Goal: Task Accomplishment & Management: Use online tool/utility

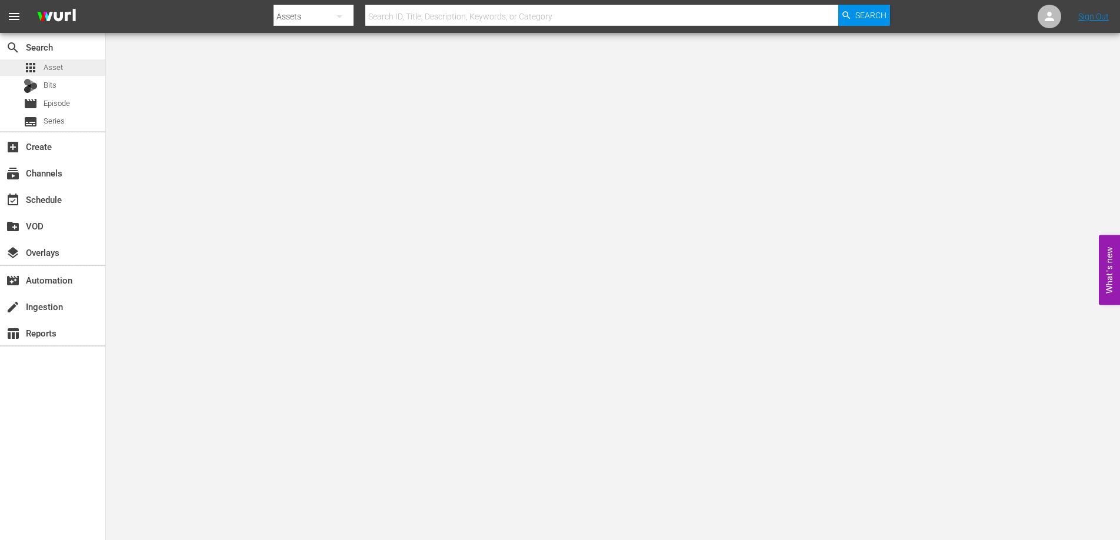
click at [54, 66] on span "Asset" at bounding box center [53, 68] width 19 height 12
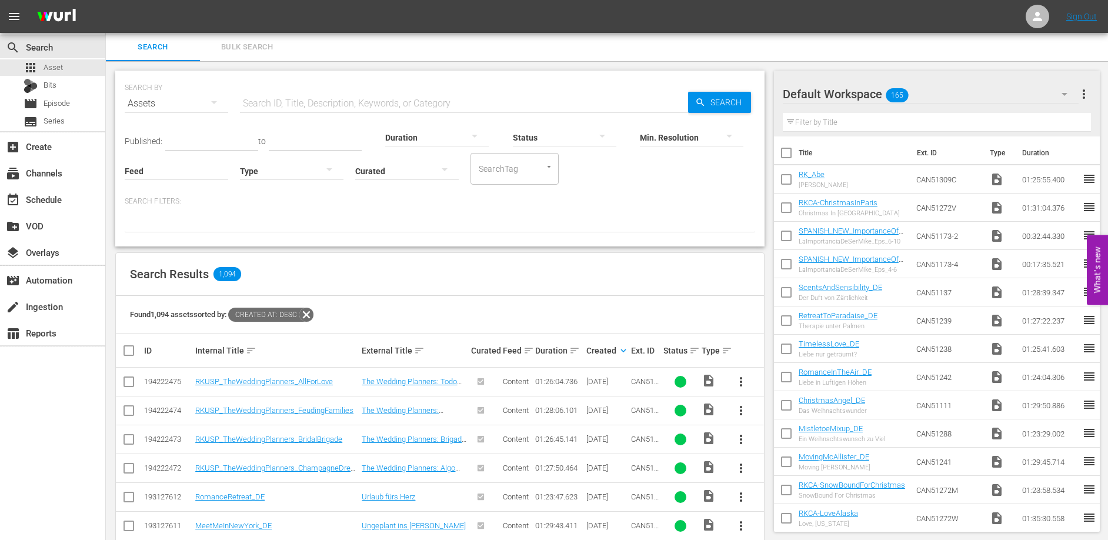
click at [407, 62] on div "SEARCH BY Search By Assets Search ID, Title, Description, Keywords, or Category…" at bounding box center [440, 527] width 668 height 933
click at [411, 66] on div "SEARCH BY Search By Assets Search ID, Title, Description, Keywords, or Category…" at bounding box center [440, 527] width 668 height 933
click at [451, 281] on div "Search Results 1,094" at bounding box center [440, 274] width 648 height 43
click at [424, 279] on div "Search Results 1,094" at bounding box center [440, 274] width 648 height 43
click at [269, 382] on link "RKUSP_TheWeddingPlanners_AllForLove" at bounding box center [264, 381] width 138 height 9
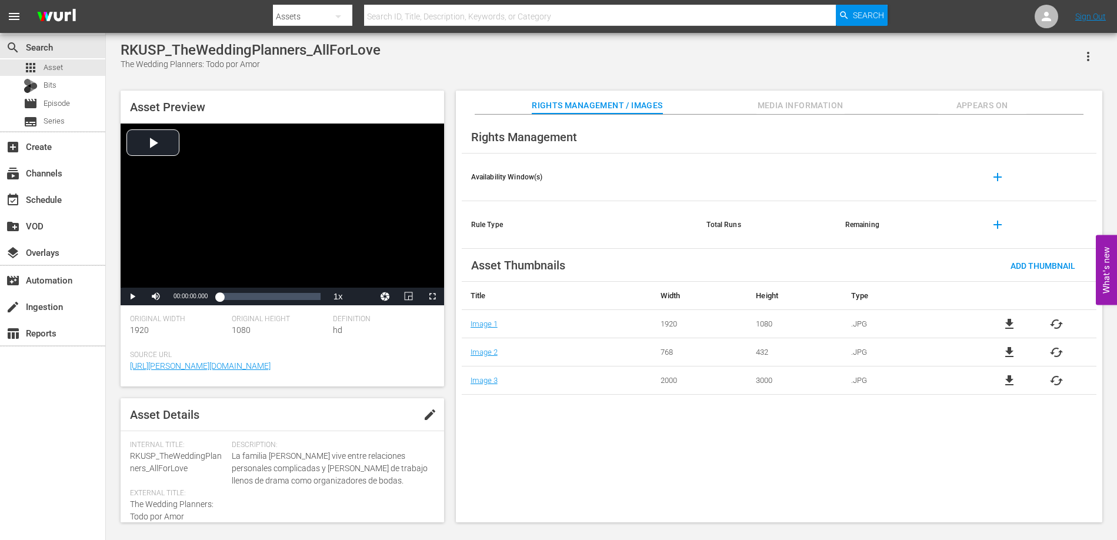
click at [407, 52] on div "RKUSP_TheWeddingPlanners_AllForLove The Wedding Planners: Todo por Amor" at bounding box center [612, 56] width 982 height 29
click at [972, 102] on span "Appears On" at bounding box center [982, 105] width 88 height 15
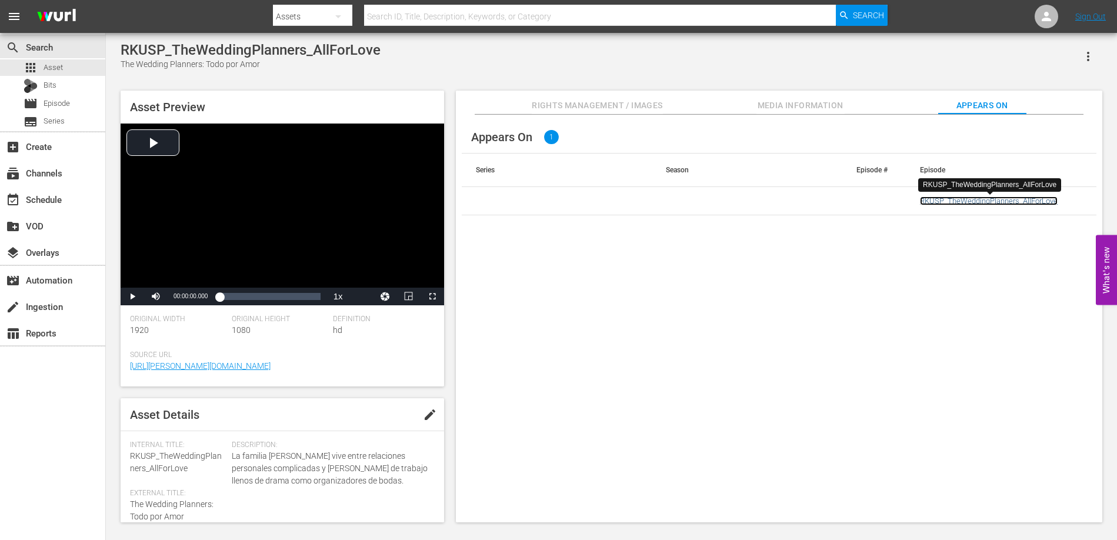
click at [942, 201] on link "RKUSP_TheWeddingPlanners_AllForLove" at bounding box center [989, 200] width 138 height 9
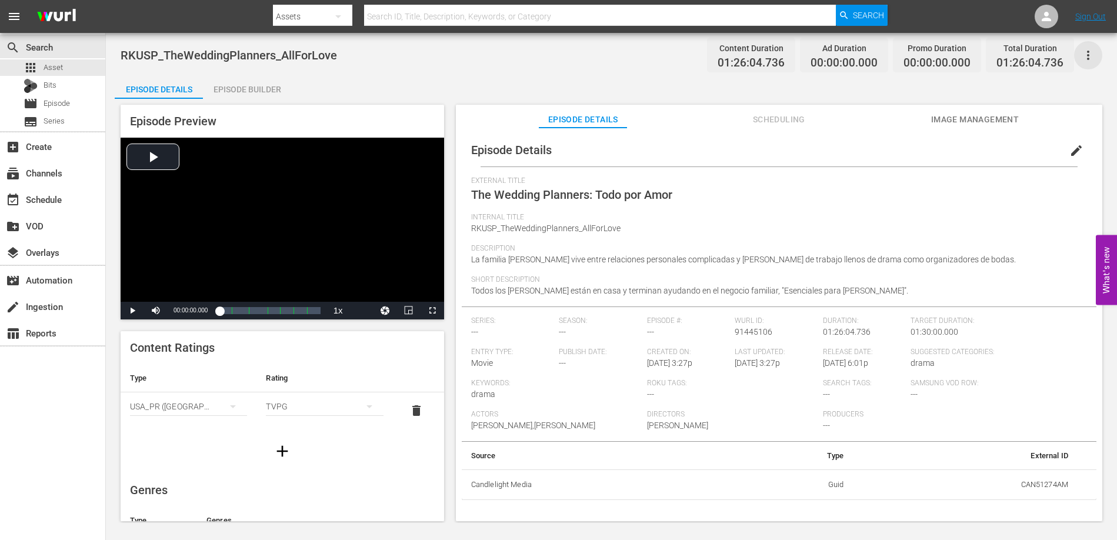
click at [1087, 48] on icon "button" at bounding box center [1088, 55] width 14 height 14
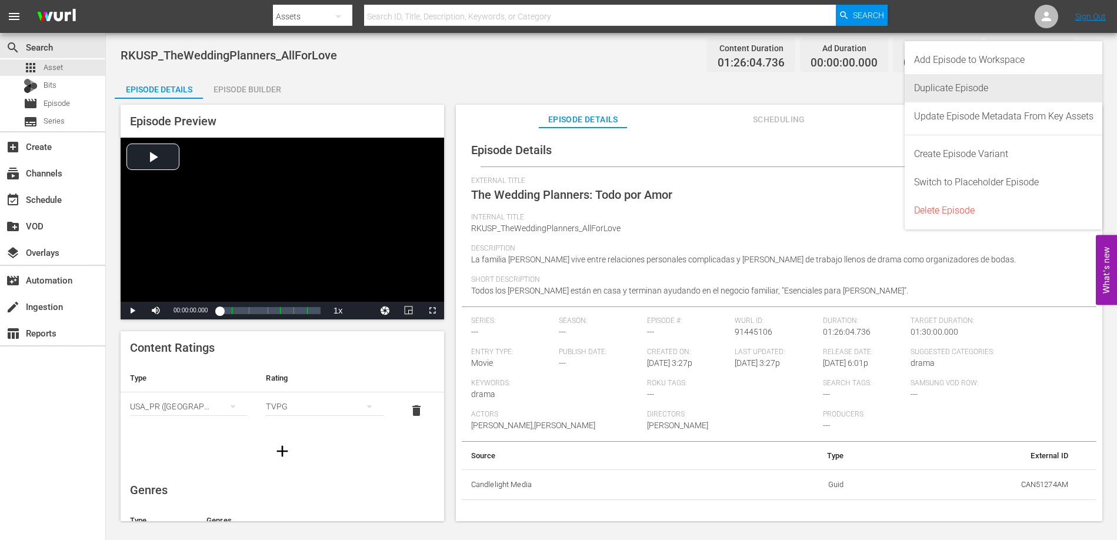
click at [951, 89] on div "Duplicate Episode" at bounding box center [1003, 88] width 179 height 28
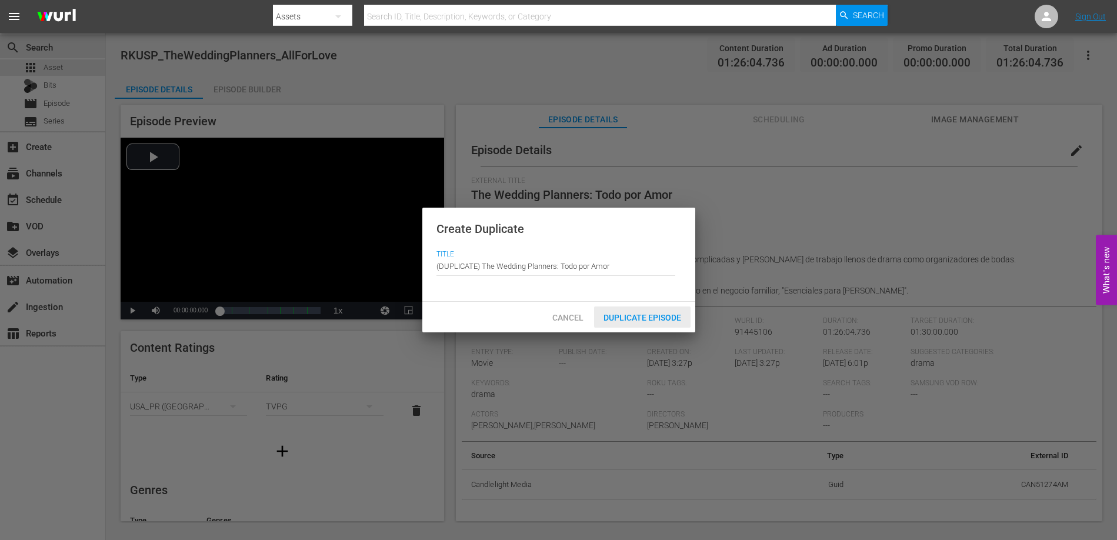
click at [657, 320] on span "Duplicate Episode" at bounding box center [642, 317] width 96 height 9
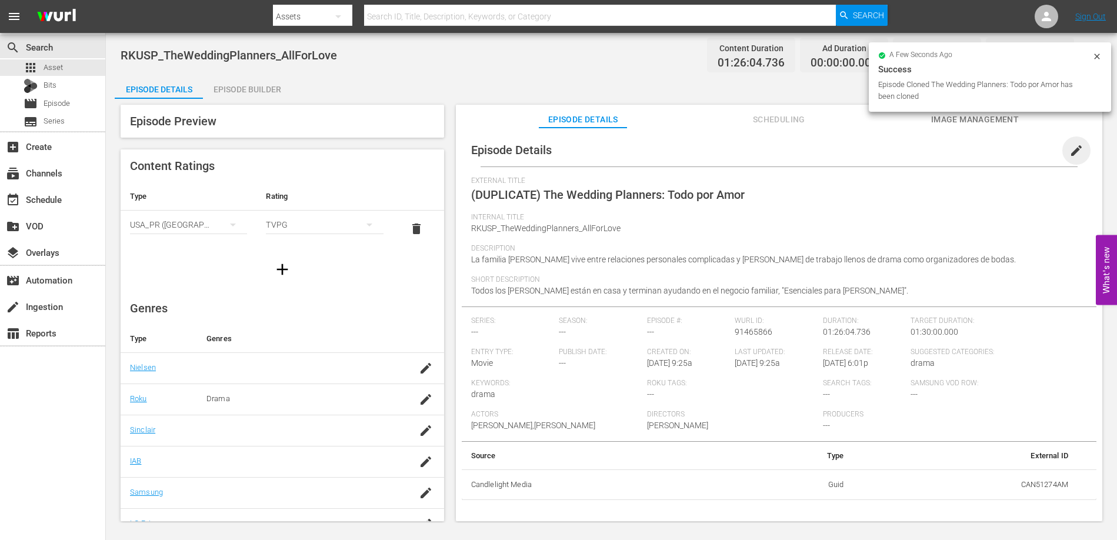
click at [1070, 151] on span "edit" at bounding box center [1077, 151] width 14 height 14
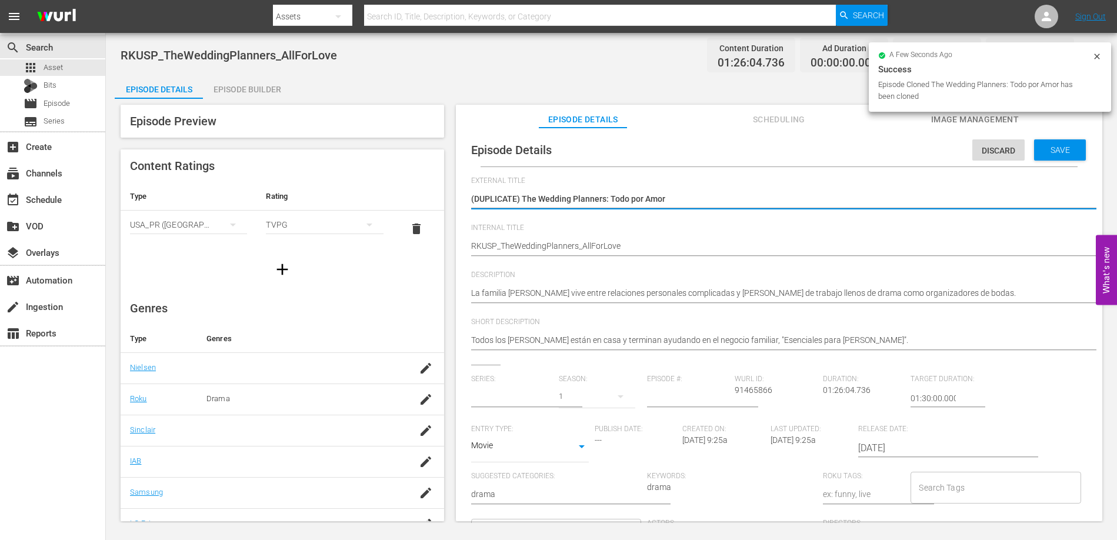
type input "No Series"
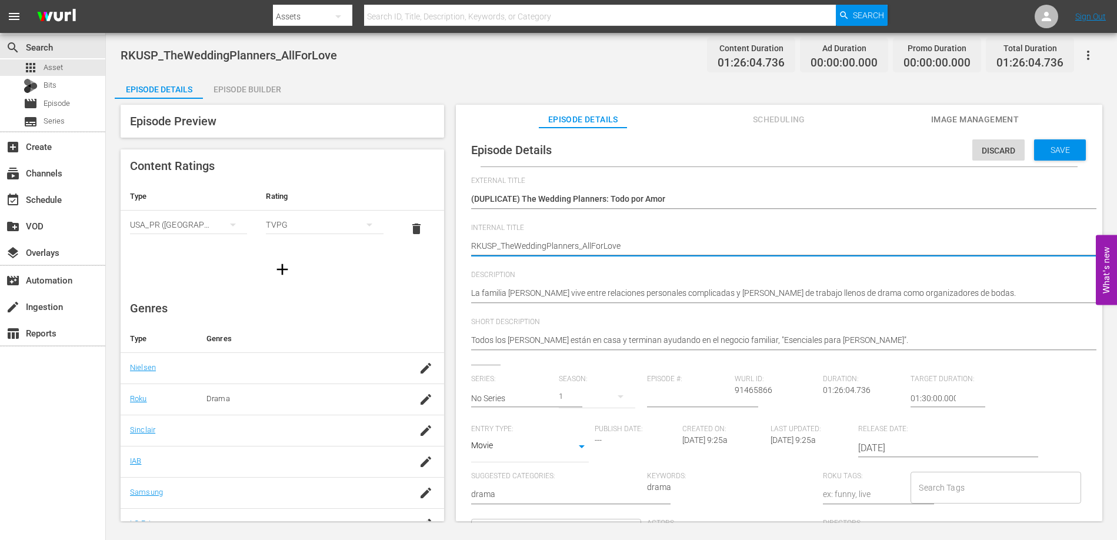
drag, startPoint x: 497, startPoint y: 246, endPoint x: 449, endPoint y: 249, distance: 47.7
type textarea "_TheWeddingPlanners_AllForLove"
type textarea "S_TheWeddingPlanners_AllForLove"
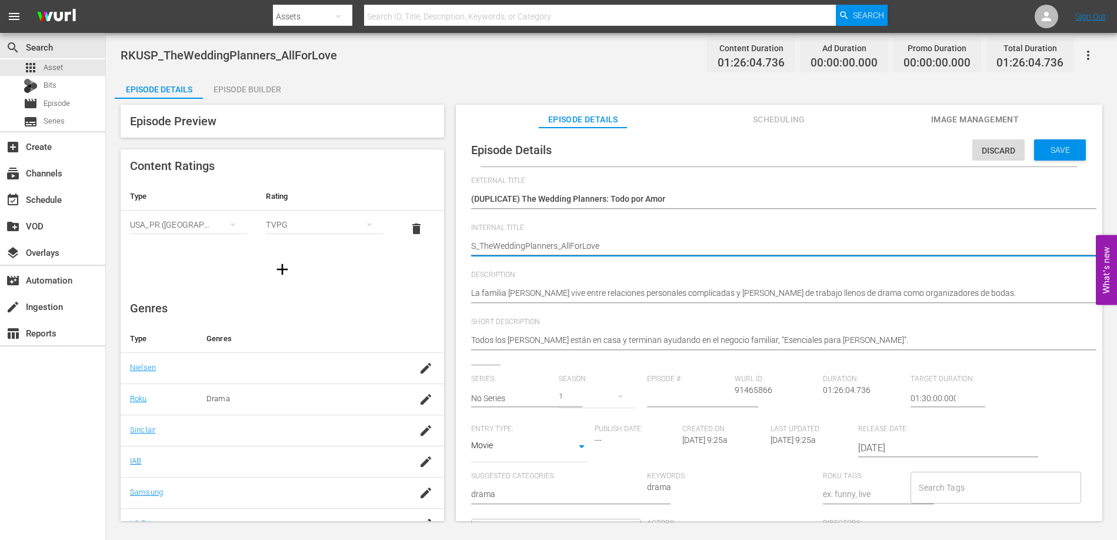
type textarea "Sp_TheWeddingPlanners_AllForLove"
type textarea "Spa_TheWeddingPlanners_AllForLove"
type textarea "Span_TheWeddingPlanners_AllForLove"
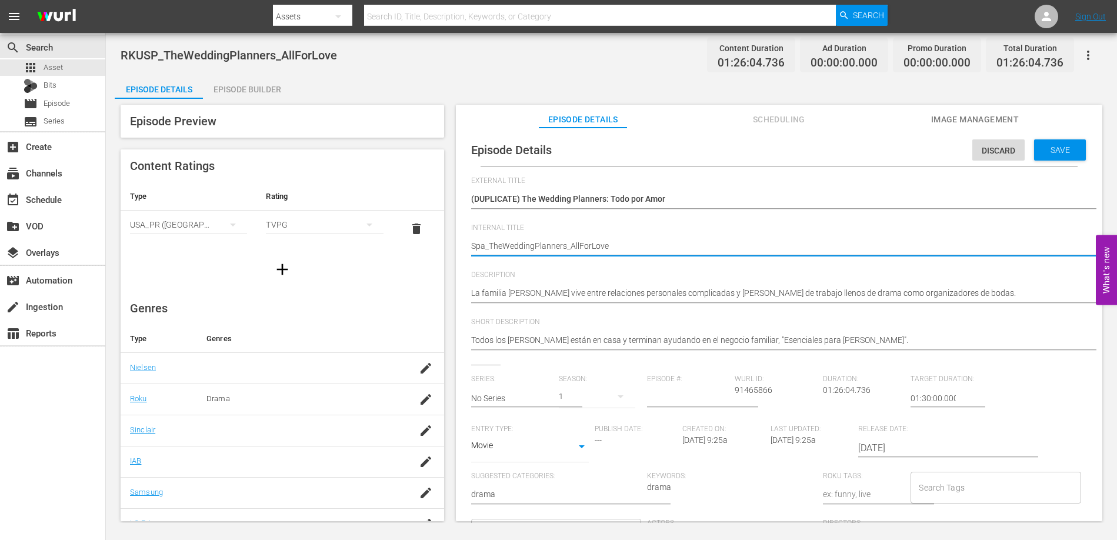
type textarea "Span_TheWeddingPlanners_AllForLove"
type textarea "Spani_TheWeddingPlanners_AllForLove"
type textarea "Spanis_TheWeddingPlanners_AllForLove"
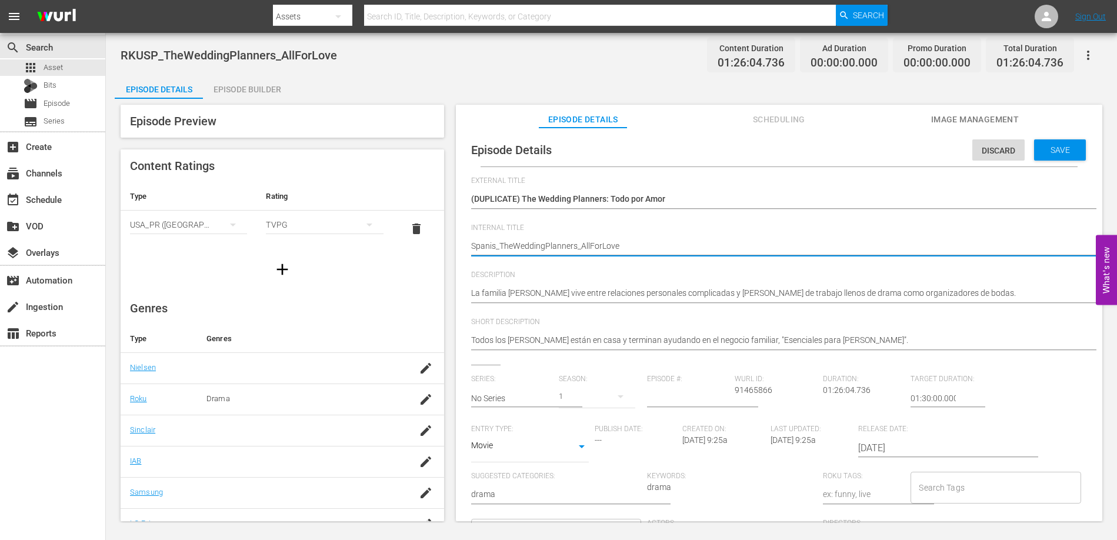
type textarea "Spanish_TheWeddingPlanners_AllForLove"
type textarea "Spanish__TheWeddingPlanners_AllForLove"
type textarea "Spanish_N_TheWeddingPlanners_AllForLove"
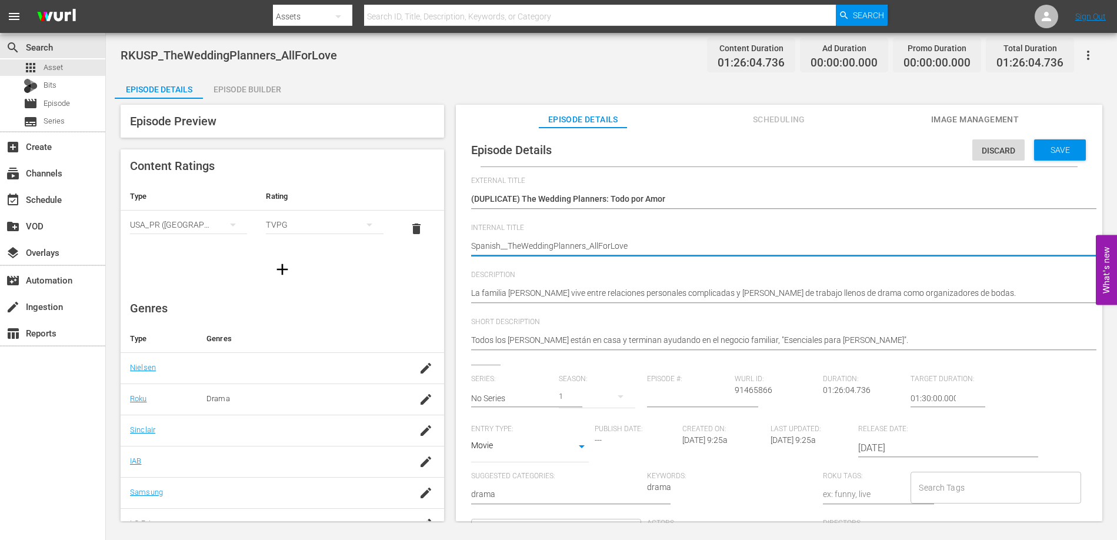
type textarea "Spanish_N_TheWeddingPlanners_AllForLove"
type textarea "Spanish_NE_TheWeddingPlanners_AllForLove"
type textarea "Spanish_NEW_TheWeddingPlanners_AllForLove"
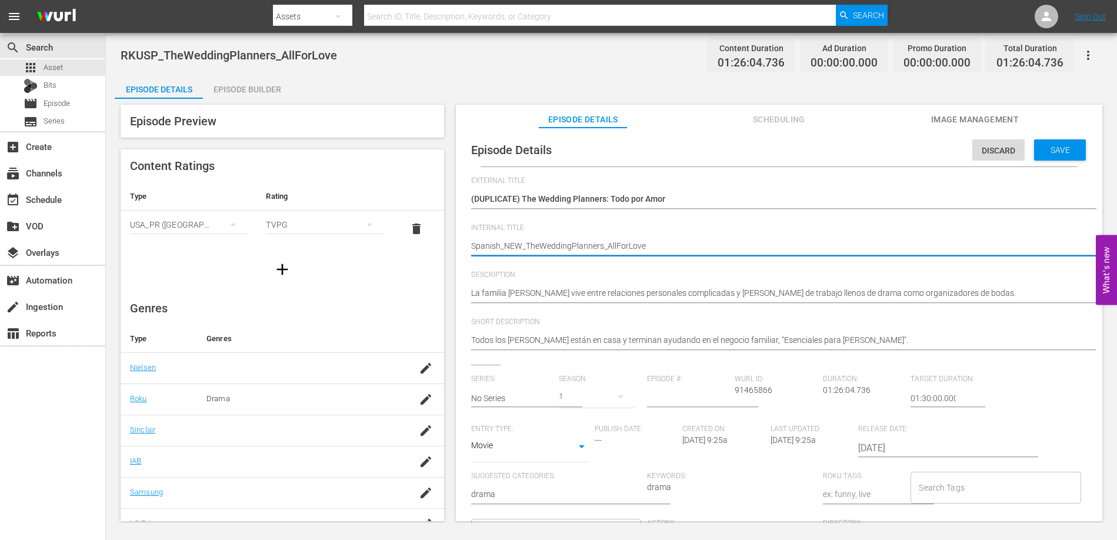
type textarea "Spanish_NE_TheWeddingPlanners_AllForLove"
type textarea "Spanish_N_TheWeddingPlanners_AllForLove"
type textarea "Spanish__TheWeddingPlanners_AllForLove"
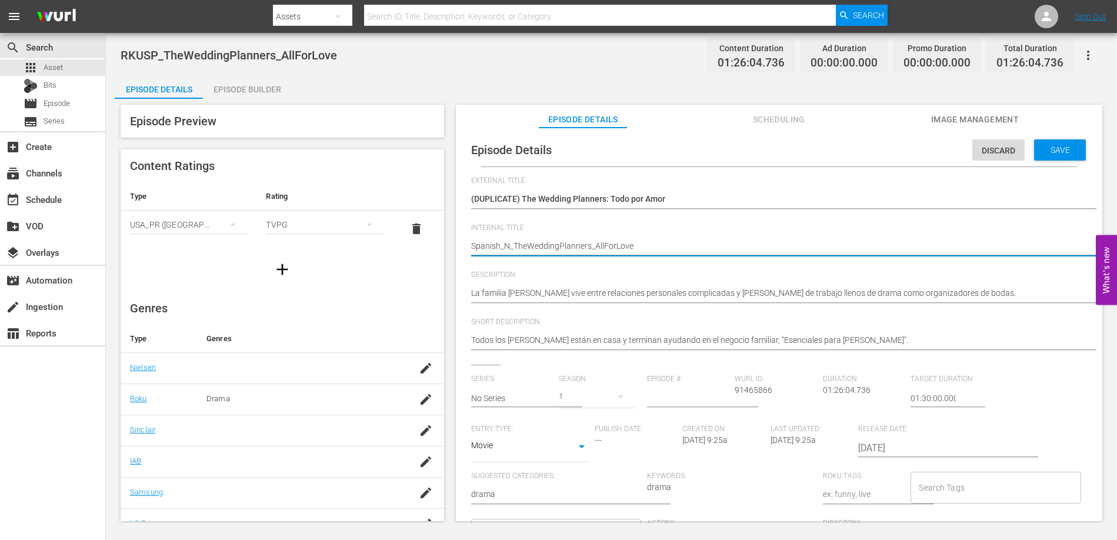
type textarea "Spanish__TheWeddingPlanners_AllForLove"
type textarea "Spanish_TheWeddingPlanners_AllForLove"
type textarea "Spanis_TheWeddingPlanners_AllForLove"
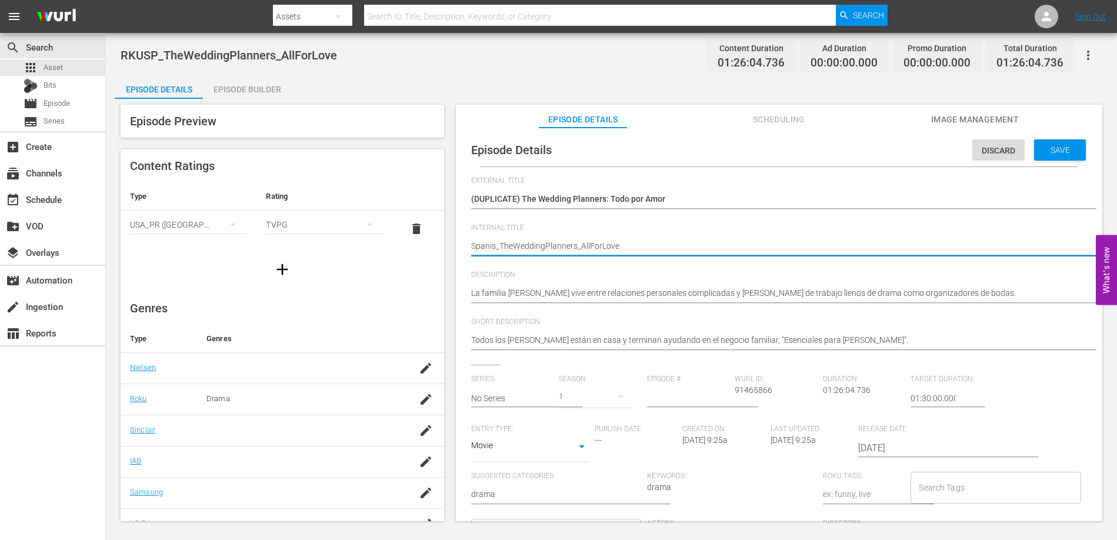
type textarea "Spani_TheWeddingPlanners_AllForLove"
type textarea "Span_TheWeddingPlanners_AllForLove"
type textarea "Spa_TheWeddingPlanners_AllForLove"
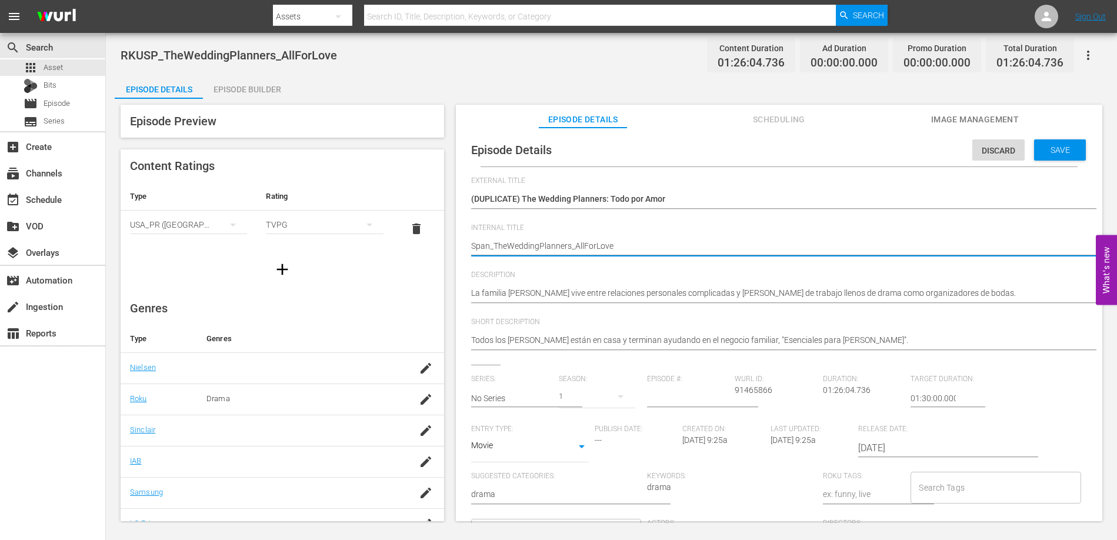
type textarea "Spa_TheWeddingPlanners_AllForLove"
type textarea "Sp_TheWeddingPlanners_AllForLove"
type textarea "S_TheWeddingPlanners_AllForLove"
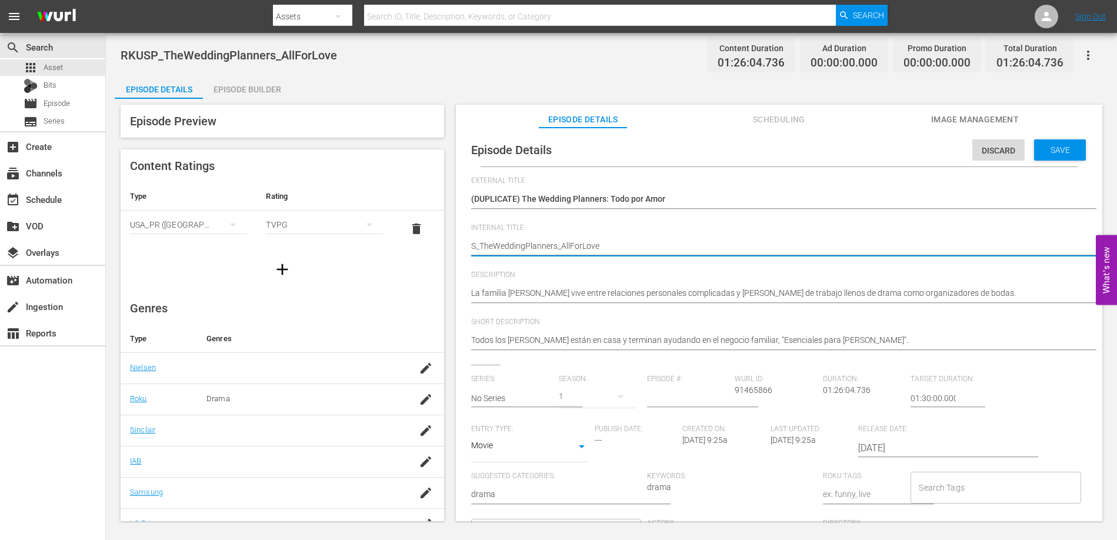
type textarea "_TheWeddingPlanners_AllForLove"
type textarea "M_TheWeddingPlanners_AllForLove"
type textarea "MX_TheWeddingPlanners_AllForLove"
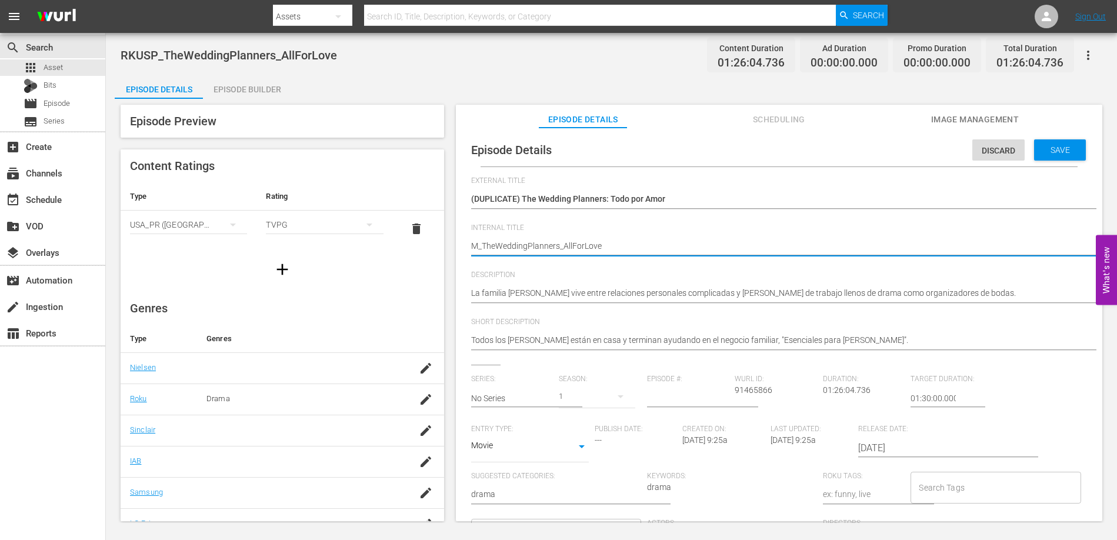
type textarea "MX_TheWeddingPlanners_AllForLove"
type textarea "MX1_TheWeddingPlanners_AllForLove"
type textarea "MX10_TheWeddingPlanners_AllForLove"
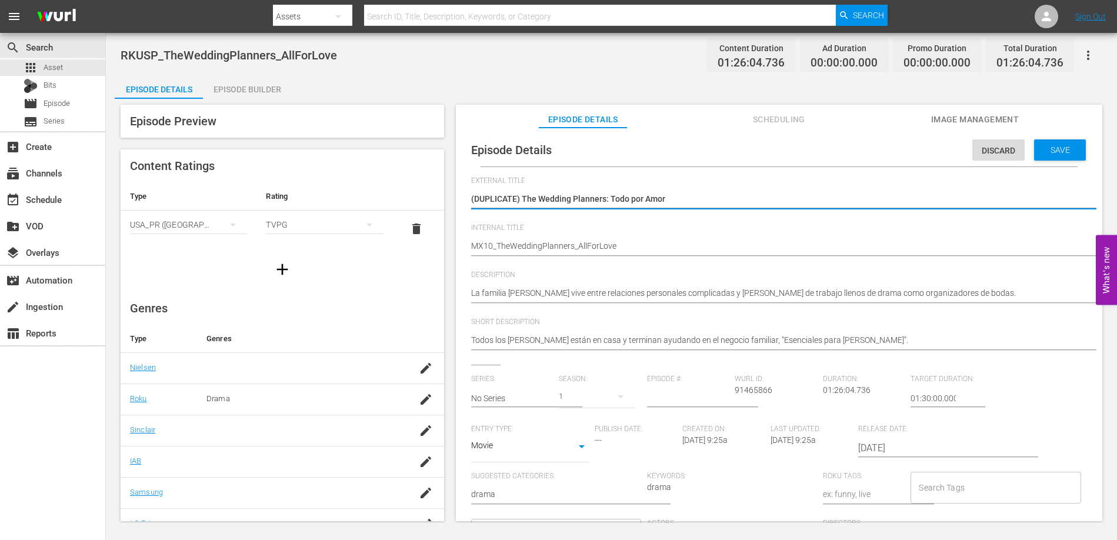
type textarea "(DUPLICATE The Wedding Planners: Todo por Amor"
type textarea "(DUPLICAT The Wedding Planners: Todo por Amor"
type textarea "(DUPLICA The Wedding Planners: Todo por Amor"
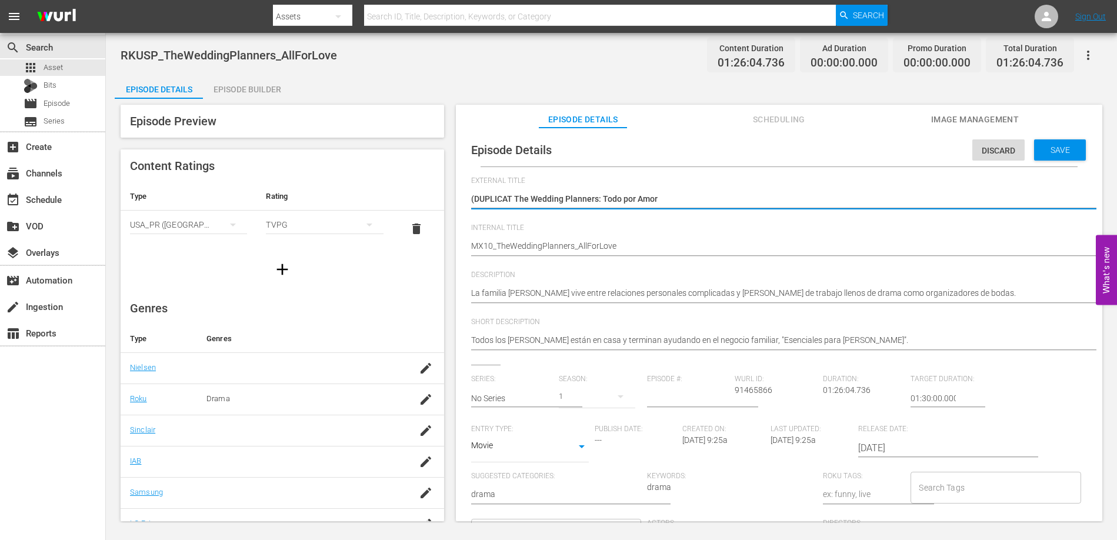
type textarea "(DUPLICA The Wedding Planners: Todo por Amor"
type textarea "(DUPLIC The Wedding Planners: Todo por Amor"
type textarea "(DUPLI The Wedding Planners: Todo por Amor"
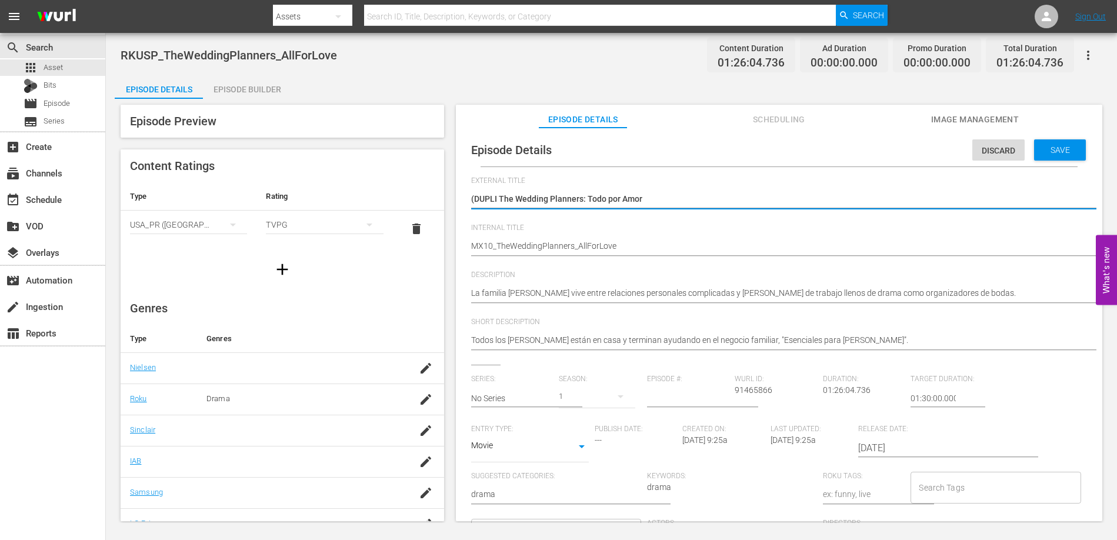
type textarea "(DUPL The Wedding Planners: Todo por Amor"
type textarea "(DUP The Wedding Planners: Todo por Amor"
type textarea "(DU The Wedding Planners: Todo por Amor"
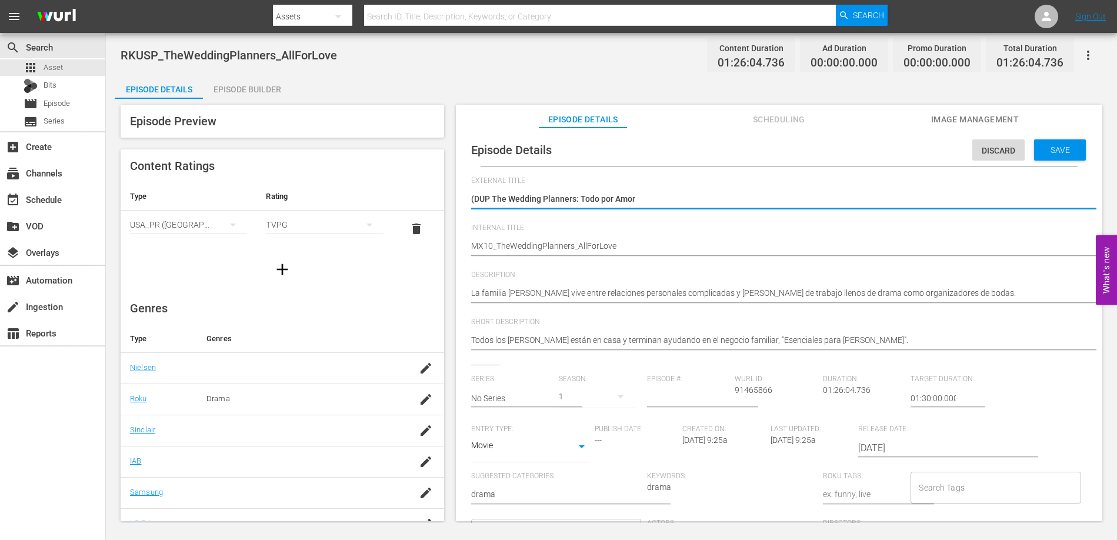
type textarea "(DU The Wedding Planners: Todo por Amor"
type textarea "(D The Wedding Planners: Todo por Amor"
type textarea "( The Wedding Planners: Todo por Amor"
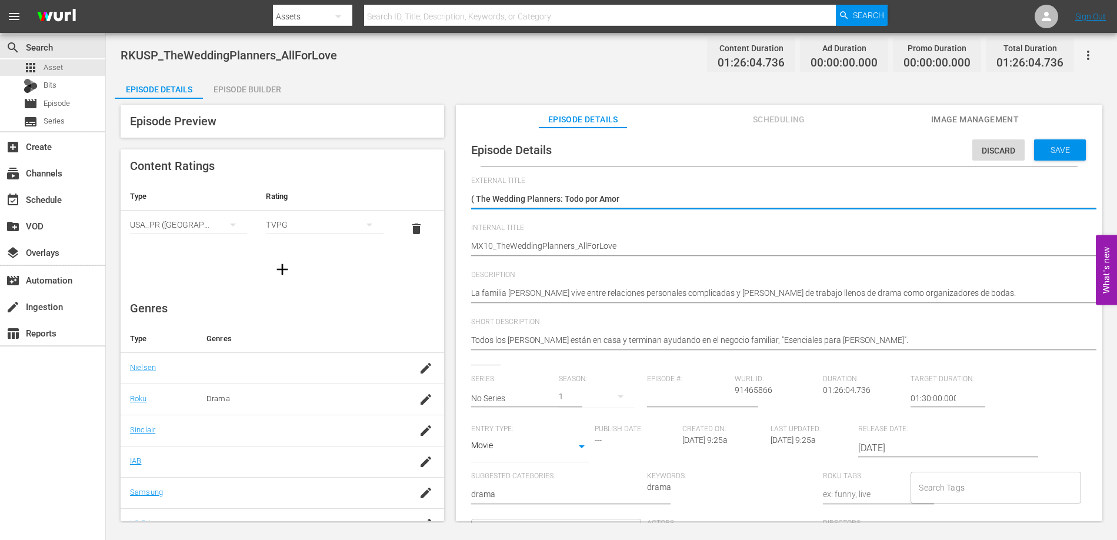
type textarea "The Wedding Planners: Todo por Amor"
click at [1064, 146] on span "Save" at bounding box center [1060, 149] width 38 height 9
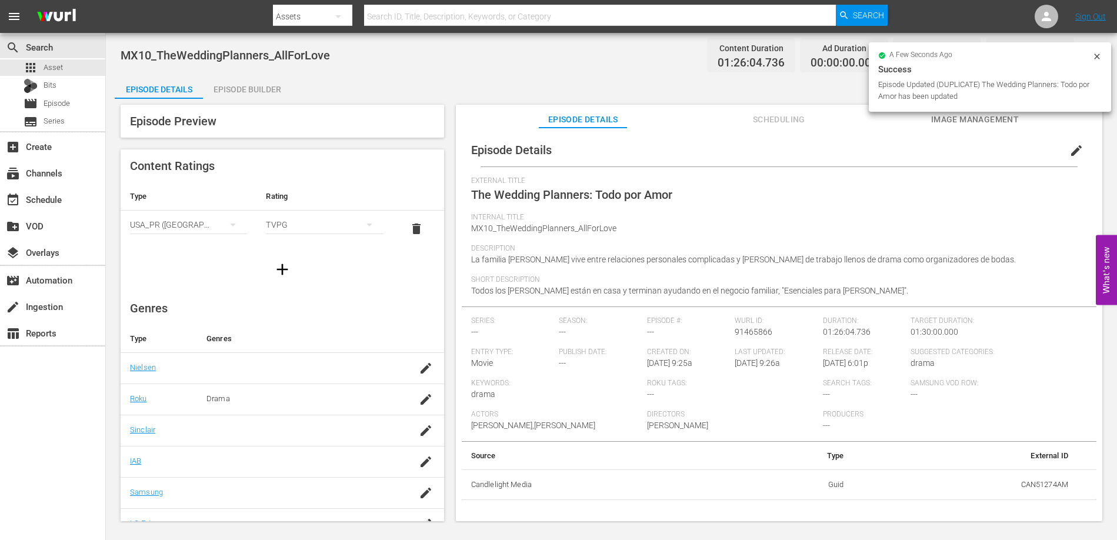
click at [244, 91] on div "Episode Builder" at bounding box center [247, 89] width 88 height 28
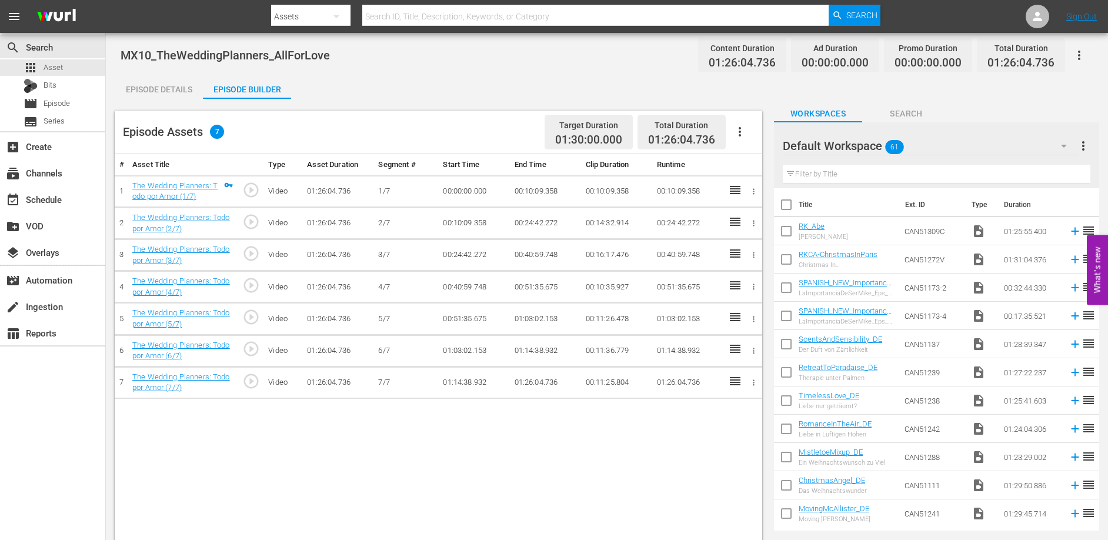
click at [537, 223] on td "00:24:42.272" at bounding box center [545, 223] width 71 height 32
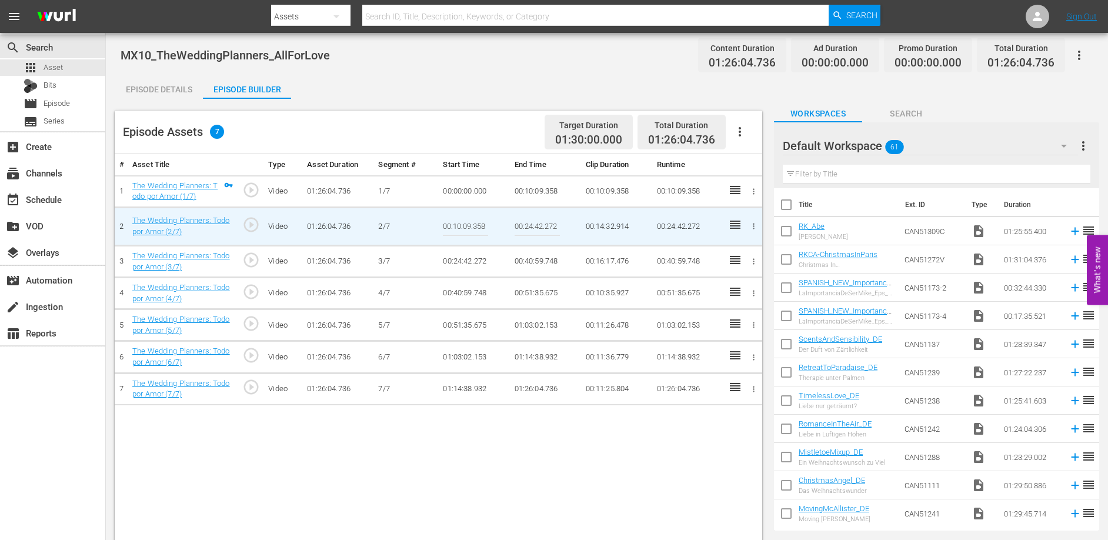
click at [537, 223] on input "00:24:42.272" at bounding box center [537, 226] width 45 height 28
paste input "17:29.923"
type input "00:17:29.923"
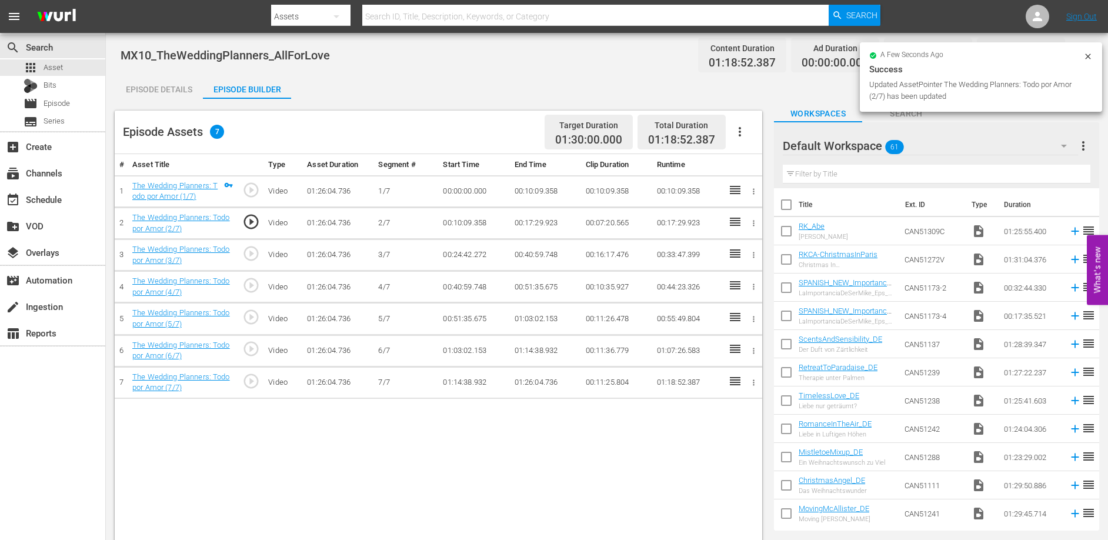
click at [464, 254] on td "00:24:42.272" at bounding box center [473, 255] width 71 height 32
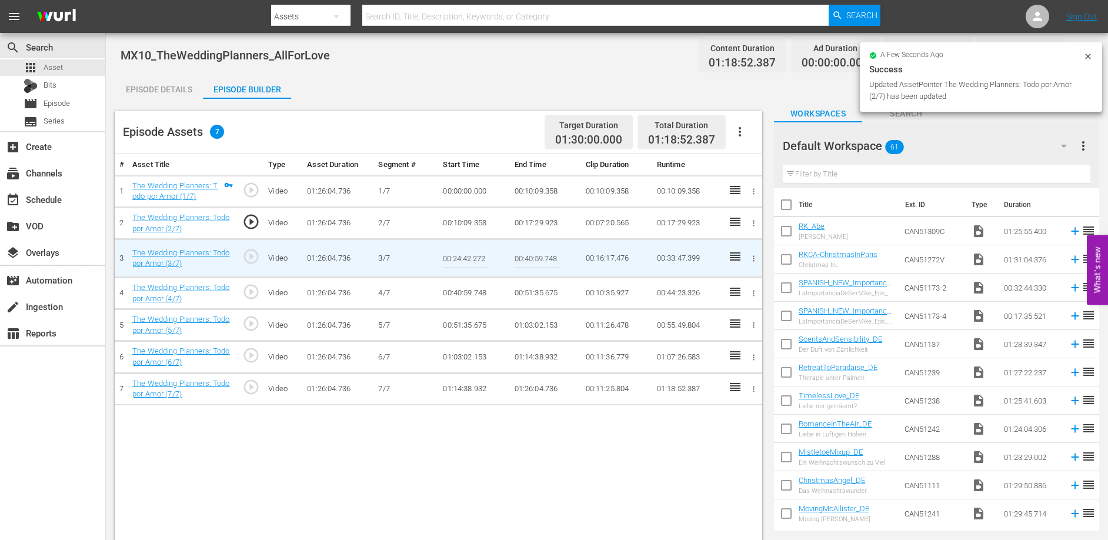
click at [464, 254] on input "00:24:42.272" at bounding box center [465, 258] width 45 height 28
paste input "17:29.923"
type input "00:17:29.923"
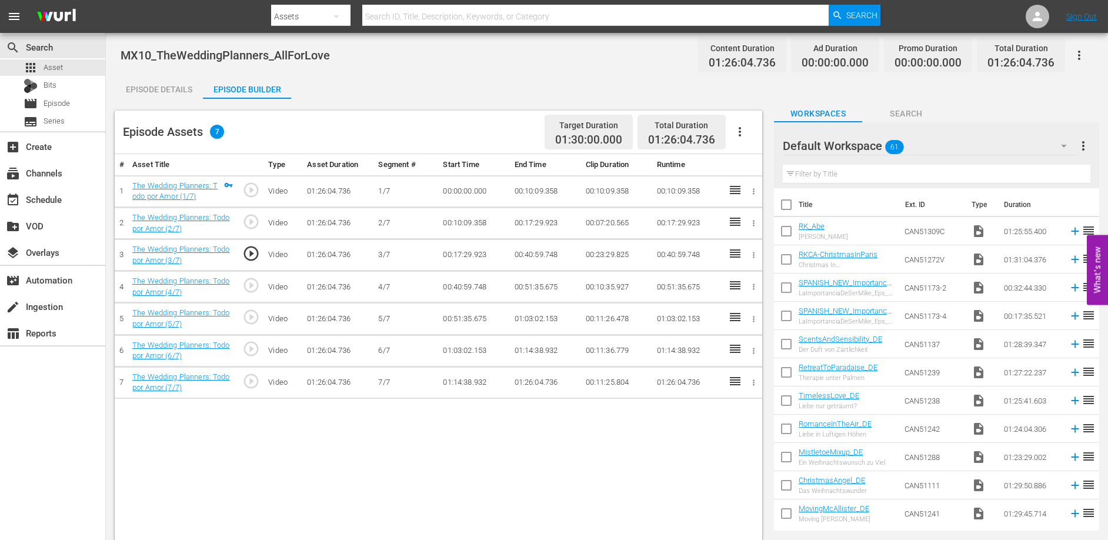
click at [533, 252] on td "00:40:59.748" at bounding box center [545, 255] width 71 height 32
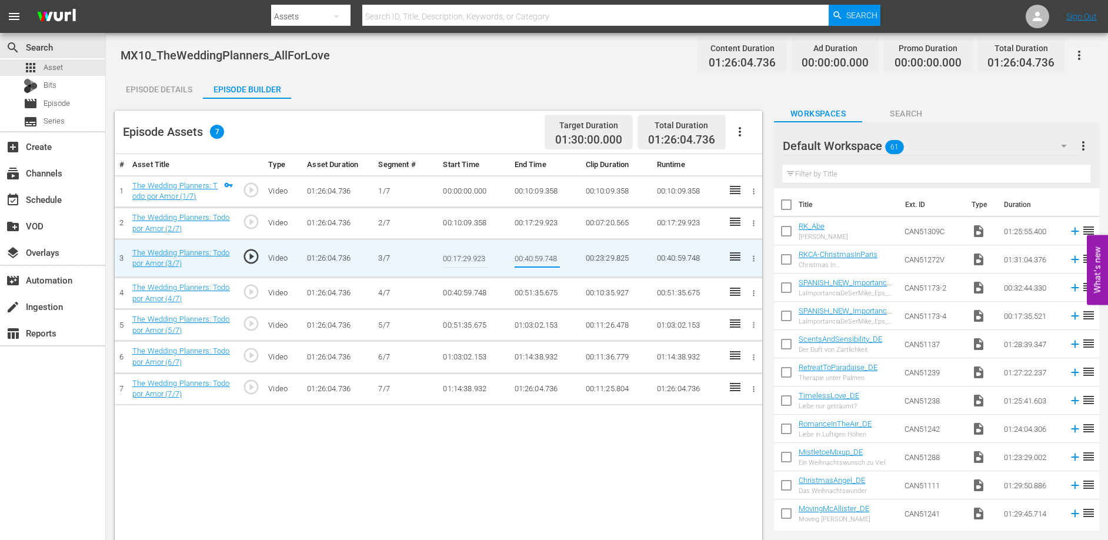
click at [533, 252] on input "00:40:59.748" at bounding box center [537, 258] width 45 height 28
type input "00:24:42.272"
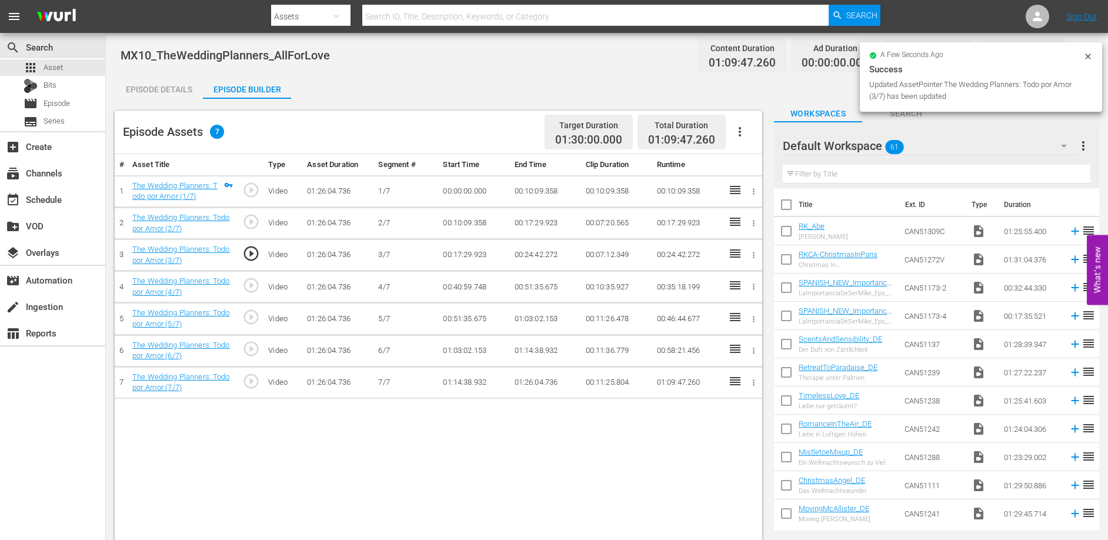
click at [461, 287] on td "00:40:59.748" at bounding box center [473, 287] width 71 height 32
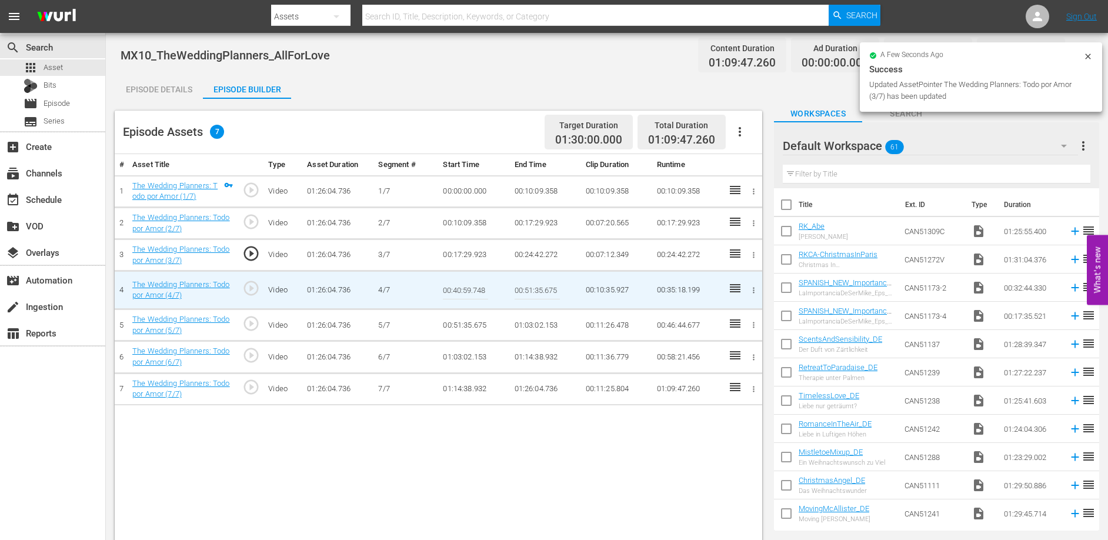
click at [461, 287] on input "00:40:59.748" at bounding box center [465, 290] width 45 height 28
paste input "24:42.272"
type input "00:24:42.272"
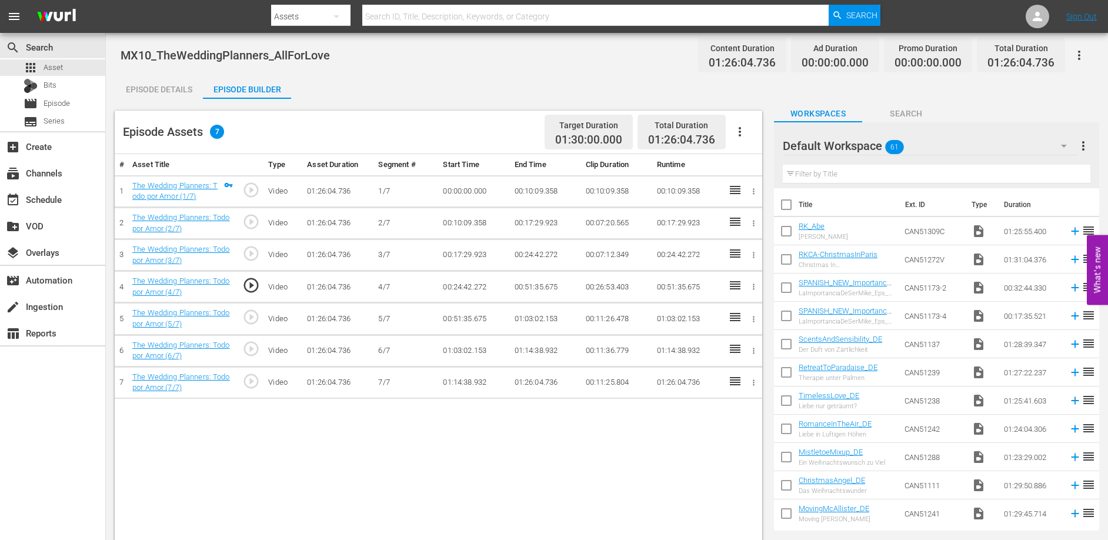
click at [535, 289] on td "00:51:35.675" at bounding box center [545, 287] width 71 height 32
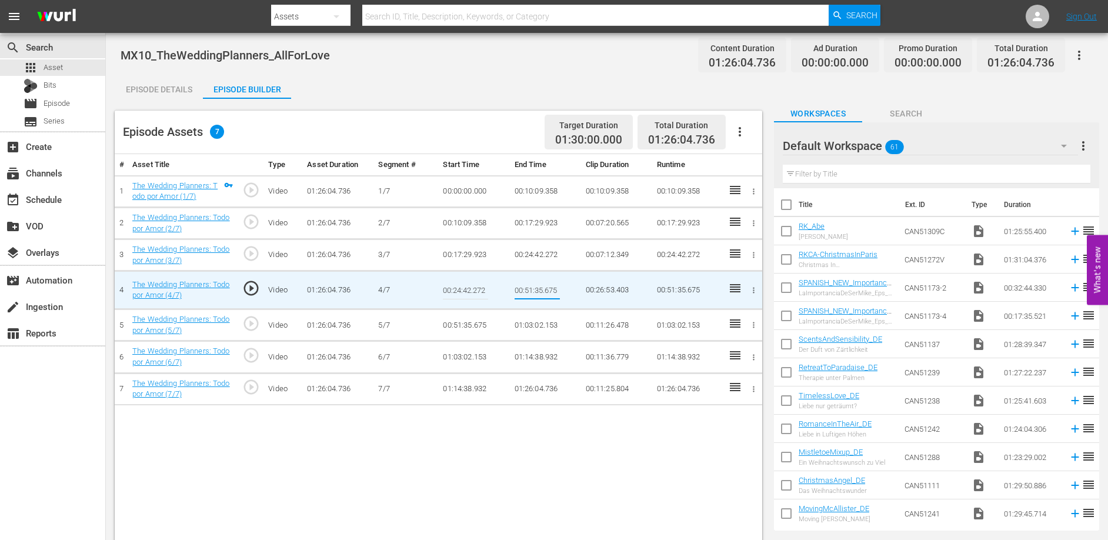
click at [535, 289] on input "00:51:35.675" at bounding box center [537, 290] width 45 height 28
type input "00:40:59.748"
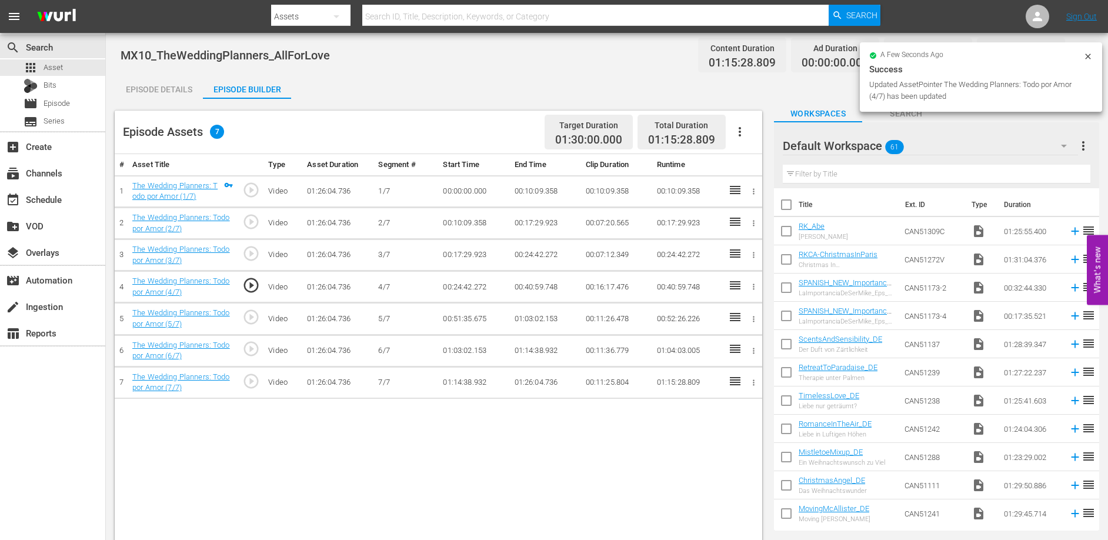
click at [459, 321] on td "00:51:35.675" at bounding box center [473, 319] width 71 height 32
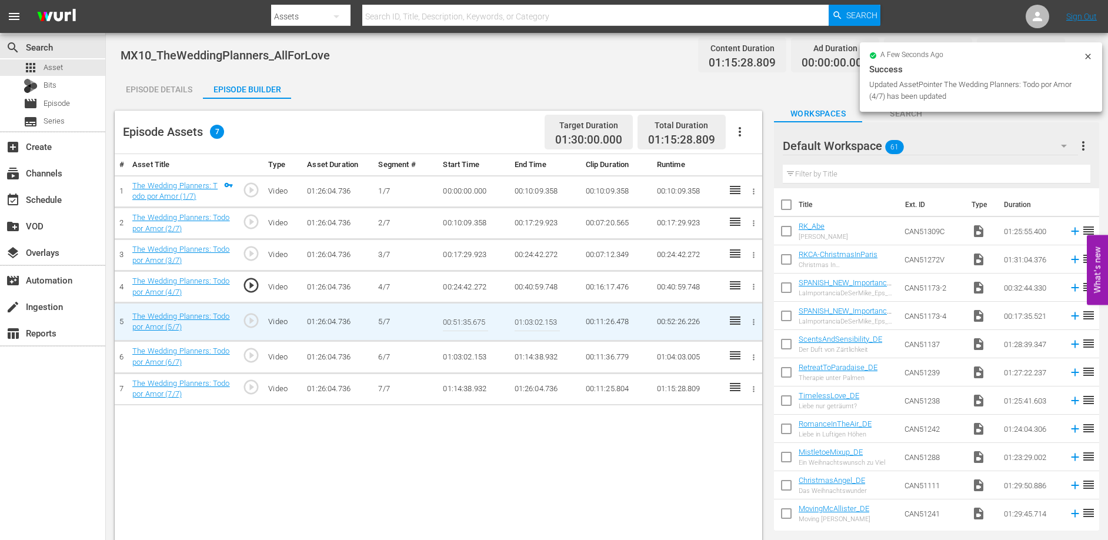
click at [459, 321] on input "00:51:35.675" at bounding box center [465, 322] width 45 height 28
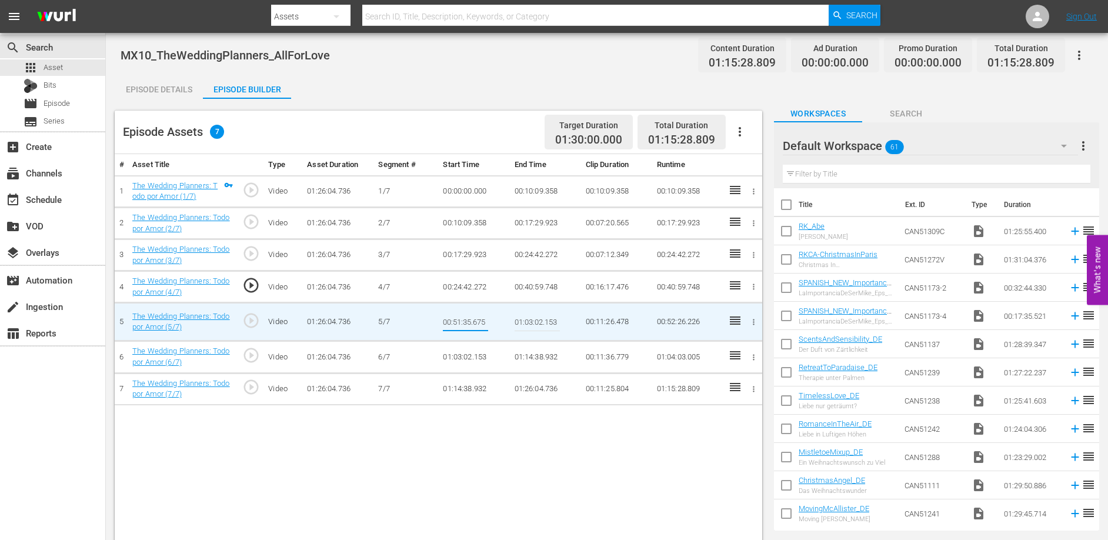
paste input "40:59.748"
type input "00:40:59.748"
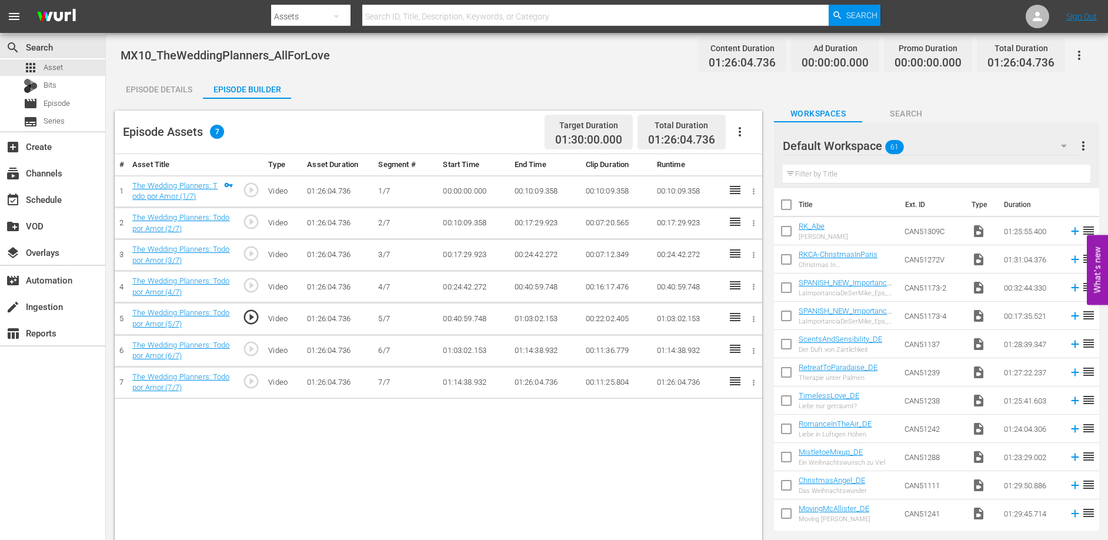
click at [525, 318] on td "01:03:02.153" at bounding box center [545, 319] width 71 height 32
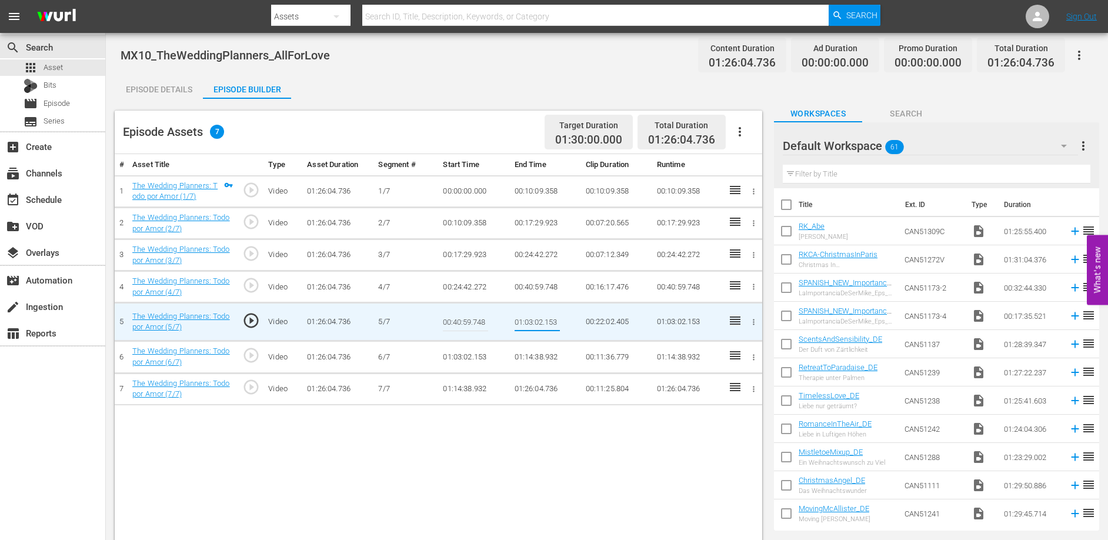
click at [525, 318] on input "01:03:02.153" at bounding box center [537, 322] width 45 height 28
paste input "0:51:35.675"
type input "00:51:35.675"
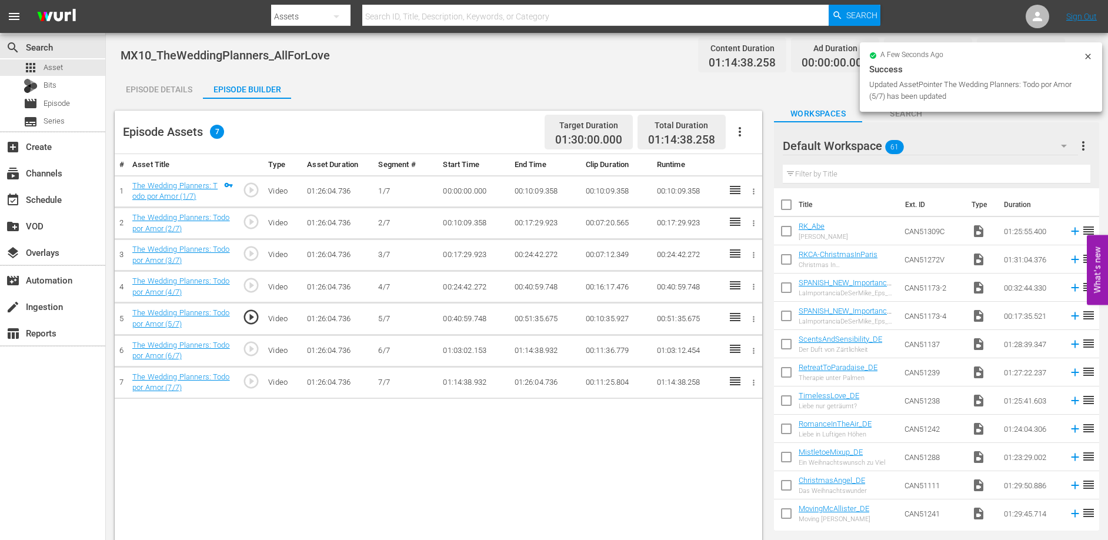
click at [474, 352] on td "01:03:02.153" at bounding box center [473, 351] width 71 height 32
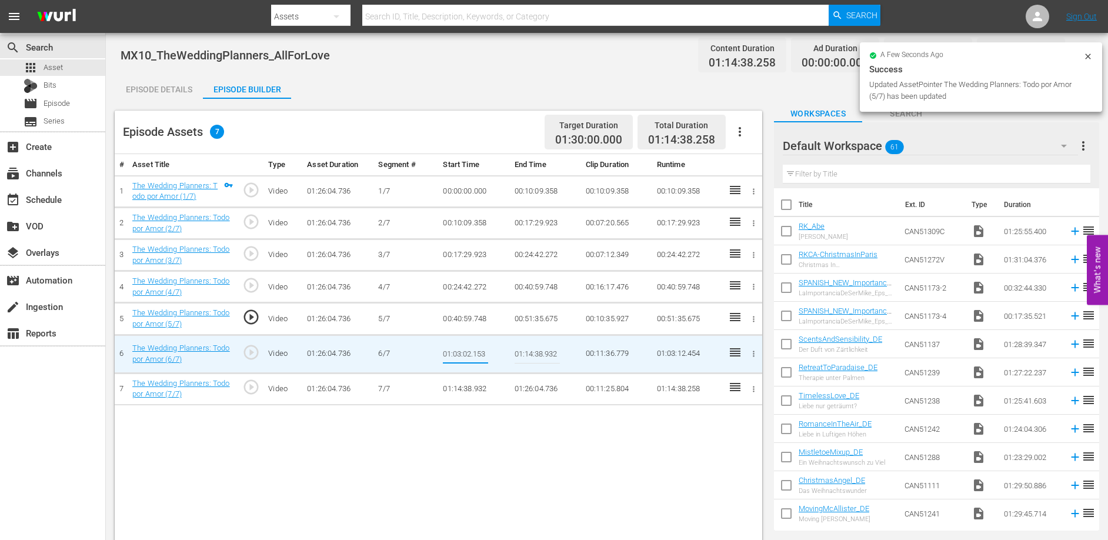
click at [474, 352] on input "01:03:02.153" at bounding box center [465, 354] width 45 height 28
type input "00:51:35.675"
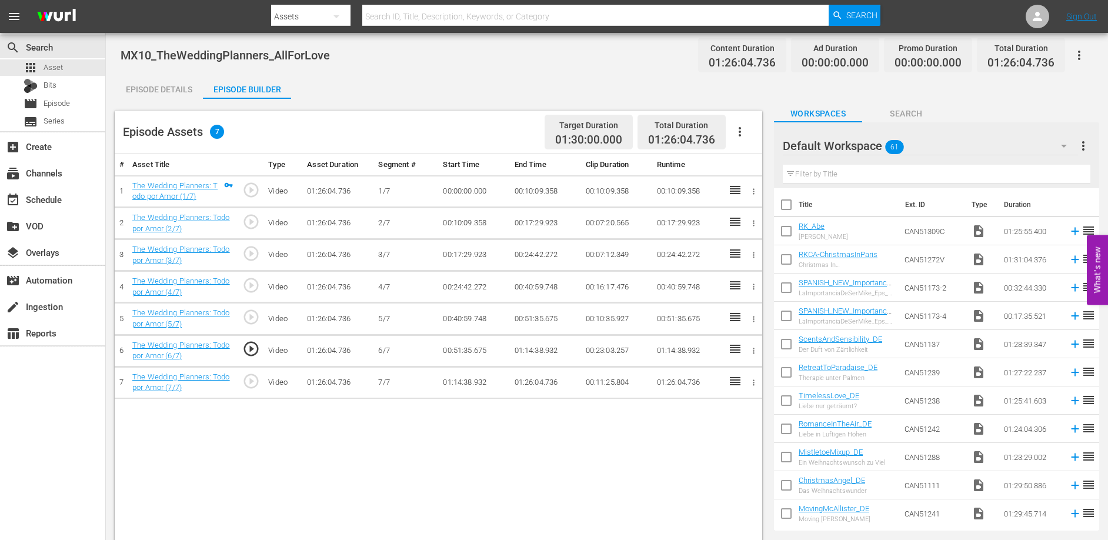
click at [518, 346] on td "01:14:38.932" at bounding box center [545, 351] width 71 height 32
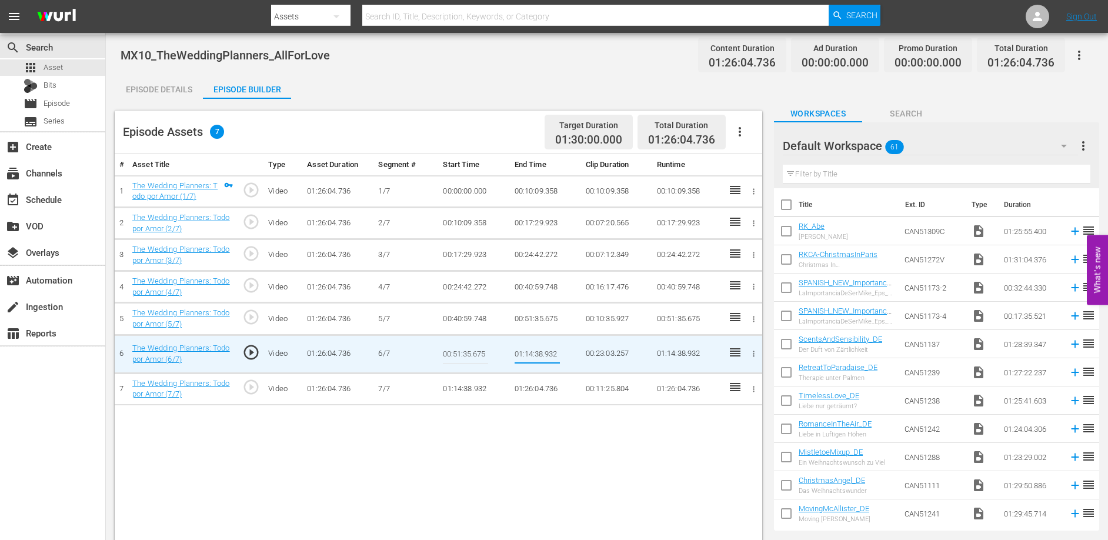
click at [518, 346] on input "01:14:38.932" at bounding box center [537, 354] width 45 height 28
type input "01:03:02.153"
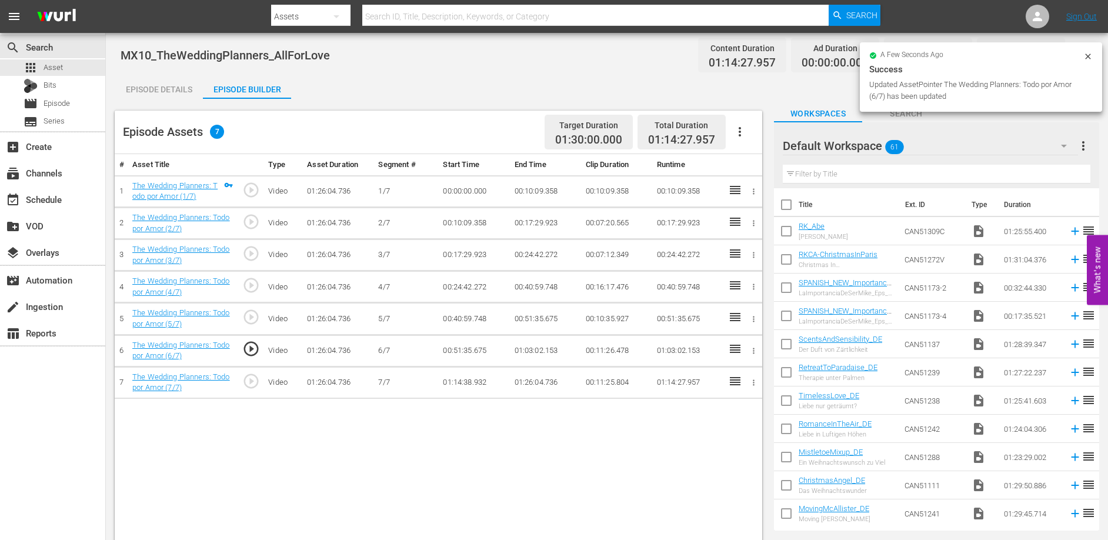
click at [469, 381] on td "01:14:38.932" at bounding box center [473, 383] width 71 height 32
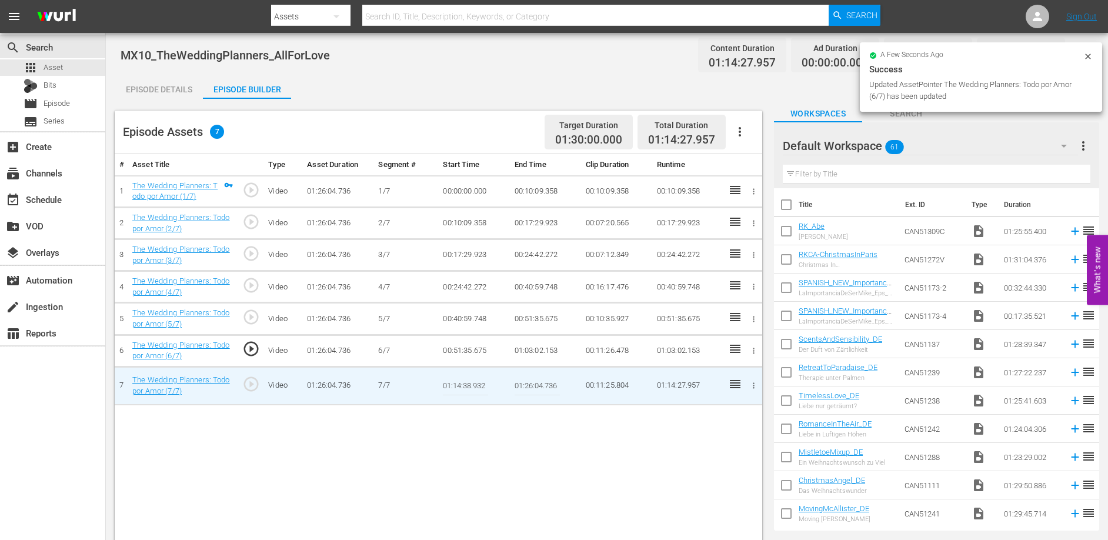
click at [469, 381] on input "01:14:38.932" at bounding box center [465, 386] width 45 height 28
paste input "03:02.153"
type input "01:03:02.153"
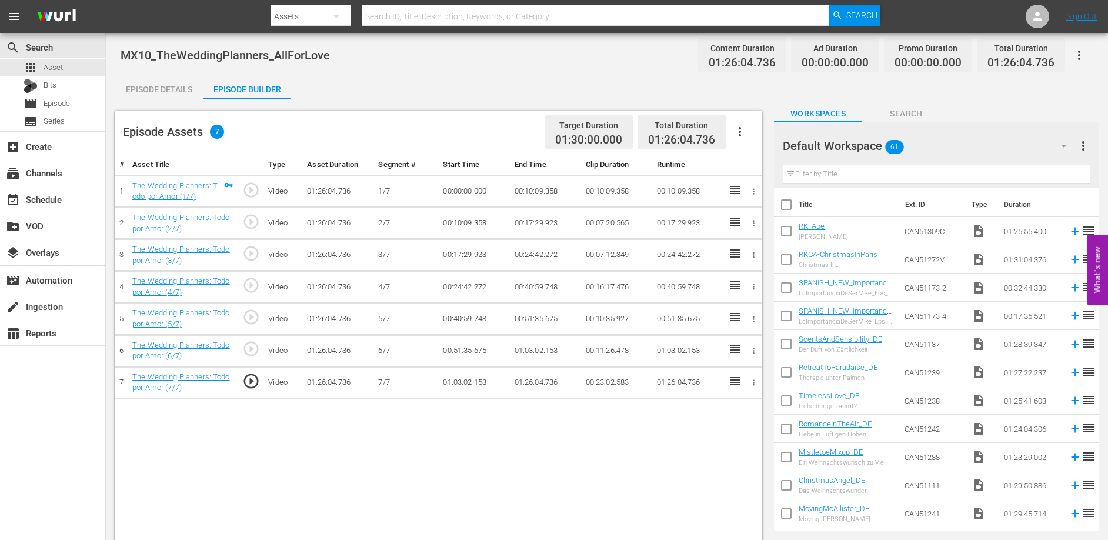
click at [533, 382] on td "01:26:04.736" at bounding box center [545, 383] width 71 height 32
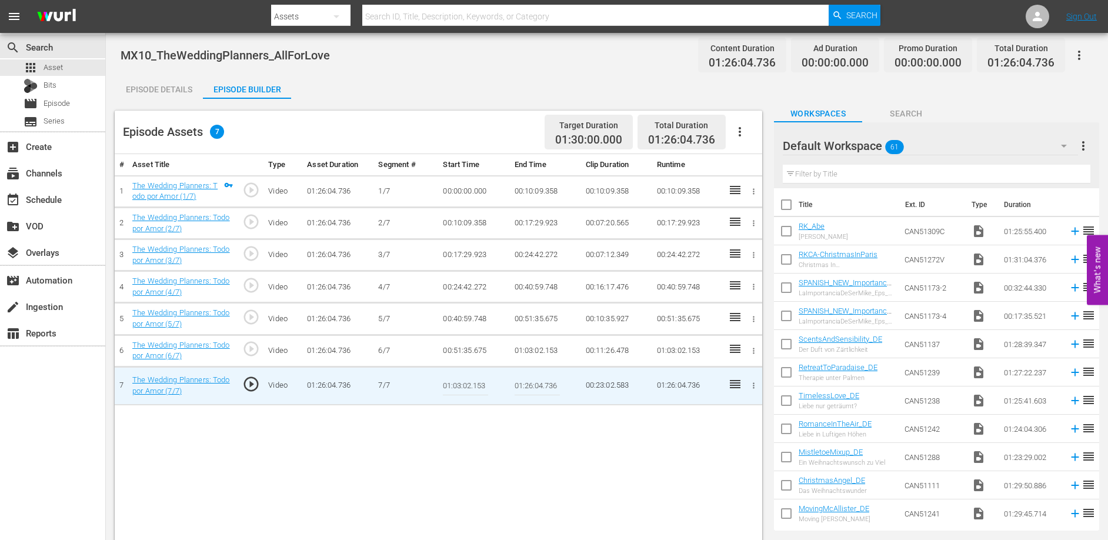
click at [533, 382] on input "01:26:04.736" at bounding box center [537, 386] width 45 height 28
paste input "14:38.932"
type input "01:14:38.932"
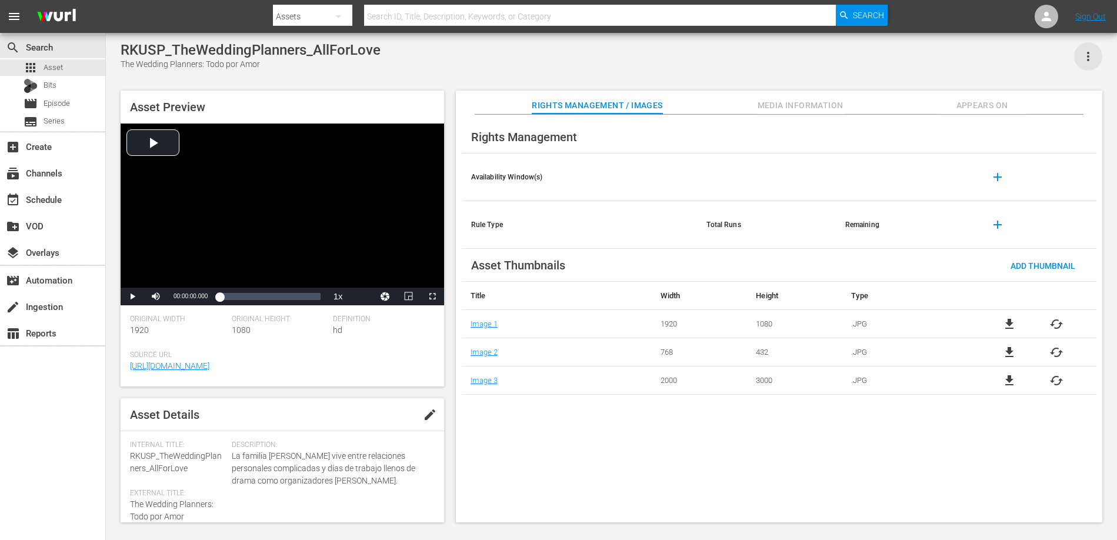
click at [1084, 60] on icon "button" at bounding box center [1088, 56] width 14 height 14
click at [1064, 62] on div "Add To Workspace" at bounding box center [1053, 61] width 80 height 28
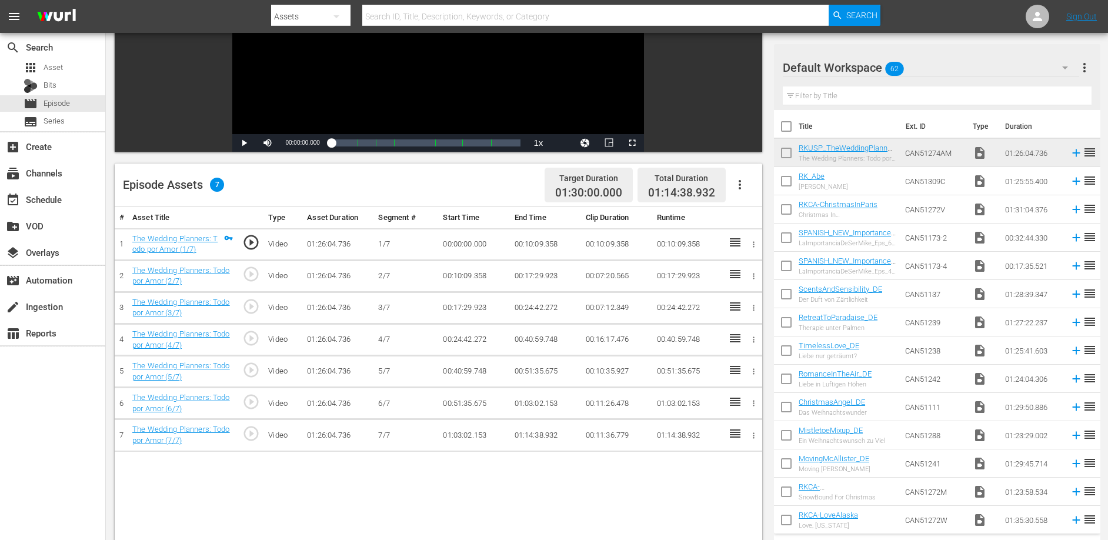
scroll to position [307, 0]
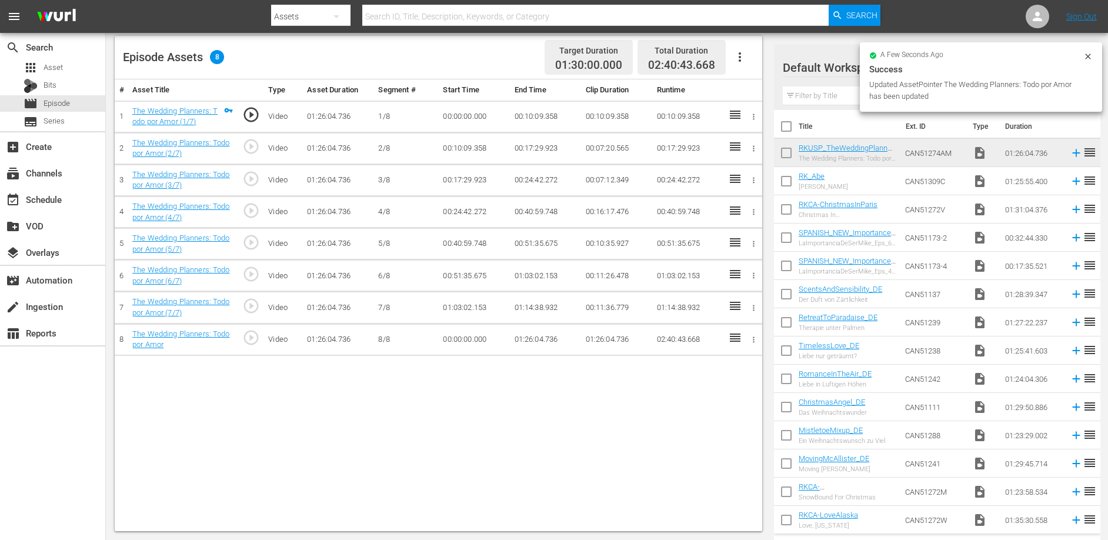
click at [602, 308] on td "00:11:36.779" at bounding box center [616, 308] width 71 height 32
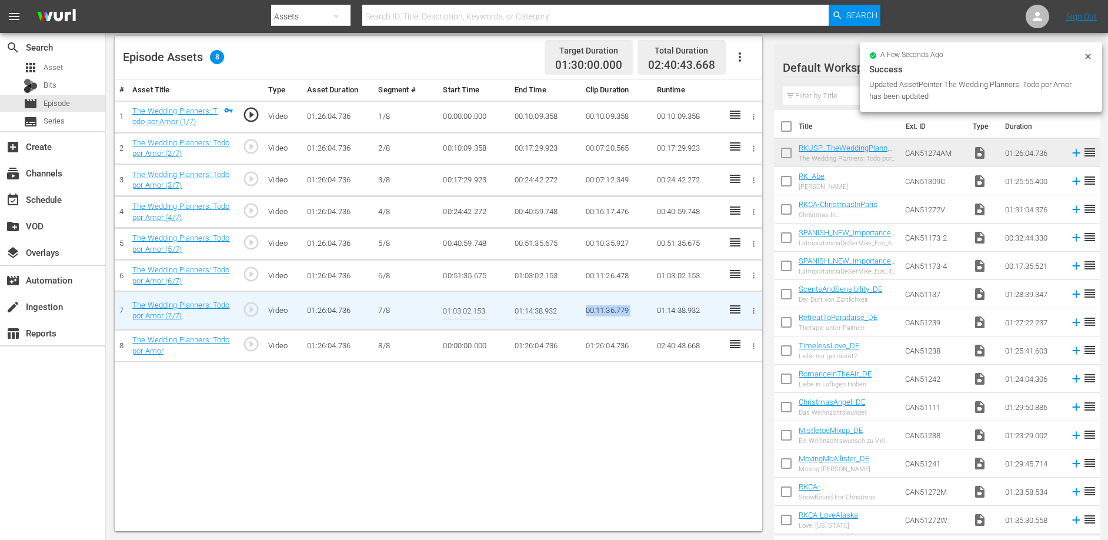
click at [602, 308] on td "00:11:36.779" at bounding box center [616, 311] width 71 height 38
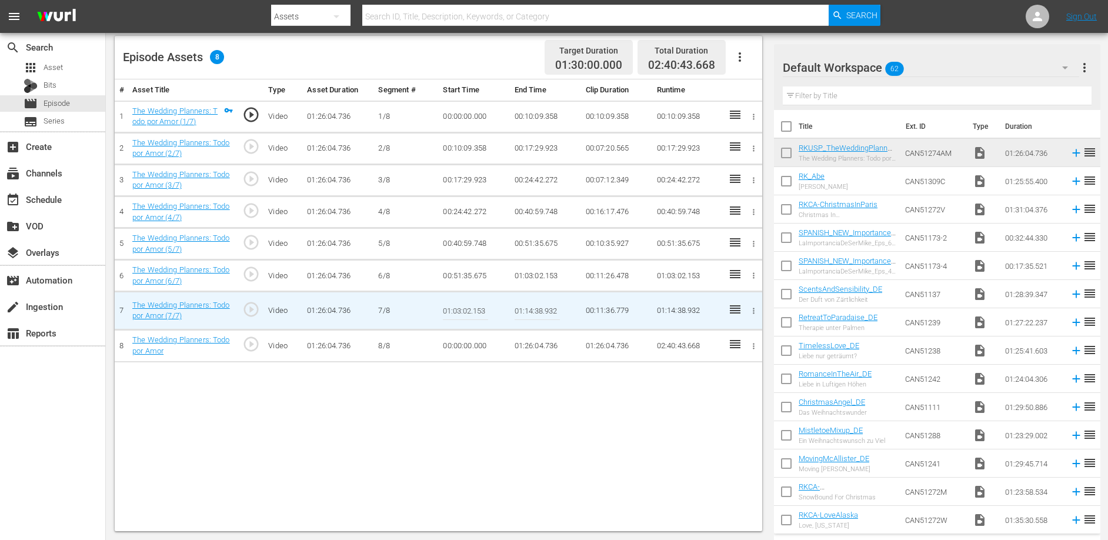
click at [535, 309] on input "01:14:38.932" at bounding box center [537, 311] width 45 height 28
click at [465, 347] on td "00:00:00.000" at bounding box center [473, 346] width 71 height 32
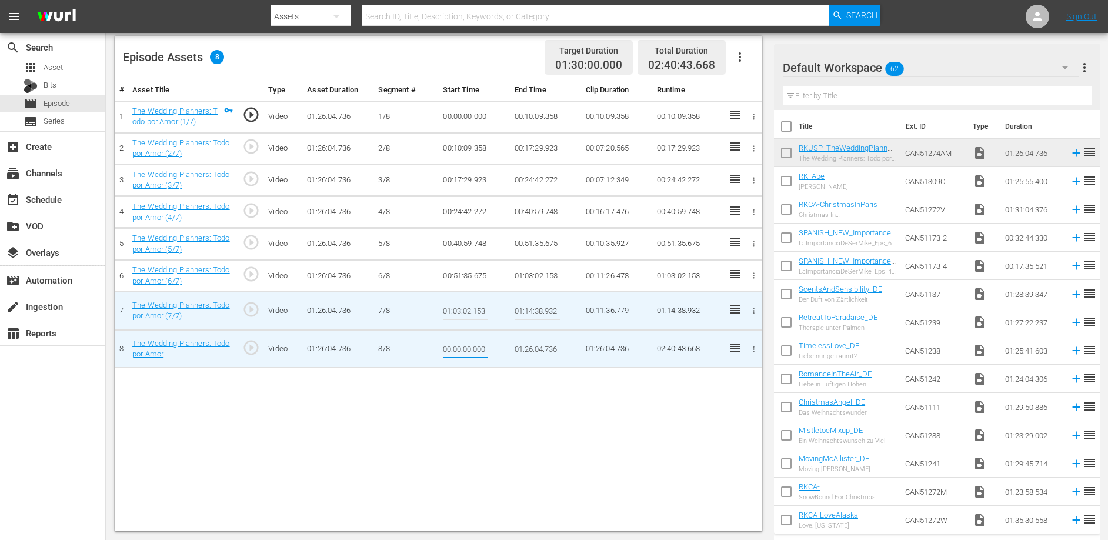
click at [465, 347] on input "00:00:00.000" at bounding box center [465, 349] width 45 height 28
type input "01:14:38.932"
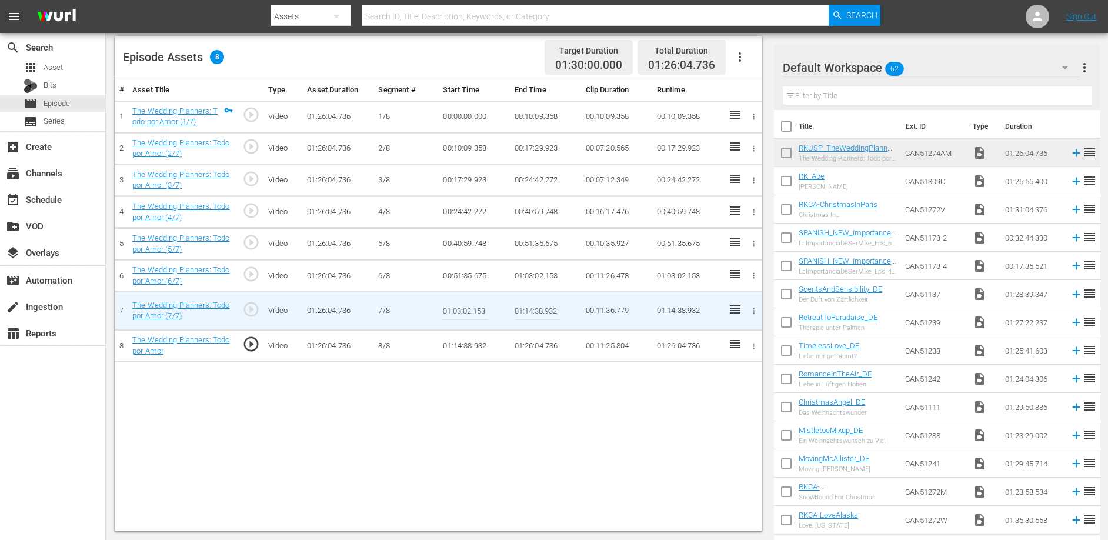
click at [444, 412] on div "# Asset Title Type Asset Duration Segment # Start Time End Time Clip Duration R…" at bounding box center [439, 305] width 648 height 452
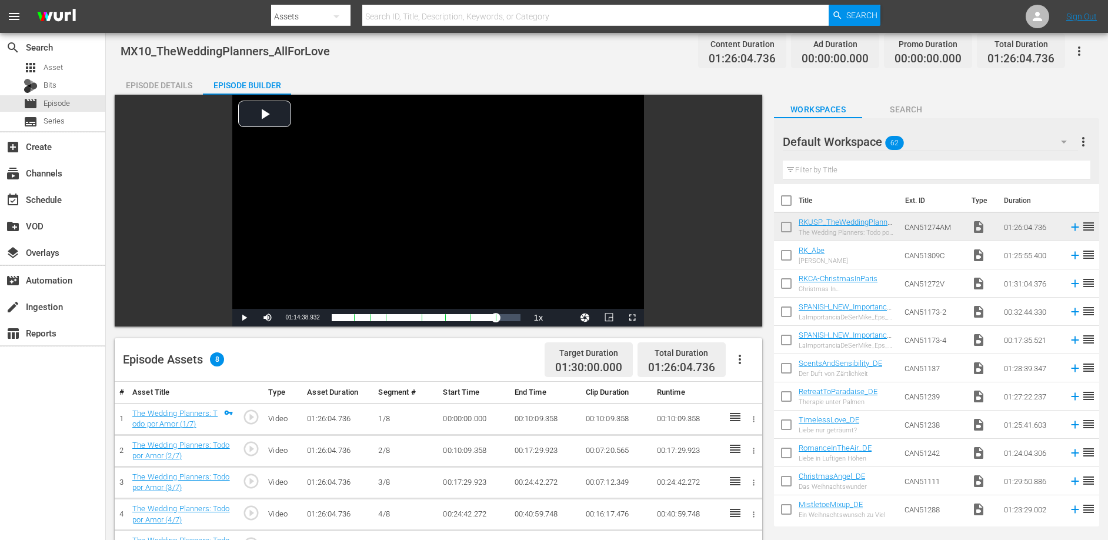
scroll to position [0, 0]
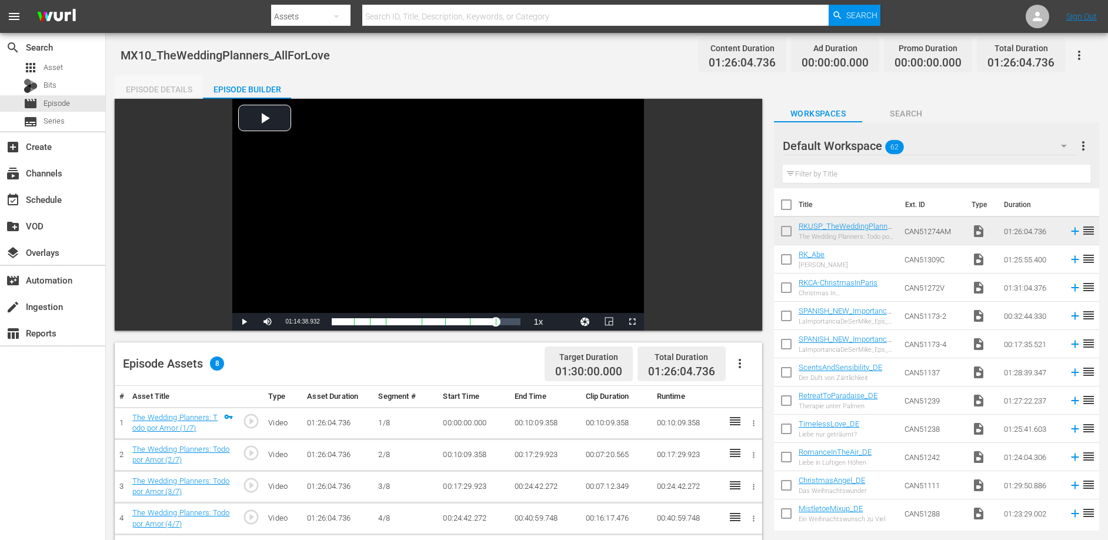
click at [152, 84] on div "Episode Details" at bounding box center [159, 89] width 88 height 28
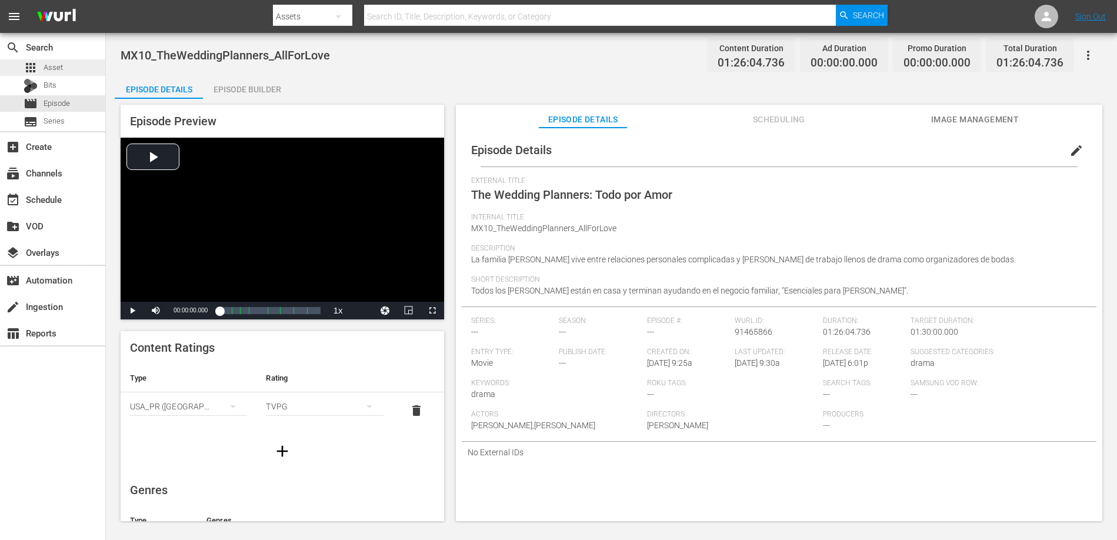
click at [50, 63] on span "Asset" at bounding box center [53, 68] width 19 height 12
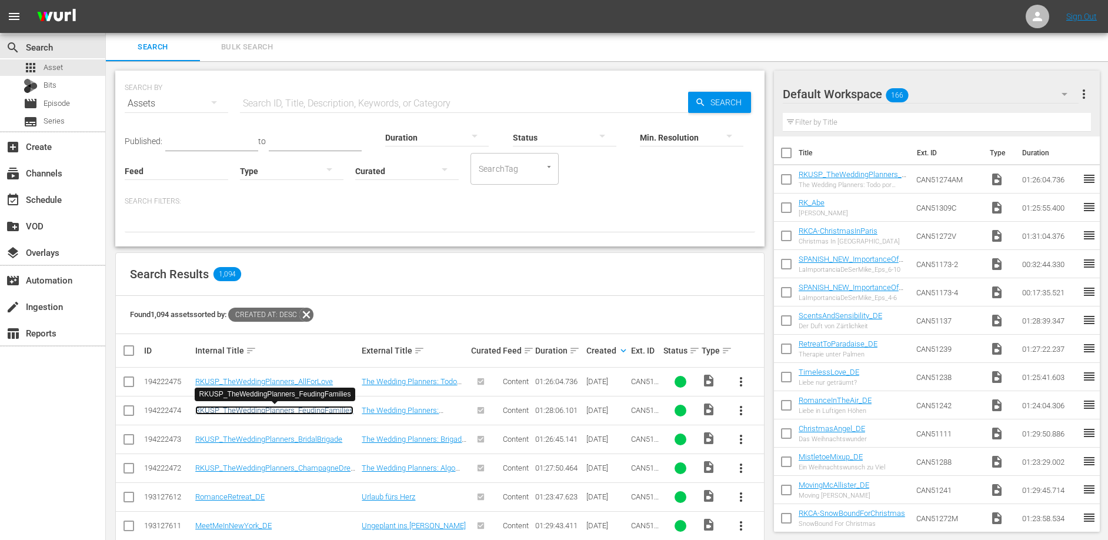
click at [287, 409] on link "RKUSP_TheWeddingPlanners_FeudingFamilies" at bounding box center [274, 410] width 158 height 9
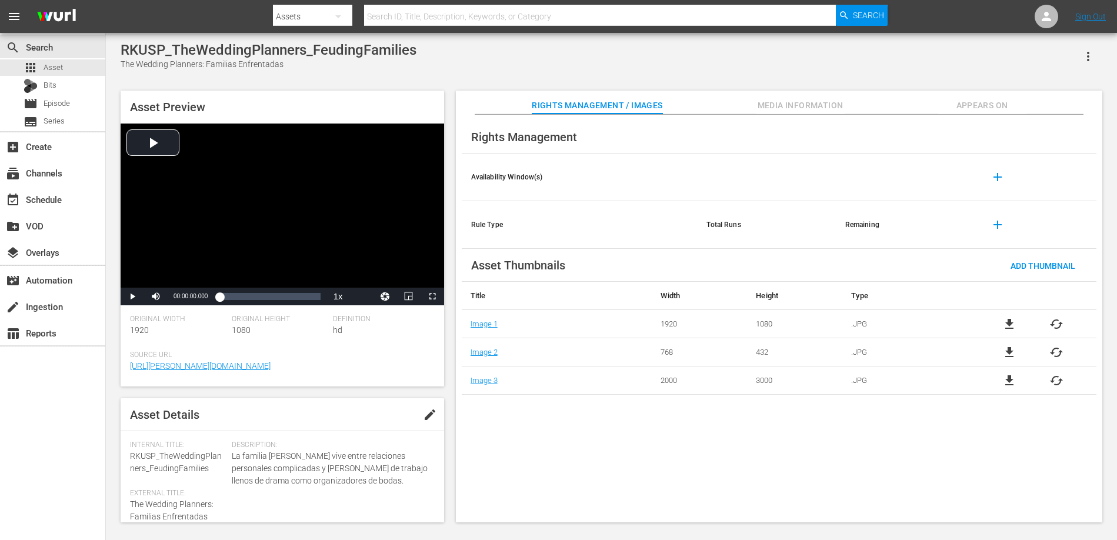
click at [978, 102] on span "Appears On" at bounding box center [982, 105] width 88 height 15
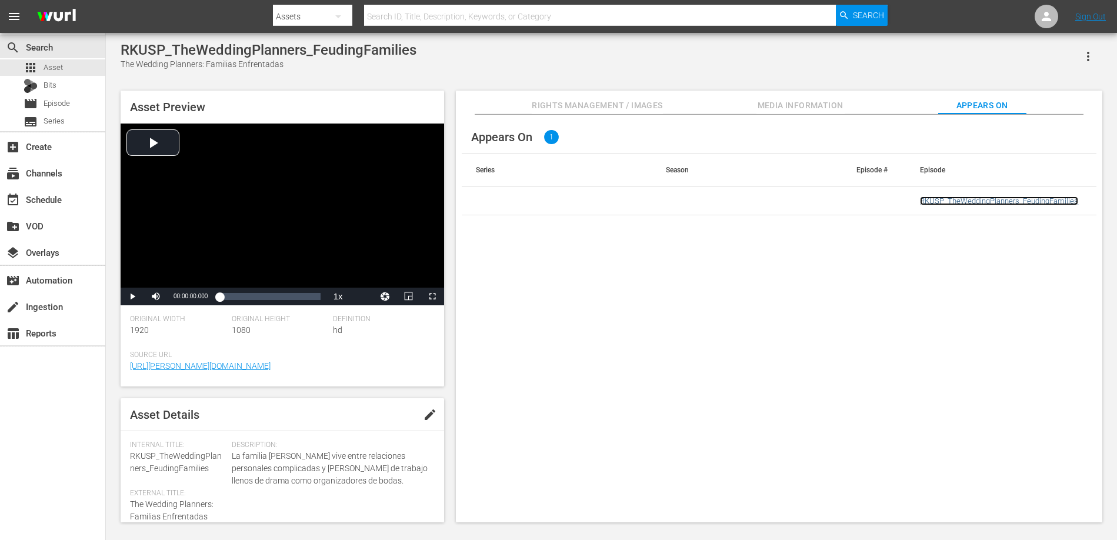
click at [1004, 200] on link "RKUSP_TheWeddingPlanners_FeudingFamilies" at bounding box center [999, 200] width 158 height 9
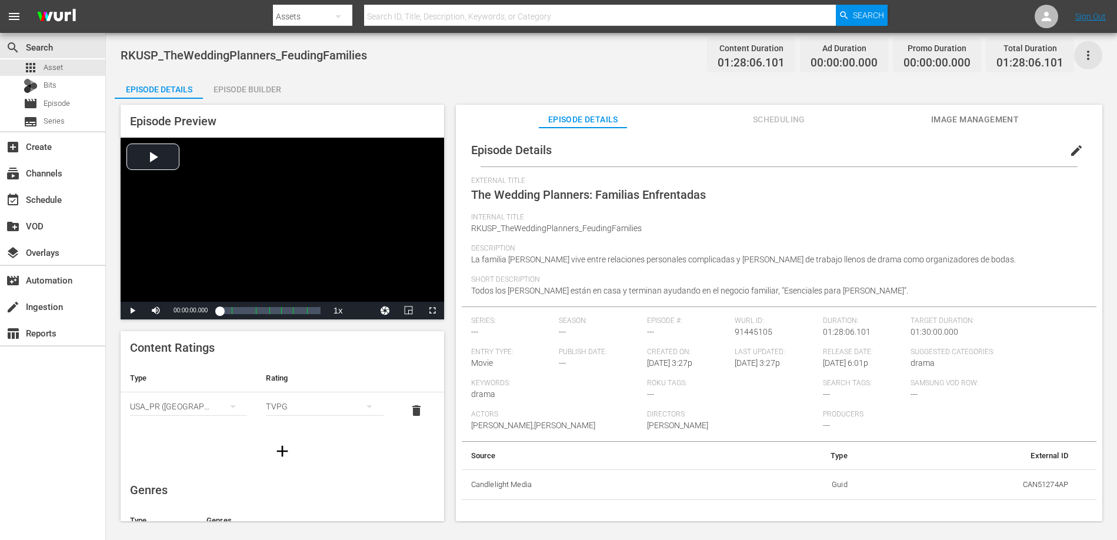
click at [1091, 57] on icon "button" at bounding box center [1088, 55] width 14 height 14
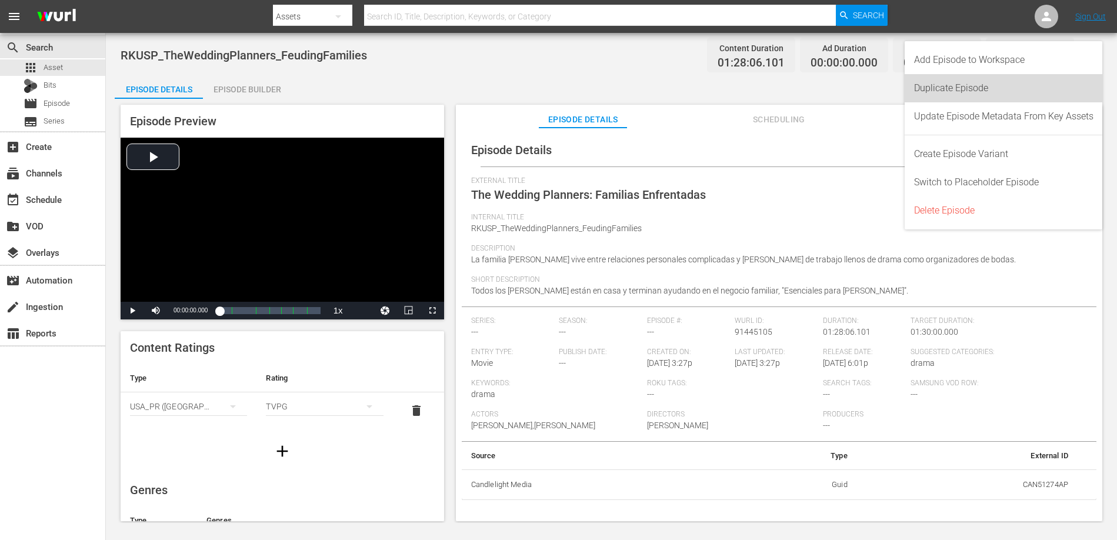
click at [964, 88] on div "Duplicate Episode" at bounding box center [1003, 88] width 179 height 28
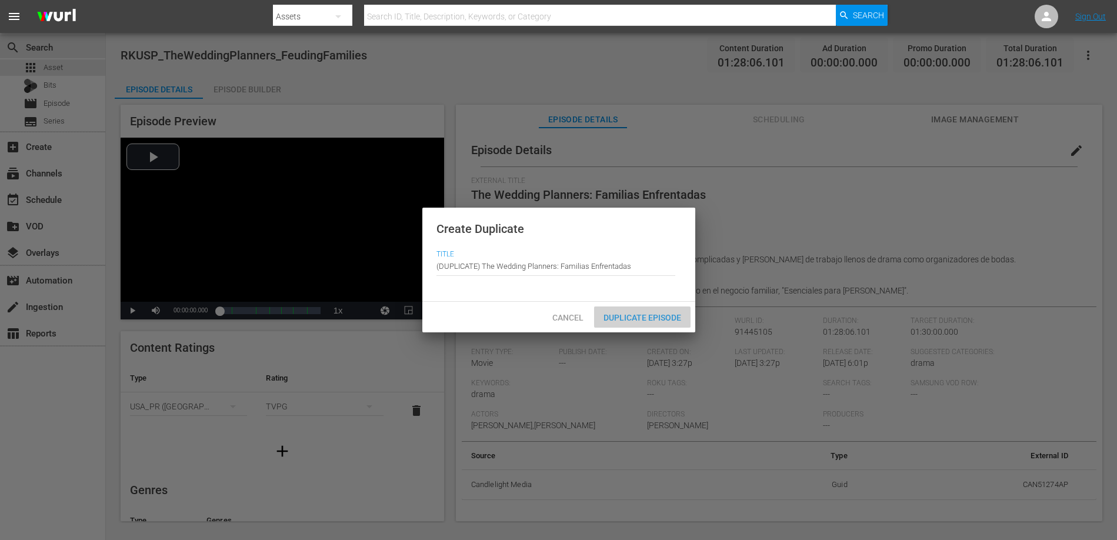
click at [646, 309] on div "Duplicate Episode" at bounding box center [642, 318] width 96 height 22
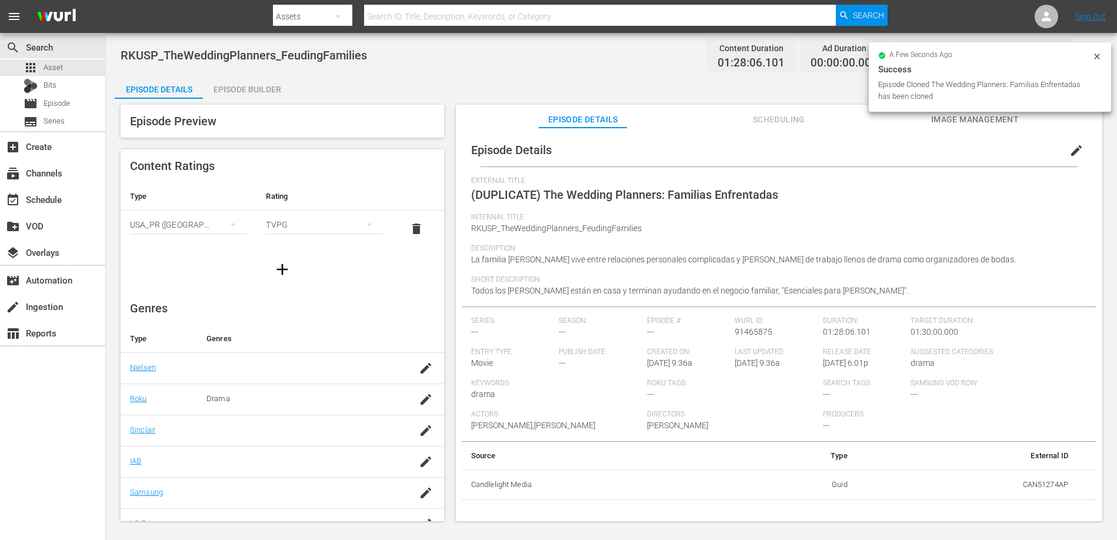
click at [1062, 148] on button "edit" at bounding box center [1076, 150] width 28 height 28
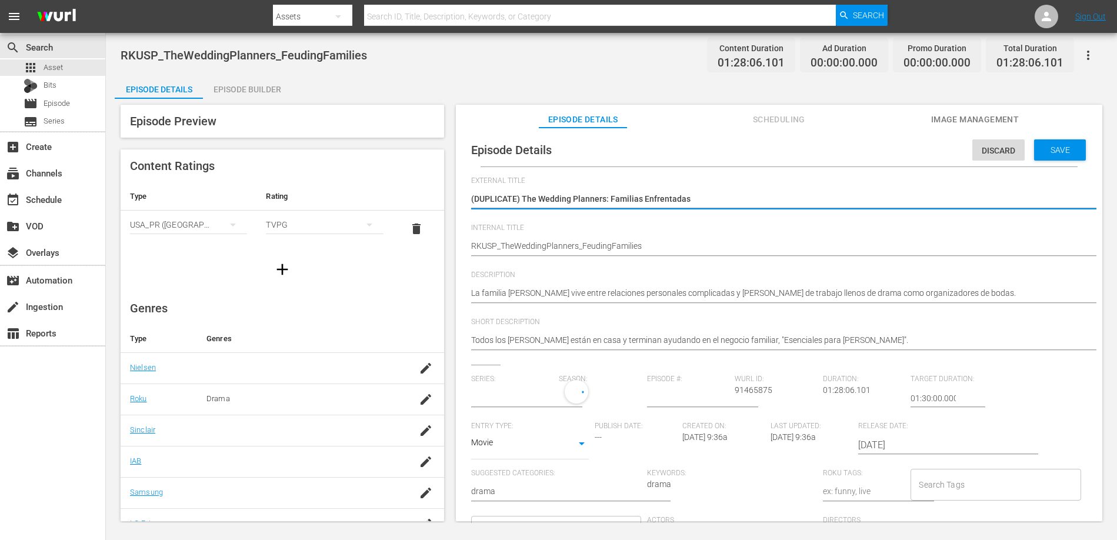
type input "No Series"
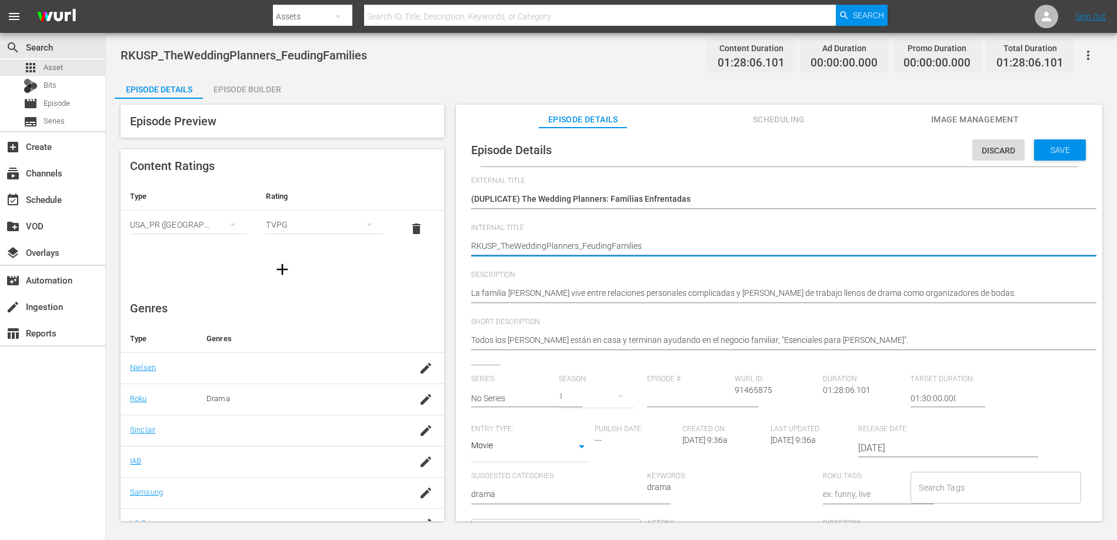
type textarea "RKUS_TheWeddingPlanners_FeudingFamilies"
type textarea "RKU_TheWeddingPlanners_FeudingFamilies"
type textarea "RK_TheWeddingPlanners_FeudingFamilies"
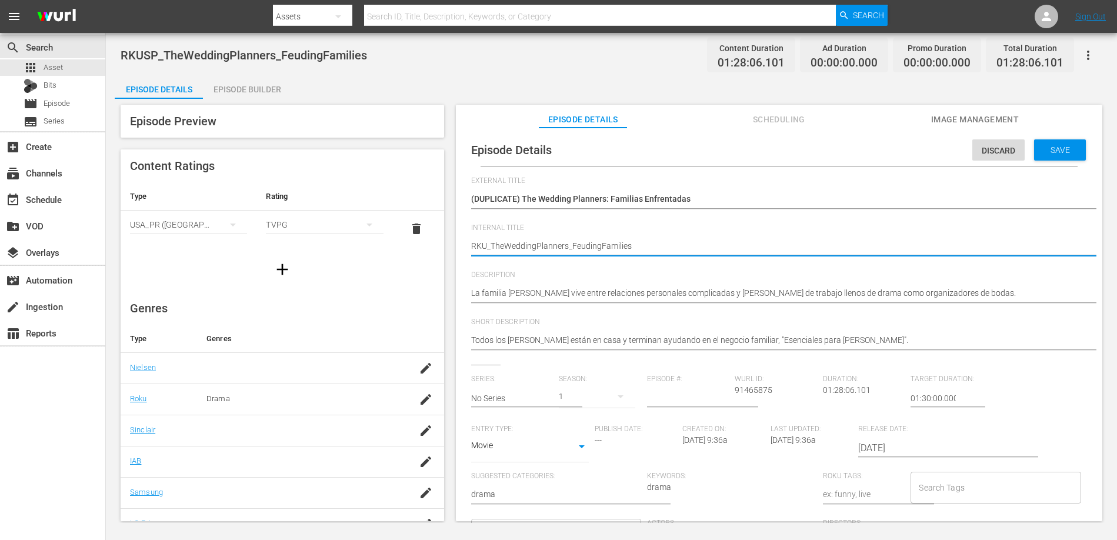
type textarea "RK_TheWeddingPlanners_FeudingFamilies"
type textarea "R_TheWeddingPlanners_FeudingFamilies"
type textarea "_TheWeddingPlanners_FeudingFamilies"
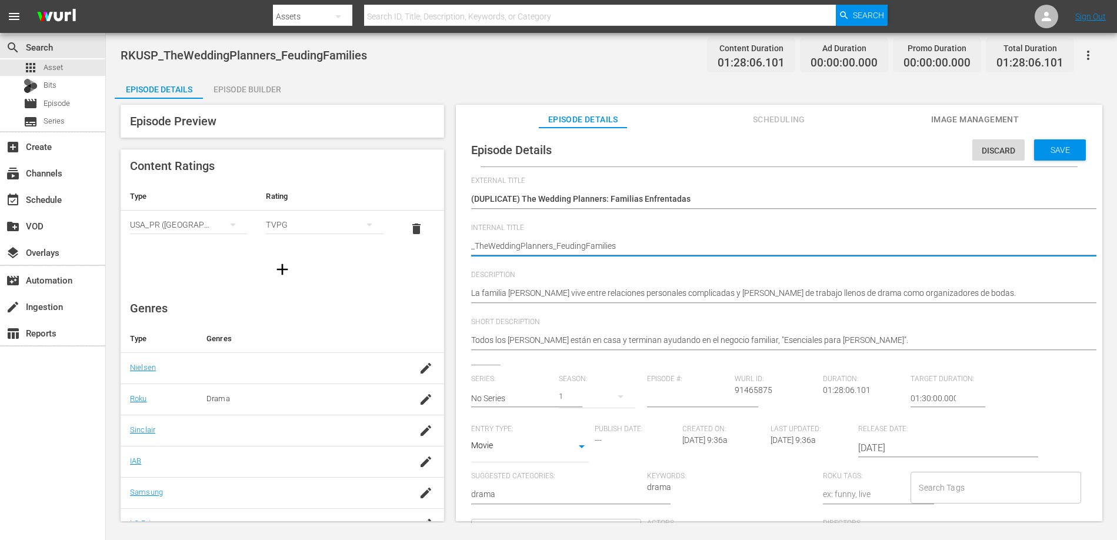
type textarea "M_TheWeddingPlanners_FeudingFamilies"
type textarea "MX_TheWeddingPlanners_FeudingFamilies"
type textarea "MX1_TheWeddingPlanners_FeudingFamilies"
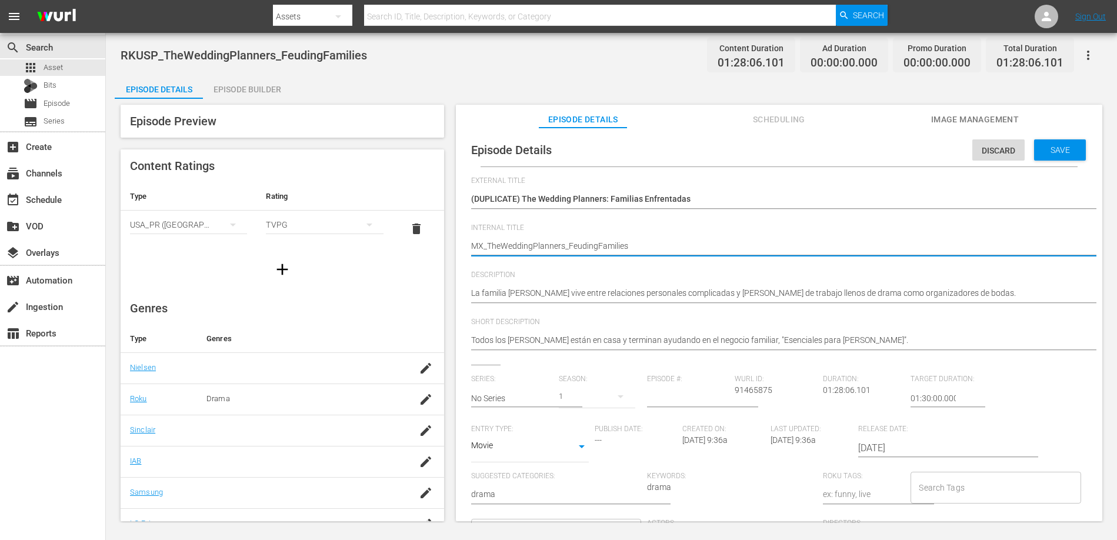
type textarea "MX1_TheWeddingPlanners_FeudingFamilies"
type textarea "MX10_TheWeddingPlanners_FeudingFamilies"
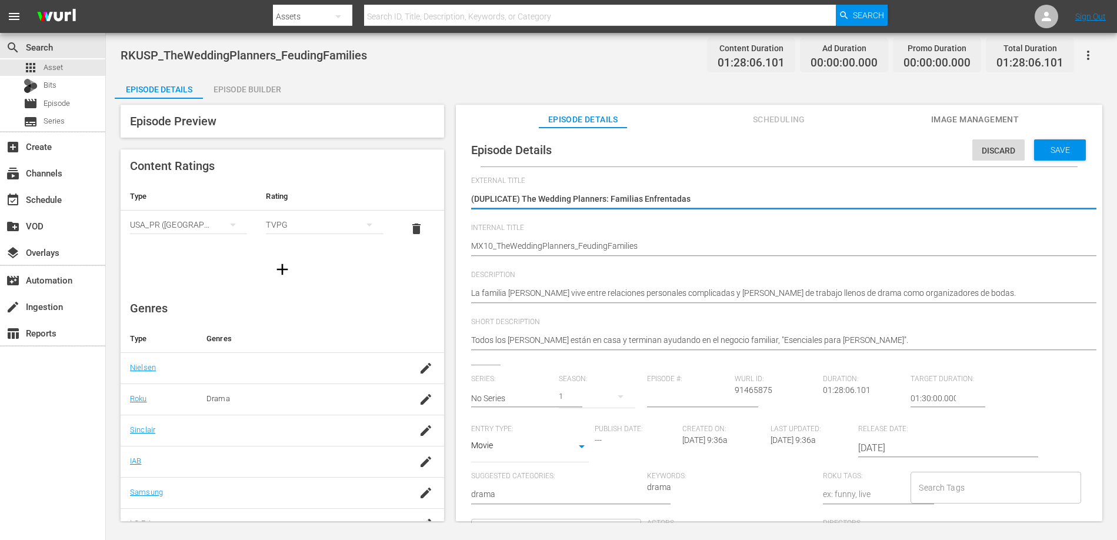
type textarea "(DUPLICATE)The Wedding Planners: Familias Enfrentadas"
type textarea "(DUPLICATEThe Wedding Planners: Familias Enfrentadas"
type textarea "(DUPLICATThe Wedding Planners: Familias Enfrentadas"
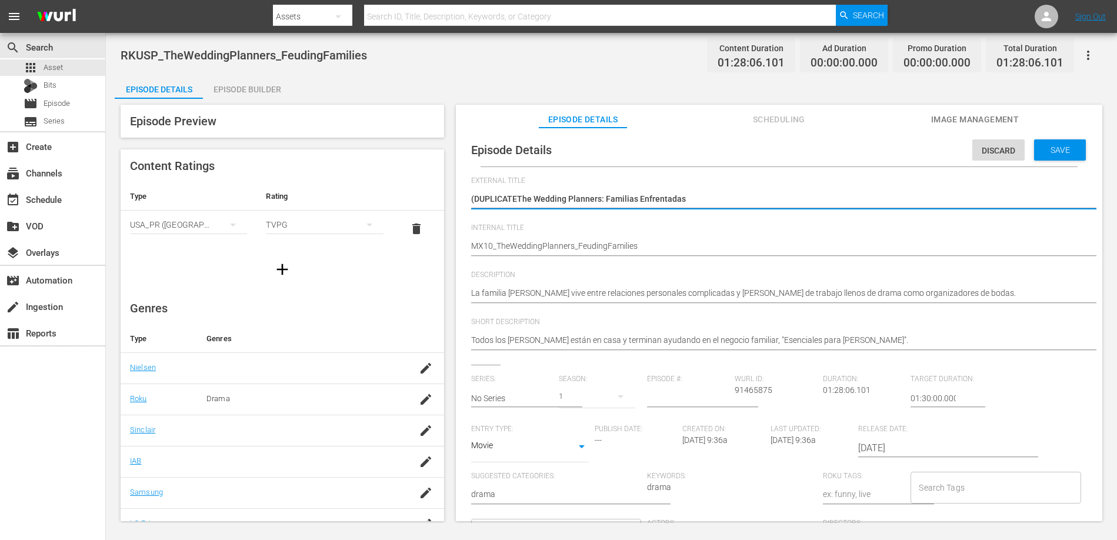
type textarea "(DUPLICATThe Wedding Planners: Familias Enfrentadas"
type textarea "(DUPLICAThe Wedding Planners: Familias Enfrentadas"
type textarea "(DUPLICThe Wedding Planners: Familias Enfrentadas"
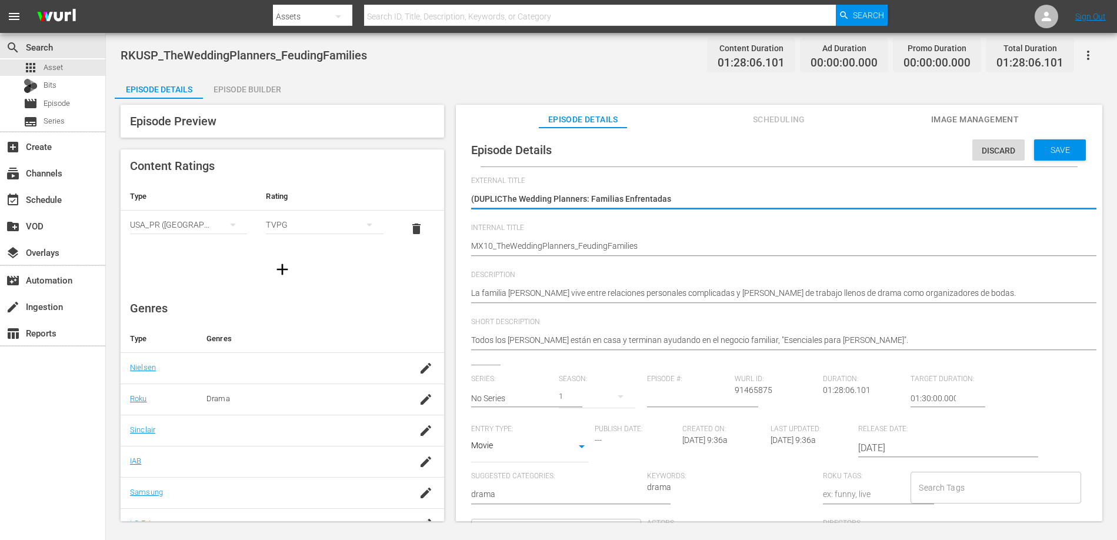
type textarea "(DUPLIThe Wedding Planners: Familias Enfrentadas"
type textarea "(DUPLThe Wedding Planners: Familias Enfrentadas"
type textarea "(DUPThe Wedding Planners: Familias Enfrentadas"
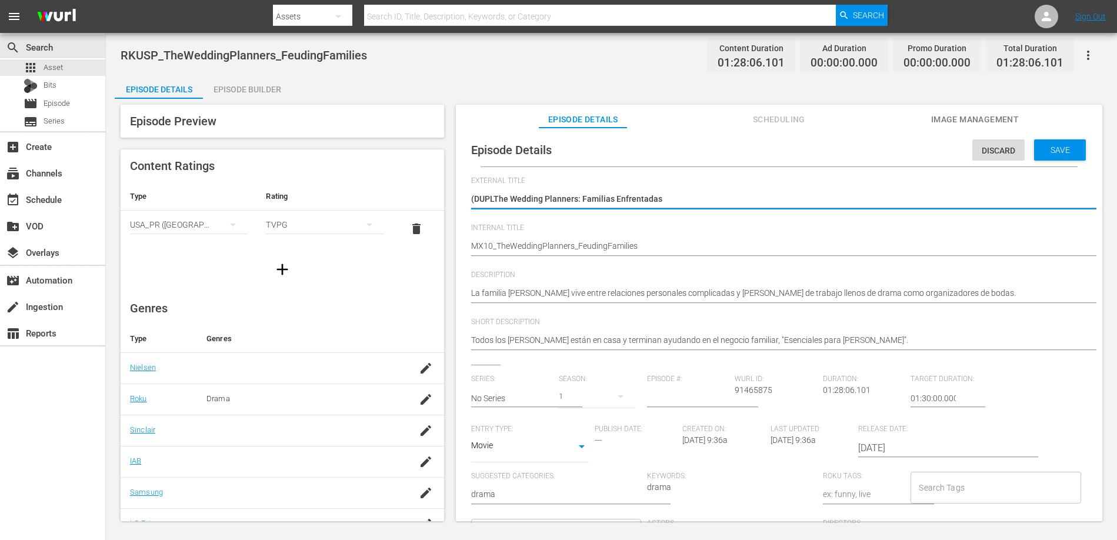
type textarea "(DUPThe Wedding Planners: Familias Enfrentadas"
type textarea "(DUThe Wedding Planners: Familias Enfrentadas"
type textarea "(DThe Wedding Planners: Familias Enfrentadas"
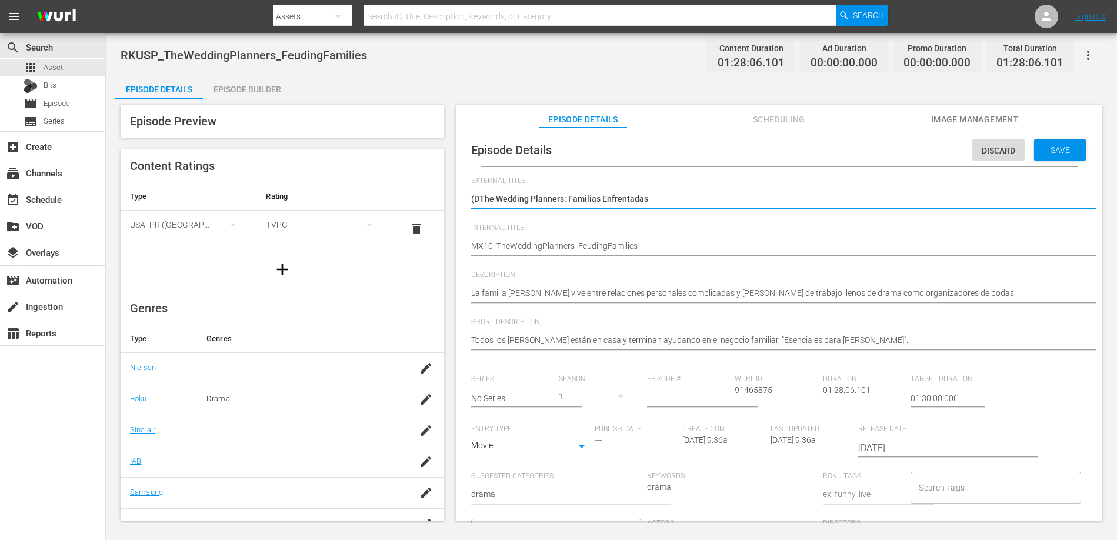
type textarea "(The Wedding Planners: Familias Enfrentadas"
type textarea "The Wedding Planners: Familias Enfrentadas"
click at [1064, 148] on span "Save" at bounding box center [1060, 149] width 38 height 9
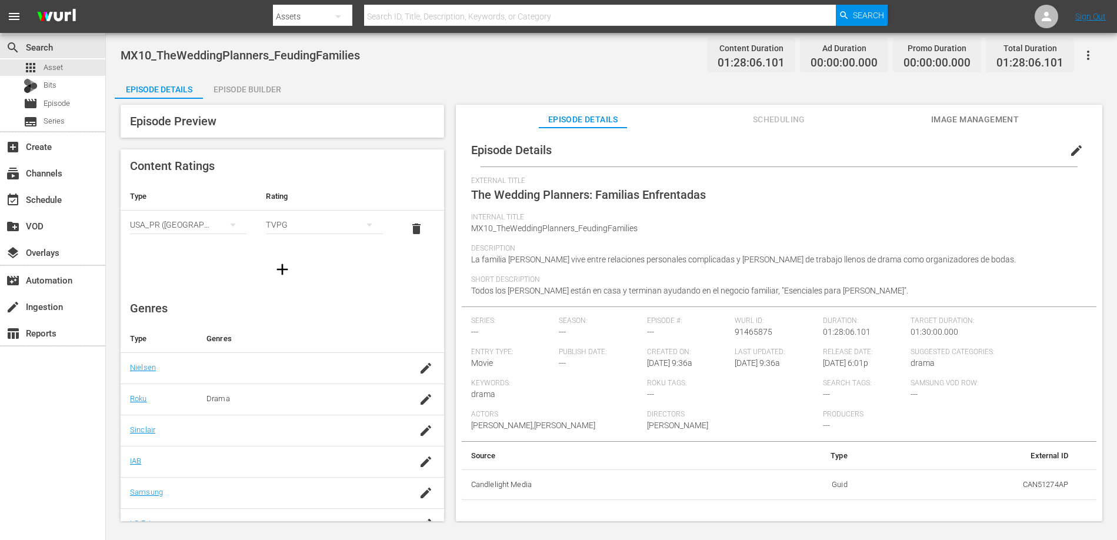
click at [265, 90] on div "Episode Builder" at bounding box center [247, 89] width 88 height 28
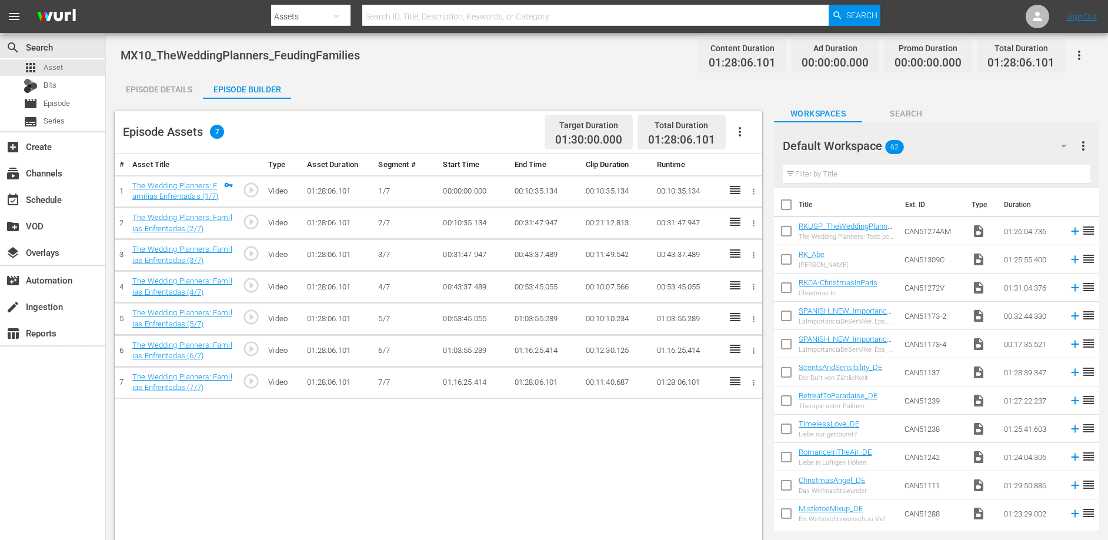
click at [529, 226] on td "00:31:47.947" at bounding box center [545, 223] width 71 height 32
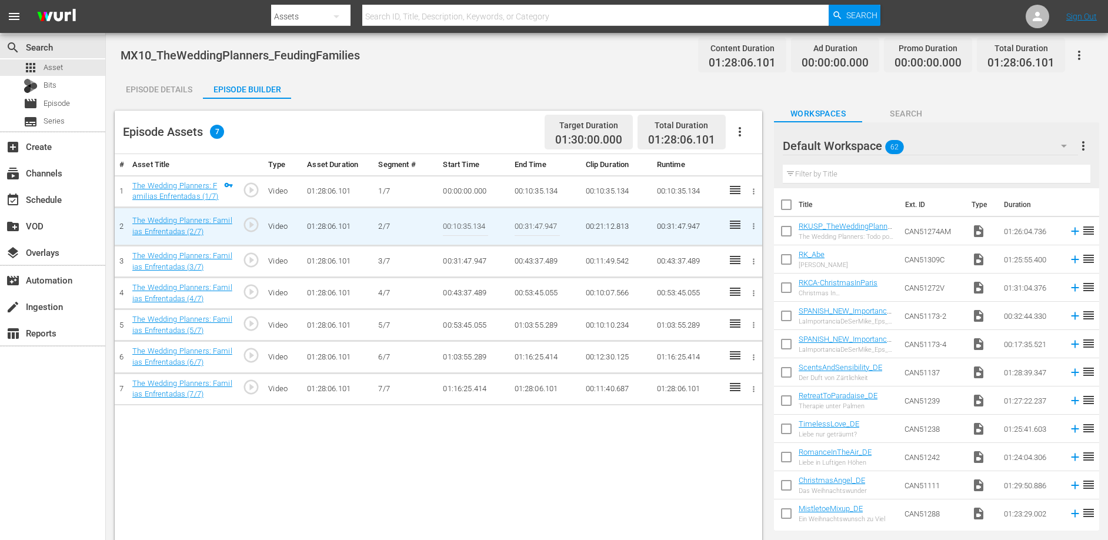
click at [529, 226] on input "00:31:47.947" at bounding box center [537, 226] width 45 height 28
paste input "16:53.929"
type input "00:16:53.929"
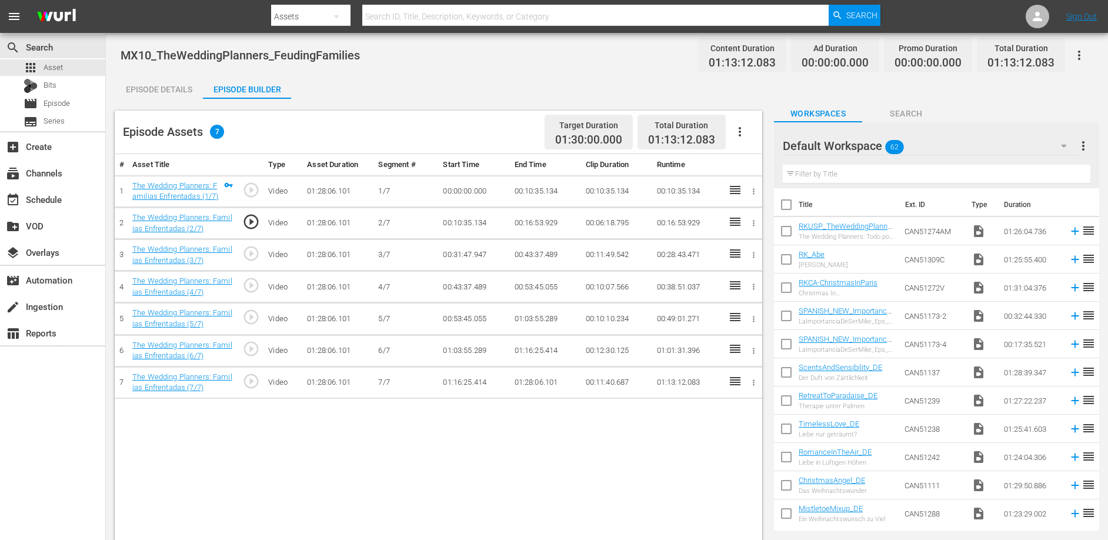
click at [527, 254] on td "00:43:37.489" at bounding box center [545, 255] width 71 height 32
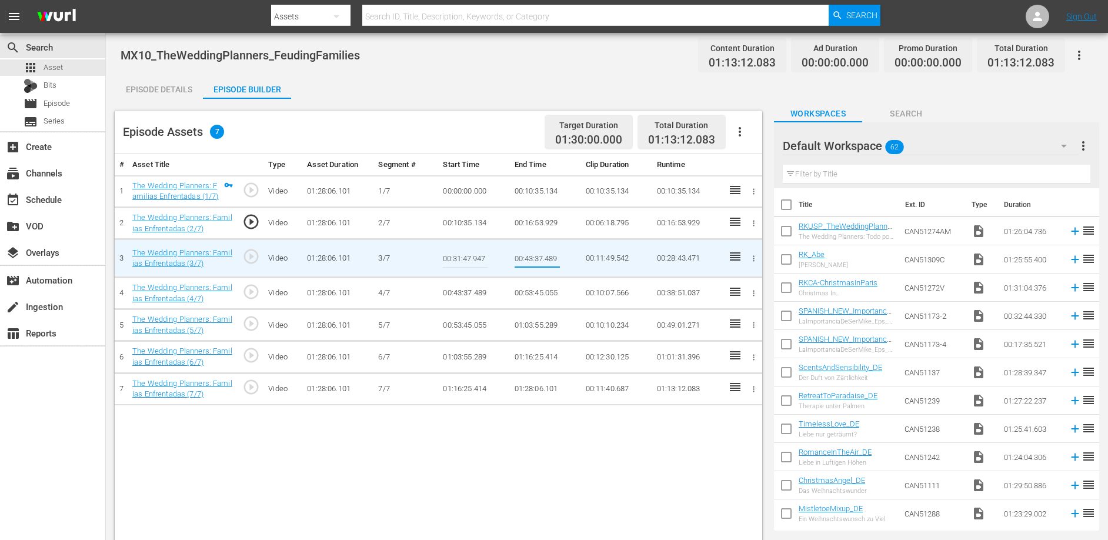
click at [527, 254] on input "00:43:37.489" at bounding box center [537, 258] width 45 height 28
type input "00:23:18.939"
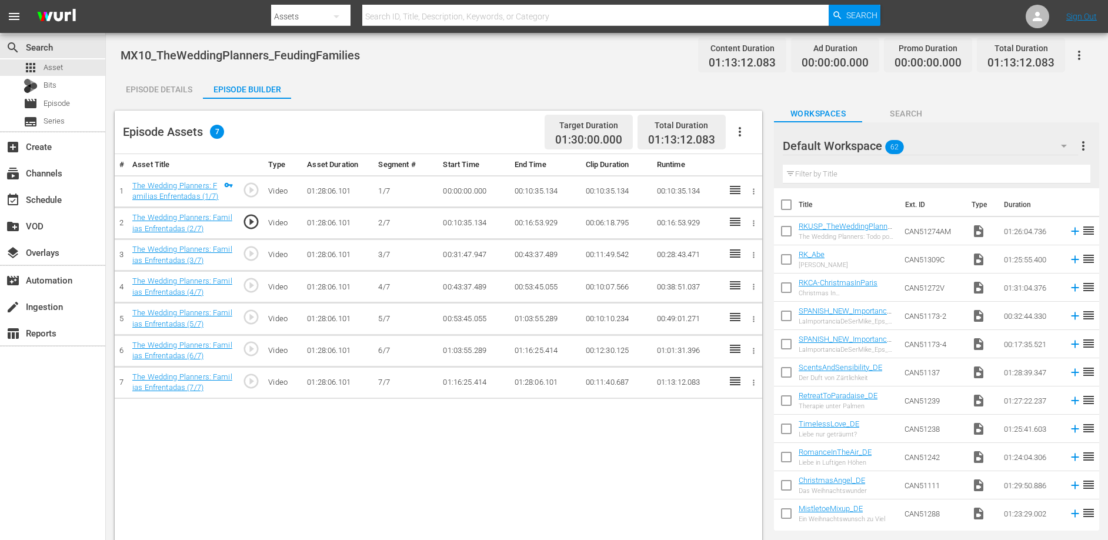
click at [535, 224] on td "00:16:53.929" at bounding box center [545, 223] width 71 height 32
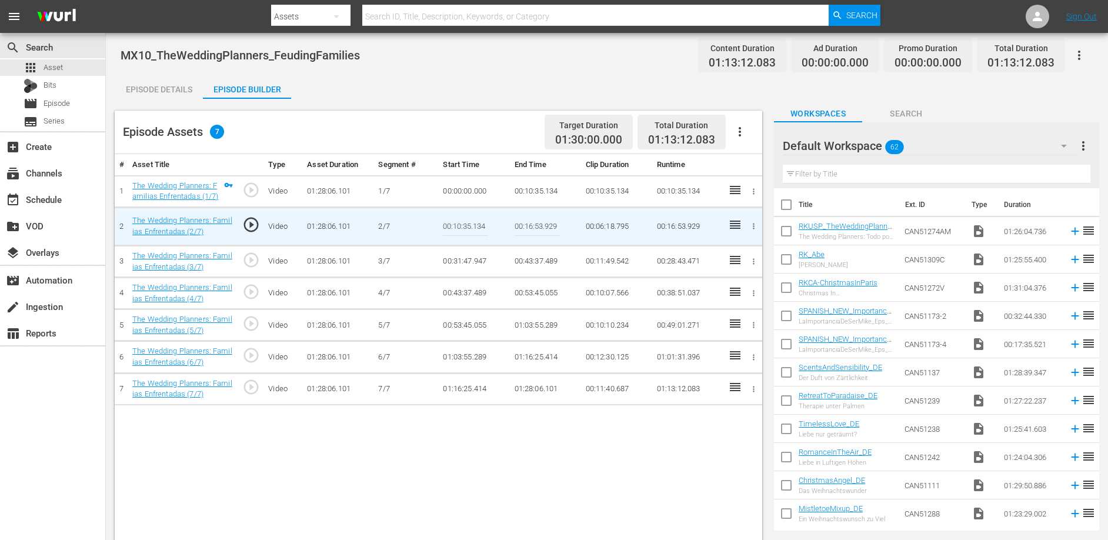
click at [447, 262] on td "00:31:47.947" at bounding box center [473, 261] width 71 height 32
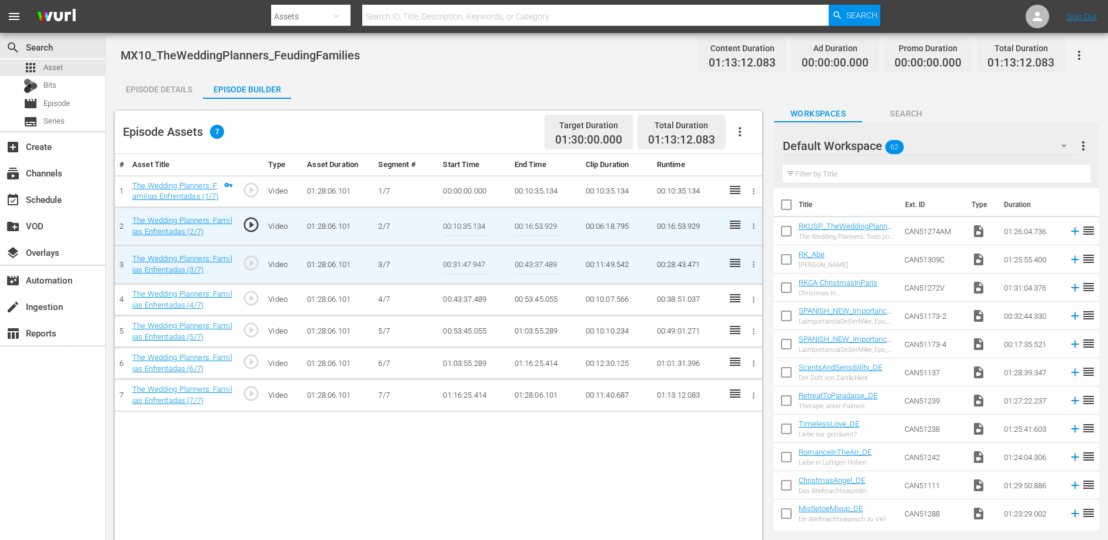
click at [447, 262] on input "00:31:47.947" at bounding box center [465, 265] width 45 height 28
paste input "16:53.929"
type input "00:16:53.929"
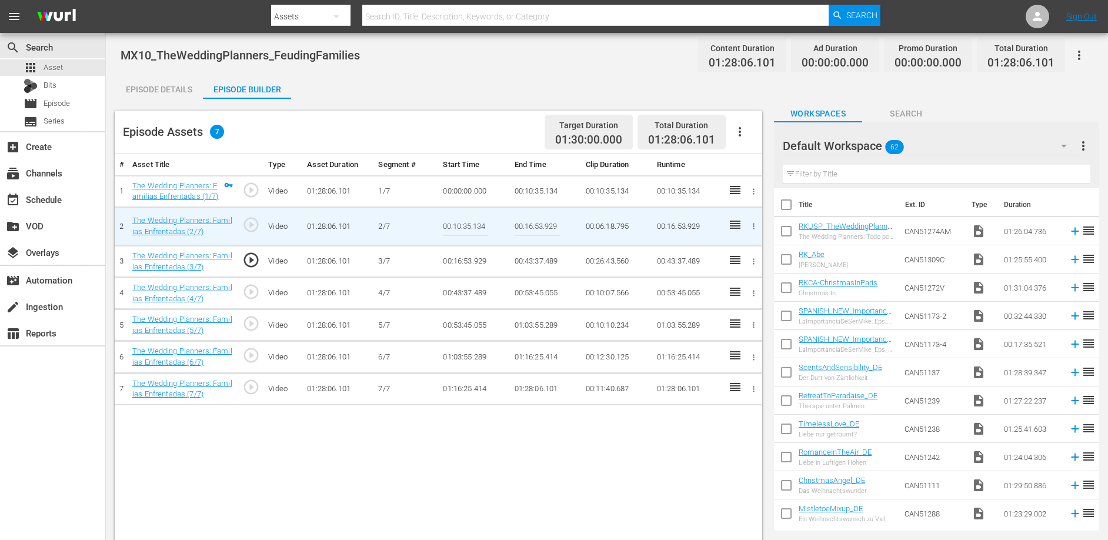
click at [527, 258] on td "00:43:37.489" at bounding box center [545, 261] width 71 height 32
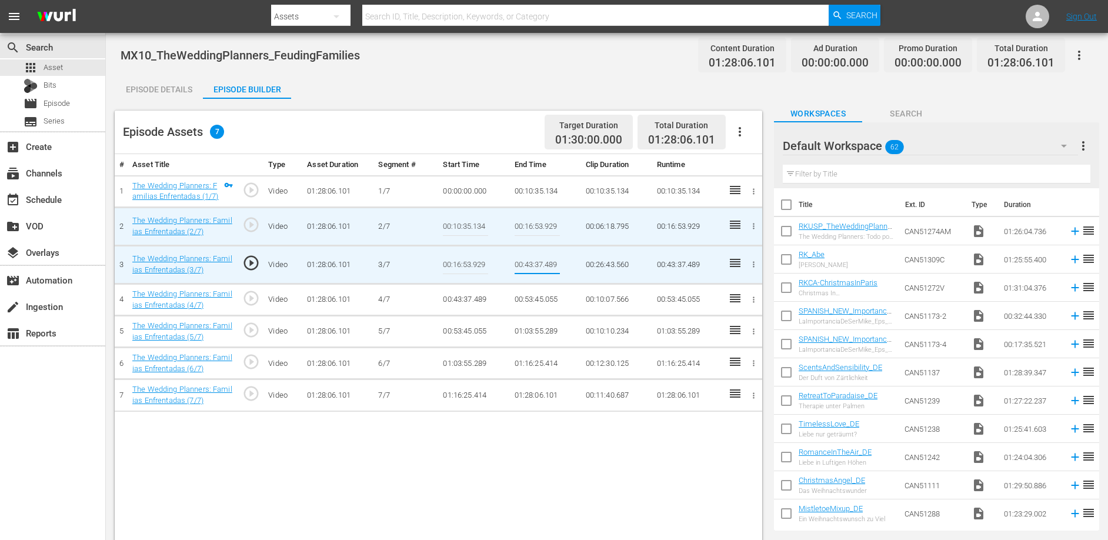
type input "00:23:18.939"
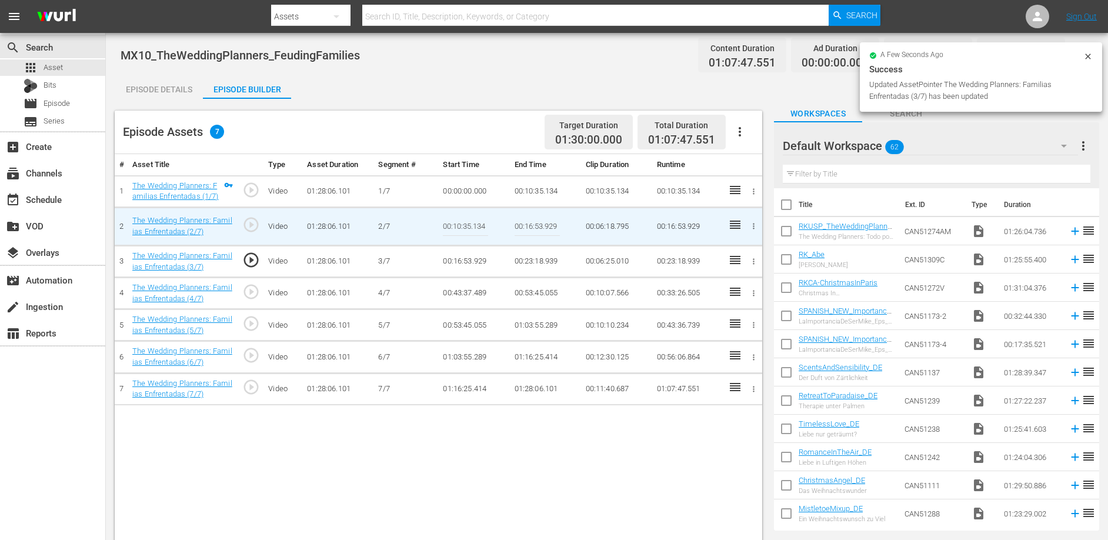
click at [458, 294] on td "00:43:37.489" at bounding box center [473, 294] width 71 height 32
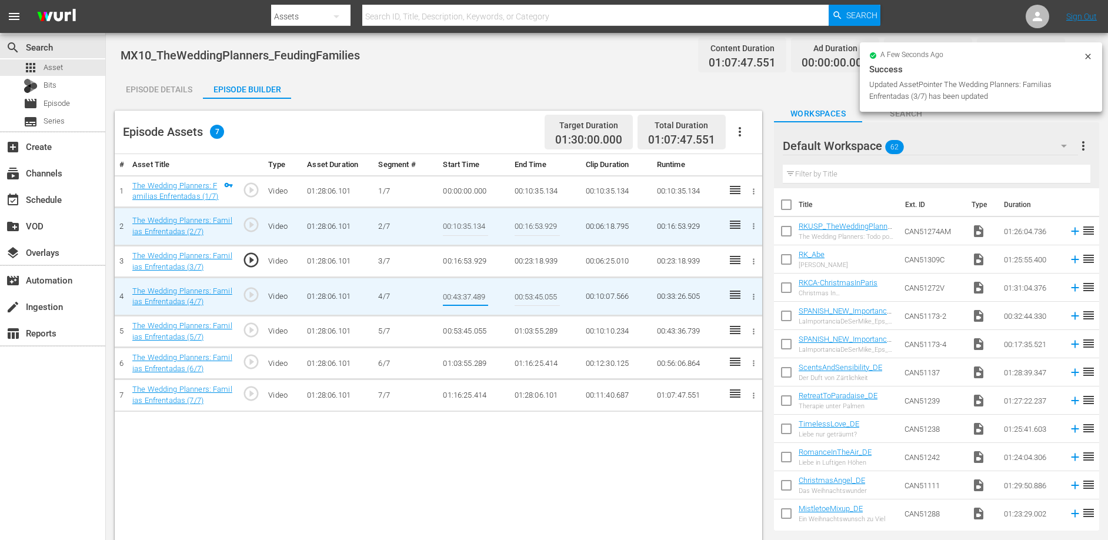
type input "00:23:18.939"
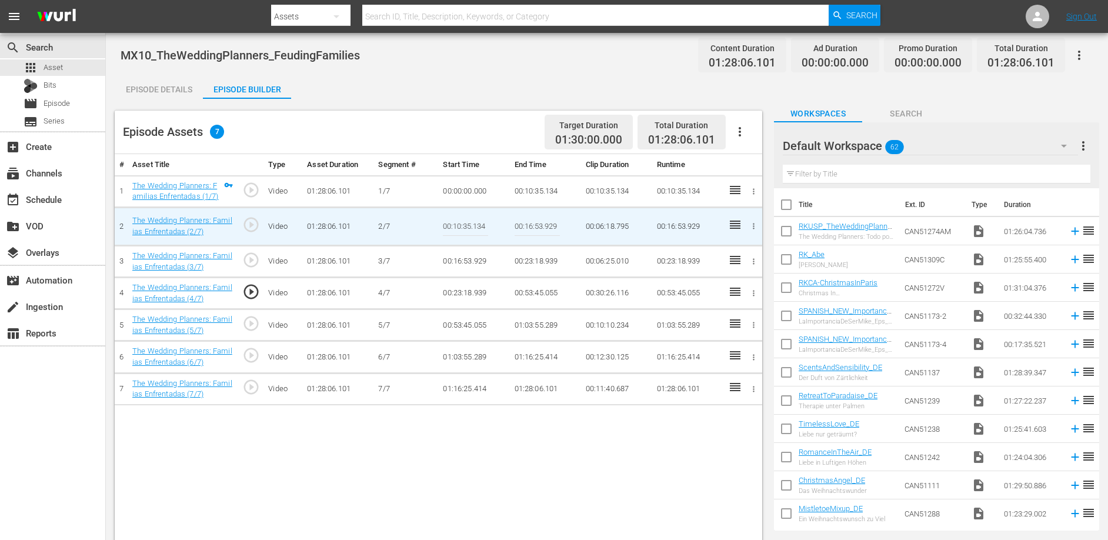
click at [535, 291] on td "00:53:45.055" at bounding box center [545, 294] width 71 height 32
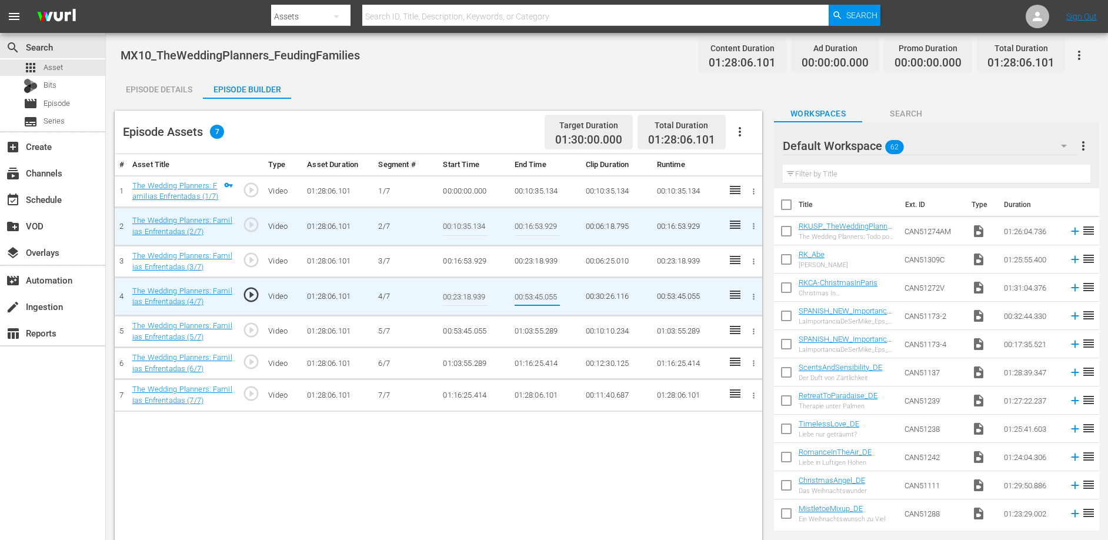
click at [535, 291] on input "00:53:45.055" at bounding box center [537, 296] width 45 height 28
type input "00:31:25.133"
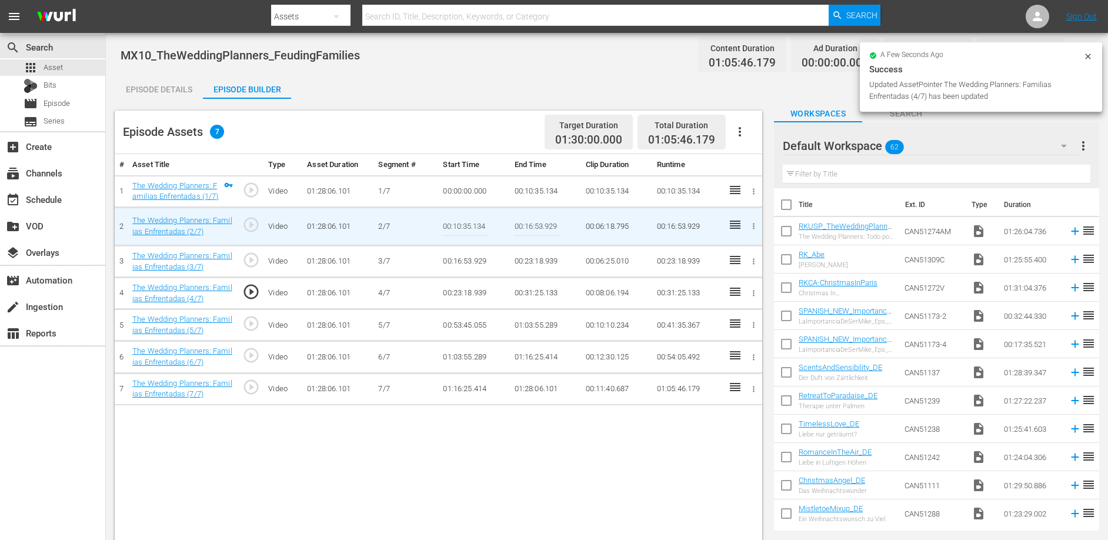
click at [457, 326] on td "00:53:45.055" at bounding box center [473, 325] width 71 height 32
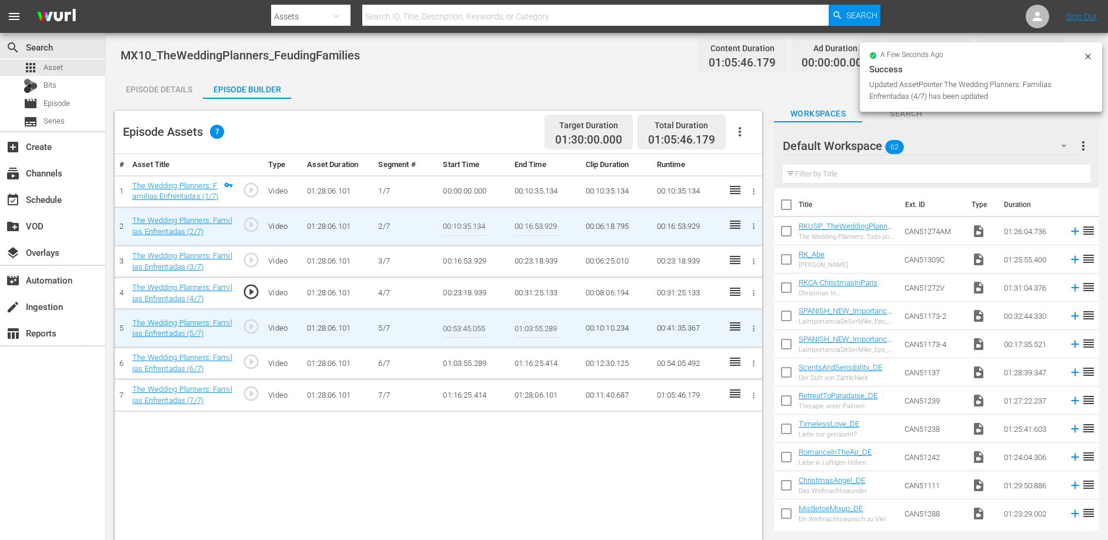
click at [457, 326] on input "00:53:45.055" at bounding box center [465, 328] width 45 height 28
paste input "31:25.133"
type input "00:31:25.133"
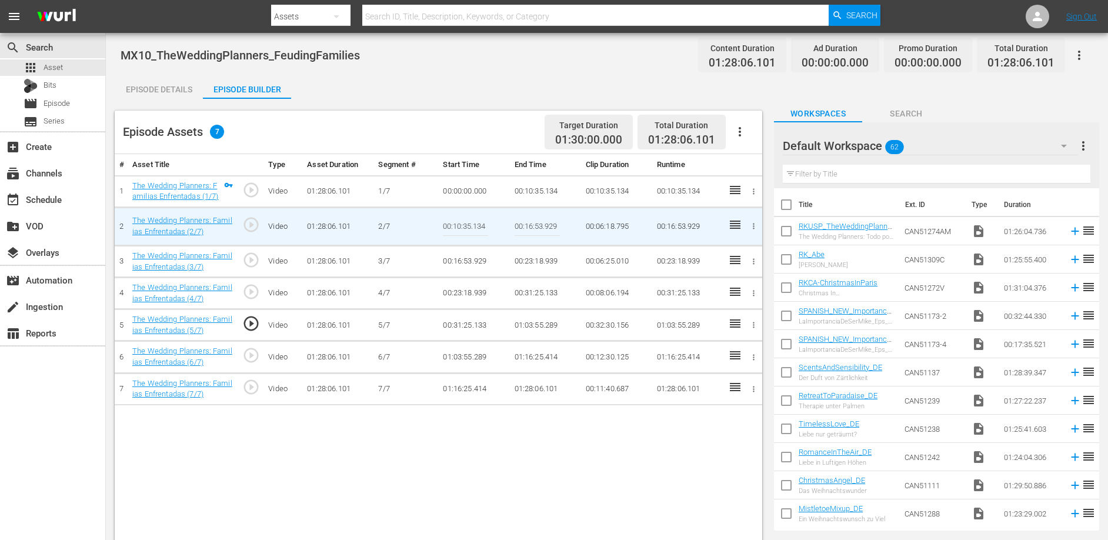
click at [528, 324] on td "01:03:55.289" at bounding box center [545, 325] width 71 height 32
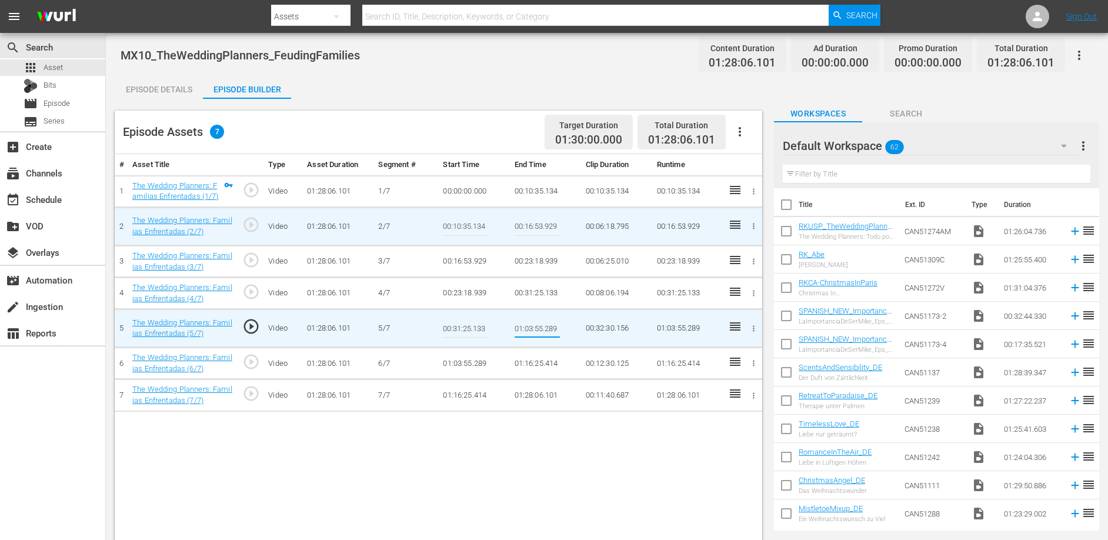
click at [528, 324] on input "01:03:55.289" at bounding box center [537, 328] width 45 height 28
type input "00:38:25.636"
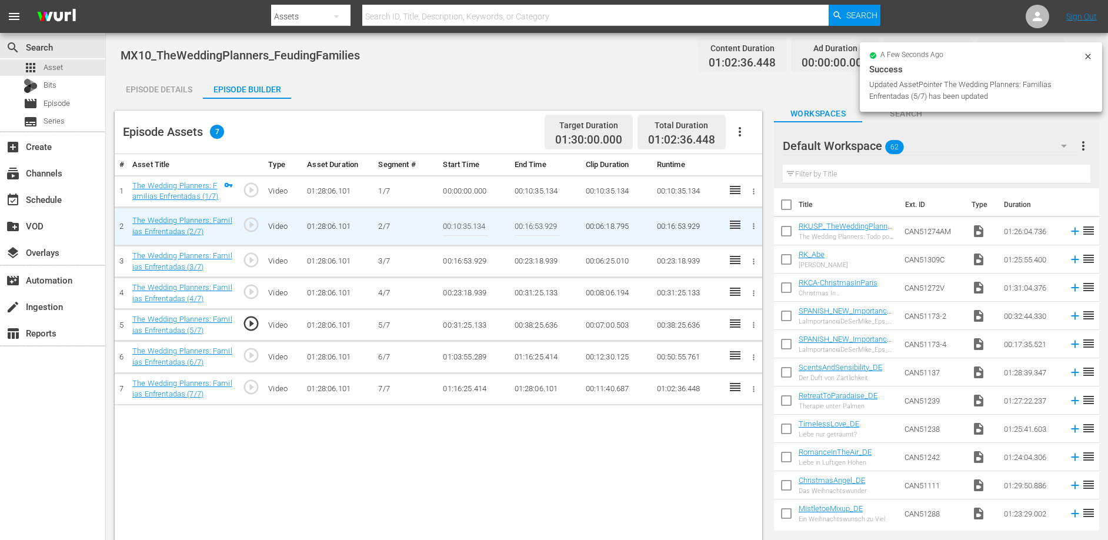
click at [480, 353] on td "01:03:55.289" at bounding box center [473, 357] width 71 height 32
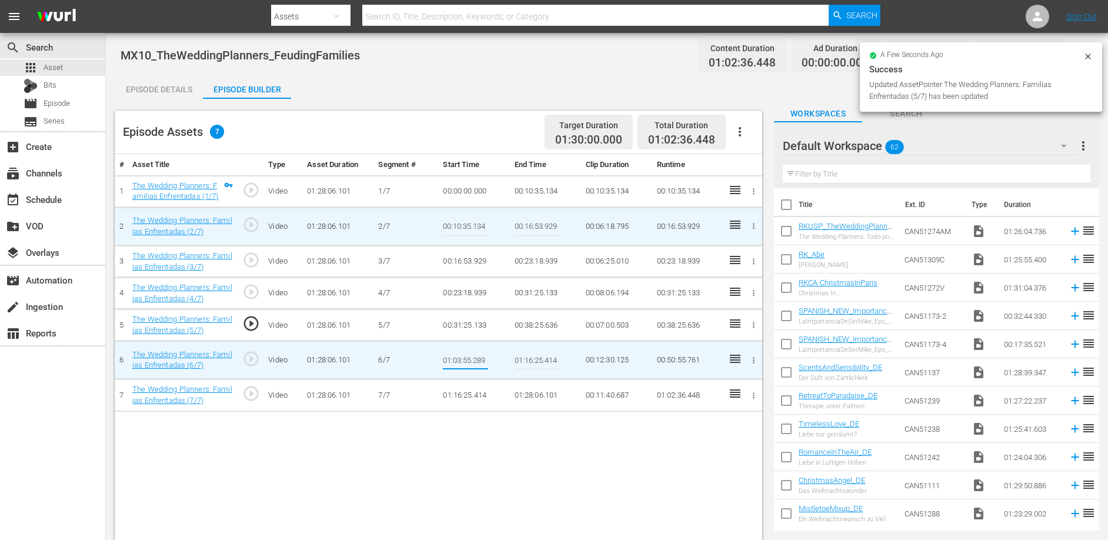
type input "00:38:25.636"
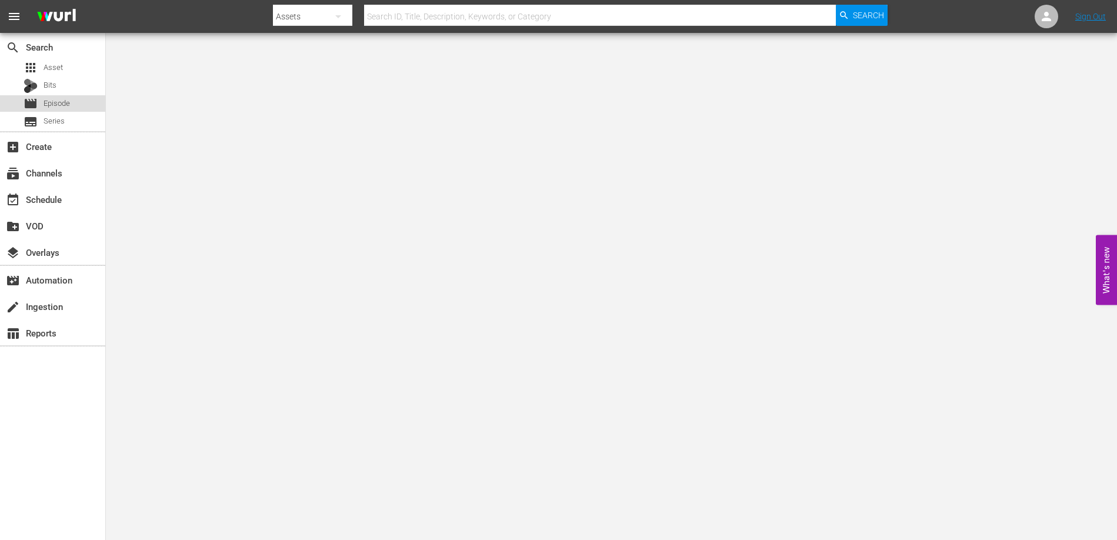
click at [49, 104] on span "Episode" at bounding box center [57, 104] width 26 height 12
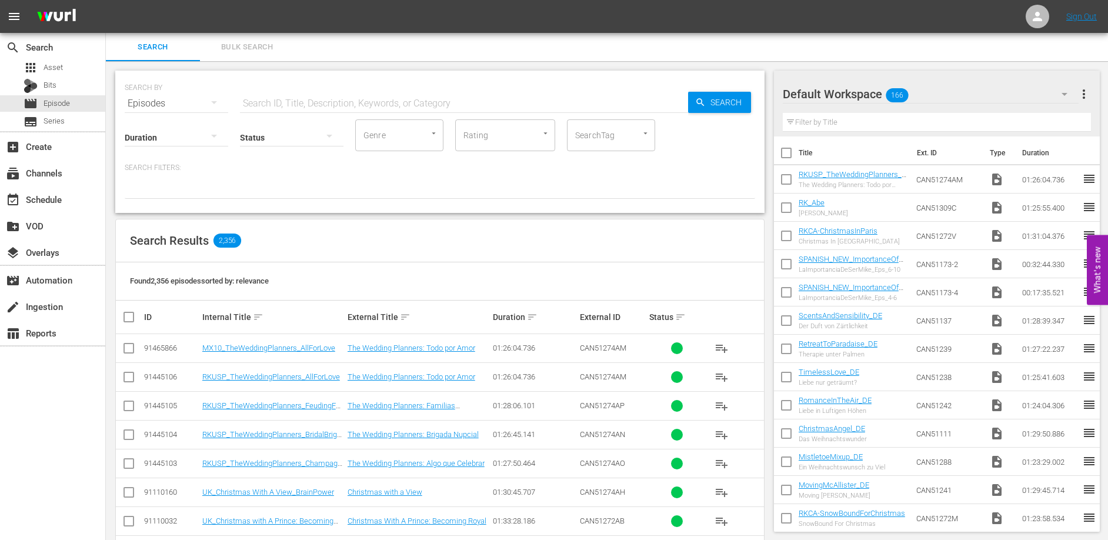
click at [272, 98] on input "text" at bounding box center [464, 103] width 448 height 28
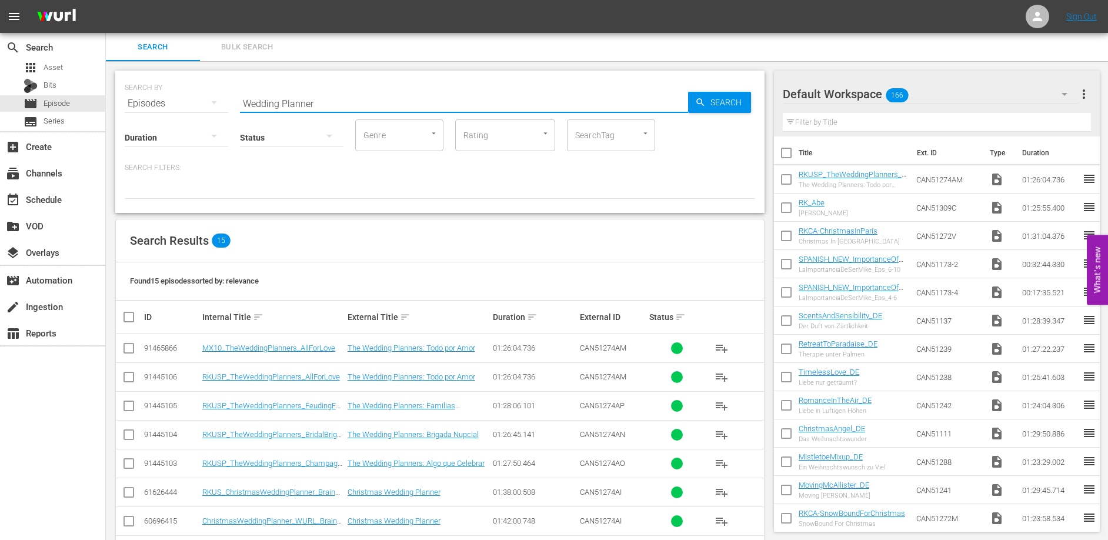
type input "Wedding Planner"
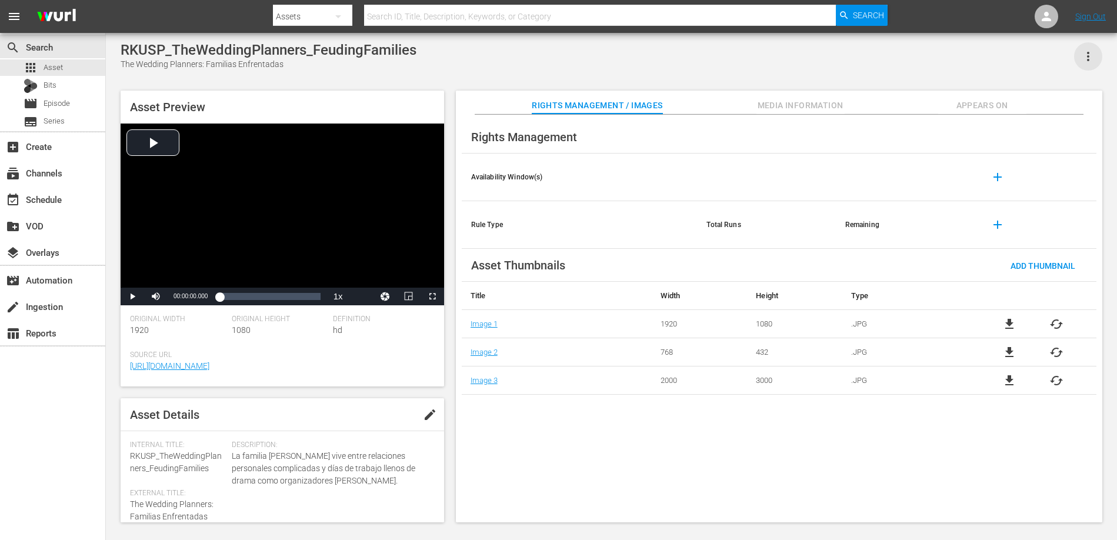
click at [1090, 59] on icon "button" at bounding box center [1088, 56] width 14 height 14
click at [1082, 56] on div "Add To Workspace" at bounding box center [1053, 61] width 80 height 28
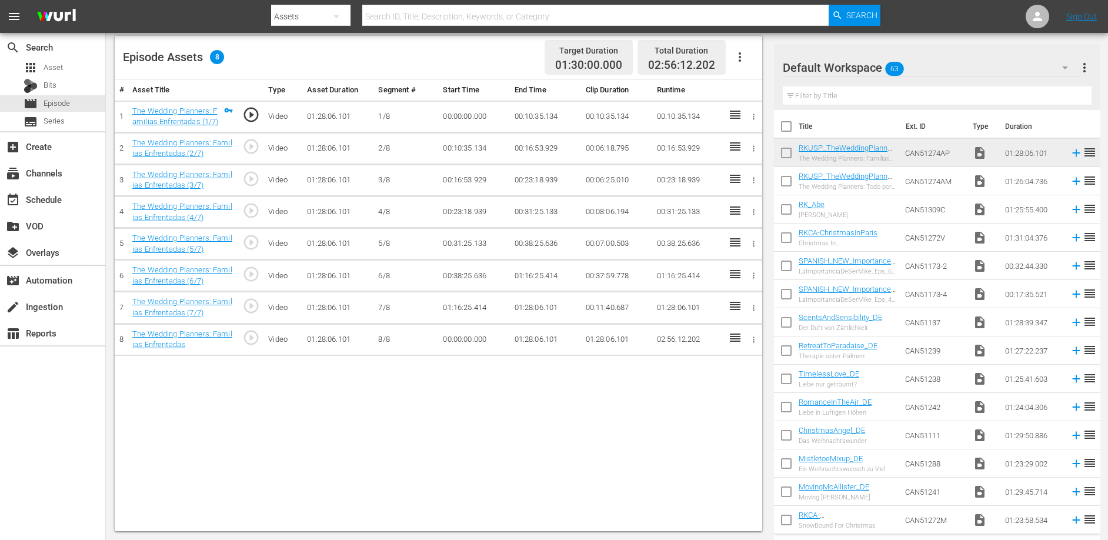
click at [534, 275] on td "01:16:25.414" at bounding box center [545, 276] width 71 height 32
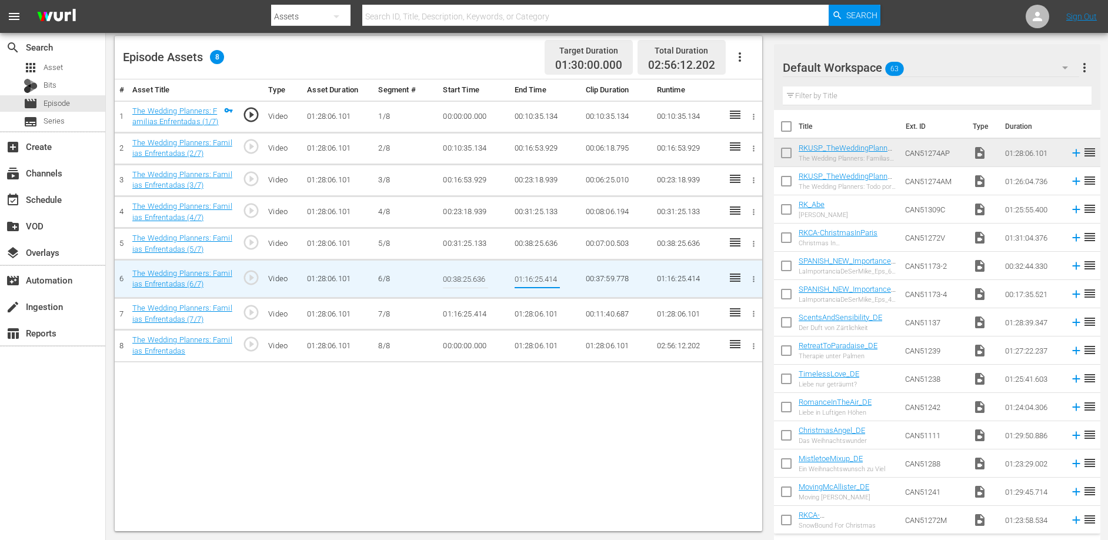
click at [534, 275] on input "01:16:25.414" at bounding box center [537, 279] width 45 height 28
type input "00:46:56.438"
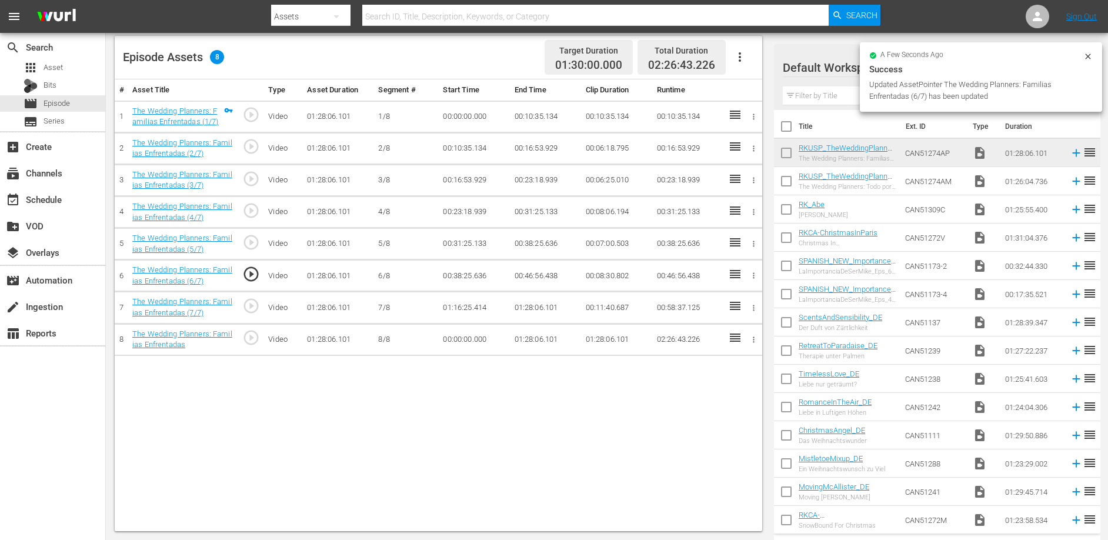
click at [463, 304] on td "01:16:25.414" at bounding box center [473, 308] width 71 height 32
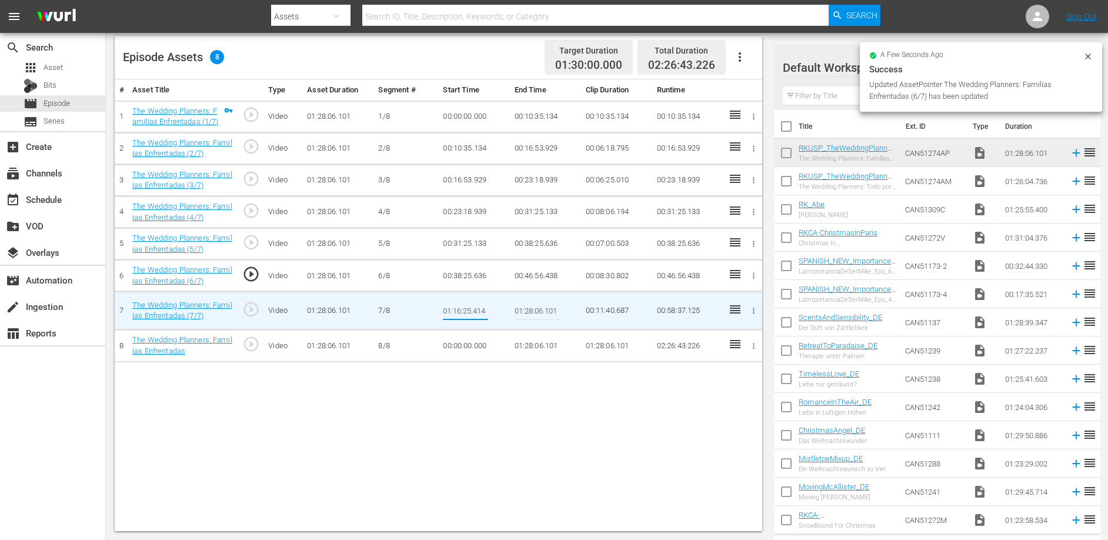
type input "00:46:56.438"
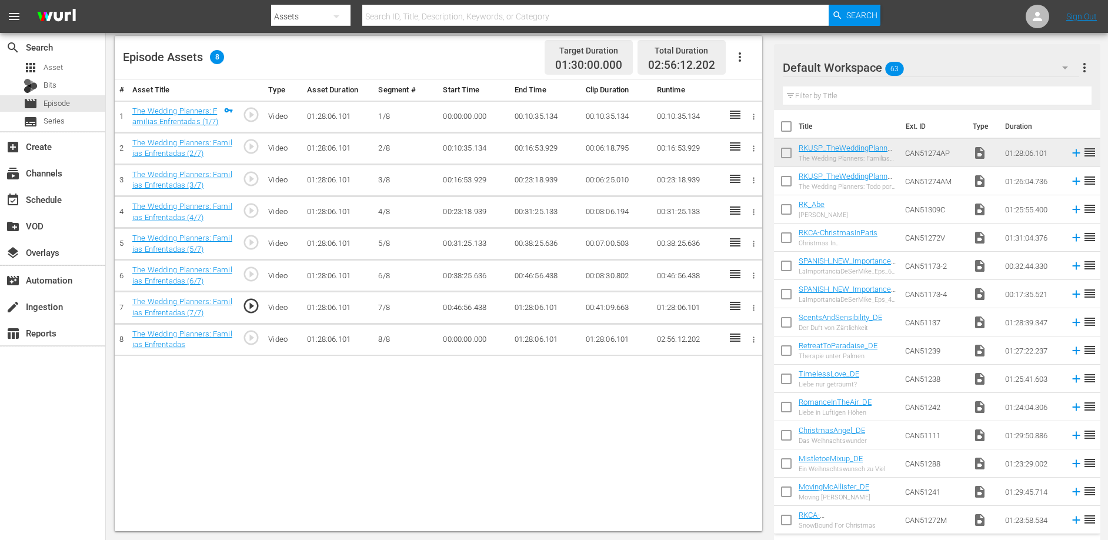
click at [522, 305] on td "01:28:06.101" at bounding box center [545, 308] width 71 height 32
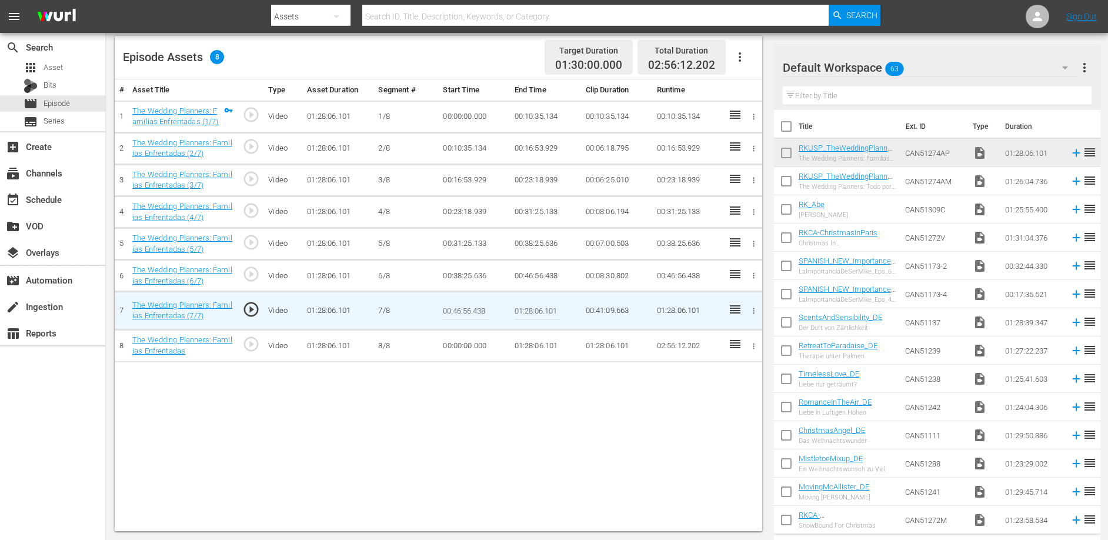
click at [522, 305] on input "01:28:06.101" at bounding box center [537, 311] width 45 height 28
paste input "0:53:36.796"
type input "00:53:36.796"
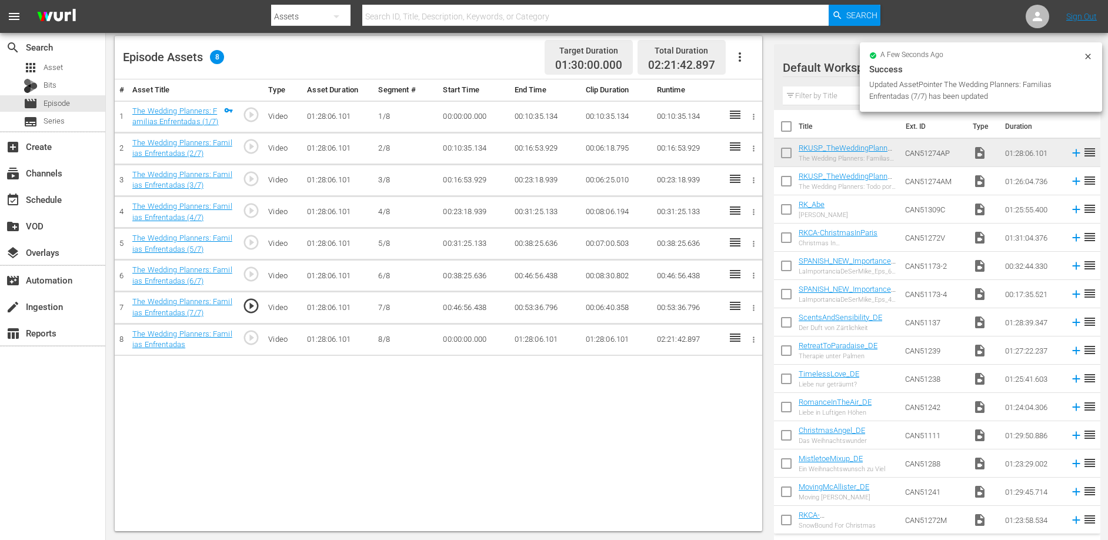
click at [473, 336] on td "00:00:00.000" at bounding box center [473, 340] width 71 height 32
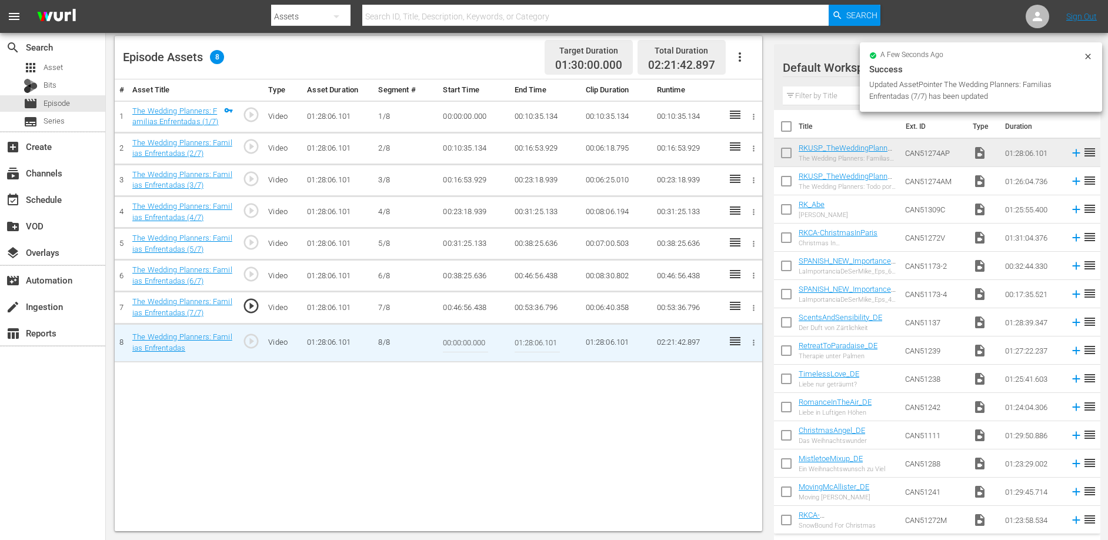
click at [473, 336] on input "00:00:00.000" at bounding box center [465, 343] width 45 height 28
paste input "53:36.796"
type input "00:53:36.796"
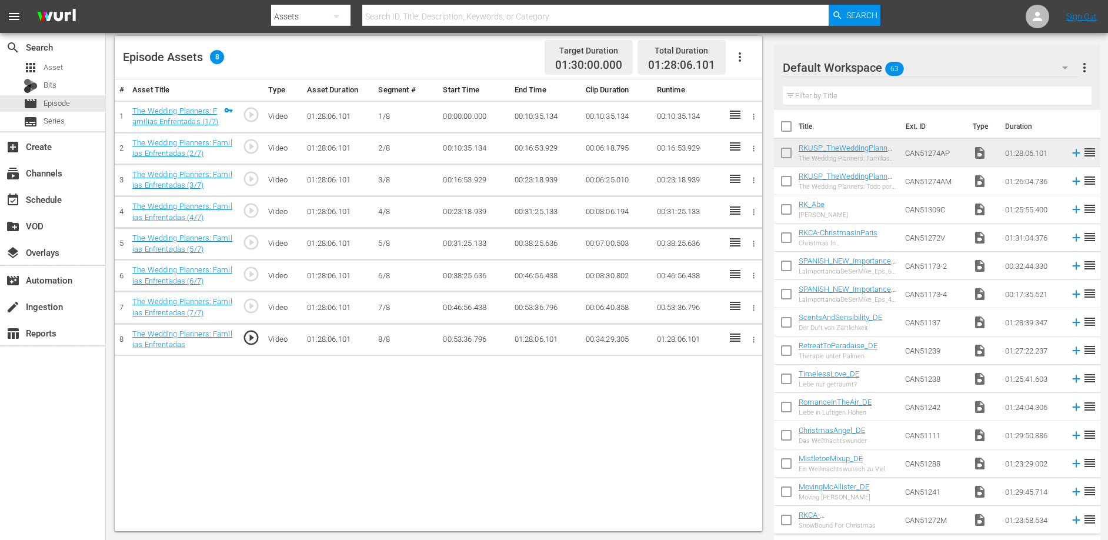
click at [524, 341] on td "01:28:06.101" at bounding box center [545, 340] width 71 height 32
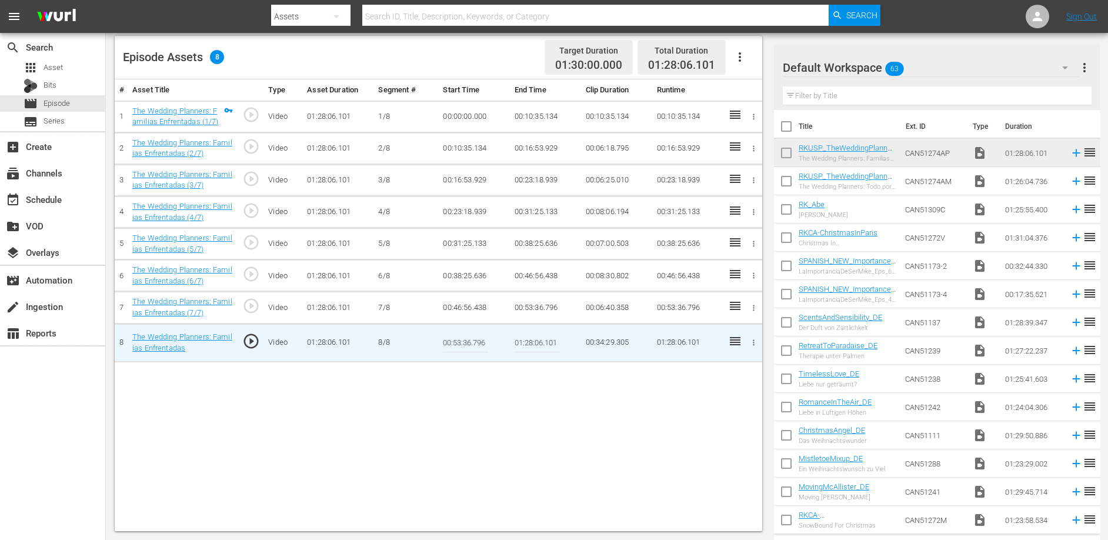
click at [525, 340] on input "01:28:06.101" at bounding box center [537, 343] width 45 height 28
paste input "07:32.006"
type input "01:07:32.006"
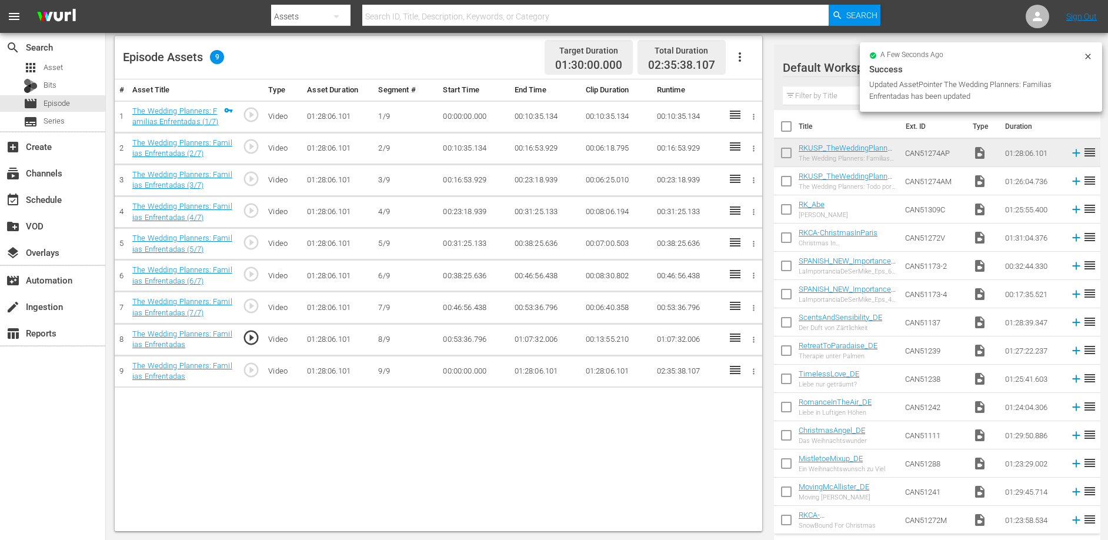
click at [457, 372] on td "00:00:00.000" at bounding box center [473, 371] width 71 height 32
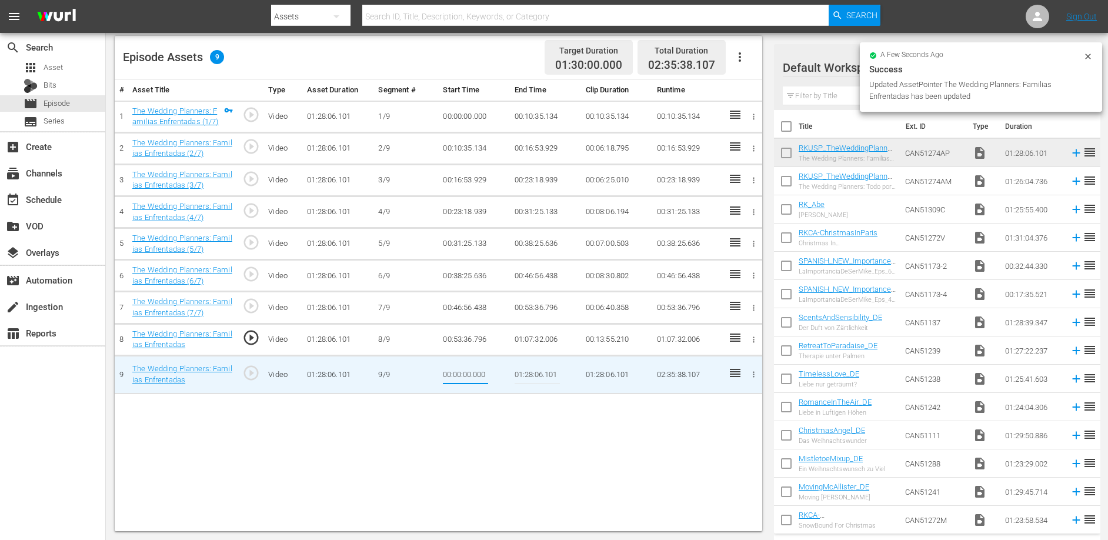
click at [457, 372] on input "00:00:00.000" at bounding box center [465, 375] width 45 height 28
type input "01:07:32.006"
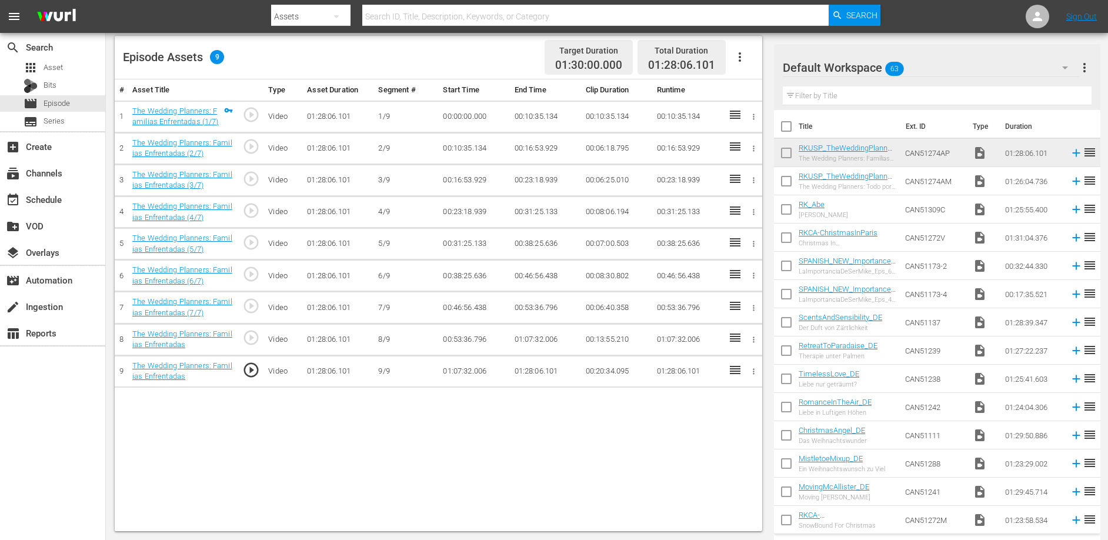
click at [408, 430] on div "# Asset Title Type Asset Duration Segment # Start Time End Time Clip Duration R…" at bounding box center [439, 305] width 648 height 452
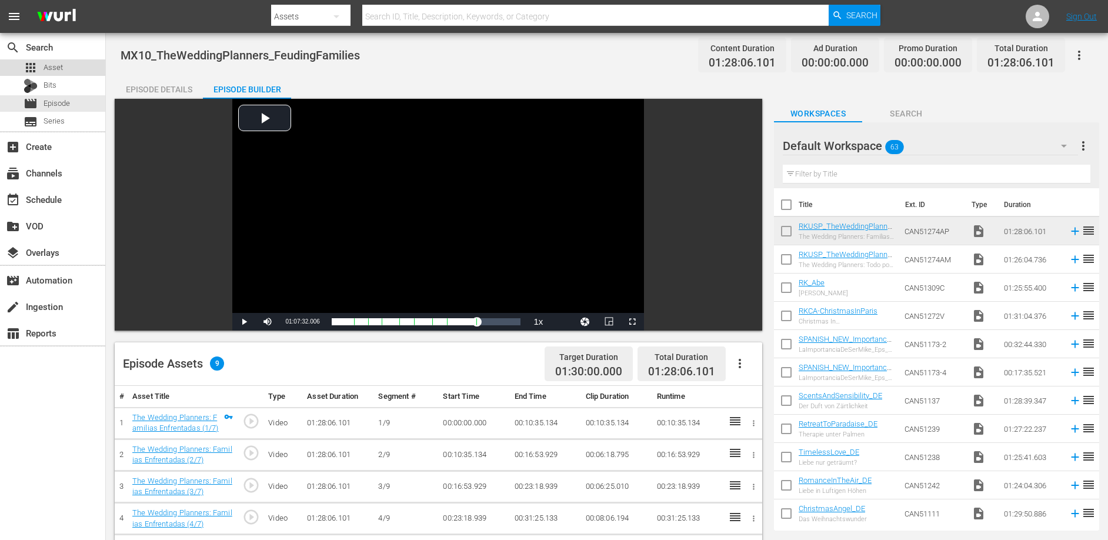
click at [59, 68] on span "Asset" at bounding box center [53, 68] width 19 height 12
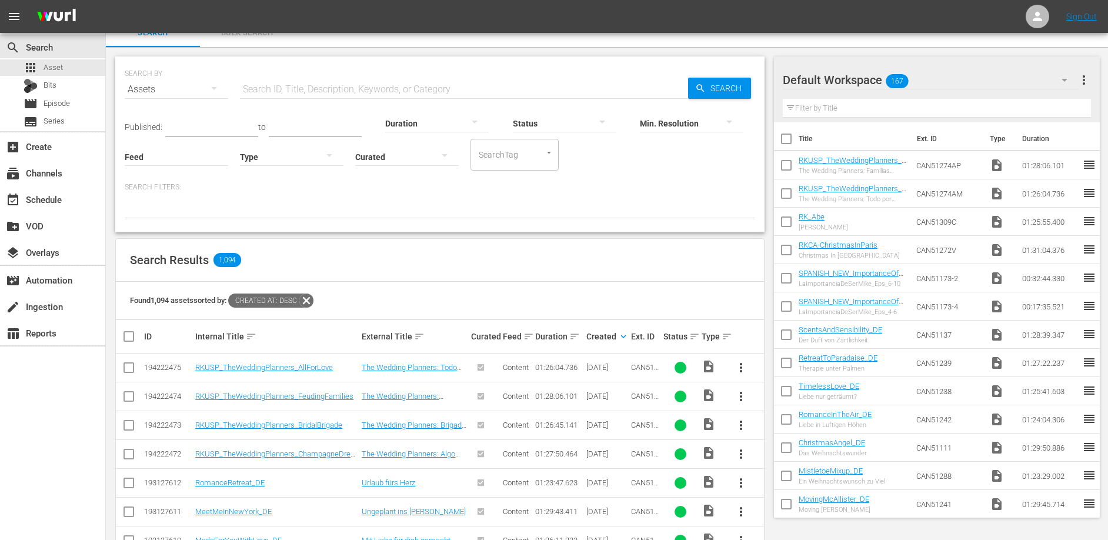
scroll to position [20, 0]
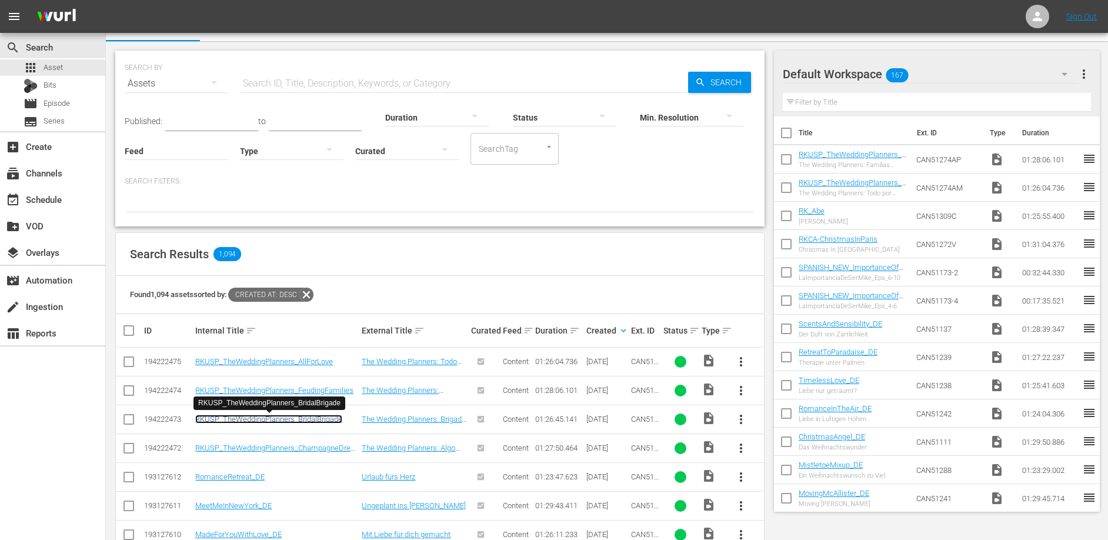
click at [291, 419] on link "RKUSP_TheWeddingPlanners_BridalBrigade" at bounding box center [268, 419] width 147 height 9
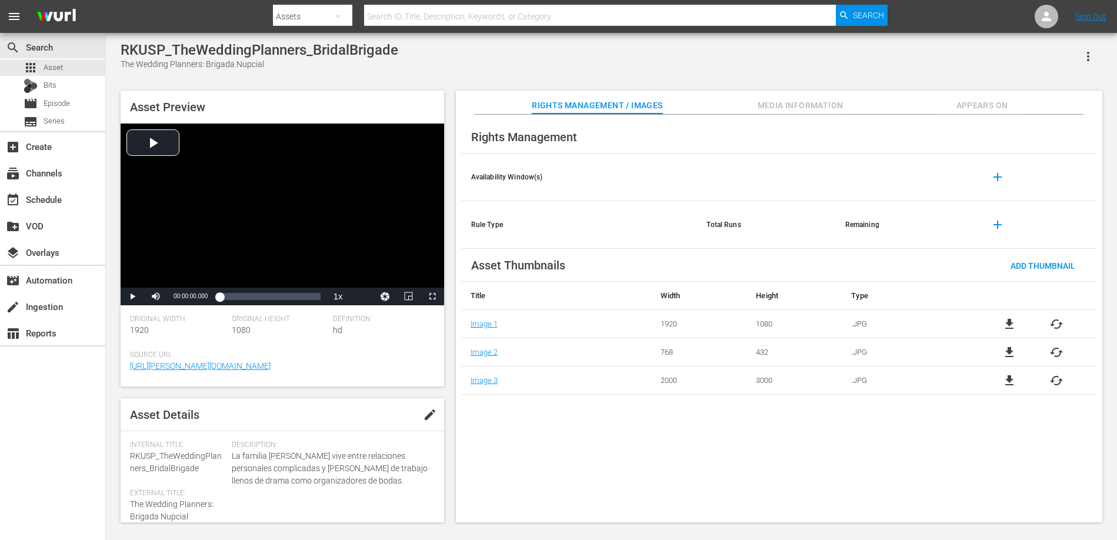
click at [976, 111] on span "Appears On" at bounding box center [982, 105] width 88 height 15
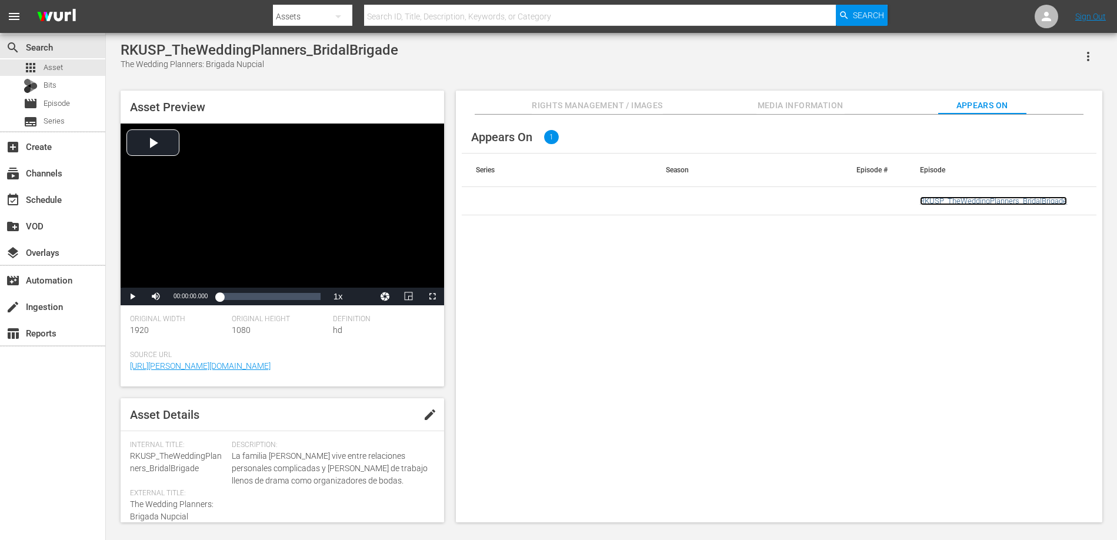
click at [983, 198] on link "RKUSP_TheWeddingPlanners_BridalBrigade" at bounding box center [993, 200] width 147 height 9
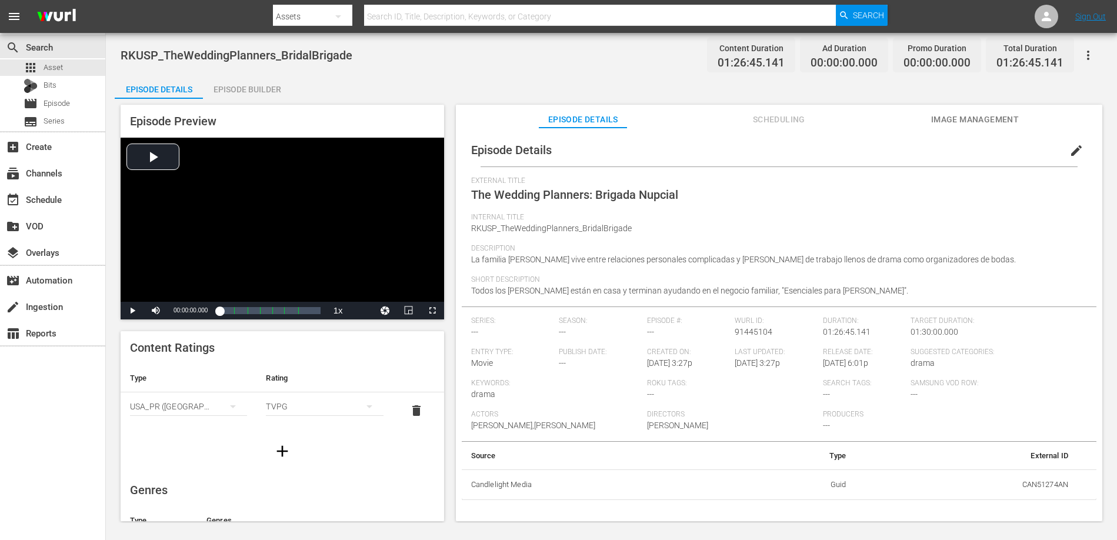
click at [1096, 54] on button "button" at bounding box center [1088, 55] width 28 height 28
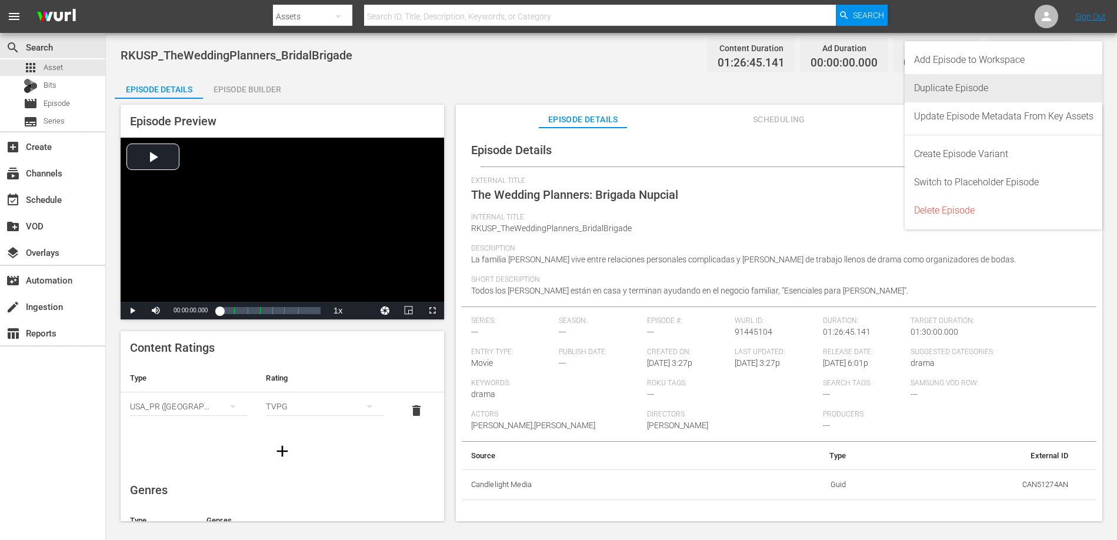
click at [966, 87] on div "Duplicate Episode" at bounding box center [1003, 88] width 179 height 28
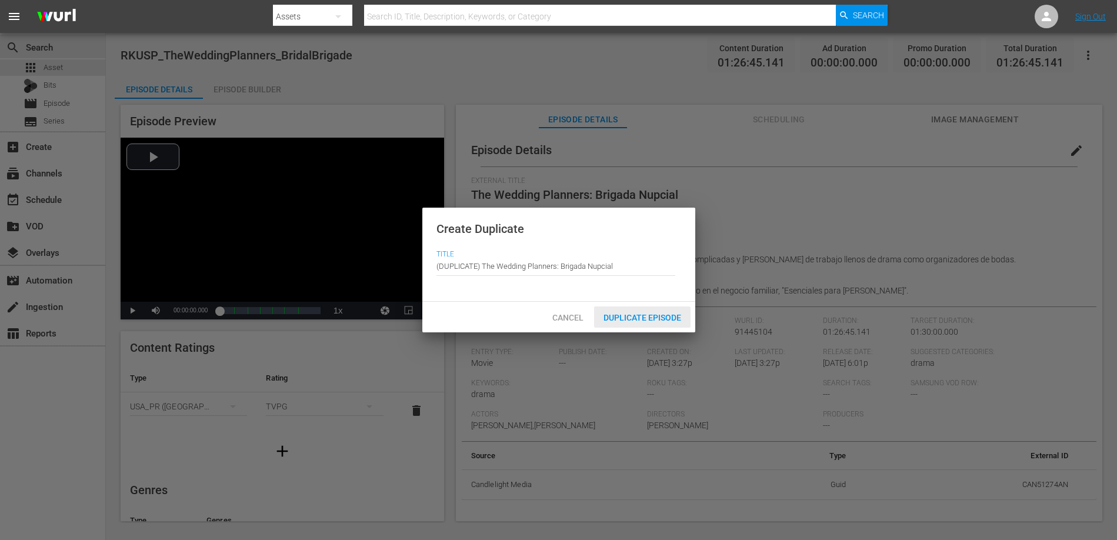
click at [637, 314] on span "Duplicate Episode" at bounding box center [642, 317] width 96 height 9
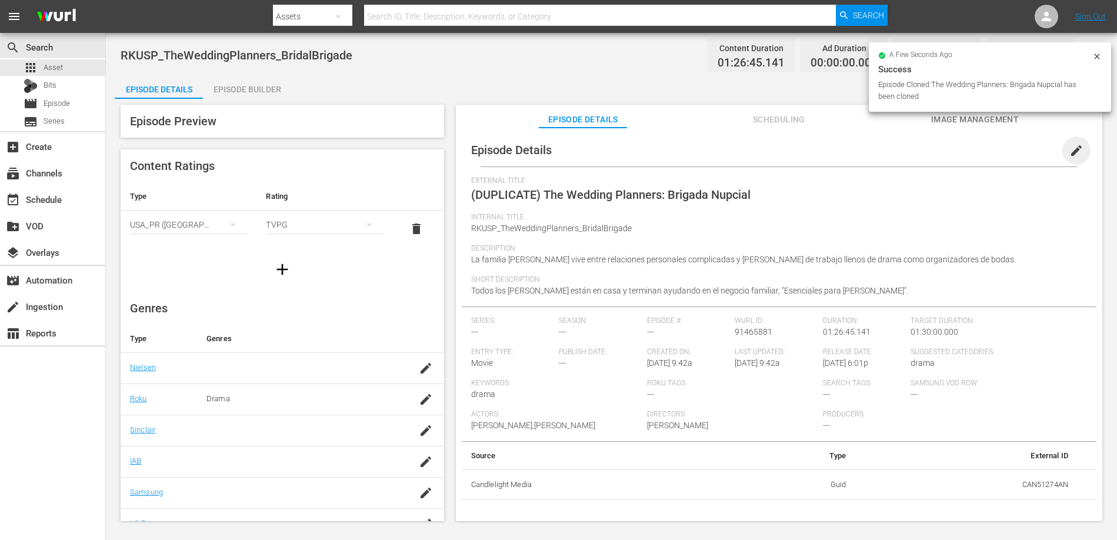
click at [1070, 147] on span "edit" at bounding box center [1077, 151] width 14 height 14
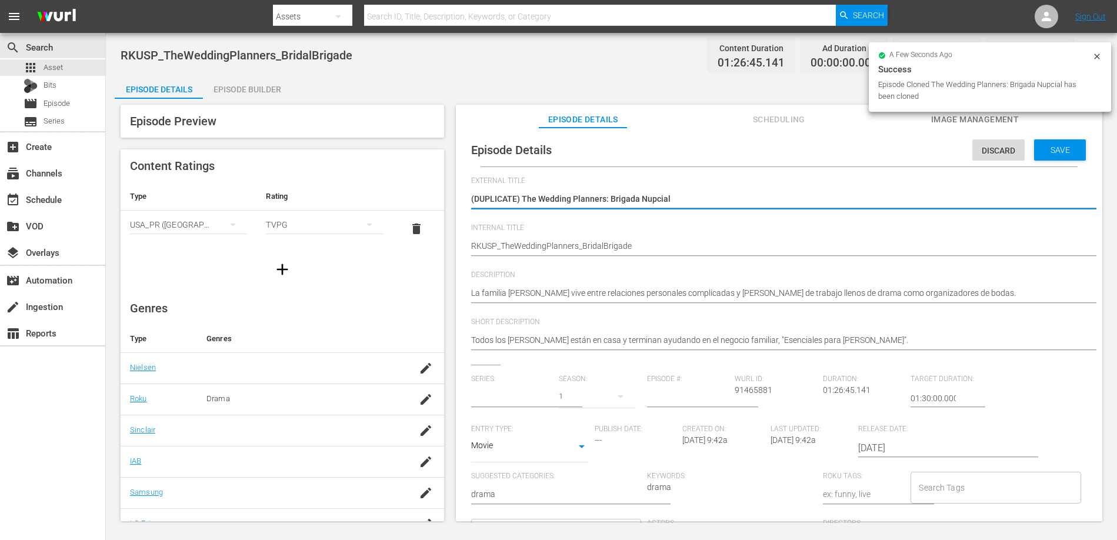
type input "No Series"
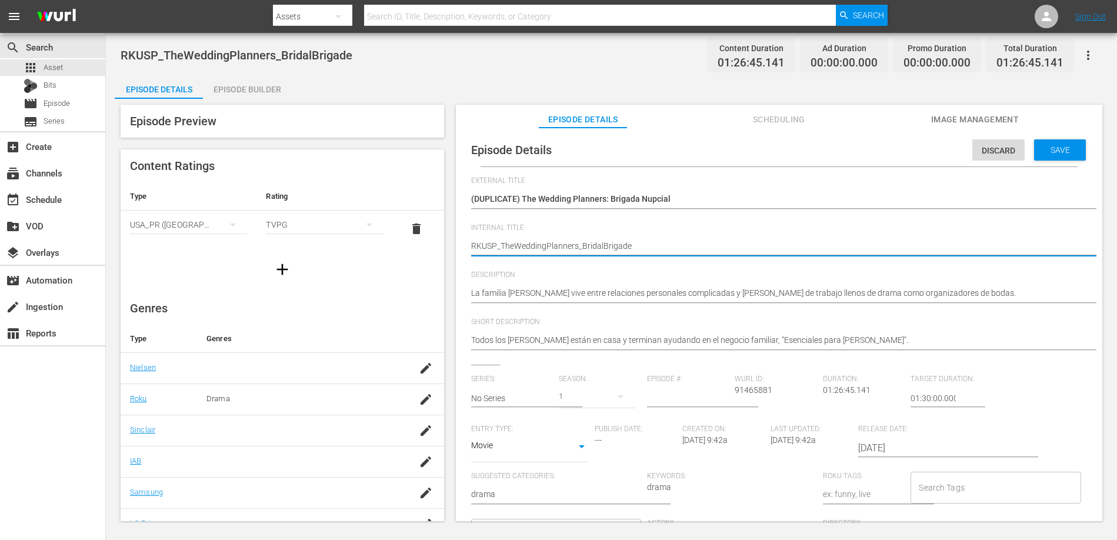
type textarea "RKUS_TheWeddingPlanners_BridalBrigade"
type textarea "RKU_TheWeddingPlanners_BridalBrigade"
type textarea "RK_TheWeddingPlanners_BridalBrigade"
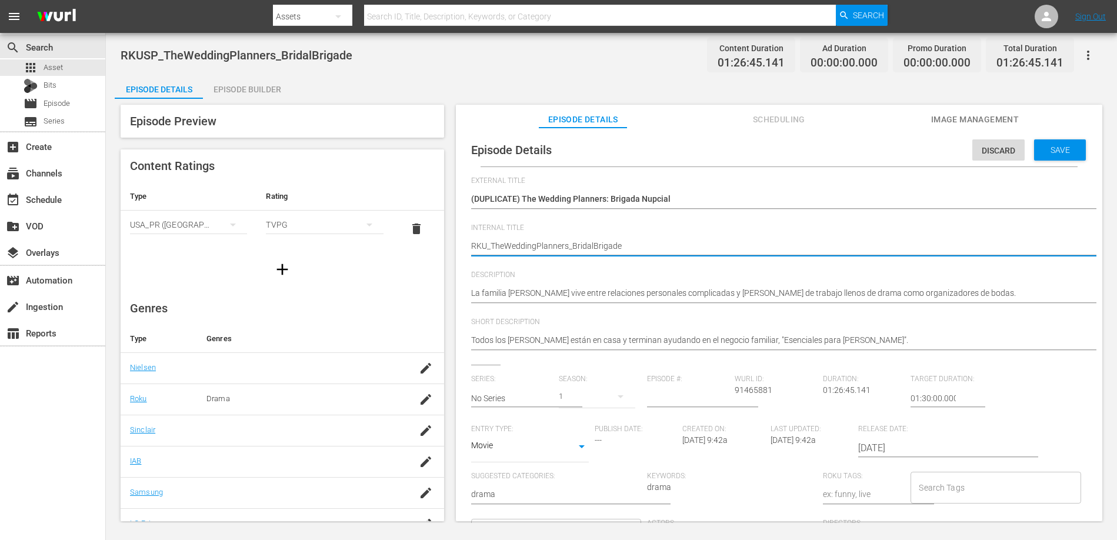
type textarea "RK_TheWeddingPlanners_BridalBrigade"
type textarea "R_TheWeddingPlanners_BridalBrigade"
type textarea "_TheWeddingPlanners_BridalBrigade"
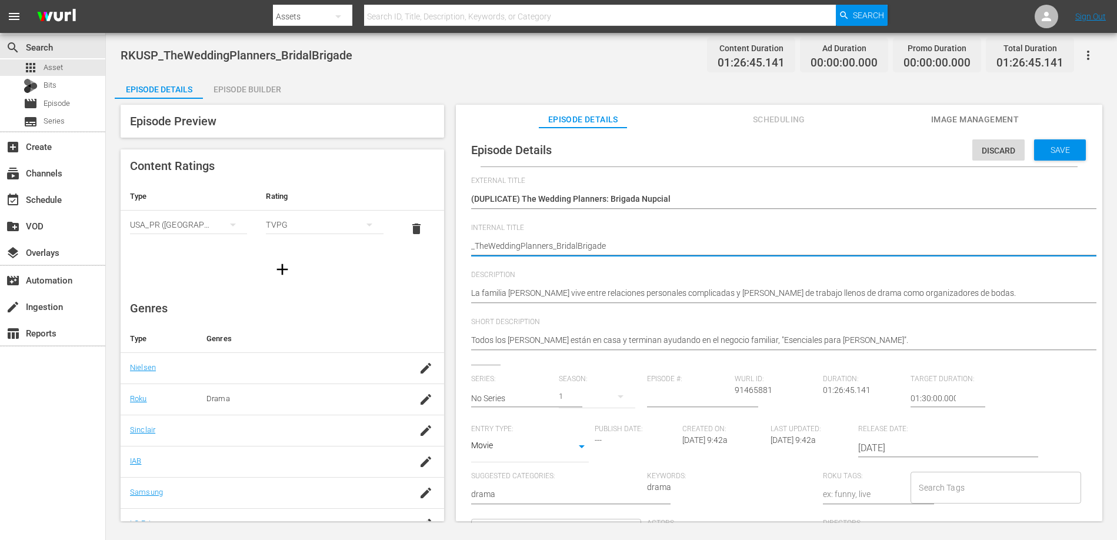
type textarea "M_TheWeddingPlanners_BridalBrigade"
type textarea "MX_TheWeddingPlanners_BridalBrigade"
type textarea "MX1_TheWeddingPlanners_BridalBrigade"
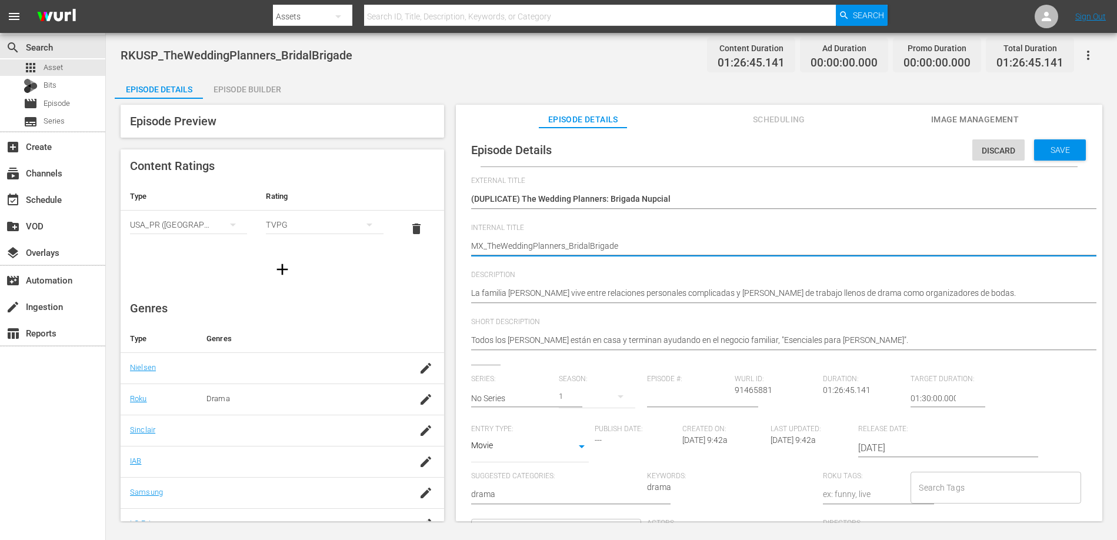
type textarea "MX1_TheWeddingPlanners_BridalBrigade"
type textarea "MX10_TheWeddingPlanners_BridalBrigade"
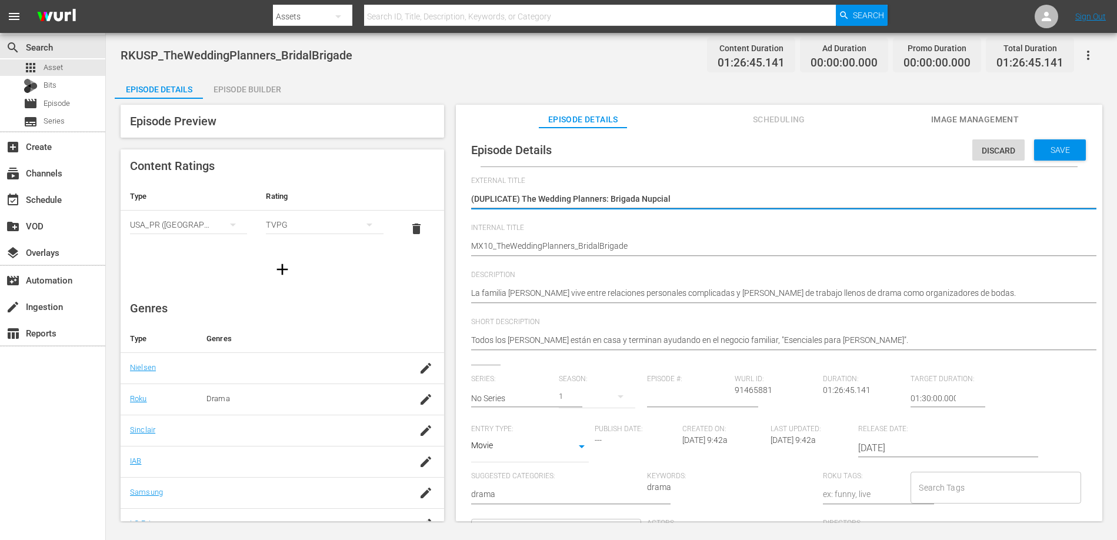
type textarea "(DUPLICATE)The Wedding Planners: Brigada Nupcial"
type textarea "(DUPLICATEThe Wedding Planners: Brigada Nupcial"
type textarea "(DUPLICATThe Wedding Planners: Brigada Nupcial"
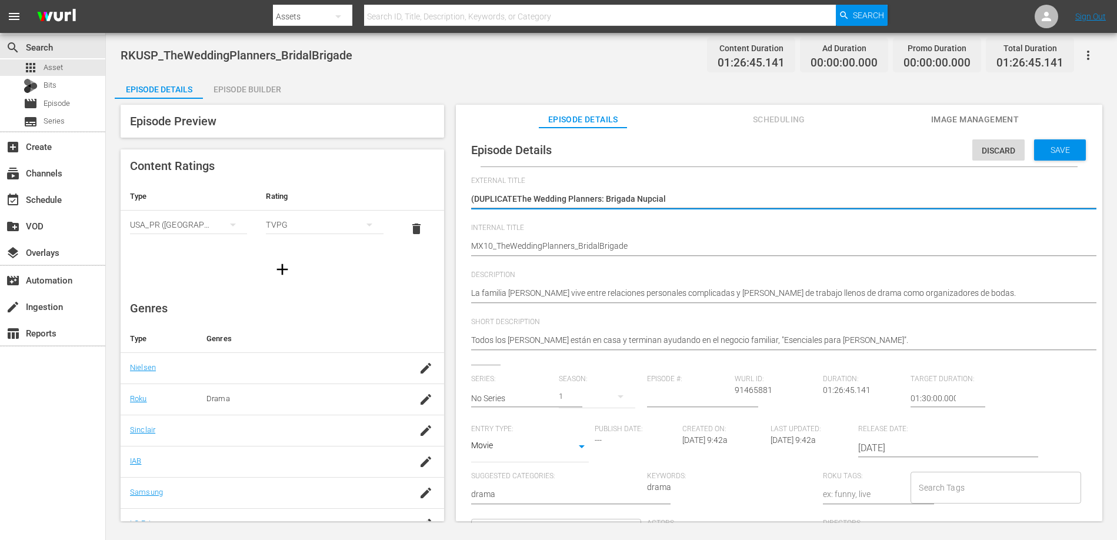
type textarea "(DUPLICATThe Wedding Planners: Brigada Nupcial"
type textarea "(DUPLICAThe Wedding Planners: Brigada Nupcial"
type textarea "(DUPLICThe Wedding Planners: Brigada Nupcial"
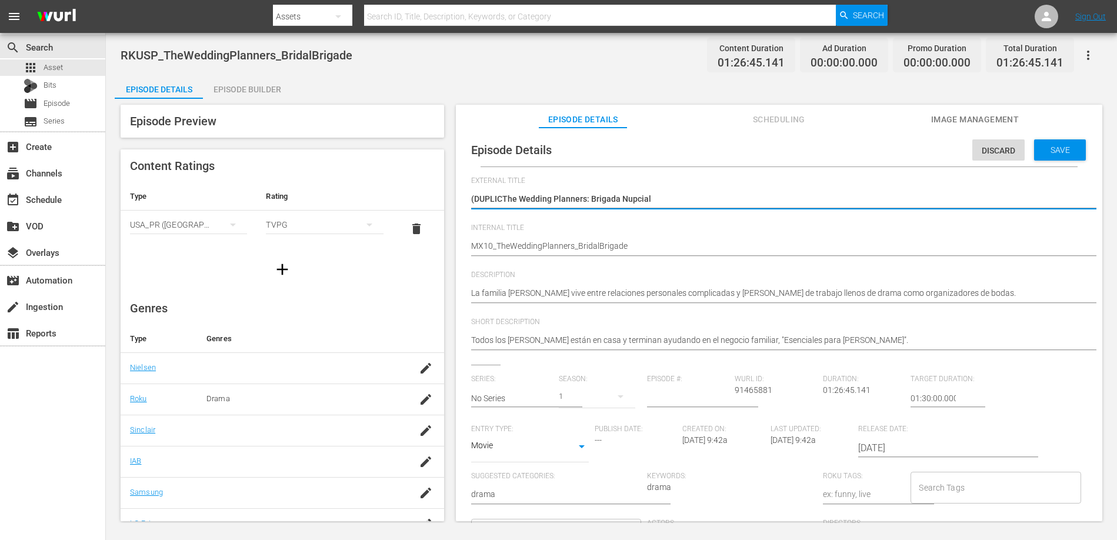
type textarea "(DUPLIThe Wedding Planners: Brigada Nupcial"
type textarea "(DUPLThe Wedding Planners: Brigada Nupcial"
type textarea "(DUPThe Wedding Planners: Brigada Nupcial"
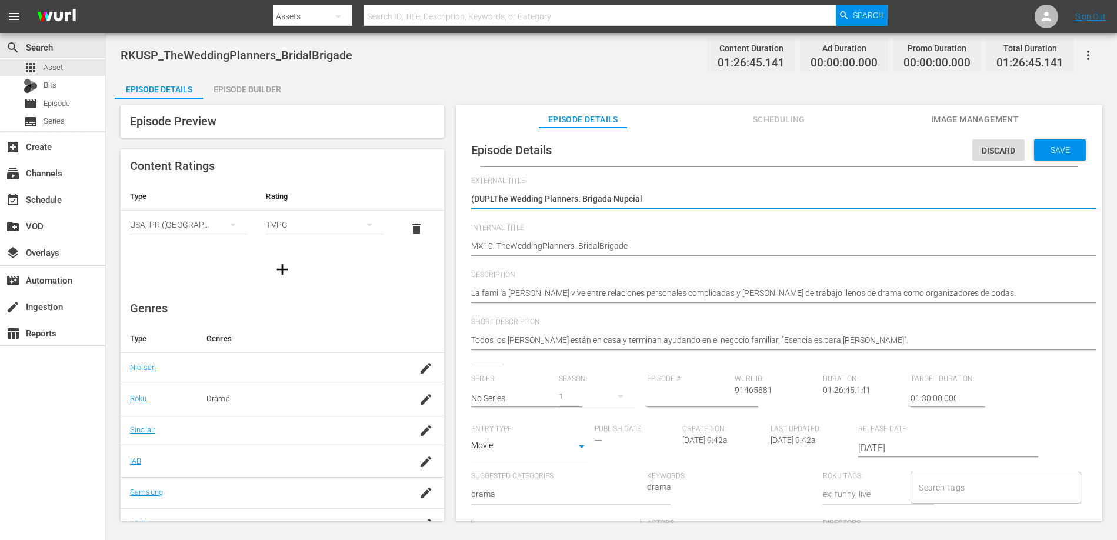
type textarea "(DUPThe Wedding Planners: Brigada Nupcial"
type textarea "(DUThe Wedding Planners: Brigada Nupcial"
type textarea "(DThe Wedding Planners: Brigada Nupcial"
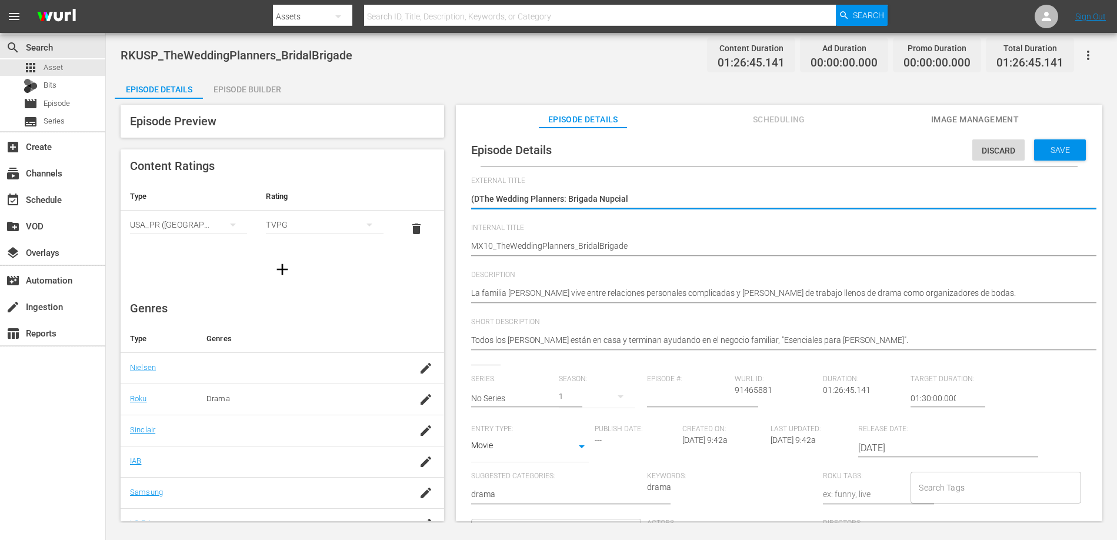
type textarea "(The Wedding Planners: Brigada Nupcial"
type textarea "The Wedding Planners: Brigada Nupcial"
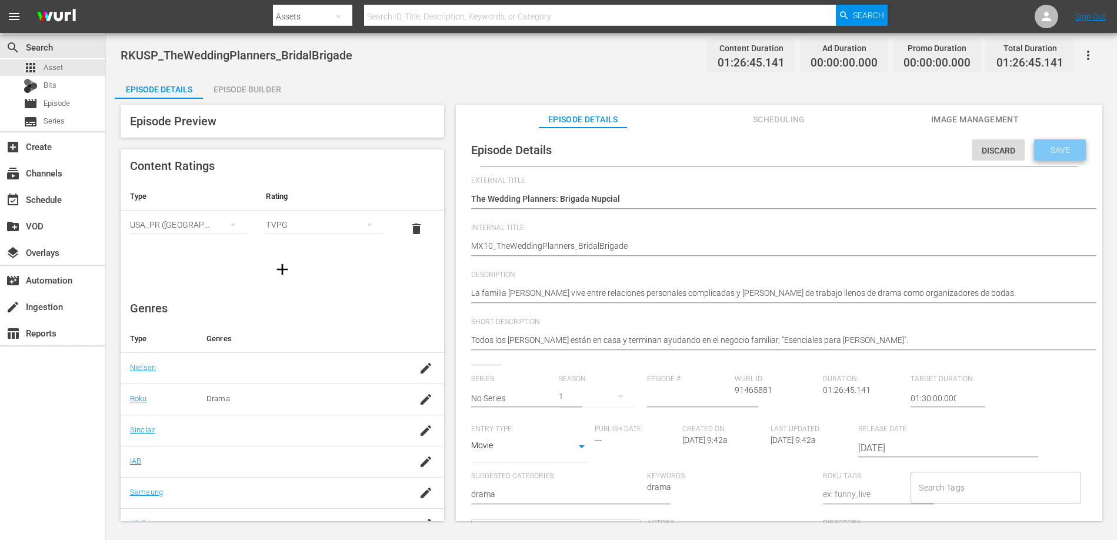
click at [1049, 155] on div "Save" at bounding box center [1060, 149] width 52 height 21
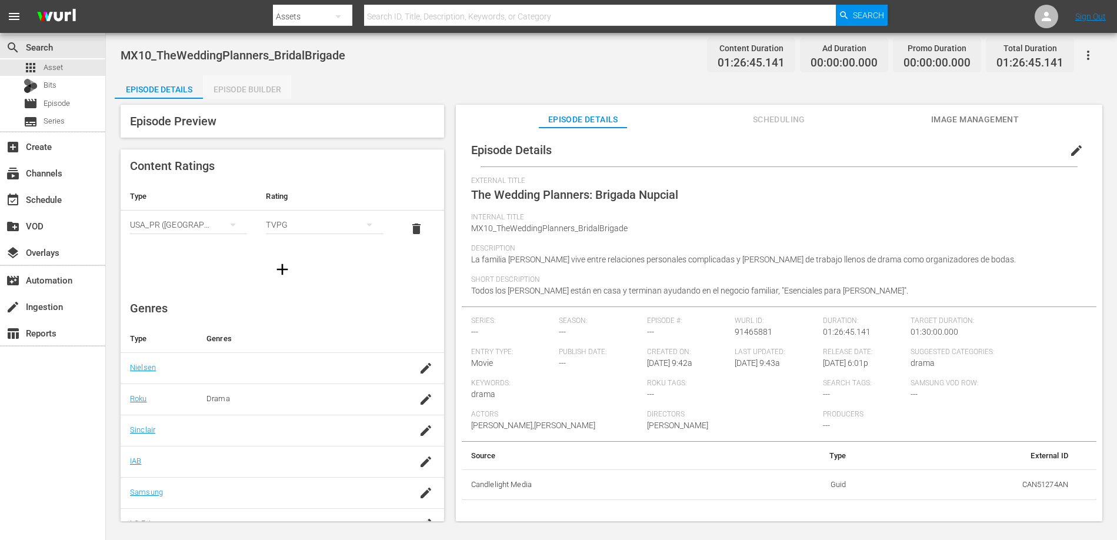
click at [272, 85] on div "Episode Builder" at bounding box center [247, 89] width 88 height 28
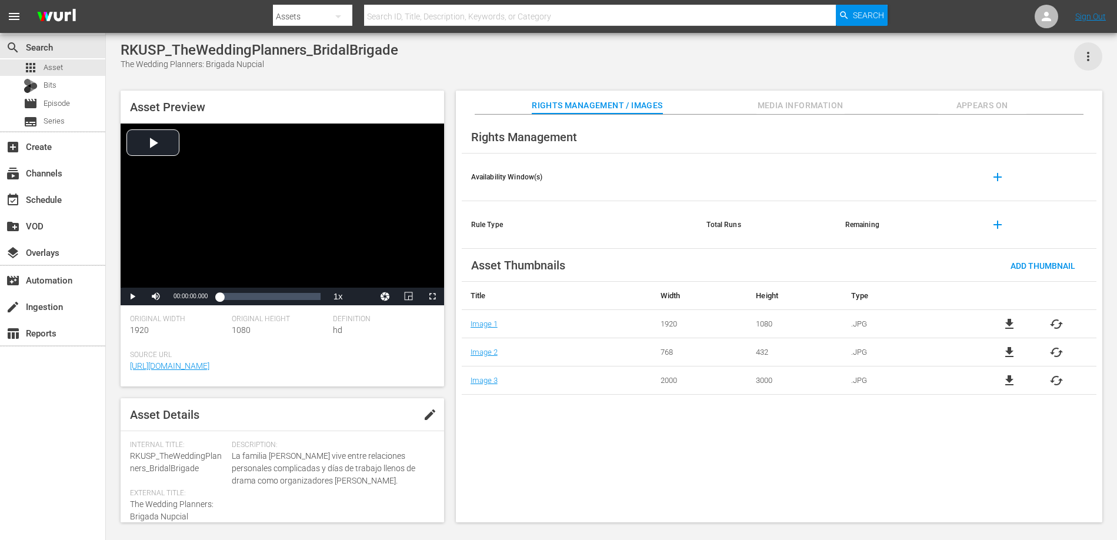
click at [1092, 58] on icon "button" at bounding box center [1088, 56] width 14 height 14
click at [1054, 70] on div "Add To Workspace" at bounding box center [1053, 61] width 80 height 28
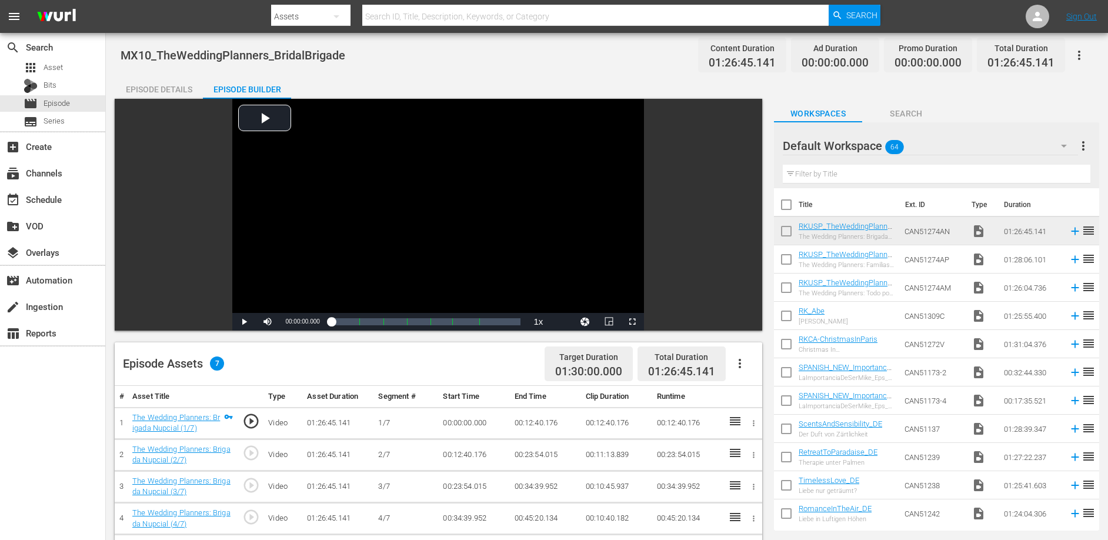
click at [664, 62] on div "MX10_TheWeddingPlanners_BridalBrigade Content Duration 01:26:45.141 Ad Duration…" at bounding box center [607, 55] width 973 height 26
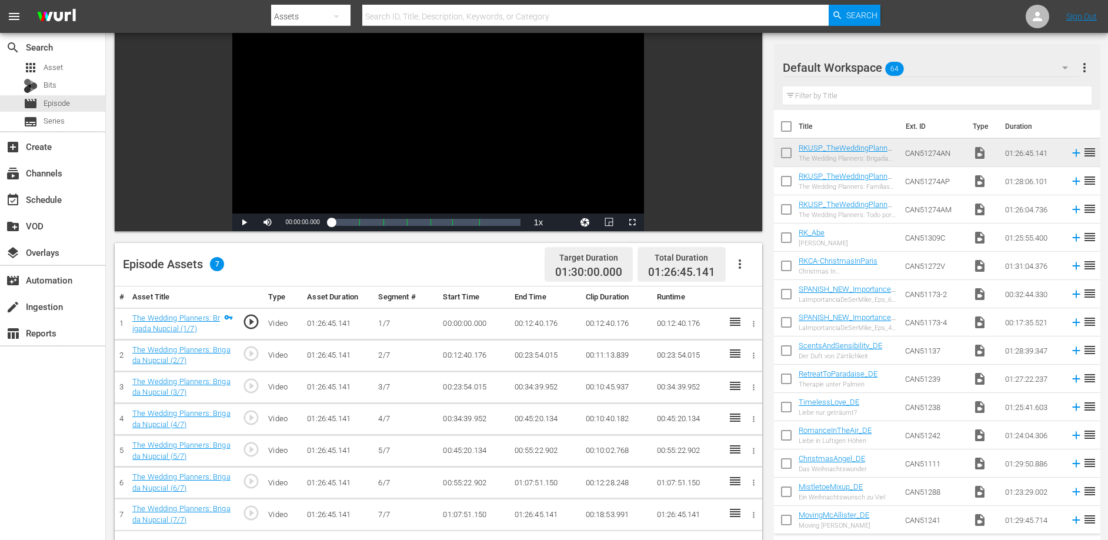
scroll to position [106, 0]
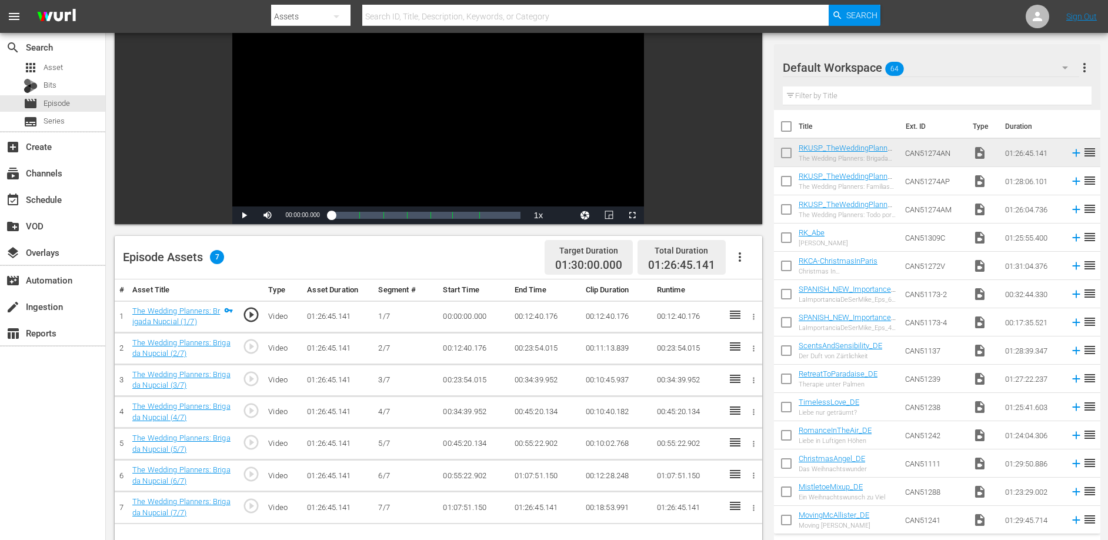
click at [529, 348] on td "00:23:54.015" at bounding box center [545, 348] width 71 height 32
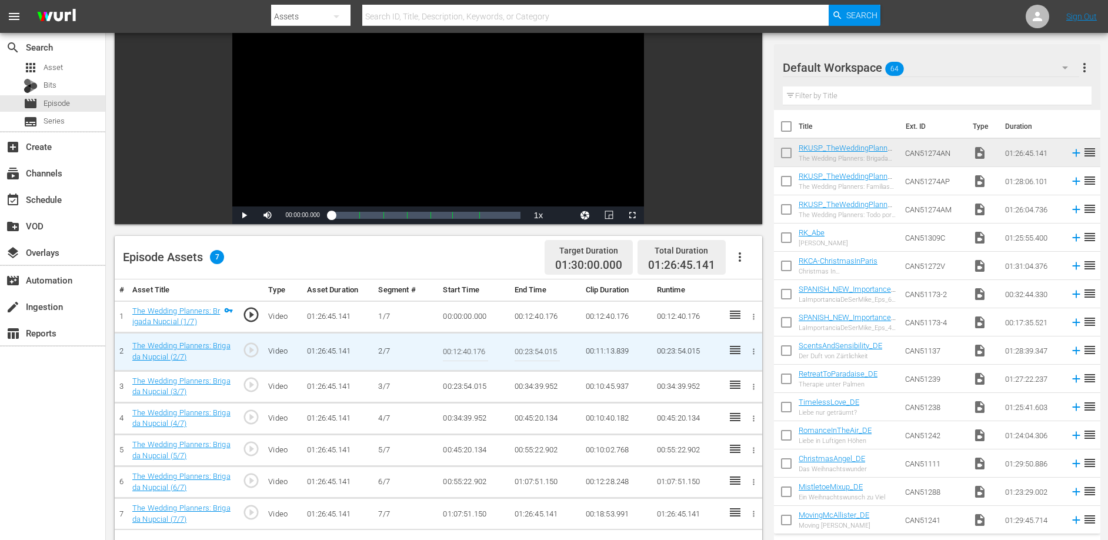
click at [529, 348] on input "00:23:54.015" at bounding box center [537, 352] width 45 height 28
paste input "19:44.850"
type input "00:19:44.850"
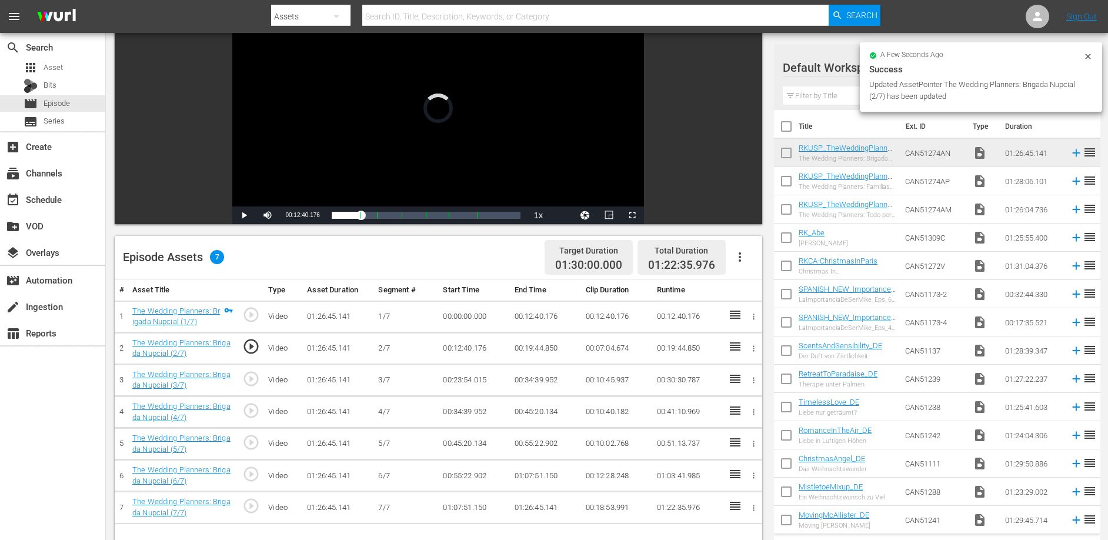
click at [454, 381] on td "00:23:54.015" at bounding box center [473, 380] width 71 height 32
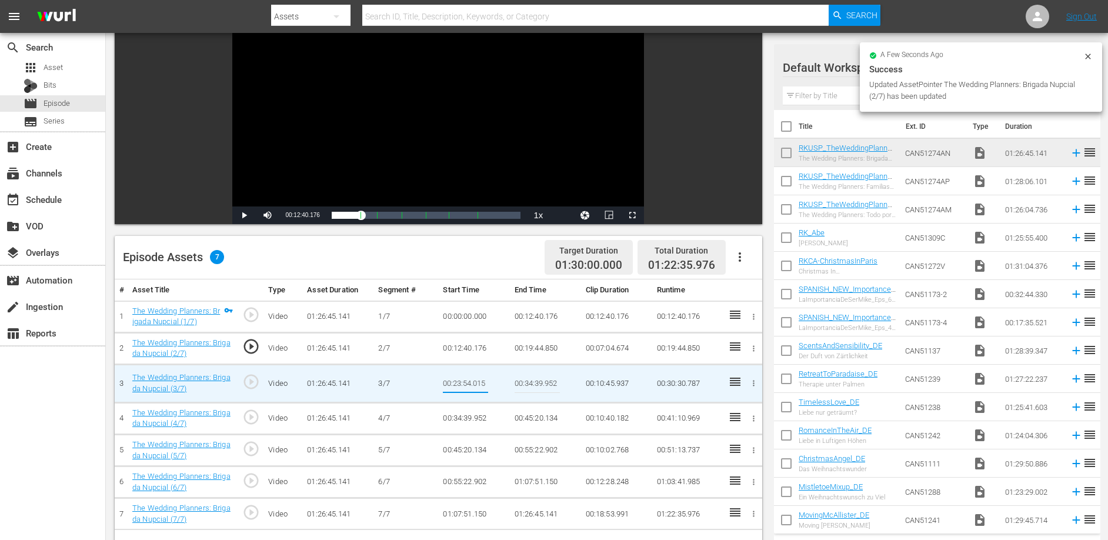
click at [454, 381] on input "00:23:54.015" at bounding box center [465, 383] width 45 height 28
type input "00:19:44.850"
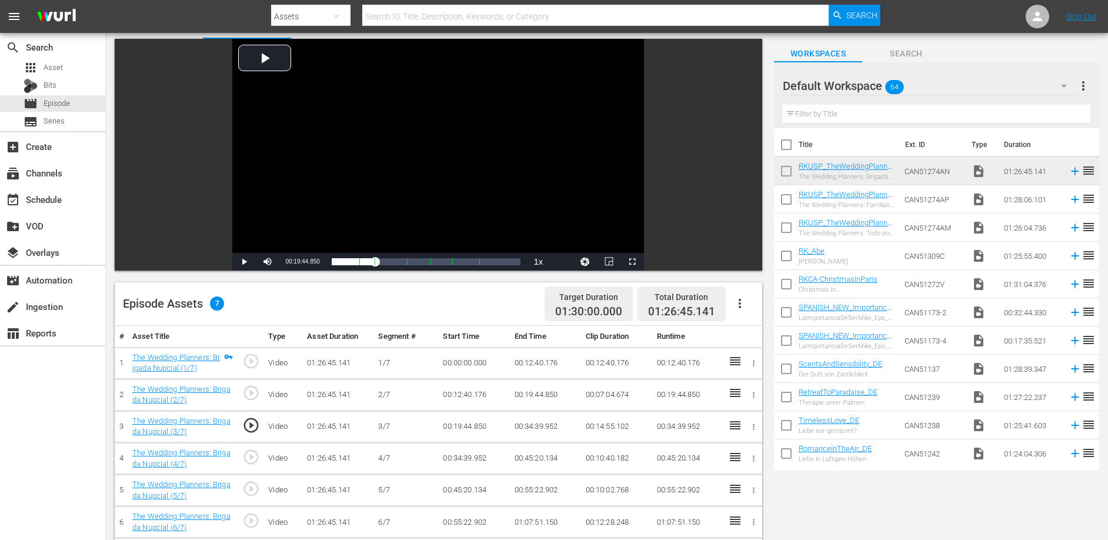
scroll to position [74, 0]
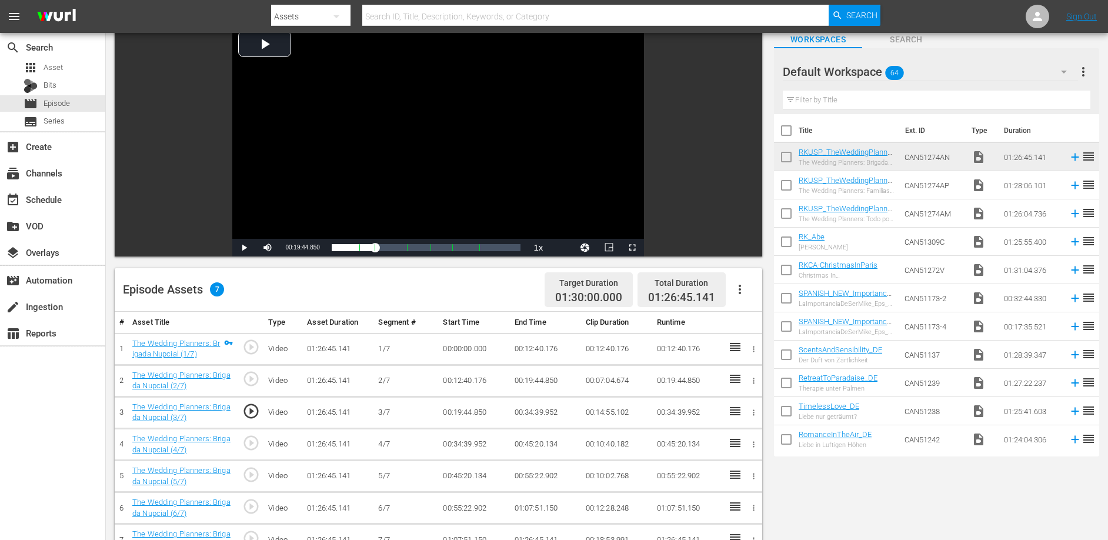
click at [538, 414] on td "00:34:39.952" at bounding box center [545, 413] width 71 height 32
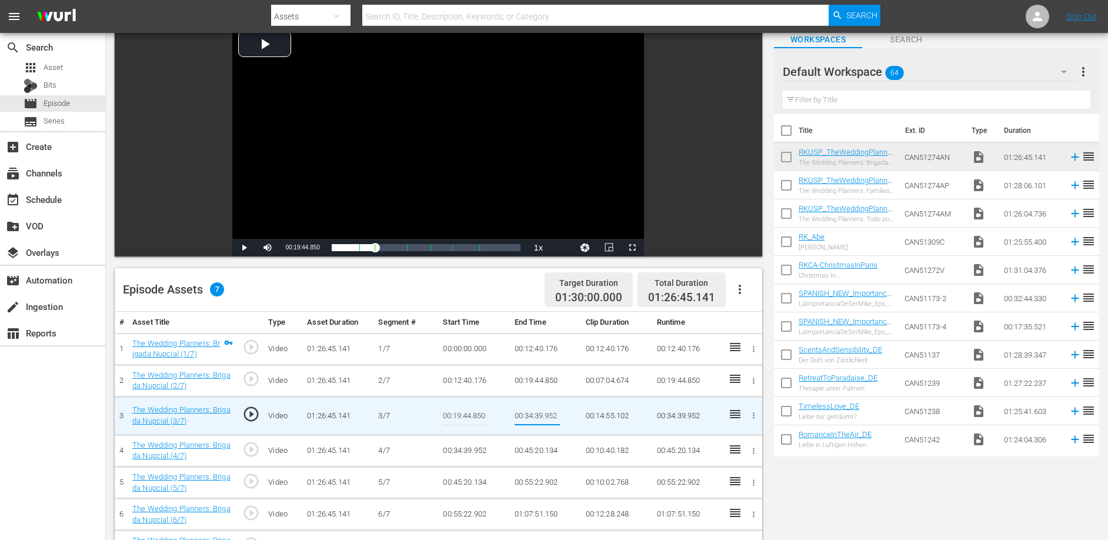
click at [538, 414] on input "00:34:39.952" at bounding box center [537, 416] width 45 height 28
type input "00:29:59.172"
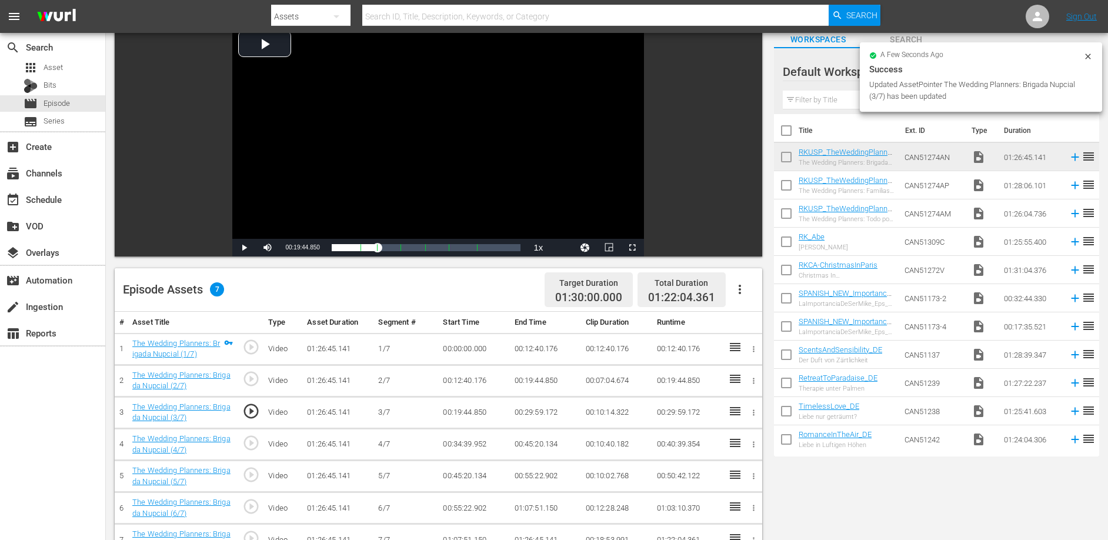
click at [452, 445] on td "00:34:39.952" at bounding box center [473, 445] width 71 height 32
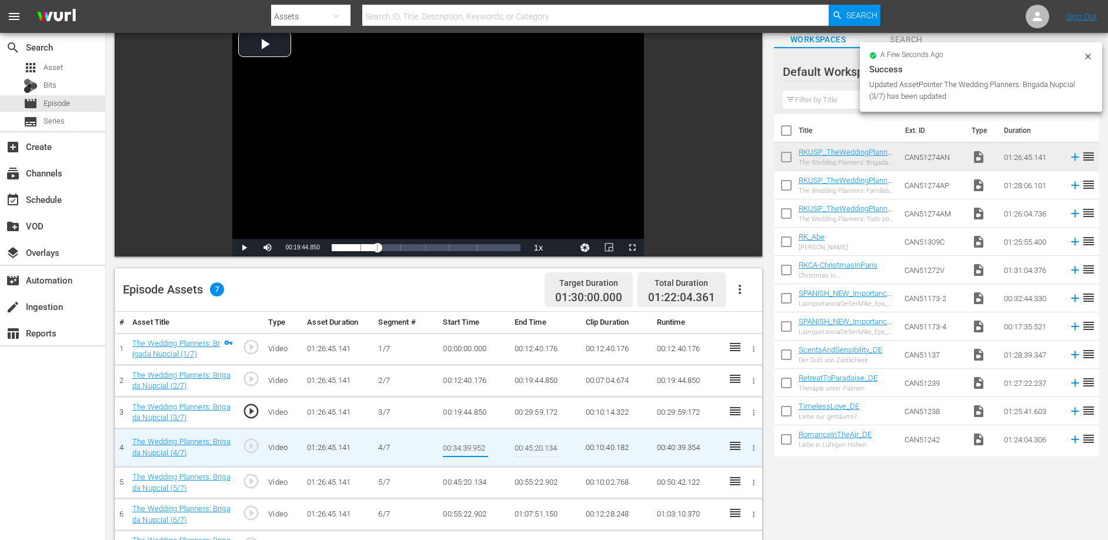
click at [452, 445] on input "00:34:39.952" at bounding box center [465, 448] width 45 height 28
type input "00:29:59.172"
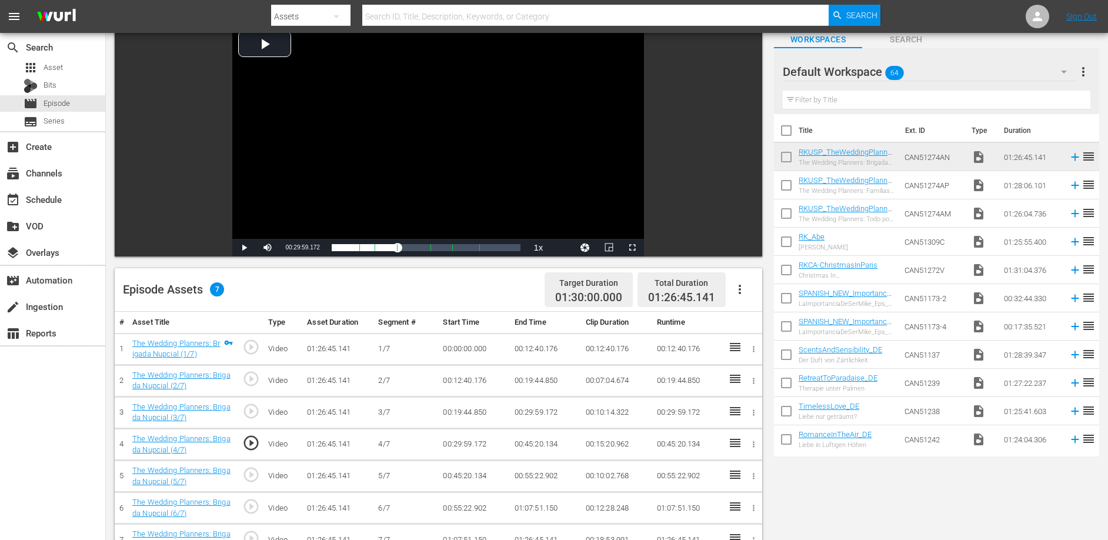
click at [542, 444] on td "00:45:20.134" at bounding box center [545, 445] width 71 height 32
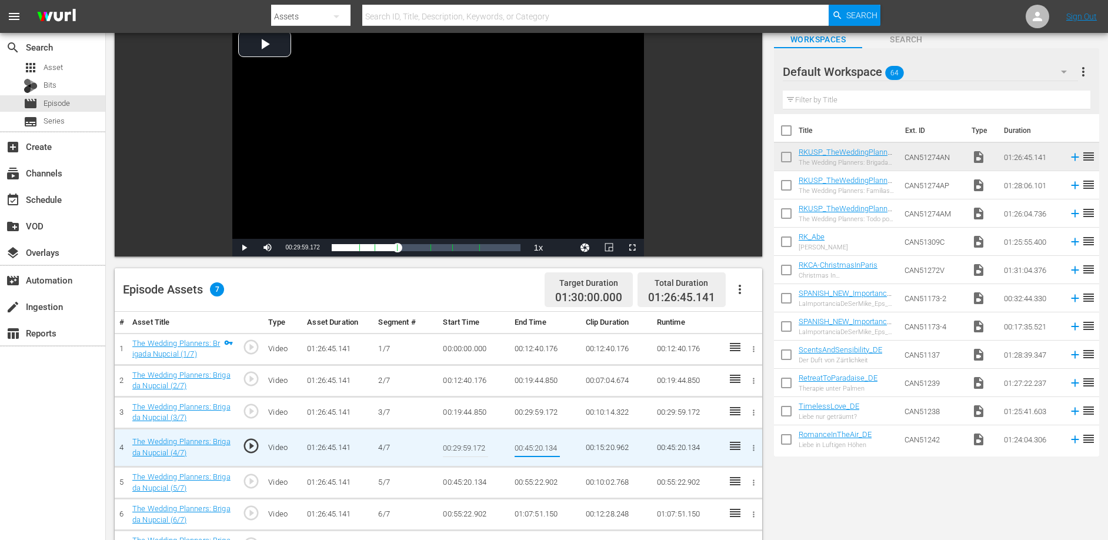
click at [542, 444] on input "00:45:20.134" at bounding box center [537, 448] width 45 height 28
type input "00:39:35.206"
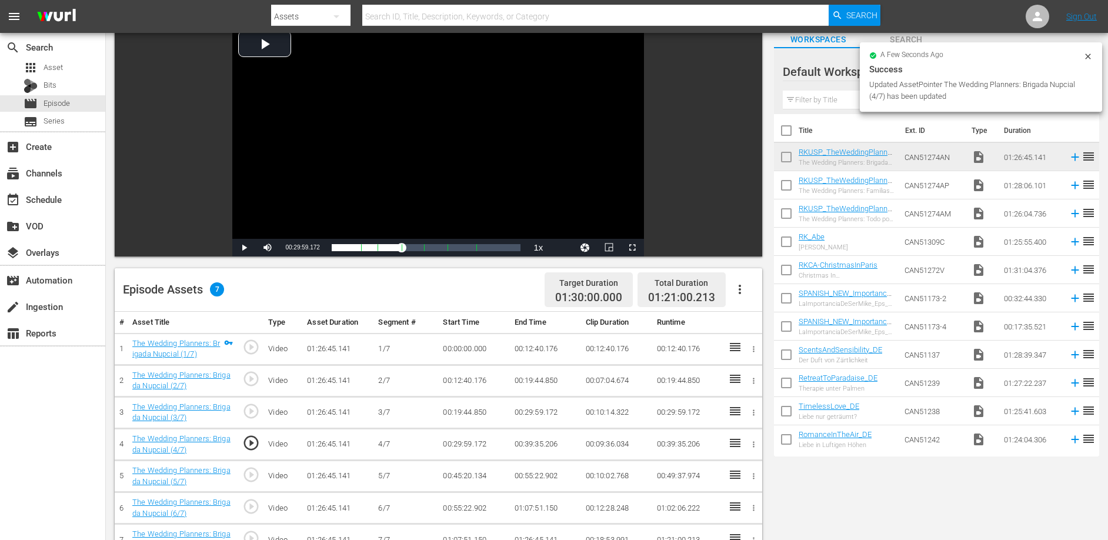
click at [452, 478] on td "00:45:20.134" at bounding box center [473, 477] width 71 height 32
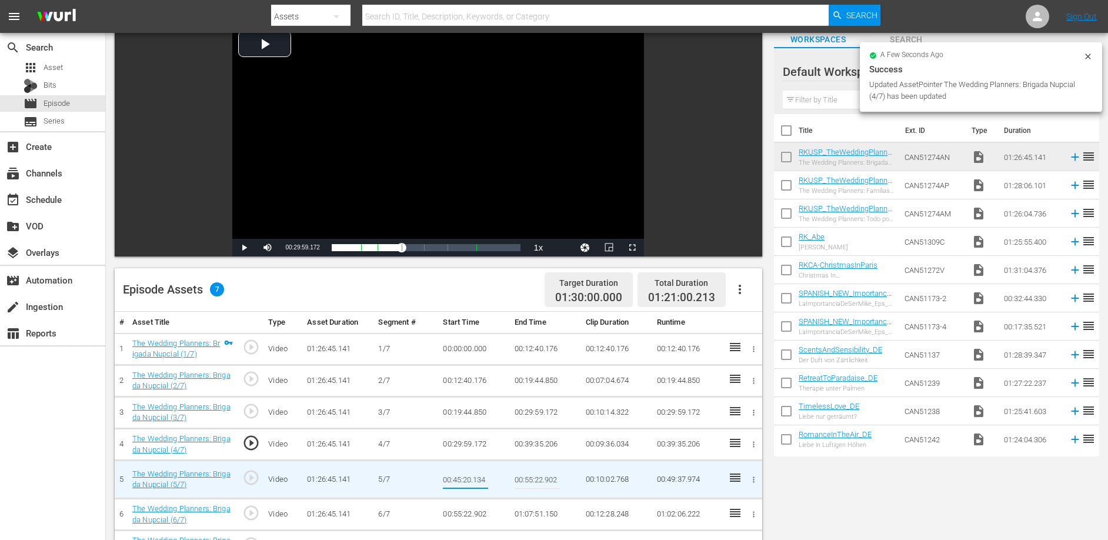
click at [452, 478] on input "00:45:20.134" at bounding box center [465, 479] width 45 height 28
type input "00:39:35.206"
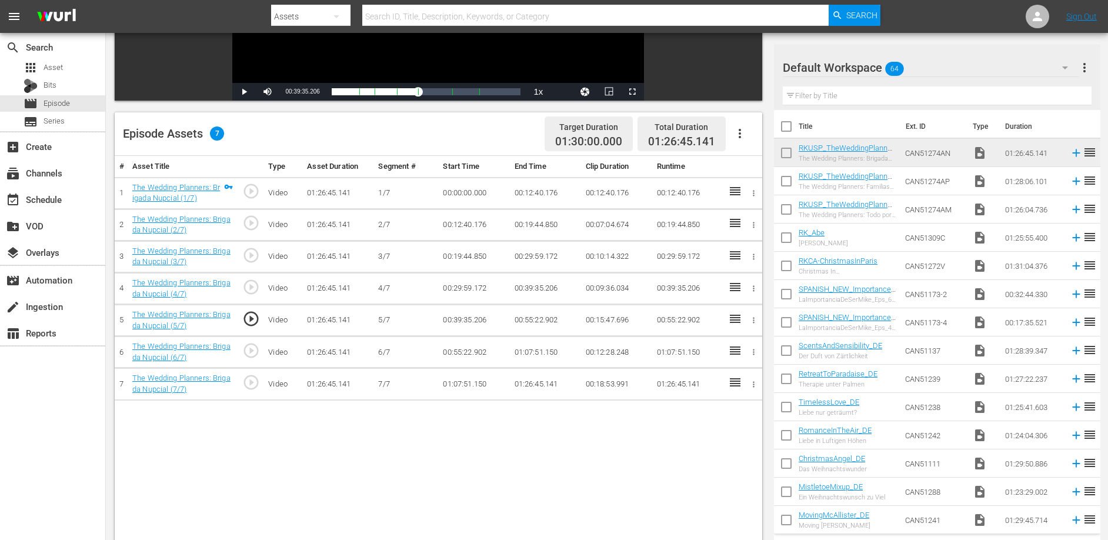
scroll to position [261, 0]
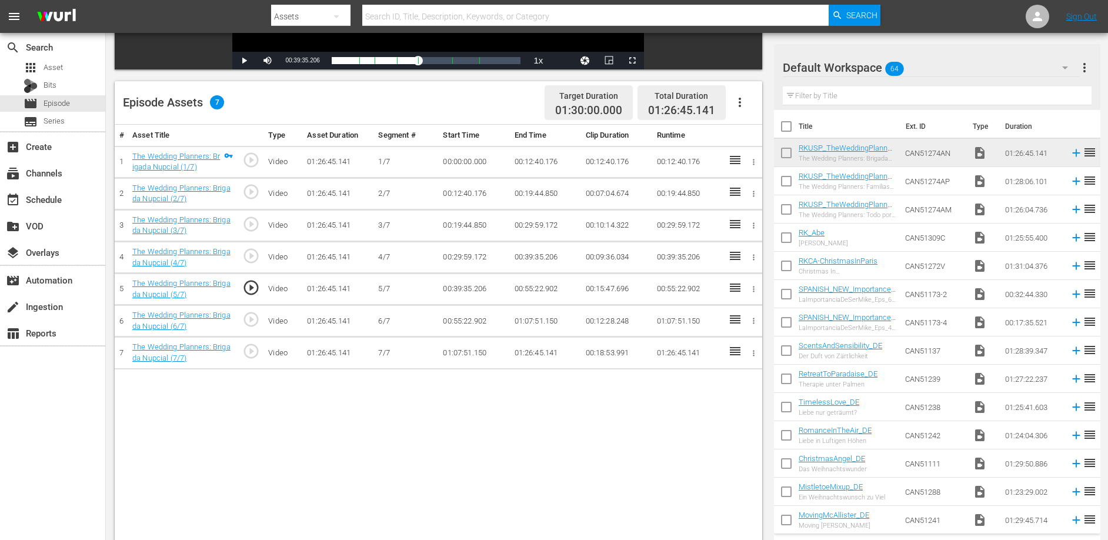
click at [530, 291] on td "00:55:22.902" at bounding box center [545, 290] width 71 height 32
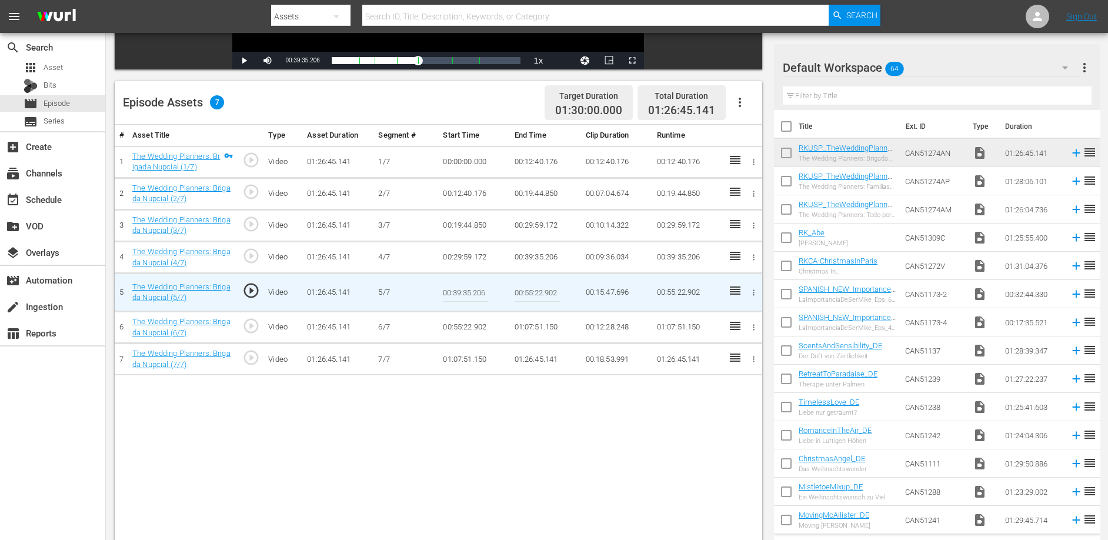
click at [530, 291] on input "00:55:22.902" at bounding box center [537, 292] width 45 height 28
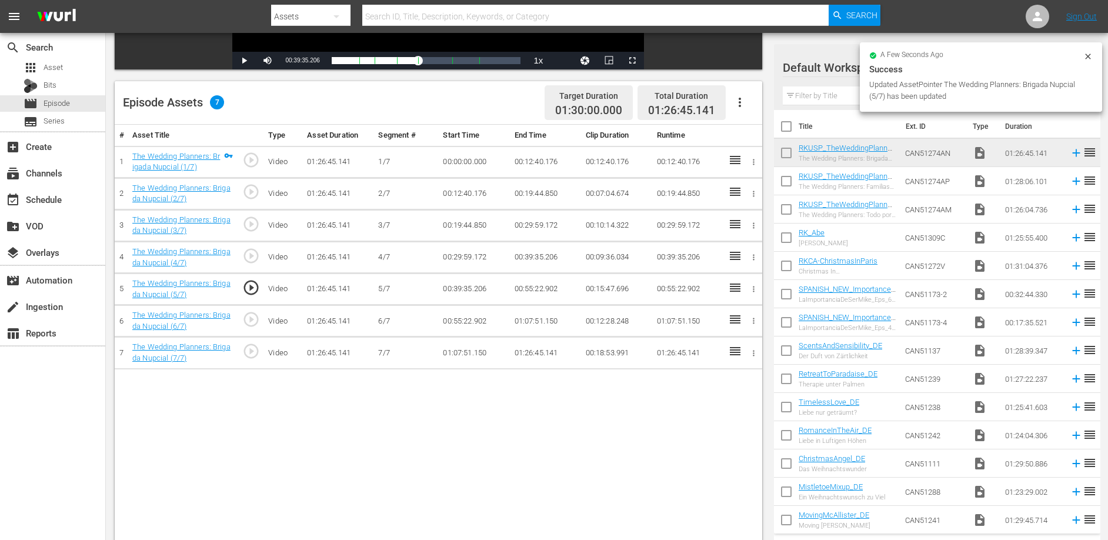
click at [462, 320] on td "00:55:22.902" at bounding box center [473, 321] width 71 height 32
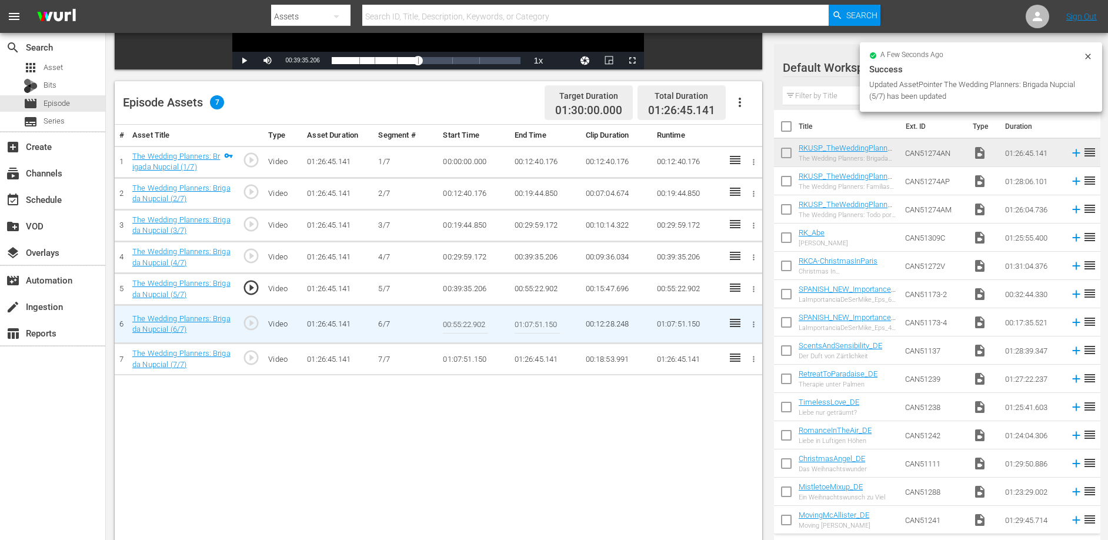
click at [462, 321] on input "00:55:22.902" at bounding box center [465, 324] width 45 height 28
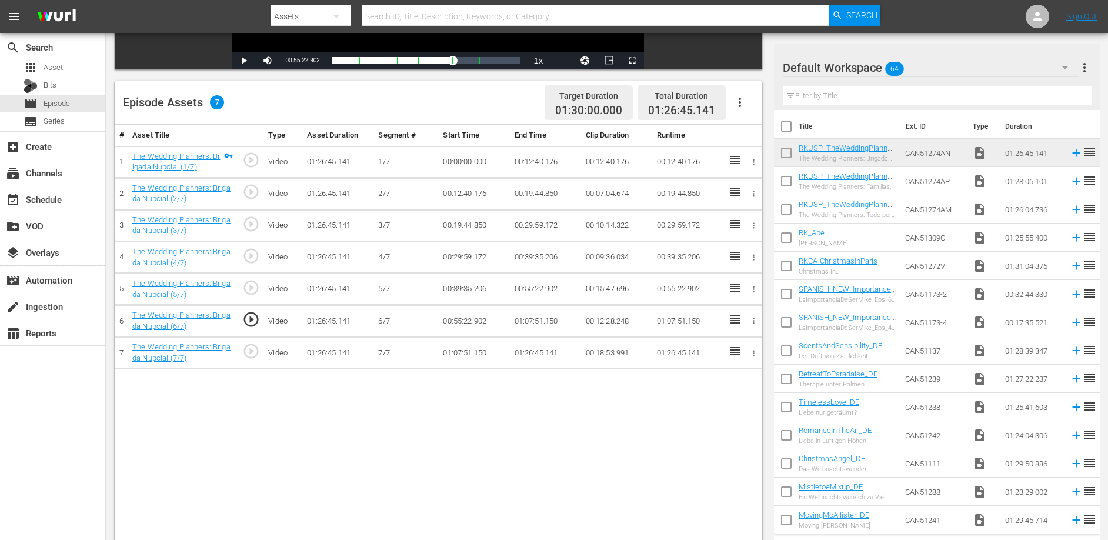
click at [532, 317] on td "01:07:51.150" at bounding box center [545, 321] width 71 height 32
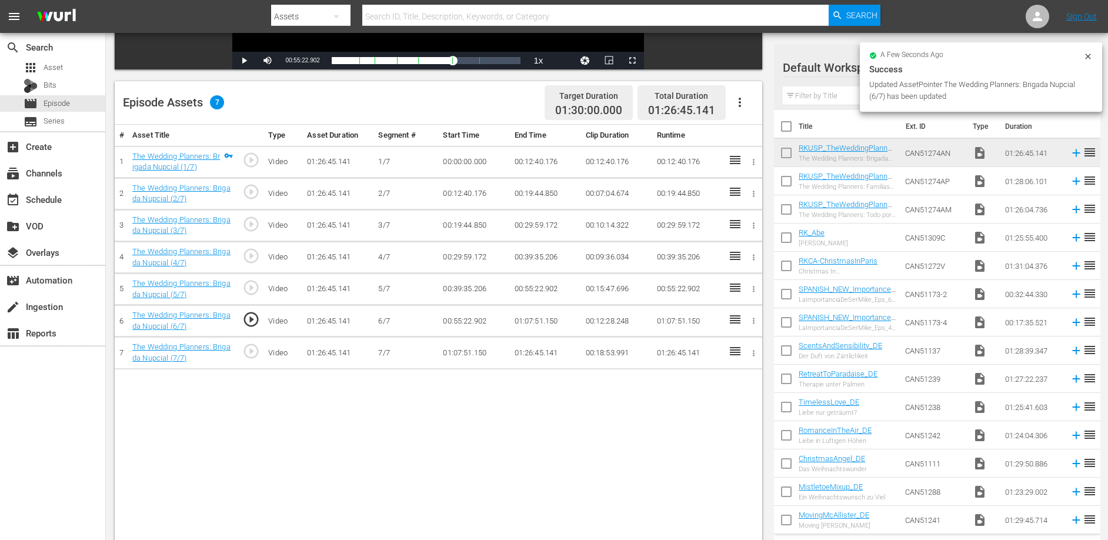
click at [463, 352] on td "01:07:51.150" at bounding box center [473, 353] width 71 height 32
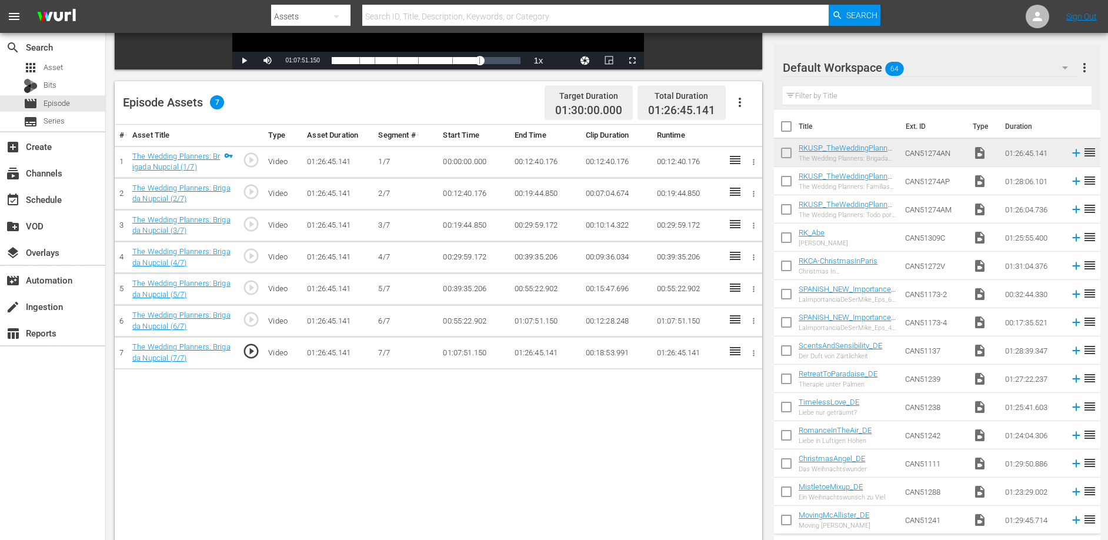
click at [537, 351] on td "01:26:45.141" at bounding box center [545, 353] width 71 height 32
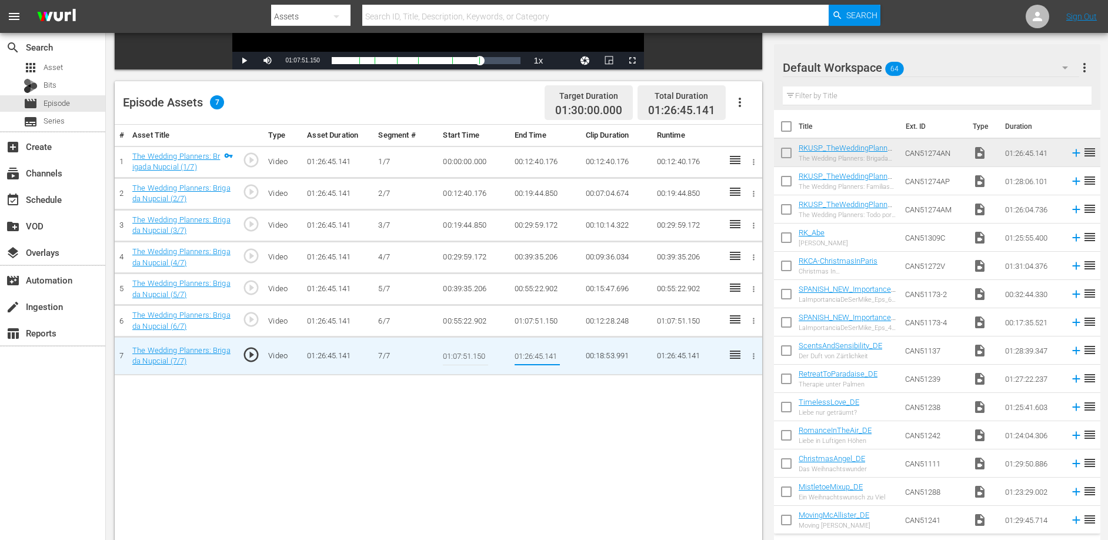
type input "01:14:09.611"
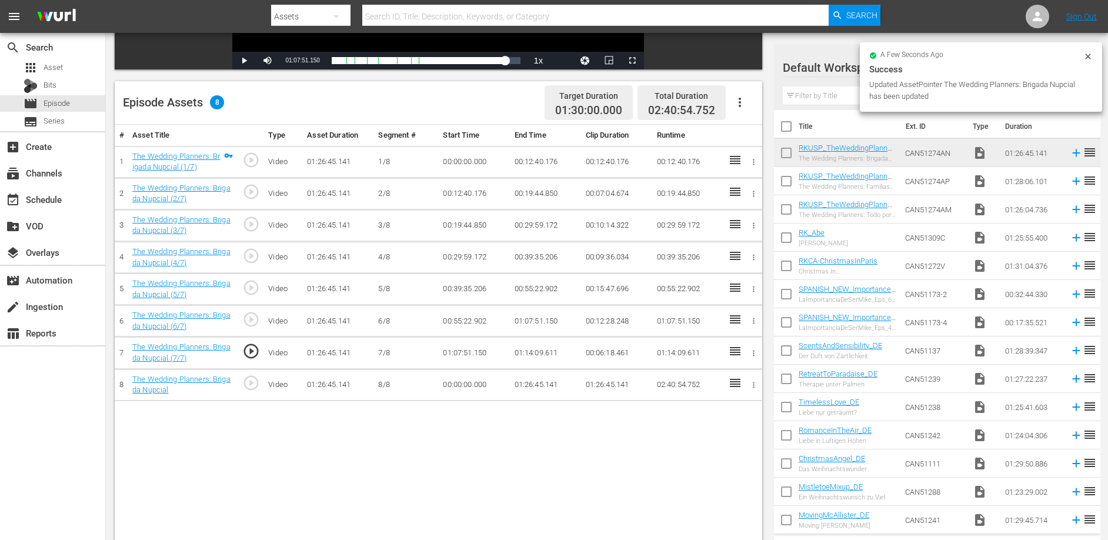
click at [457, 385] on td "00:00:00.000" at bounding box center [473, 385] width 71 height 32
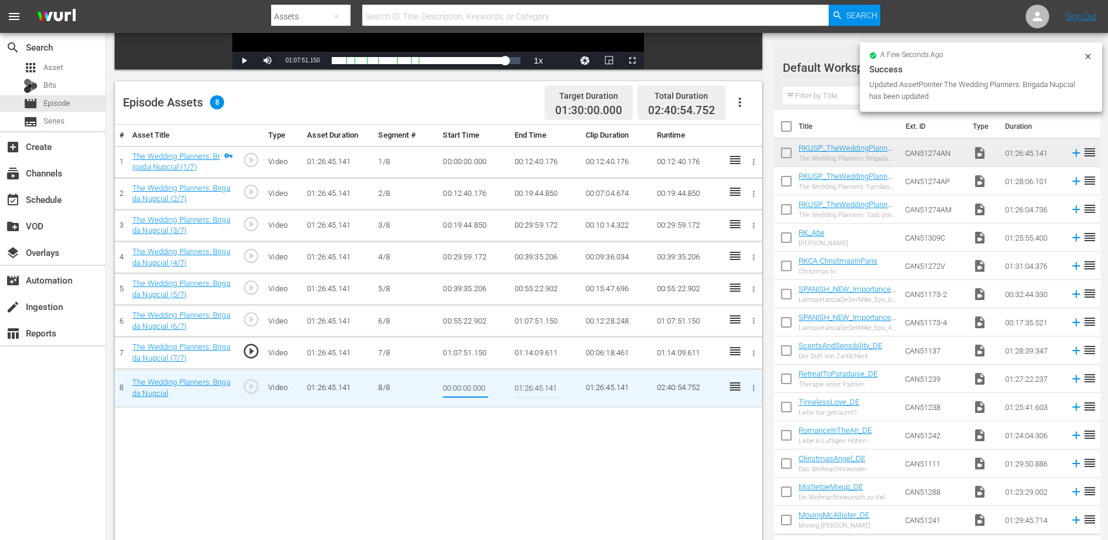
click at [457, 385] on input "00:00:00.000" at bounding box center [465, 388] width 45 height 28
type input "01:14:09.611"
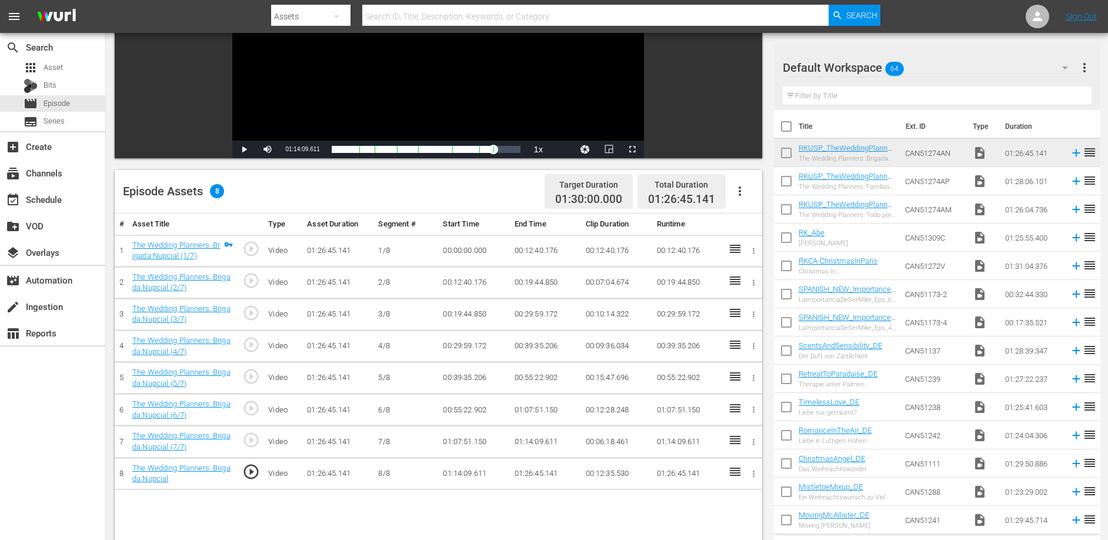
scroll to position [0, 0]
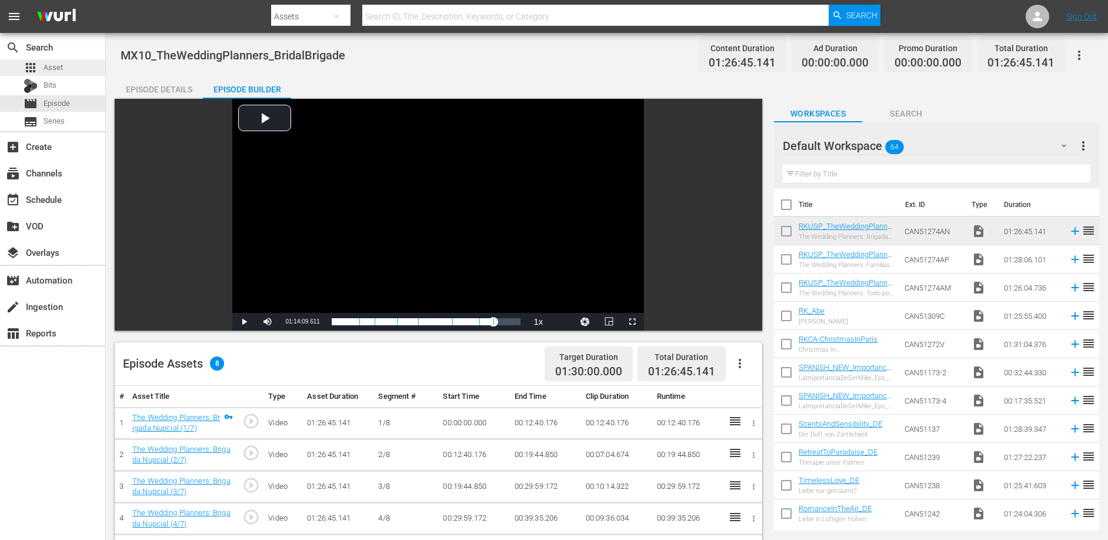
click at [61, 66] on span "Asset" at bounding box center [53, 68] width 19 height 12
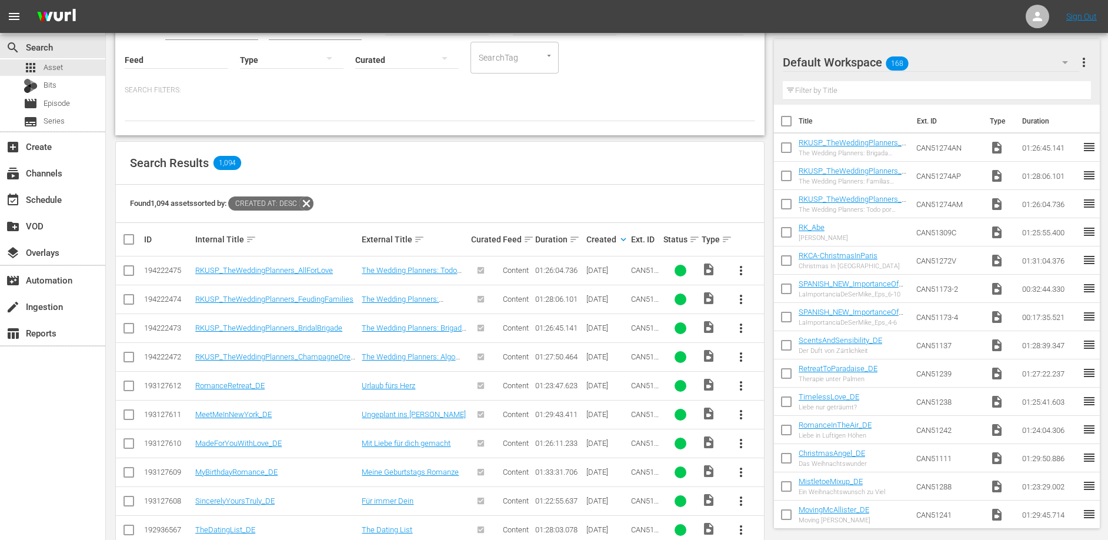
scroll to position [112, 0]
click at [318, 357] on link "RKUSP_TheWeddingPlanners_ChampagneDreams" at bounding box center [274, 361] width 159 height 18
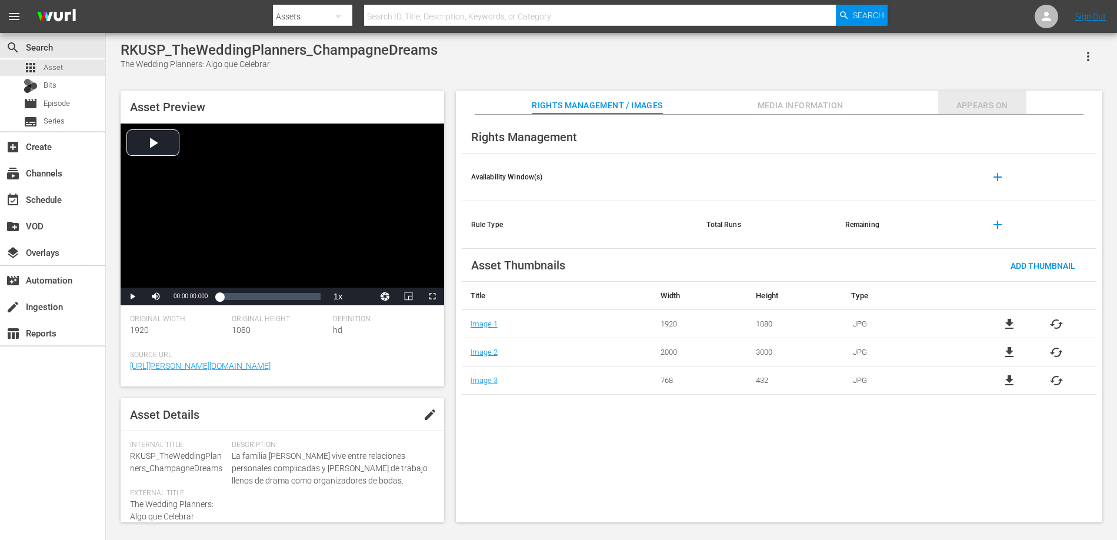
click at [1000, 104] on span "Appears On" at bounding box center [982, 105] width 88 height 15
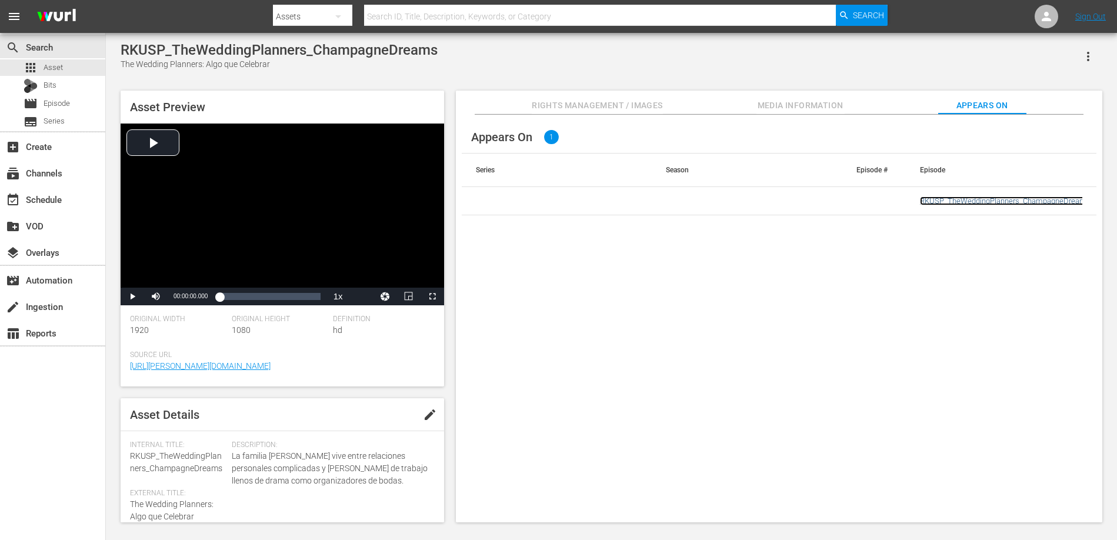
click at [980, 200] on link "RKUSP_TheWeddingPlanners_ChampagneDreams" at bounding box center [1005, 200] width 171 height 9
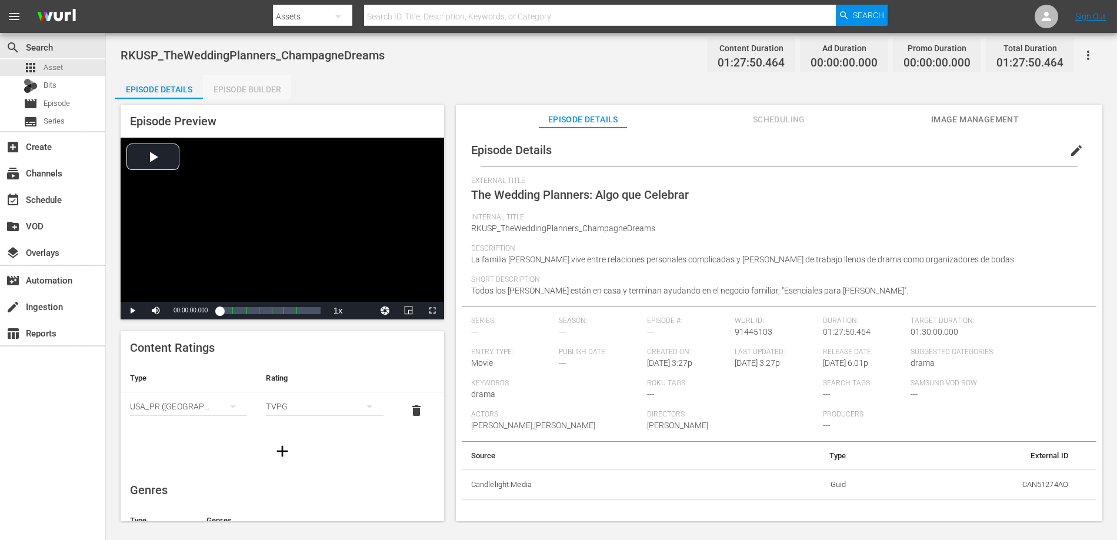
click at [264, 95] on div "Episode Builder" at bounding box center [247, 89] width 88 height 28
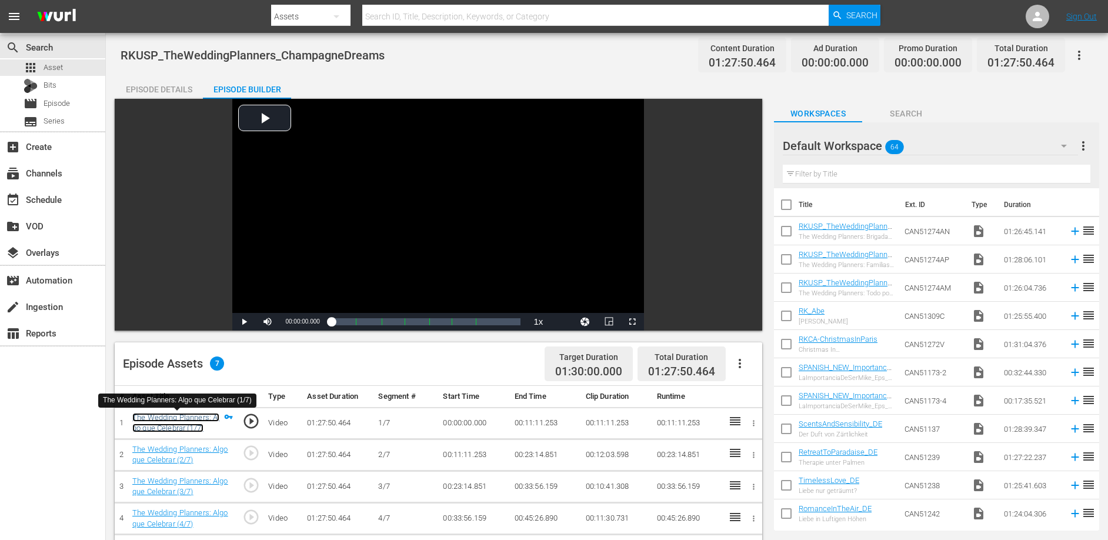
click at [168, 415] on link "The Wedding Planners: Algo que Celebrar (1/7)" at bounding box center [175, 423] width 87 height 20
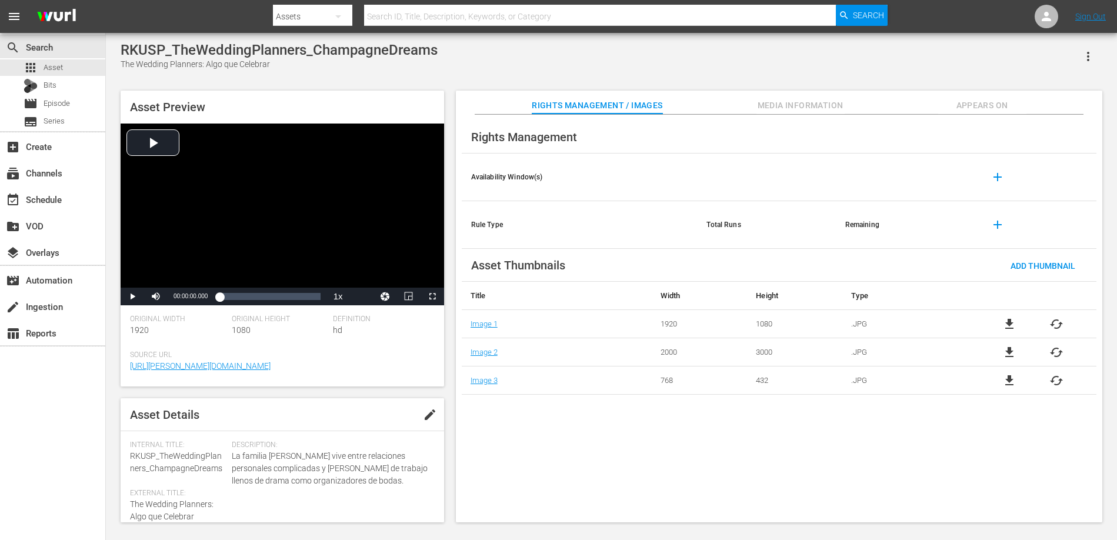
click at [976, 106] on span "Appears On" at bounding box center [982, 105] width 88 height 15
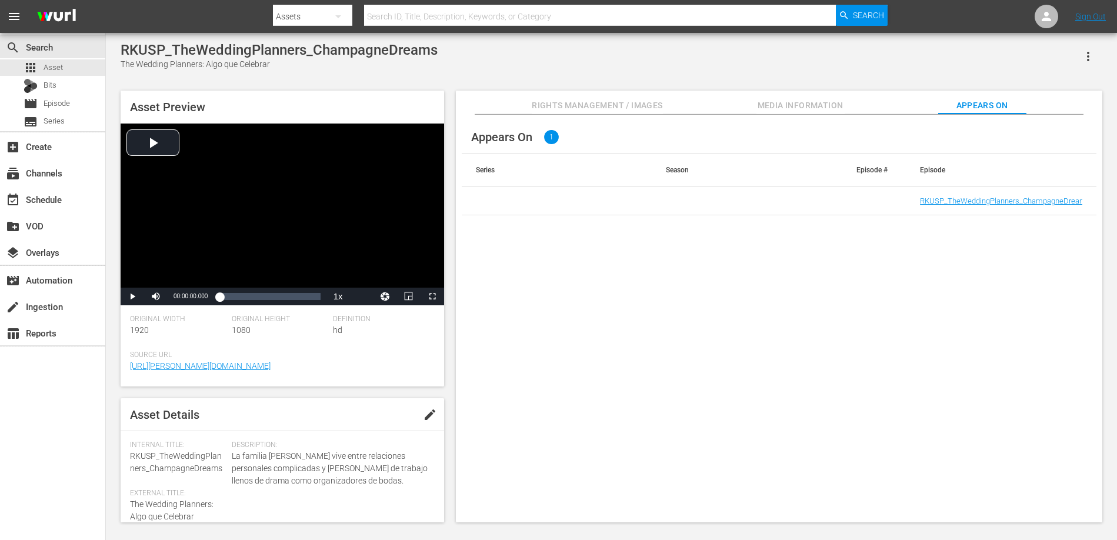
click at [549, 63] on div "RKUSP_TheWeddingPlanners_ChampagneDreams The Wedding Planners: Algo que Celebrar" at bounding box center [612, 56] width 982 height 29
click at [955, 200] on link "RKUSP_TheWeddingPlanners_ChampagneDreams" at bounding box center [1005, 200] width 171 height 9
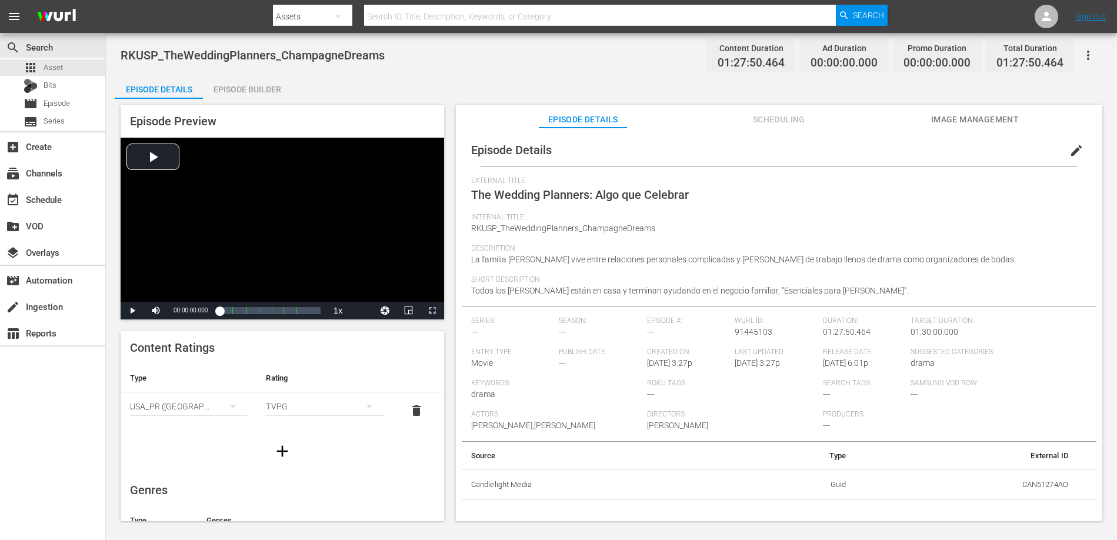
click at [1093, 54] on icon "button" at bounding box center [1088, 55] width 14 height 14
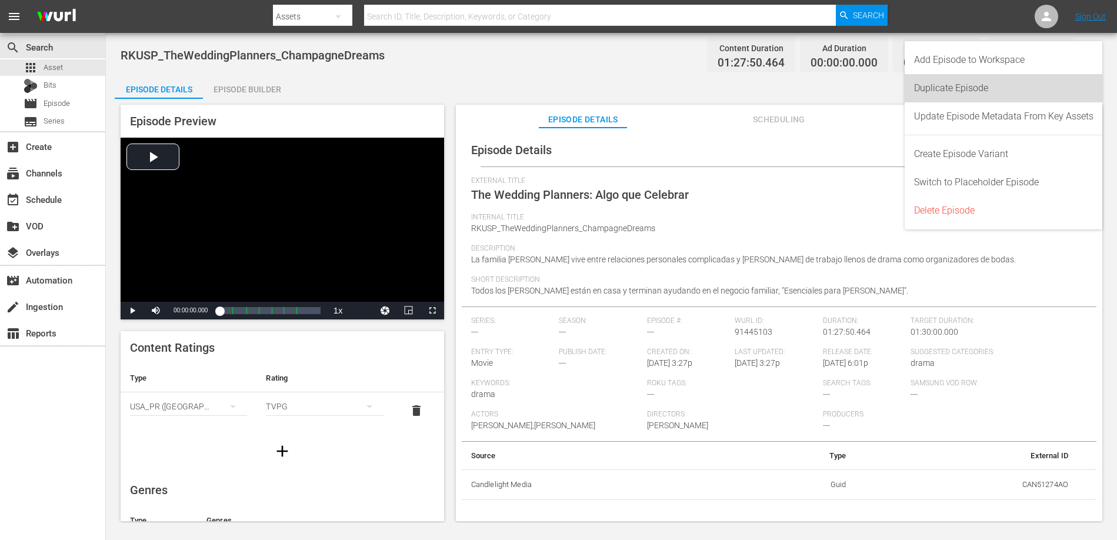
click at [971, 88] on div "Duplicate Episode" at bounding box center [1003, 88] width 179 height 28
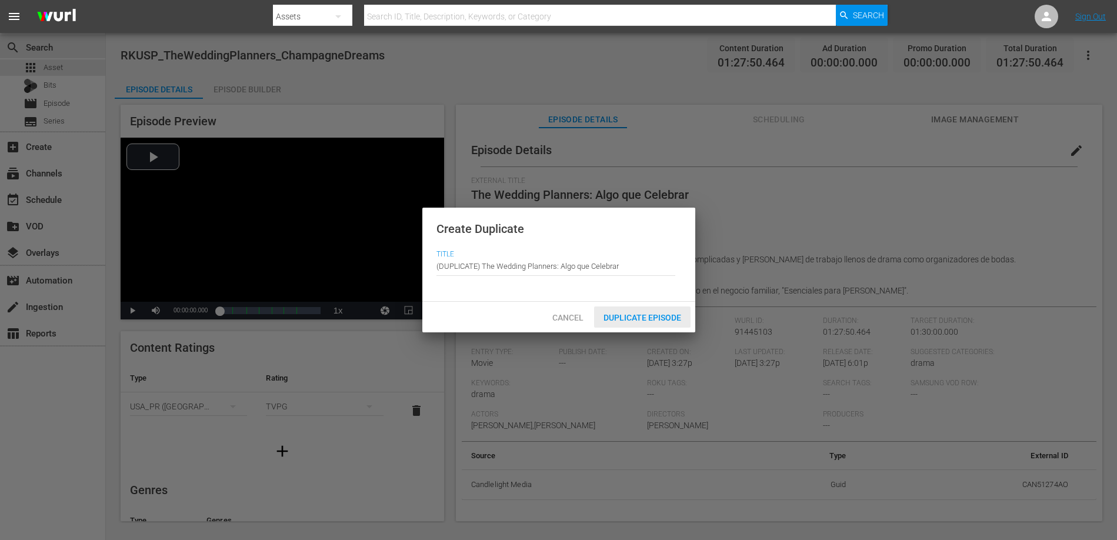
click at [644, 318] on span "Duplicate Episode" at bounding box center [642, 317] width 96 height 9
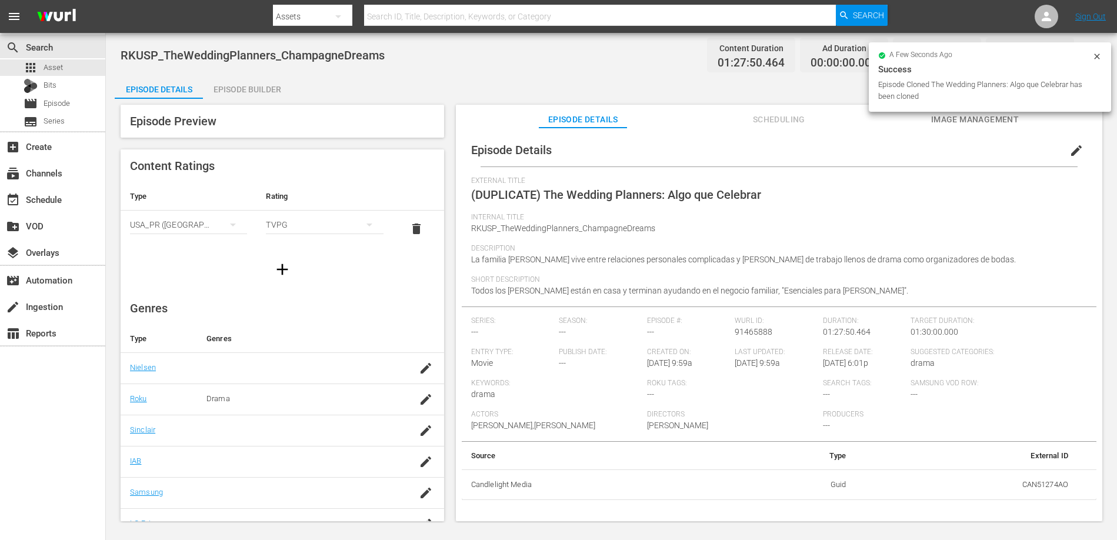
click at [1070, 152] on span "edit" at bounding box center [1077, 151] width 14 height 14
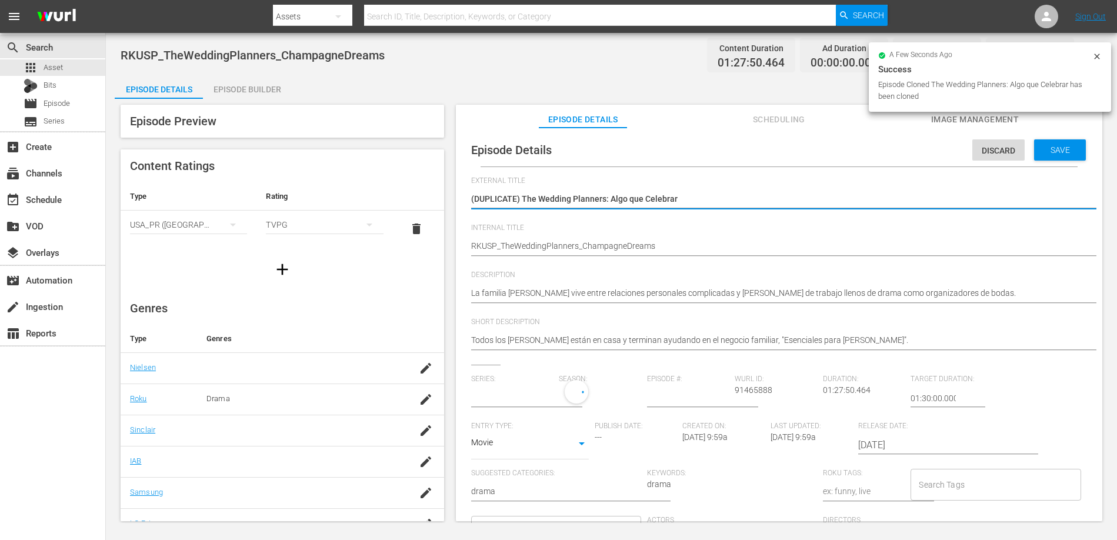
type input "No Series"
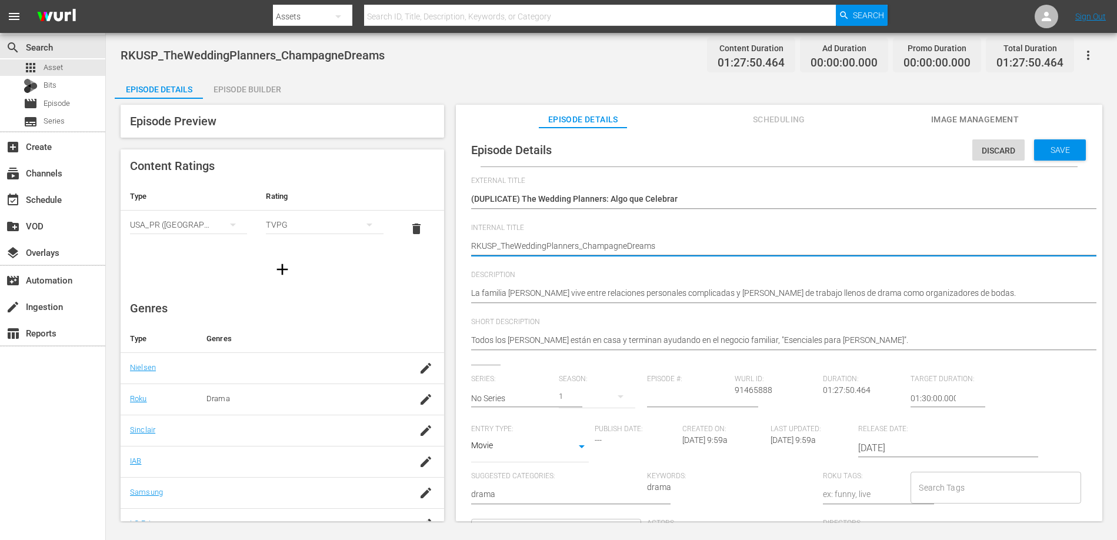
type textarea "RKUS_TheWeddingPlanners_ChampagneDreams"
type textarea "RKU_TheWeddingPlanners_ChampagneDreams"
type textarea "RK_TheWeddingPlanners_ChampagneDreams"
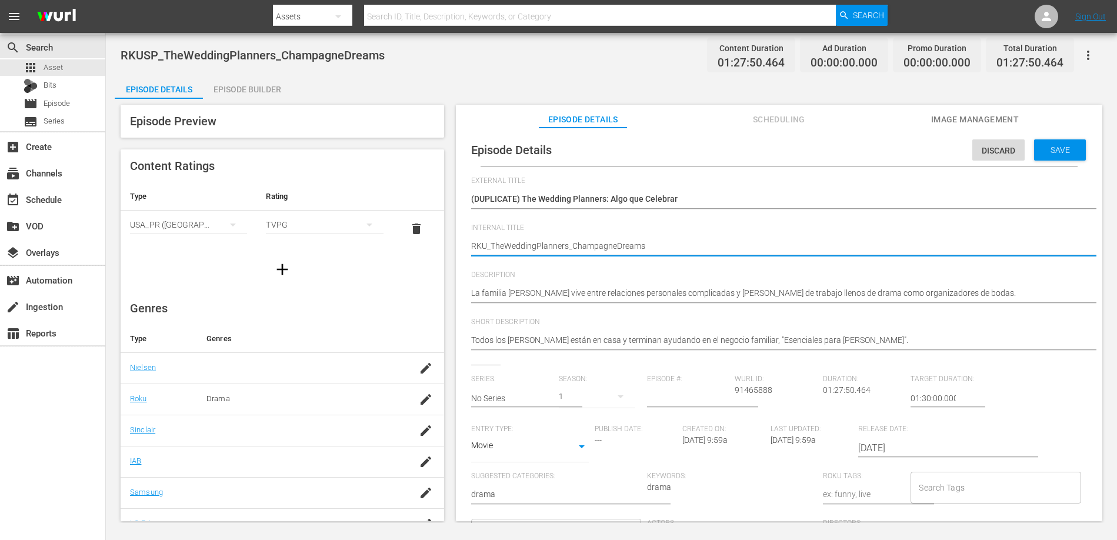
type textarea "RK_TheWeddingPlanners_ChampagneDreams"
type textarea "R_TheWeddingPlanners_ChampagneDreams"
type textarea "_TheWeddingPlanners_ChampagneDreams"
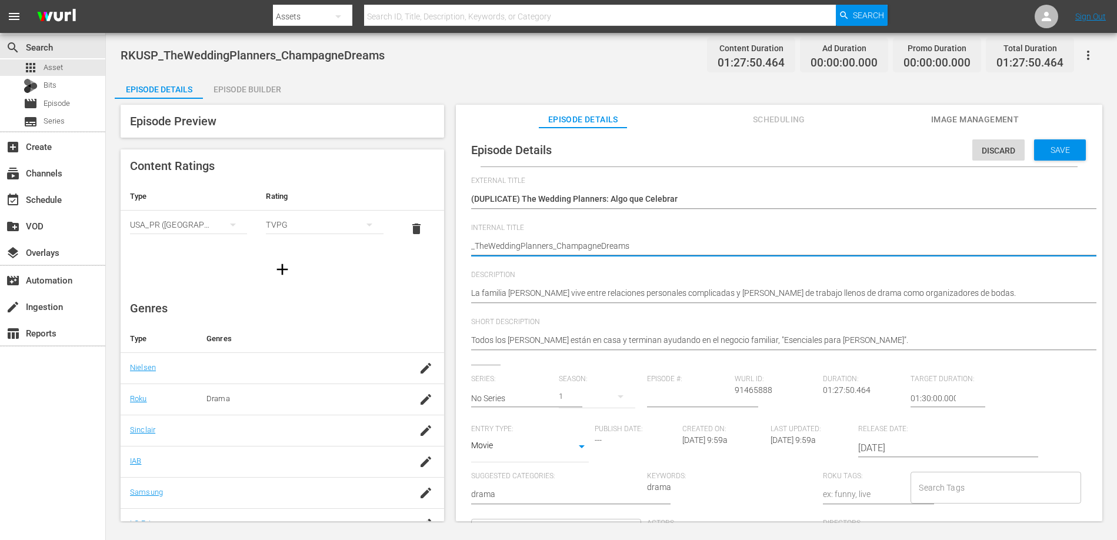
type textarea "M_TheWeddingPlanners_ChampagneDreams"
type textarea "MX_TheWeddingPlanners_ChampagneDreams"
type textarea "MX1_TheWeddingPlanners_ChampagneDreams"
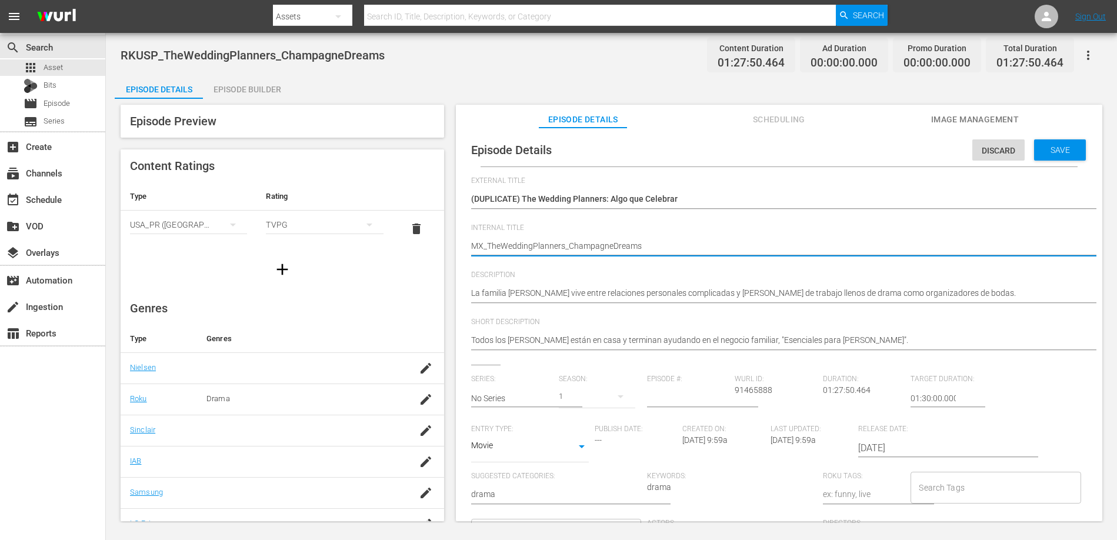
type textarea "MX1_TheWeddingPlanners_ChampagneDreams"
type textarea "MX10_TheWeddingPlanners_ChampagneDreams"
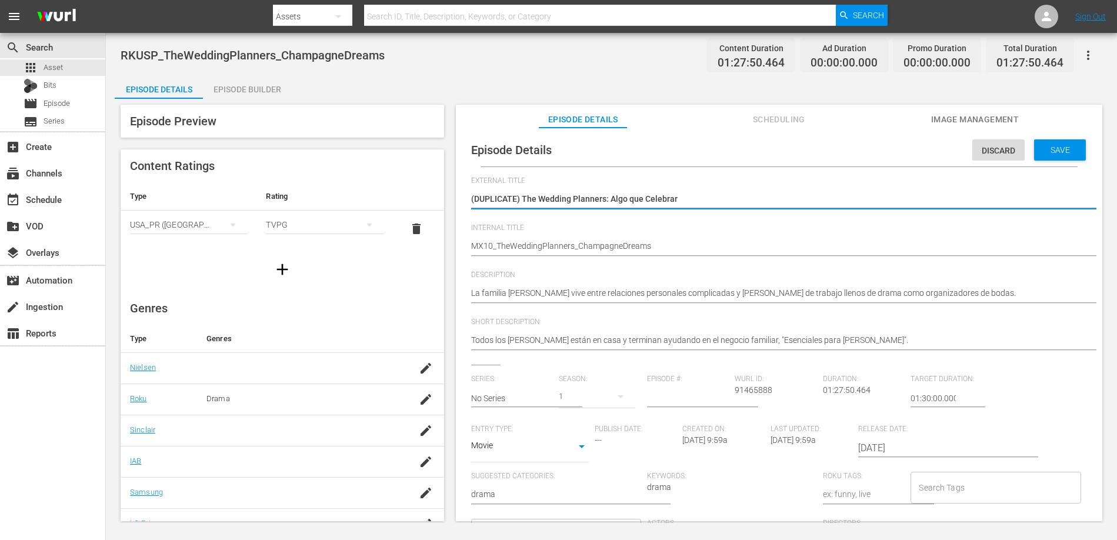
type textarea "(DUPLICATE)The Wedding Planners: Algo que Celebrar"
type textarea "(DUPLICATEThe Wedding Planners: Algo que Celebrar"
type textarea "(DUPLICATThe Wedding Planners: Algo que Celebrar"
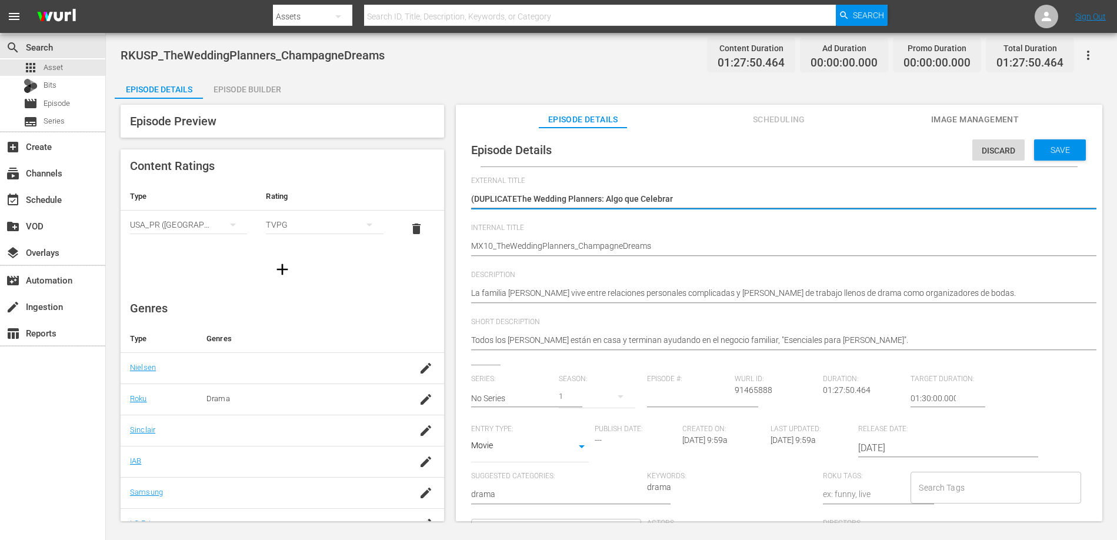
type textarea "(DUPLICATThe Wedding Planners: Algo que Celebrar"
type textarea "(DUPLICAThe Wedding Planners: Algo que Celebrar"
type textarea "(DUPLICThe Wedding Planners: Algo que Celebrar"
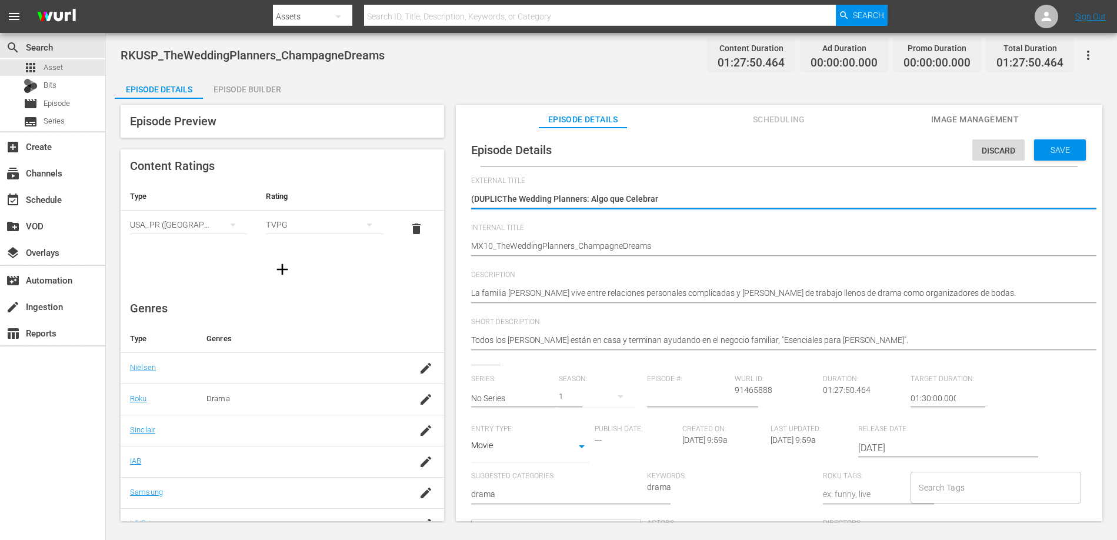
type textarea "(DUPLIThe Wedding Planners: Algo que Celebrar"
type textarea "(DUPLThe Wedding Planners: Algo que Celebrar"
type textarea "(DUPThe Wedding Planners: Algo que Celebrar"
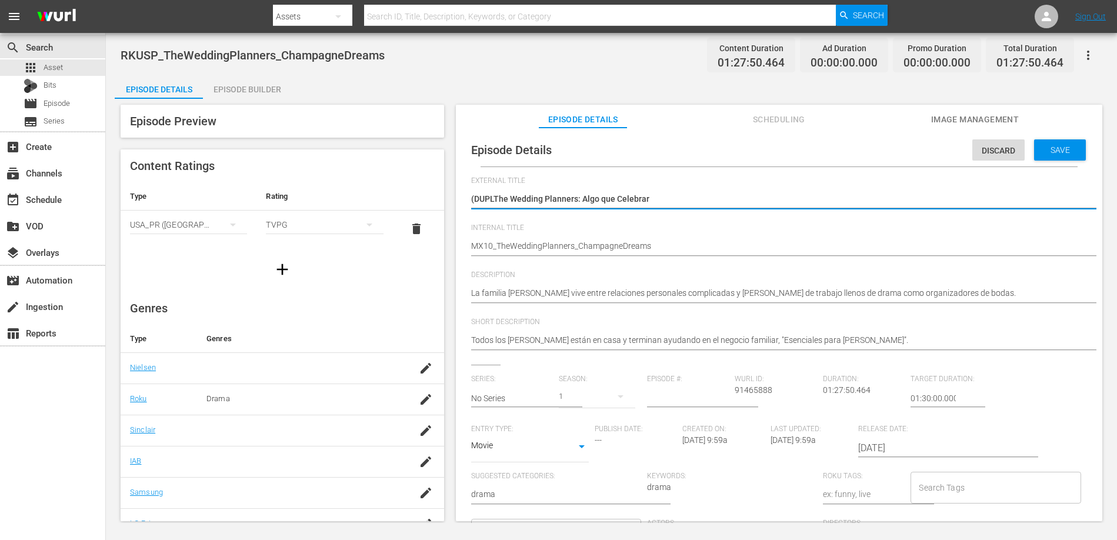
type textarea "(DUPThe Wedding Planners: Algo que Celebrar"
type textarea "(DUThe Wedding Planners: Algo que Celebrar"
type textarea "(DThe Wedding Planners: Algo que Celebrar"
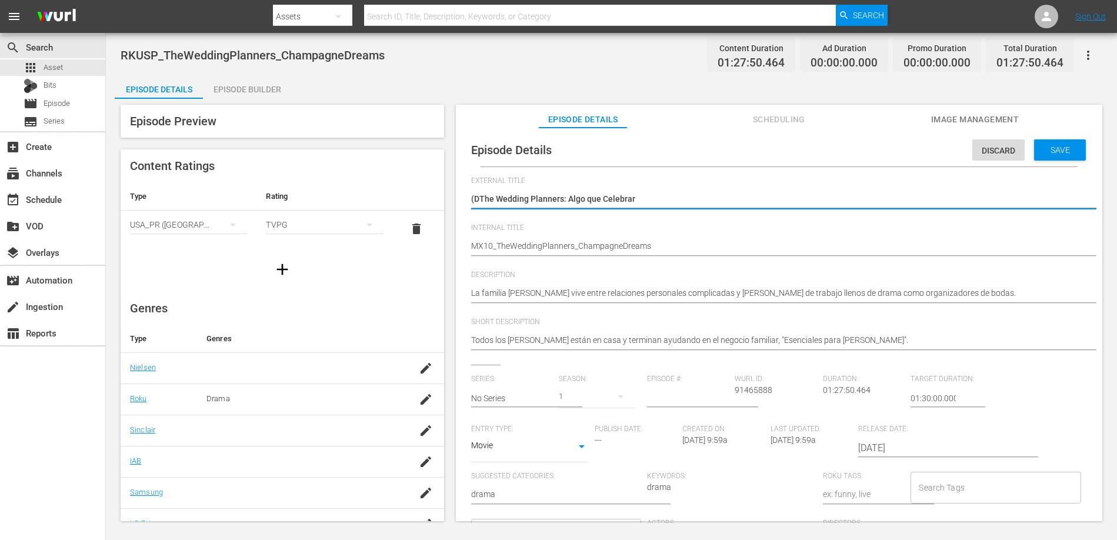
type textarea "(The Wedding Planners: Algo que Celebrar"
type textarea "The Wedding Planners: Algo que Celebrar"
click at [1068, 151] on span "Save" at bounding box center [1060, 149] width 38 height 9
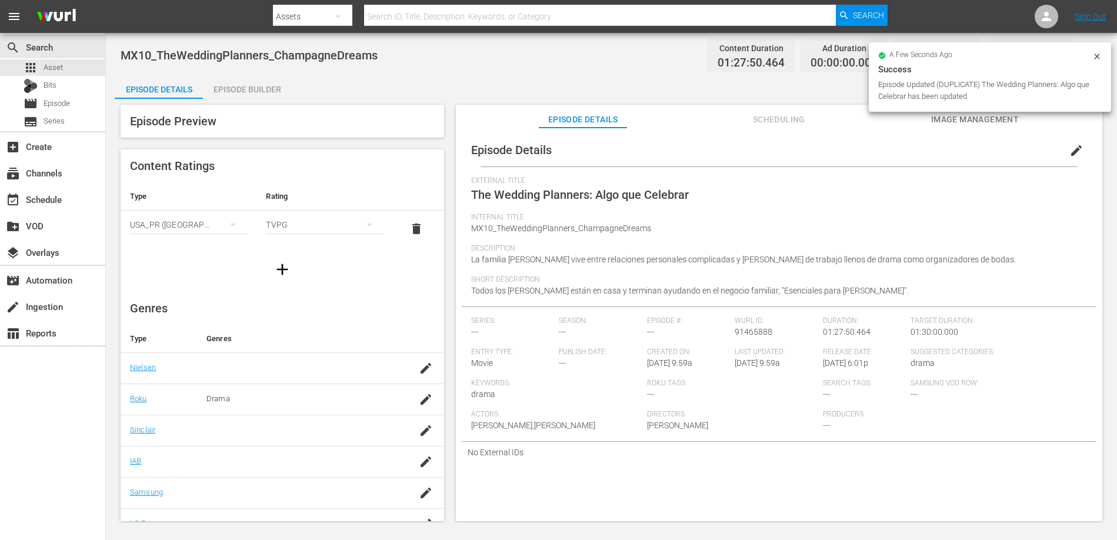
click at [250, 85] on div "Episode Builder" at bounding box center [247, 89] width 88 height 28
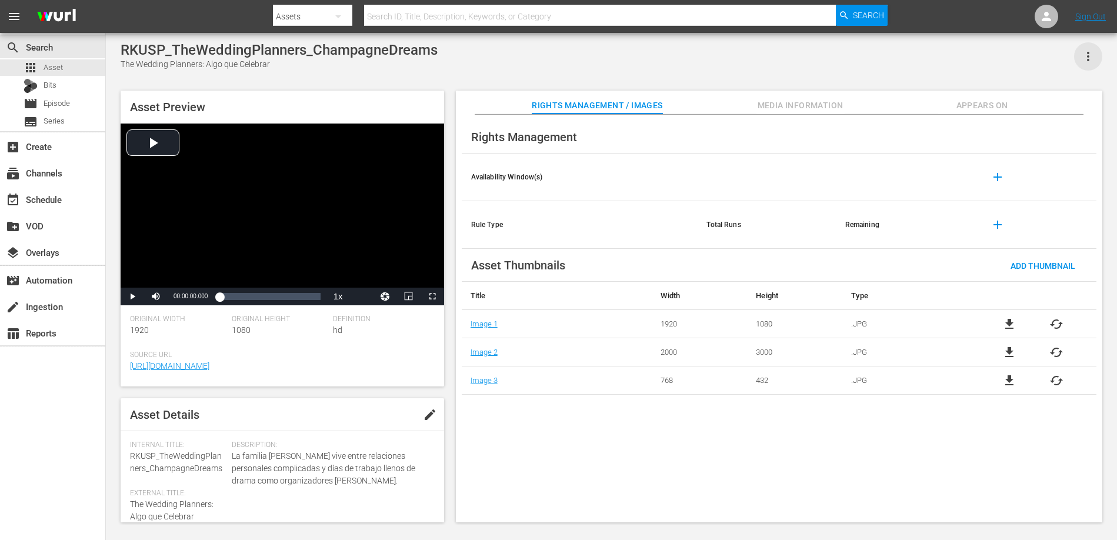
click at [1088, 56] on icon "button" at bounding box center [1088, 56] width 2 height 9
click at [1047, 64] on div "Add To Workspace" at bounding box center [1053, 61] width 80 height 28
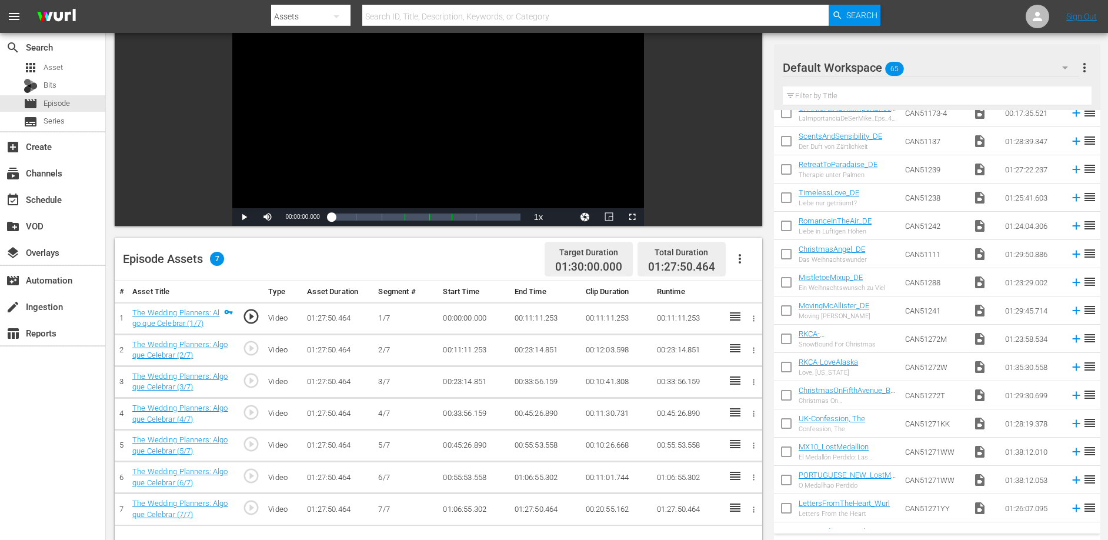
scroll to position [111, 0]
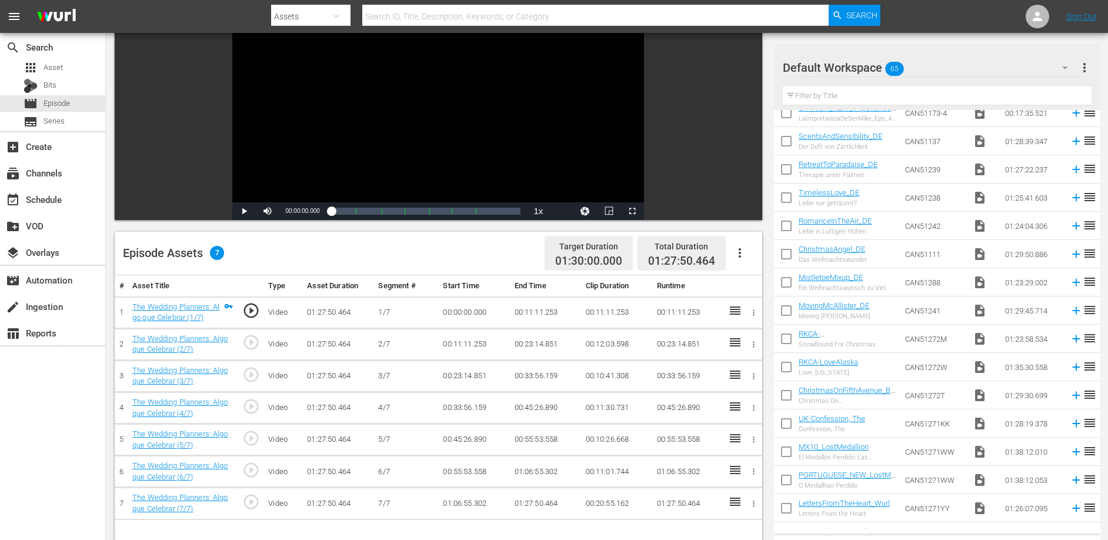
click at [528, 343] on td "00:23:14.851" at bounding box center [545, 344] width 71 height 32
click at [529, 343] on td "00:23:14.851" at bounding box center [545, 344] width 71 height 32
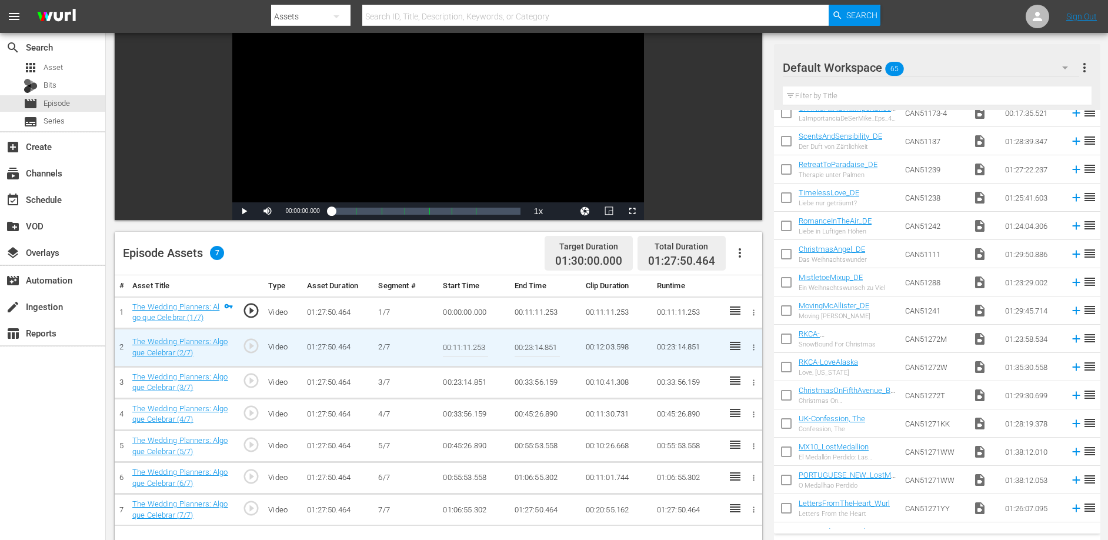
click at [529, 343] on input "00:23:14.851" at bounding box center [537, 348] width 45 height 28
paste input "00:19:58.989"
type input "00:19:58.98900:23:14.851"
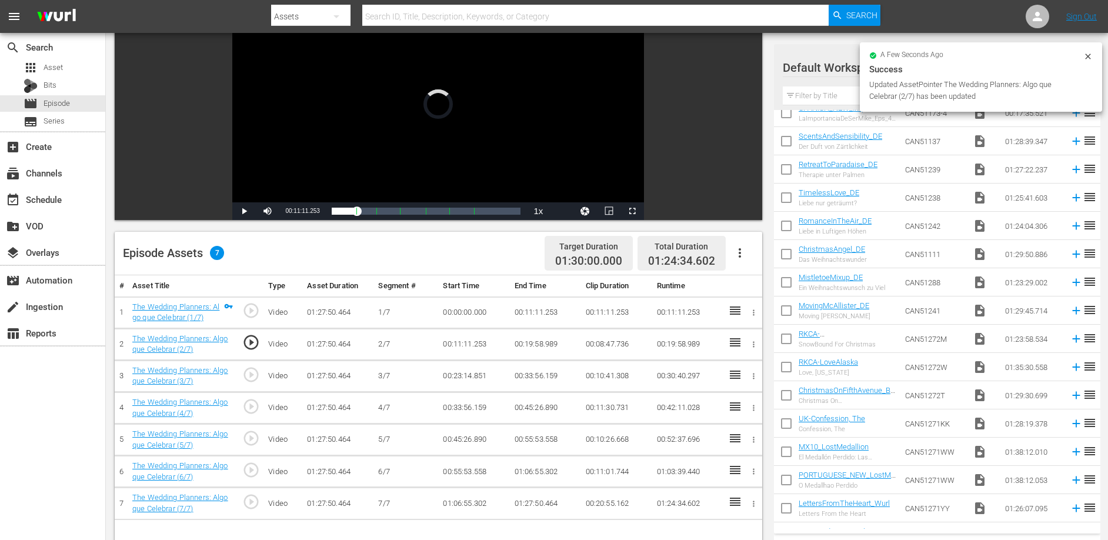
click at [462, 375] on td "00:23:14.851" at bounding box center [473, 376] width 71 height 32
click at [461, 375] on td "00:23:14.851" at bounding box center [473, 376] width 71 height 32
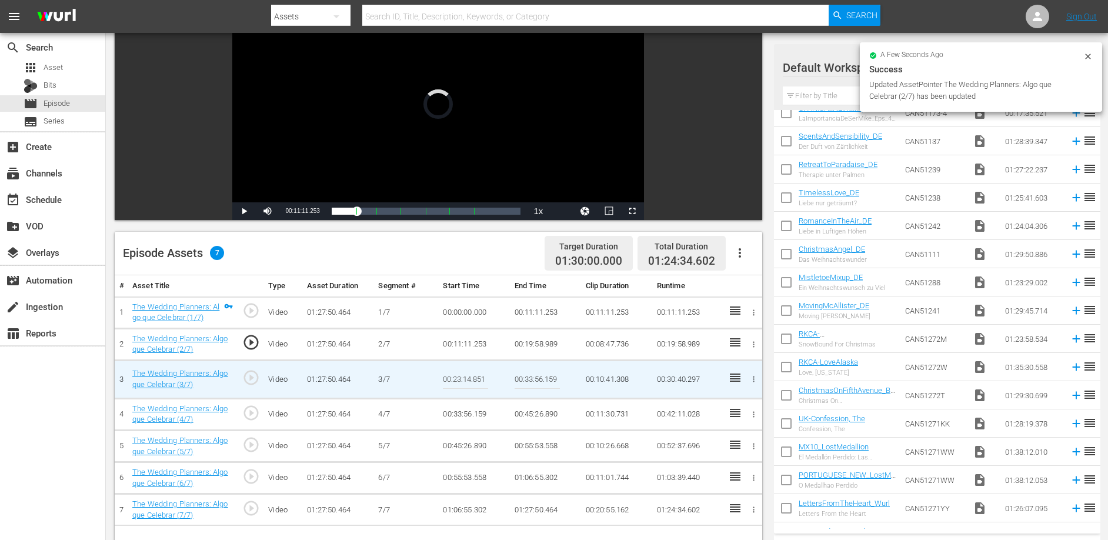
click at [461, 375] on input "00:23:14.851" at bounding box center [465, 379] width 45 height 28
paste input "00:19:58.989"
click at [461, 375] on input "00:2300:19:58.989:14.851" at bounding box center [465, 379] width 45 height 28
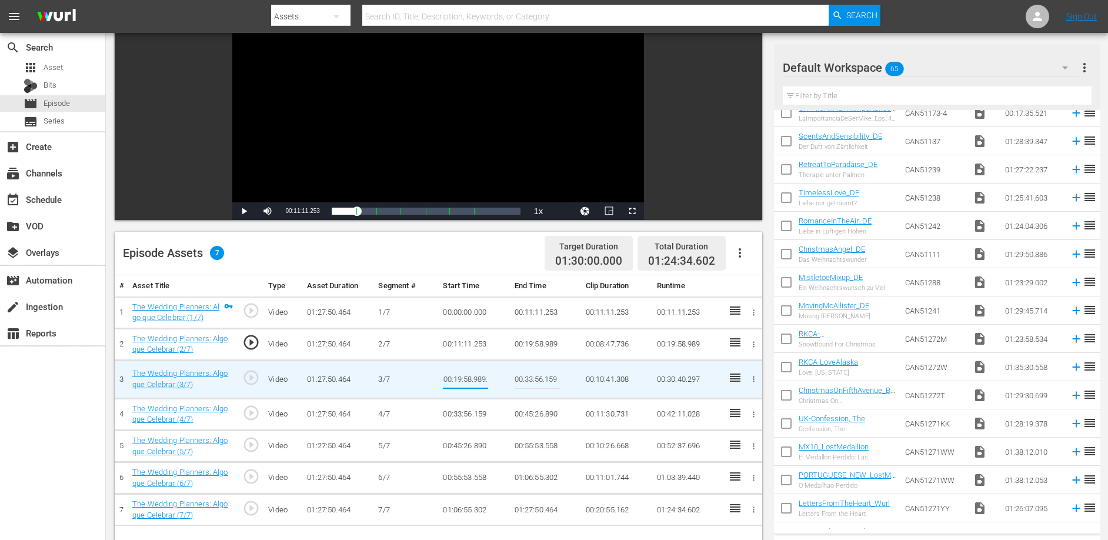
click at [461, 375] on input "00:2300:19:58.989:14.851" at bounding box center [465, 379] width 45 height 28
paste input "19:58.989"
type input "00:19:58.989"
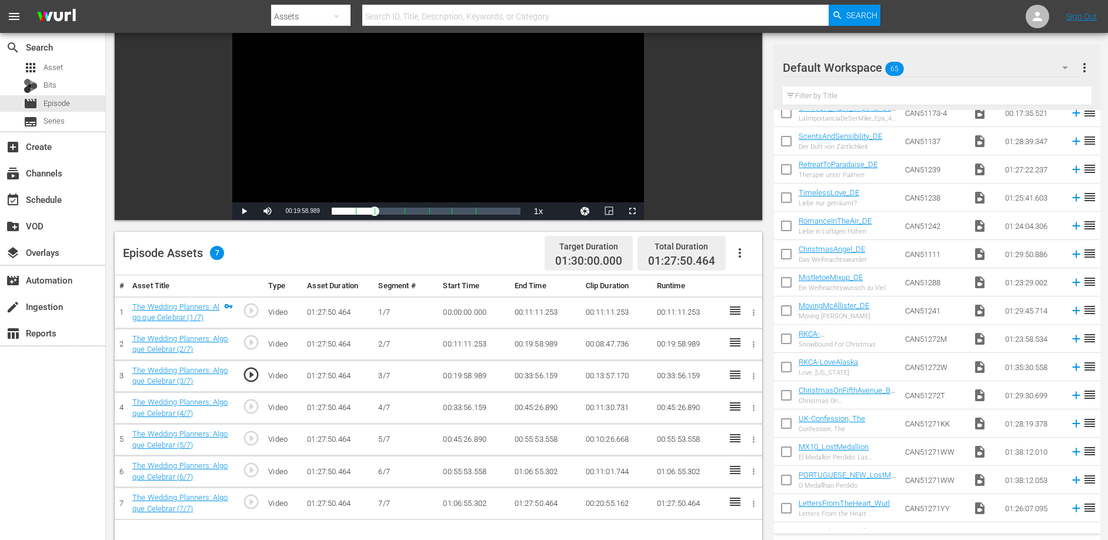
click at [542, 372] on td "00:33:56.159" at bounding box center [545, 376] width 71 height 32
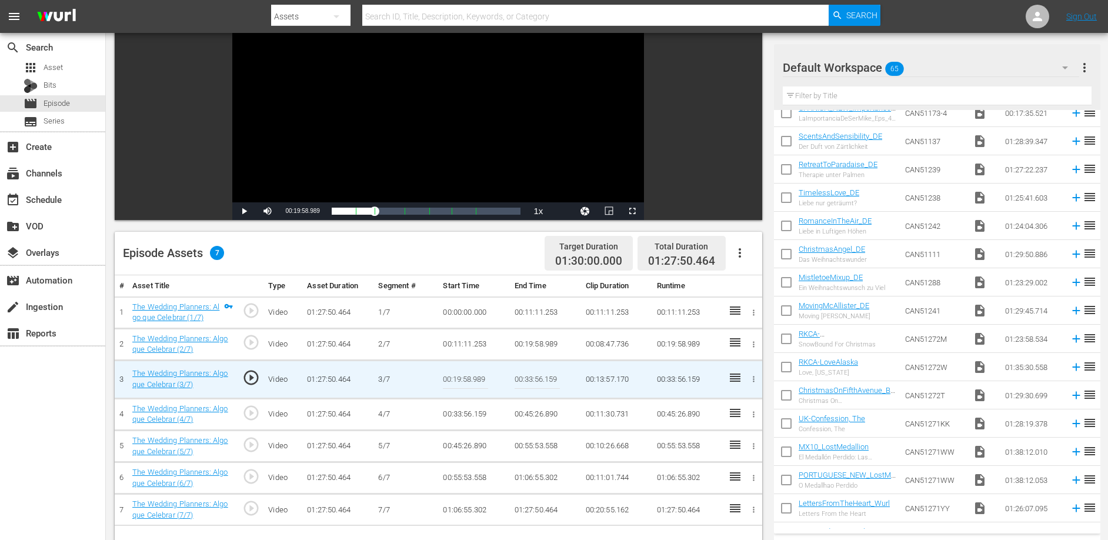
click at [542, 372] on input "00:33:56.159" at bounding box center [537, 379] width 45 height 28
paste input "29:44.991"
type input "00:29:44.991"
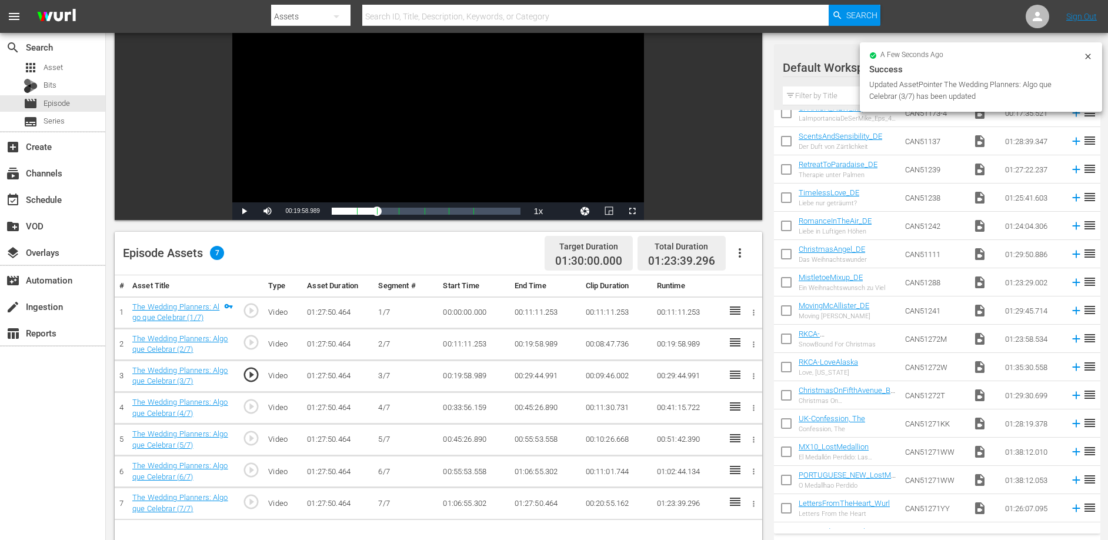
click at [455, 408] on td "00:33:56.159" at bounding box center [473, 408] width 71 height 32
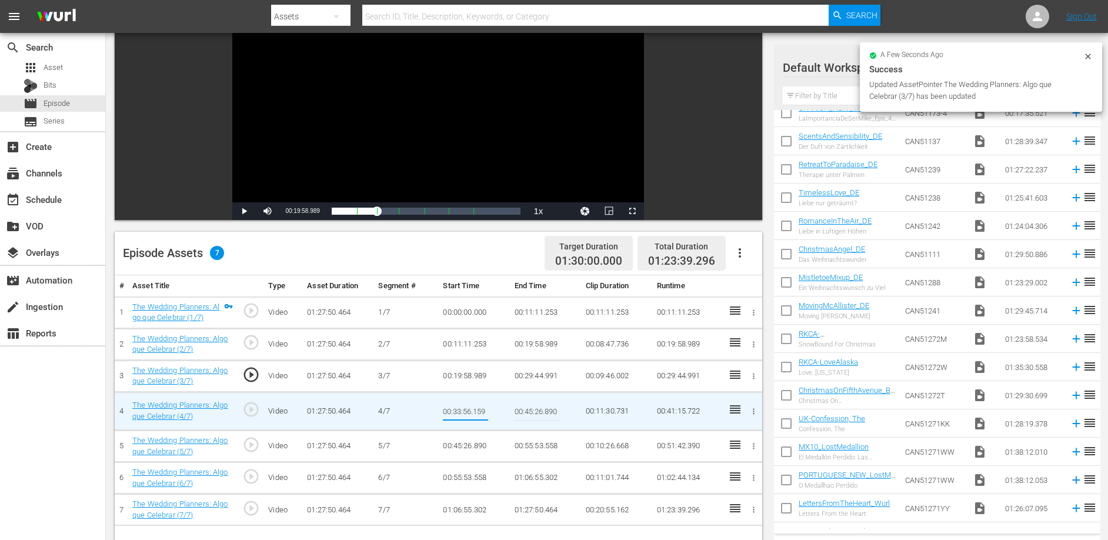
click at [455, 408] on input "00:33:56.159" at bounding box center [465, 411] width 45 height 28
type input "00:29:44.991"
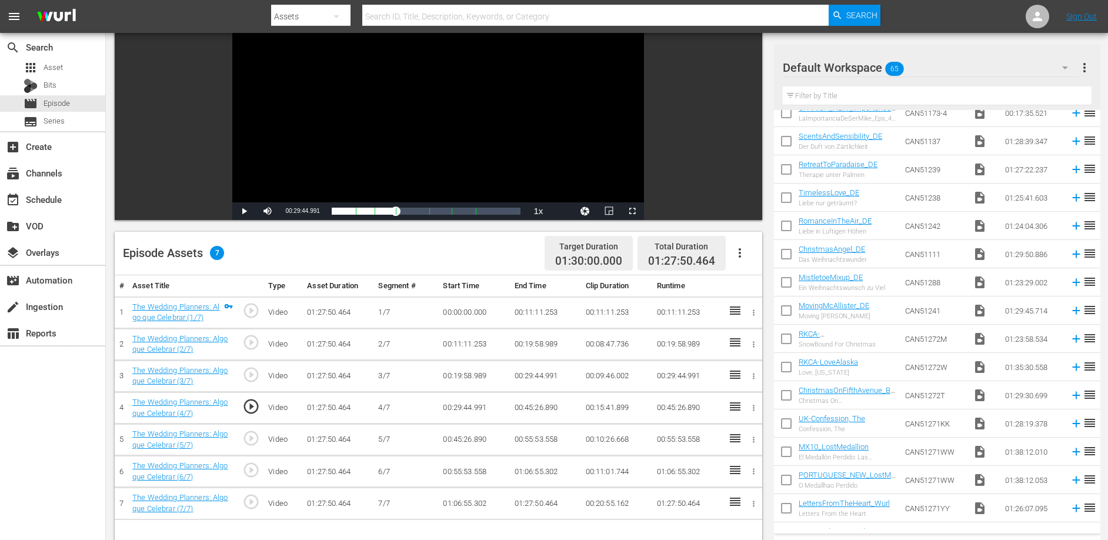
click at [520, 406] on td "00:45:26.890" at bounding box center [545, 408] width 71 height 32
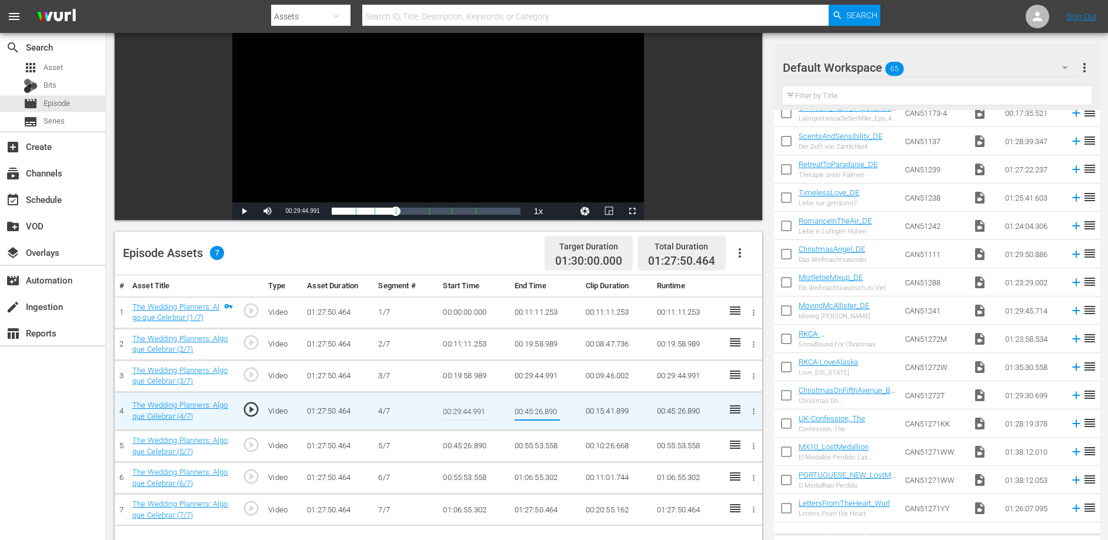
click at [520, 406] on input "00:45:26.890" at bounding box center [537, 411] width 45 height 28
type input "00:36:39.238"
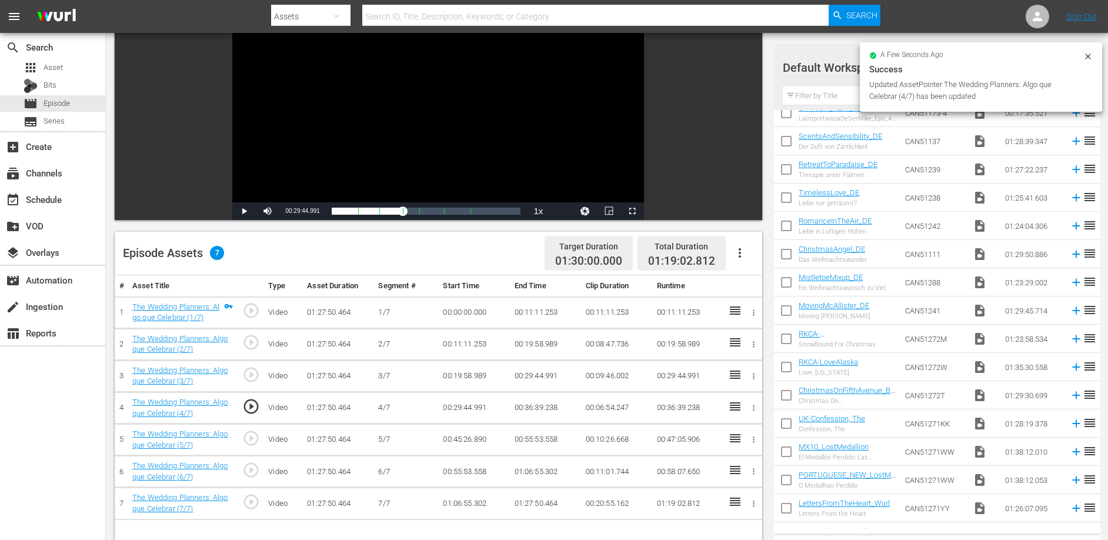
click at [475, 437] on td "00:45:26.890" at bounding box center [473, 440] width 71 height 32
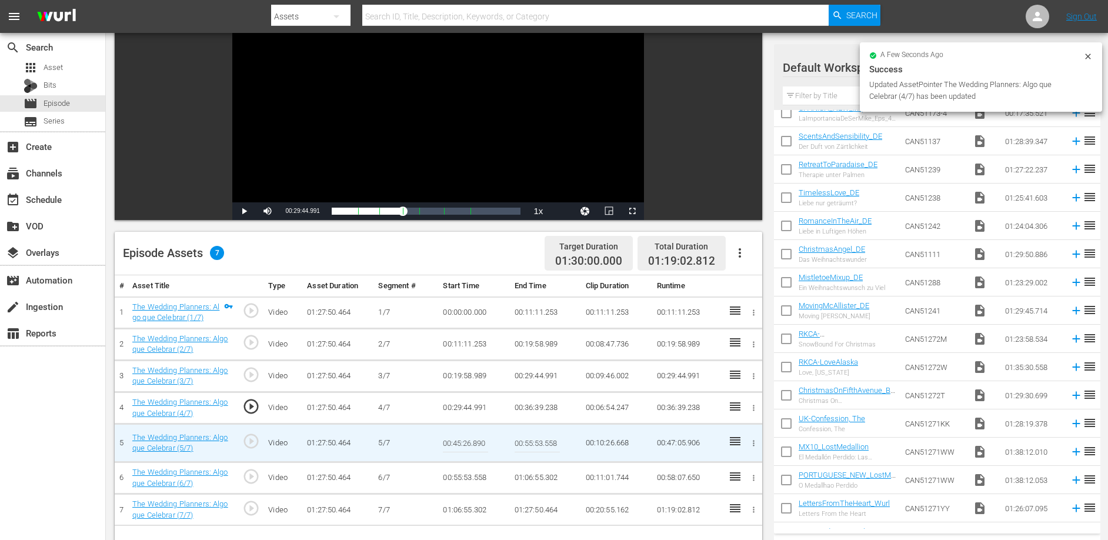
click at [475, 437] on input "00:45:26.890" at bounding box center [465, 443] width 45 height 28
paste input "36:39.238"
type input "00:36:39.238"
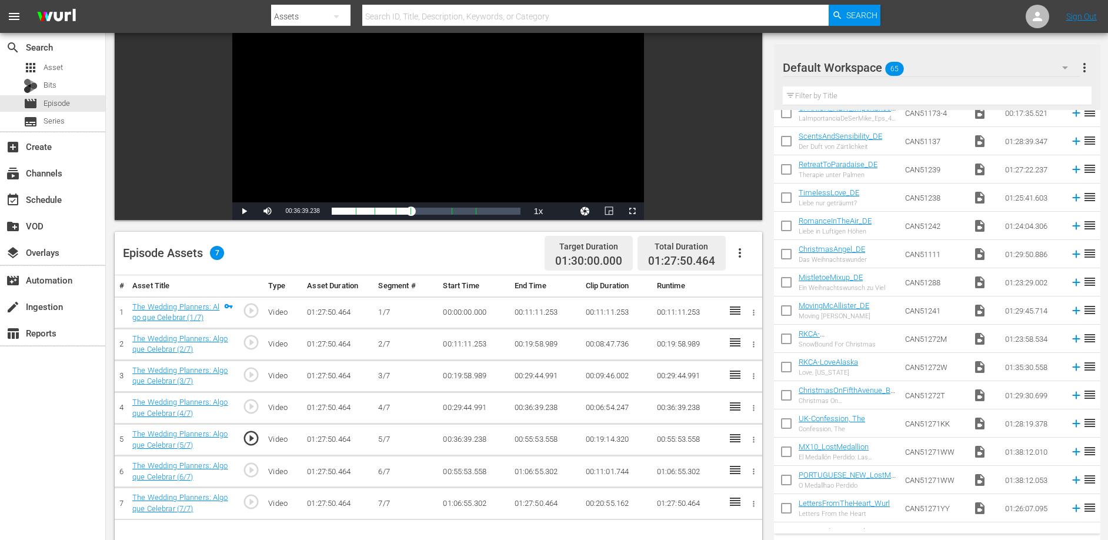
click at [532, 439] on td "00:55:53.558" at bounding box center [545, 440] width 71 height 32
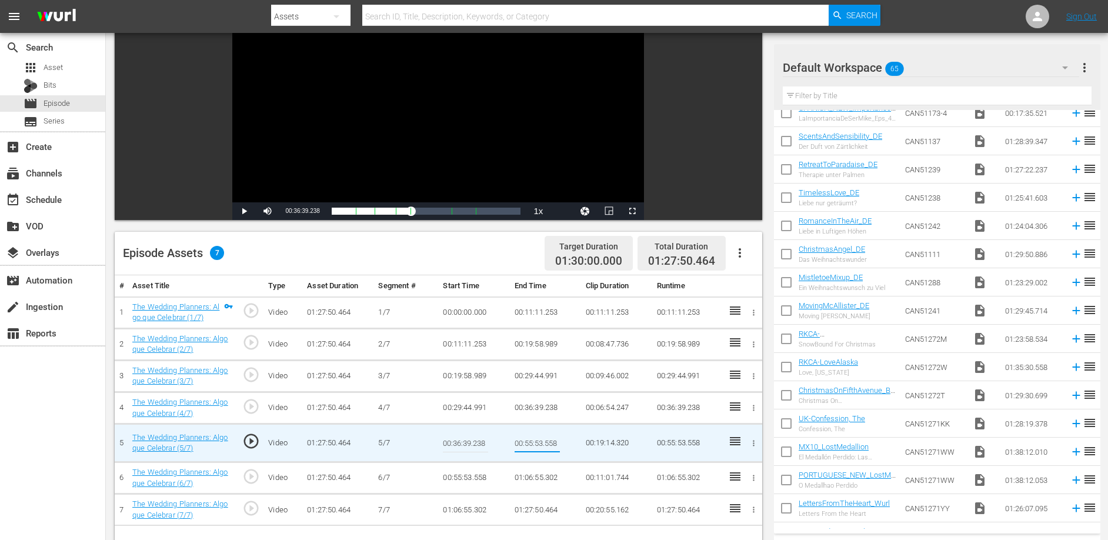
click at [532, 439] on input "00:55:53.558" at bounding box center [537, 443] width 45 height 28
type input "00:45:26.890"
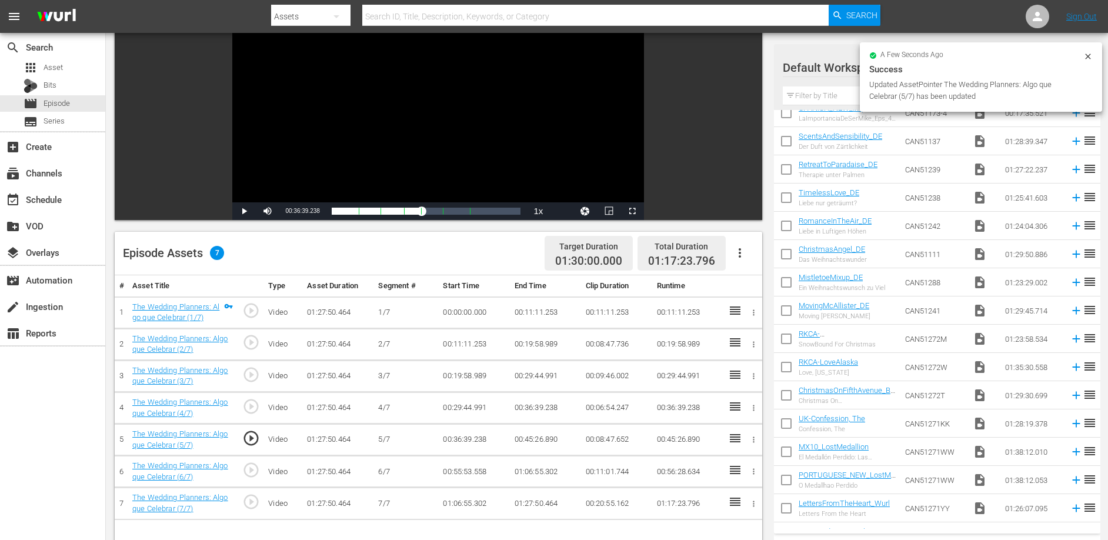
click at [477, 473] on td "00:55:53.558" at bounding box center [473, 472] width 71 height 32
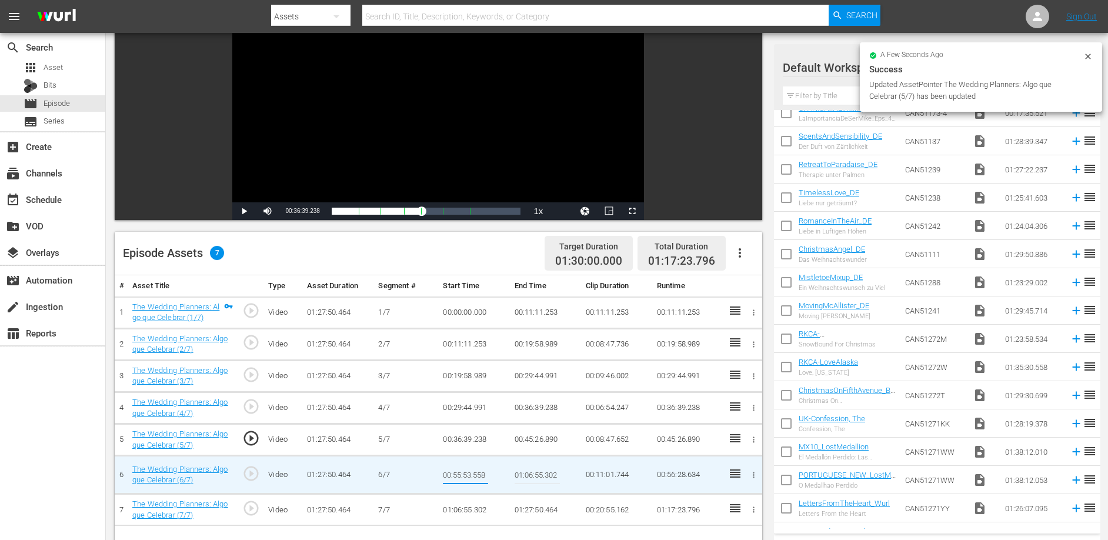
type input "00:45:26.890"
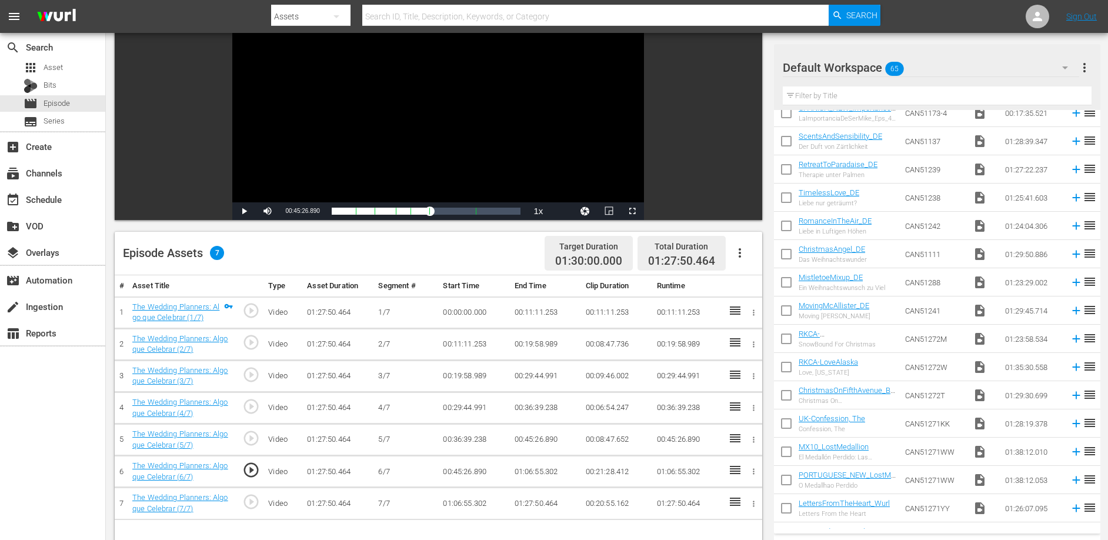
click at [520, 472] on td "01:06:55.302" at bounding box center [545, 472] width 71 height 32
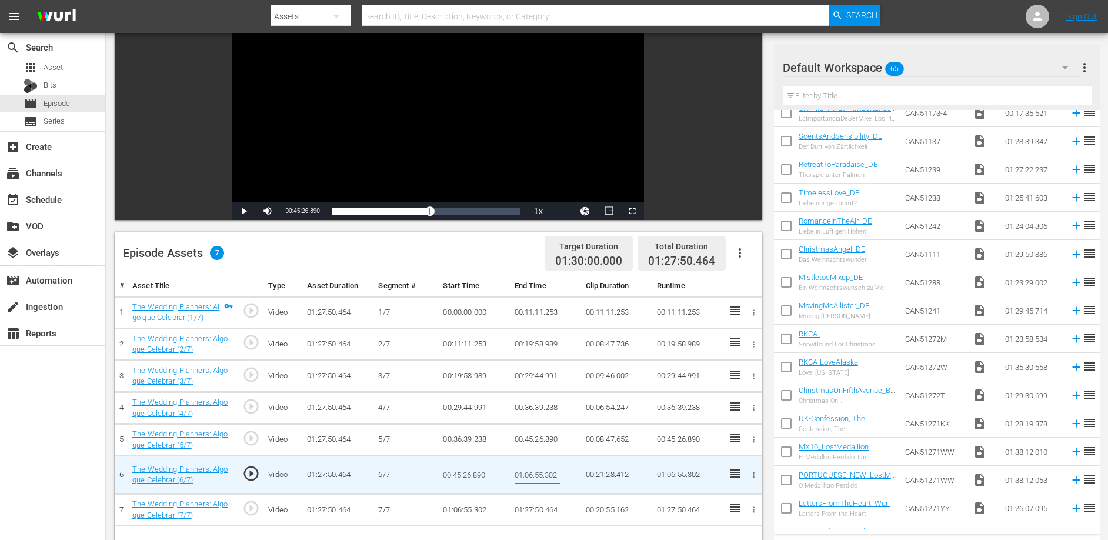
click at [520, 472] on input "01:06:55.302" at bounding box center [537, 475] width 45 height 28
type input "00:55:53.558"
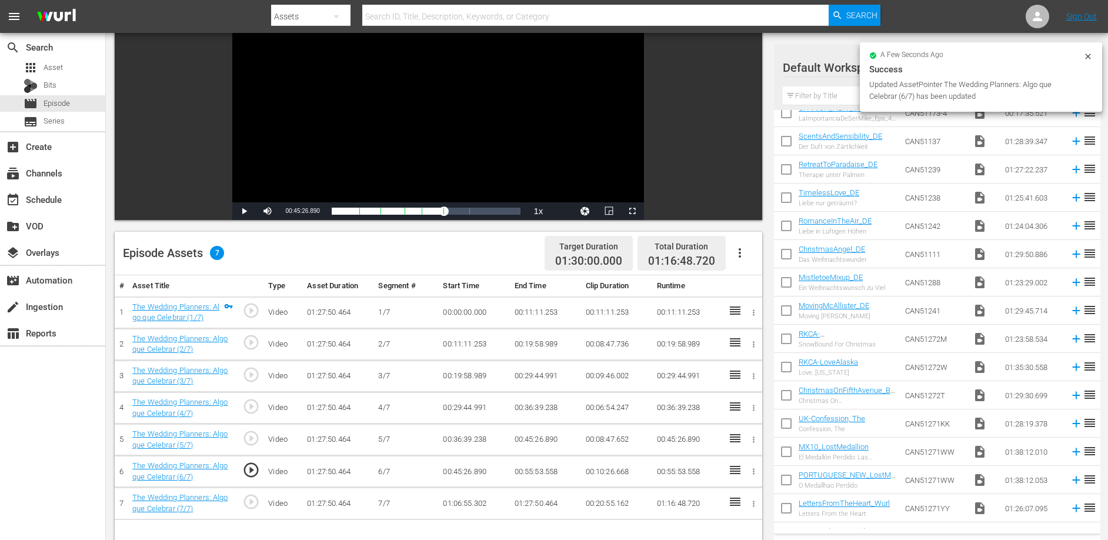
click at [481, 504] on td "01:06:55.302" at bounding box center [473, 504] width 71 height 32
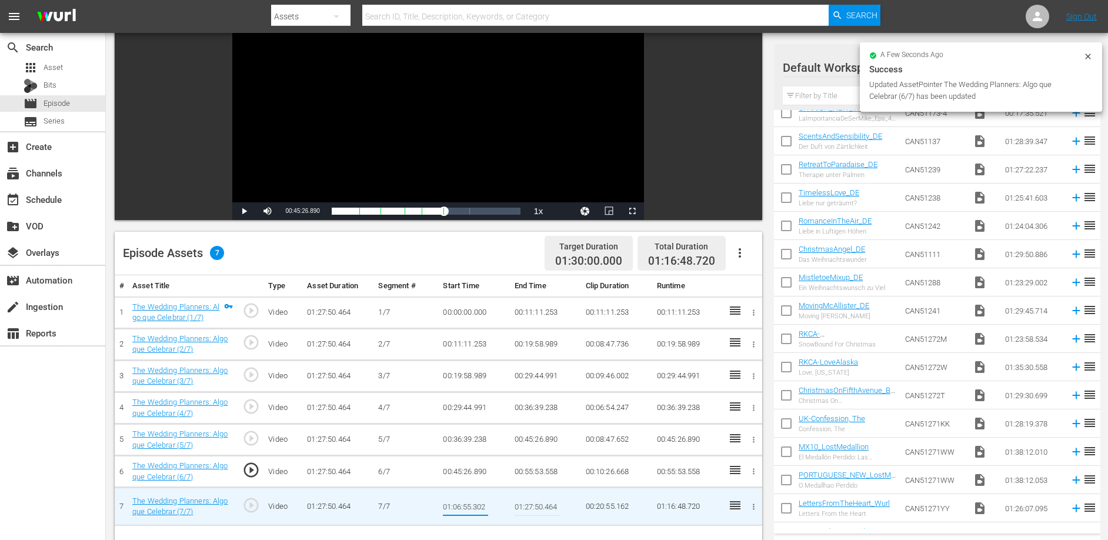
click at [481, 504] on input "01:06:55.302" at bounding box center [465, 506] width 45 height 28
type input "00:55:53.558"
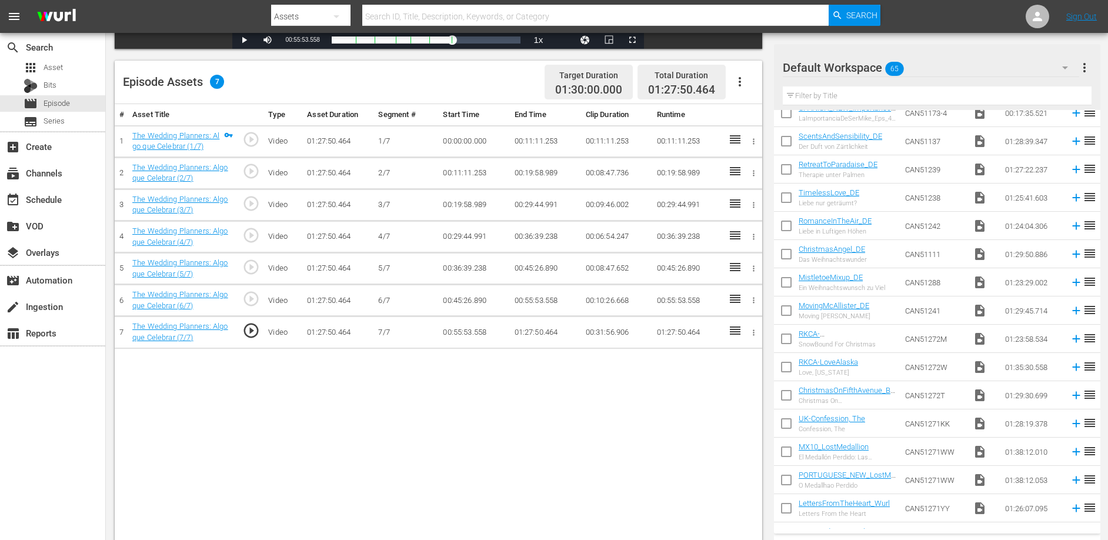
scroll to position [288, 0]
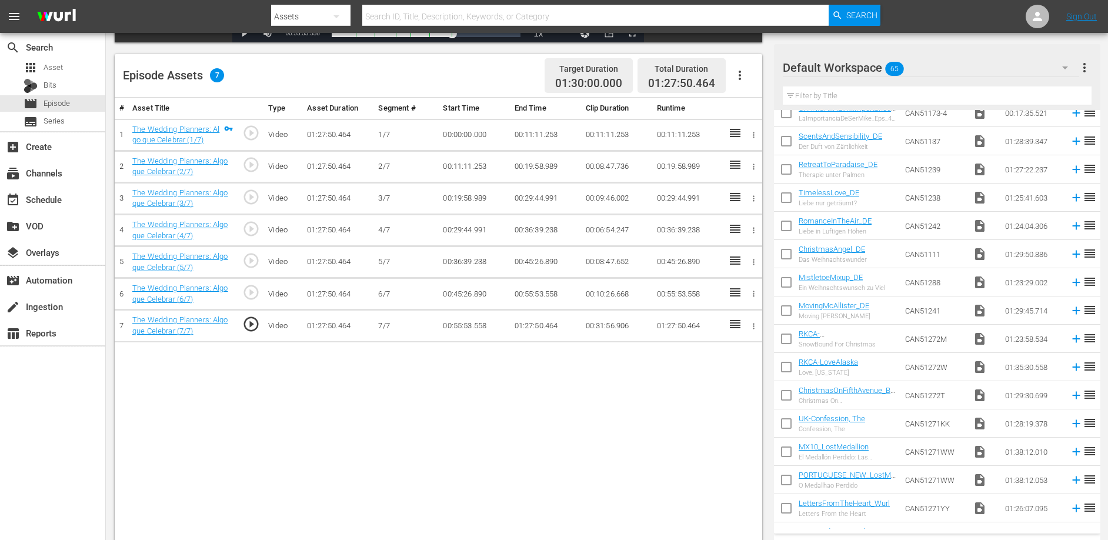
click at [524, 328] on td "01:27:50.464" at bounding box center [545, 326] width 71 height 32
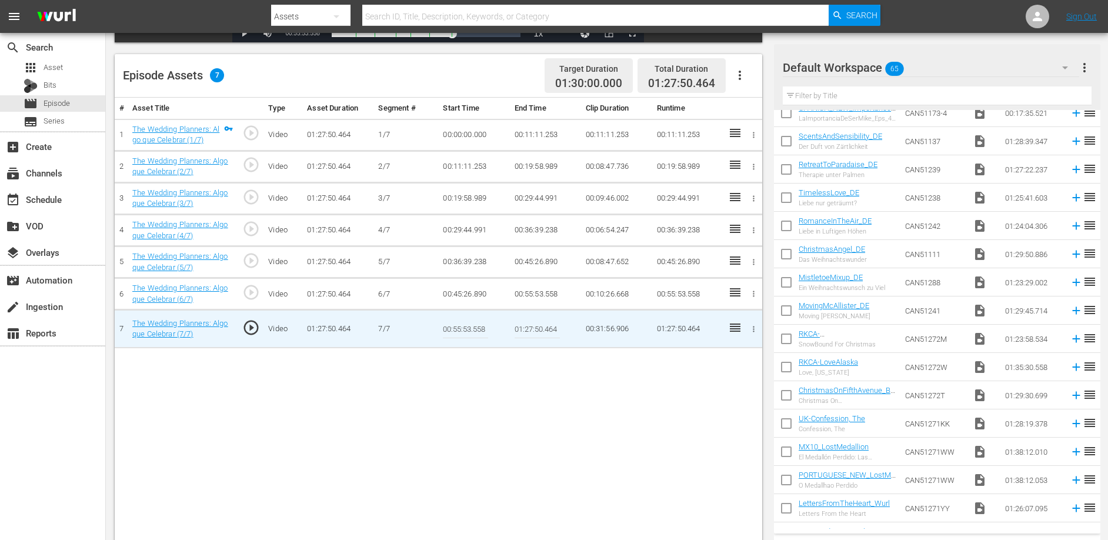
click at [524, 328] on input "01:27:50.464" at bounding box center [537, 329] width 45 height 28
paste input "06:55.302"
type input "01:06:55.302"
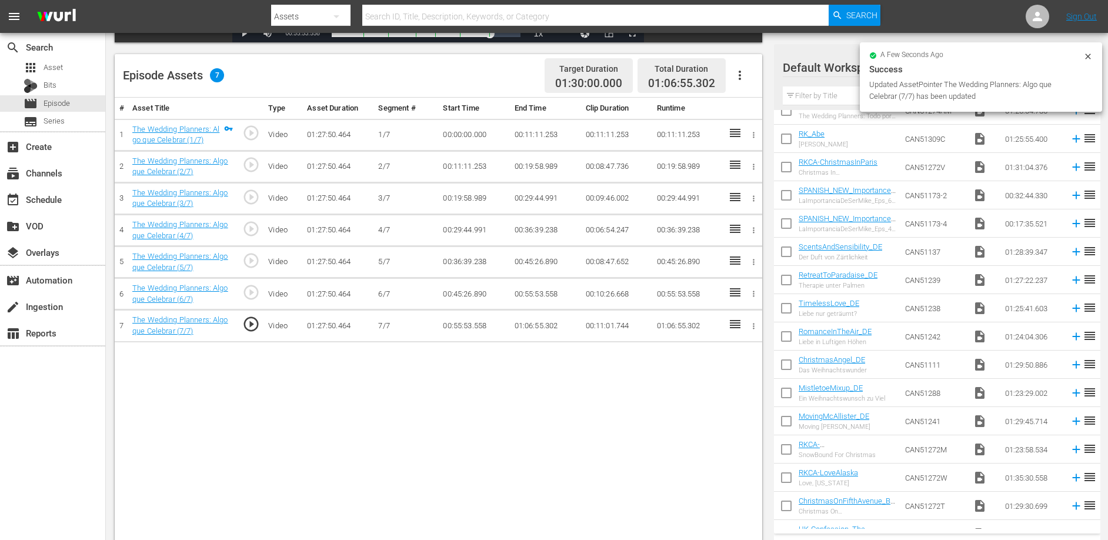
scroll to position [0, 0]
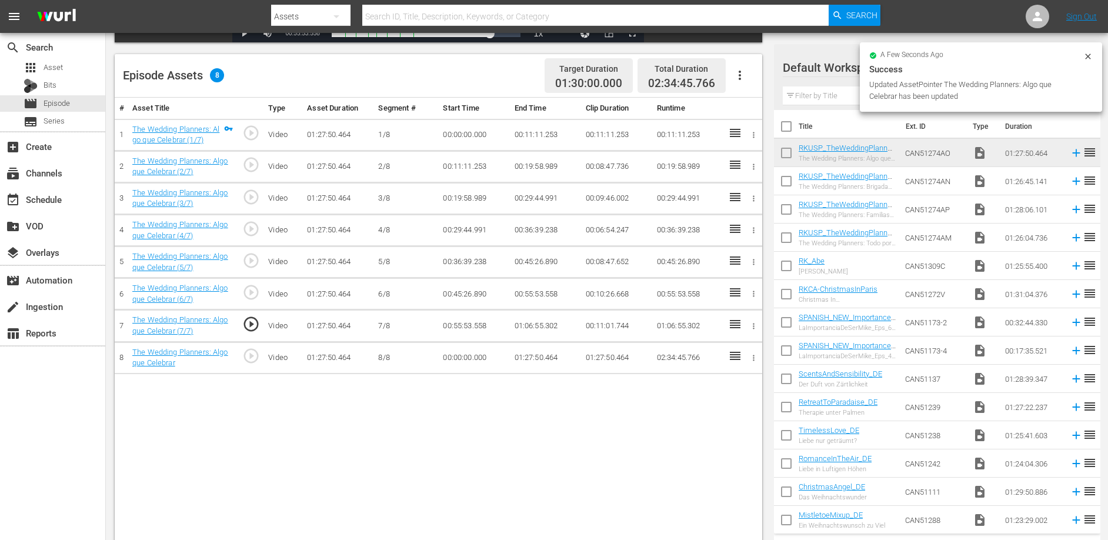
click at [477, 359] on td "00:00:00.000" at bounding box center [473, 358] width 71 height 32
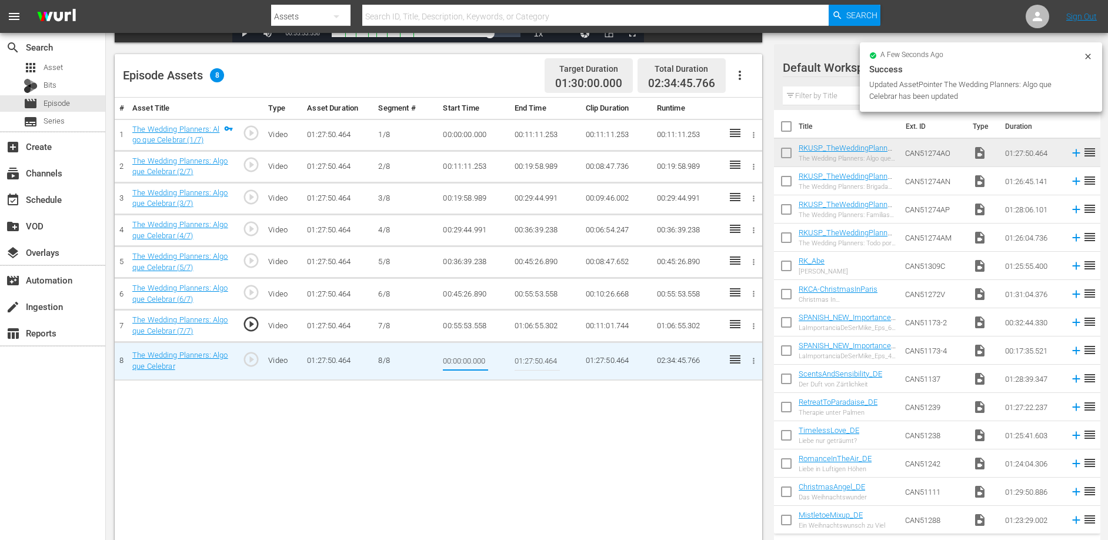
click at [477, 359] on input "00:00:00.000" at bounding box center [465, 361] width 45 height 28
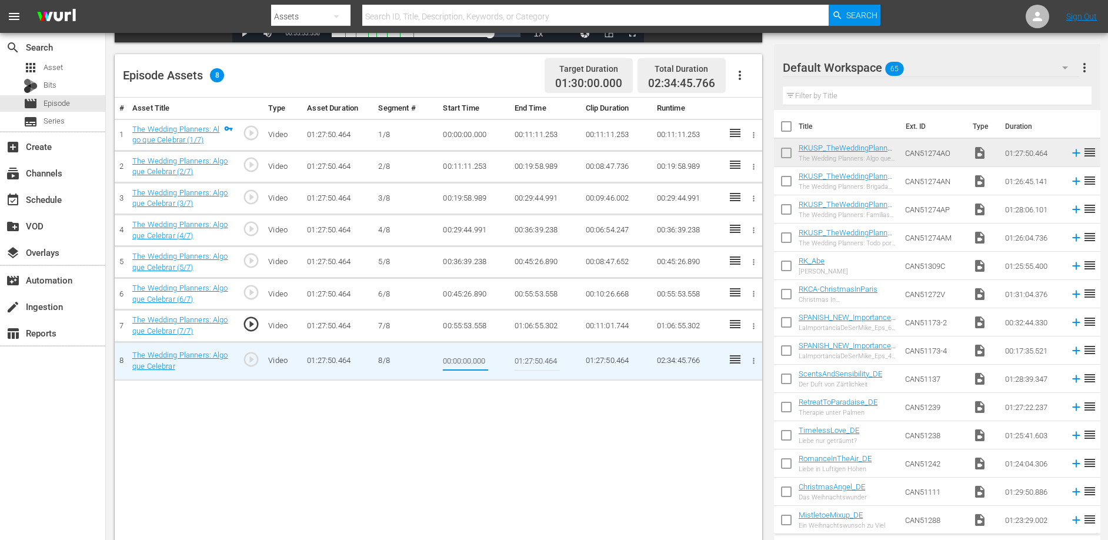
type input "01:06:55.302"
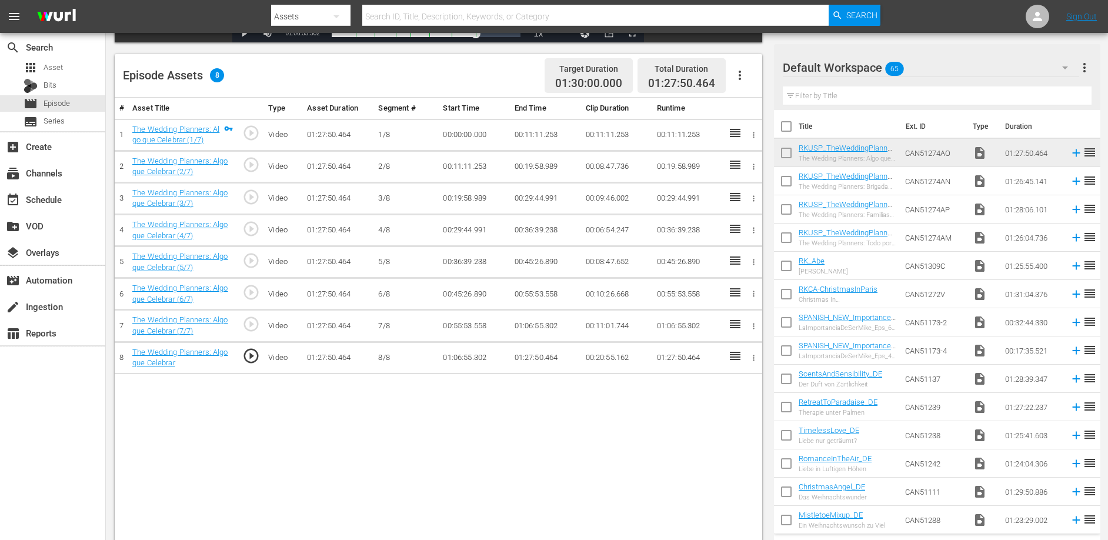
click at [544, 357] on td "01:27:50.464" at bounding box center [545, 358] width 71 height 32
click at [543, 357] on td "01:27:50.464" at bounding box center [545, 358] width 71 height 32
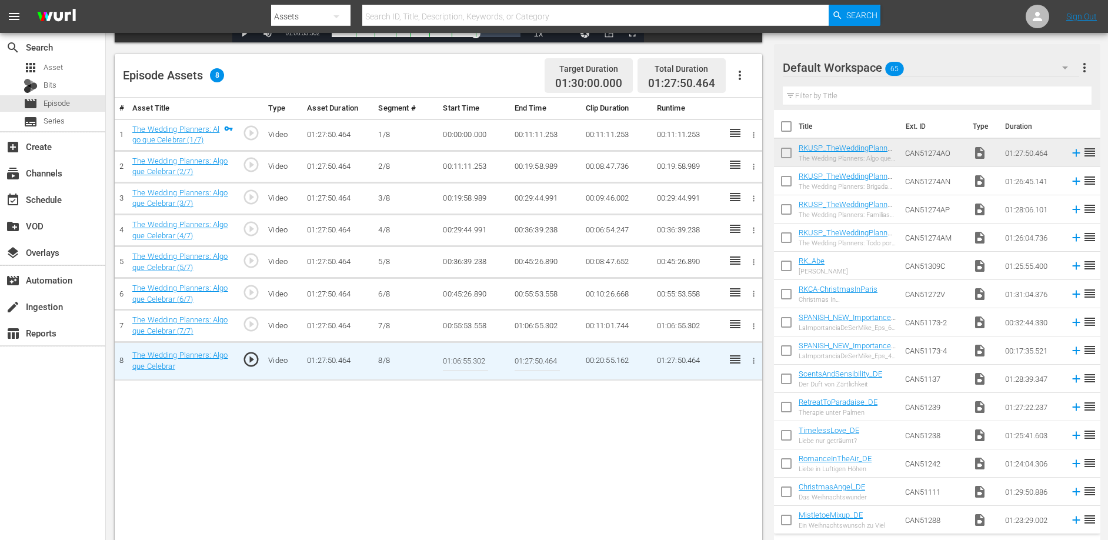
click at [542, 357] on input "01:27:50.464" at bounding box center [537, 361] width 45 height 28
paste input "14:48.192"
type input "01:14:48.192"
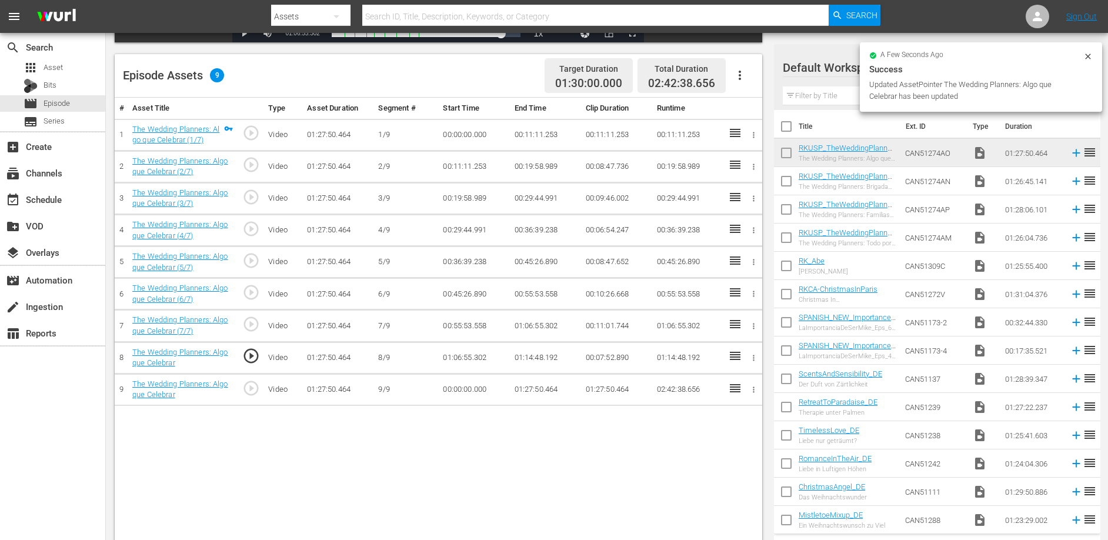
click at [477, 387] on td "00:00:00.000" at bounding box center [473, 390] width 71 height 32
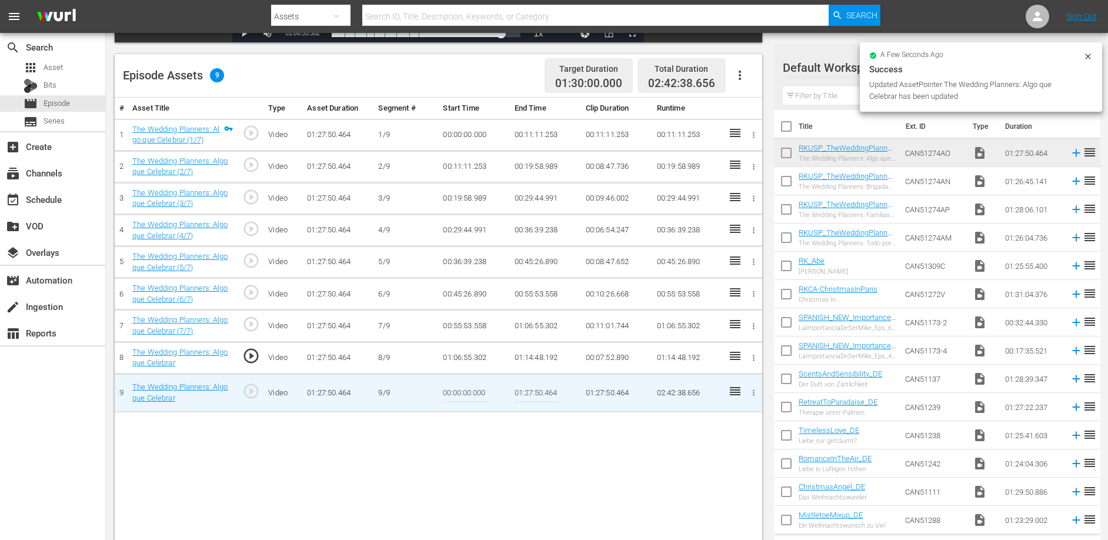
click at [477, 387] on input "00:00:00.000" at bounding box center [465, 393] width 45 height 28
paste input "1:14:48.192"
type input "01:14:48.192"
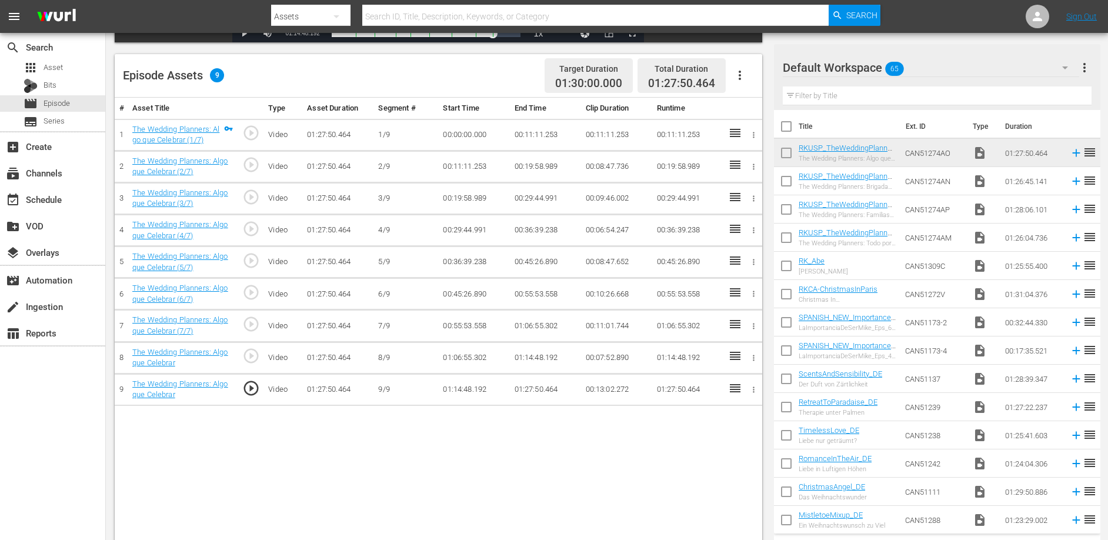
click at [329, 474] on div "# Asset Title Type Asset Duration Segment # Start Time End Time Clip Duration R…" at bounding box center [439, 324] width 648 height 452
click at [344, 461] on div "# Asset Title Type Asset Duration Segment # Start Time End Time Clip Duration R…" at bounding box center [439, 324] width 648 height 452
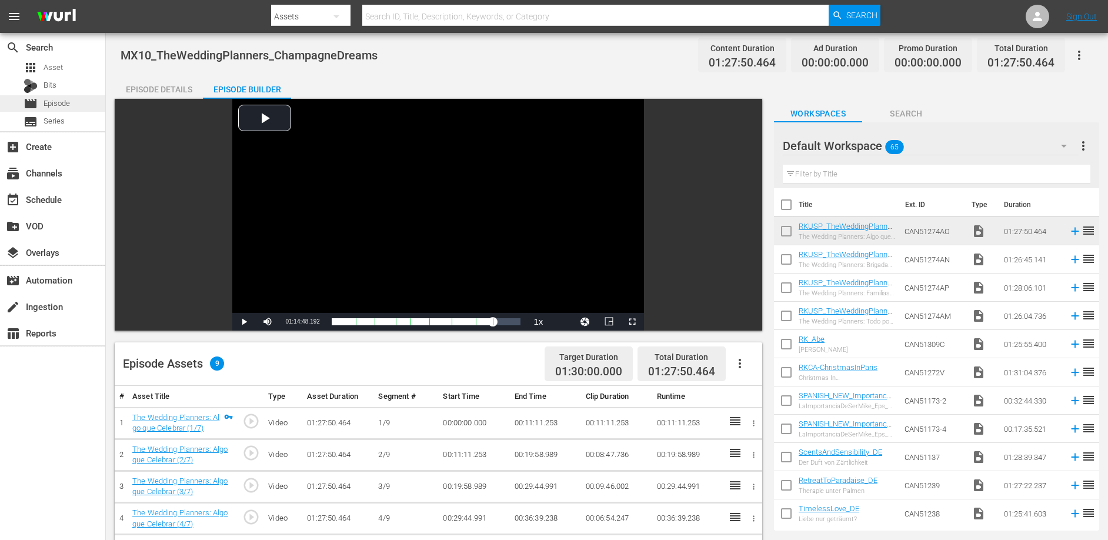
click at [59, 105] on span "Episode" at bounding box center [57, 104] width 26 height 12
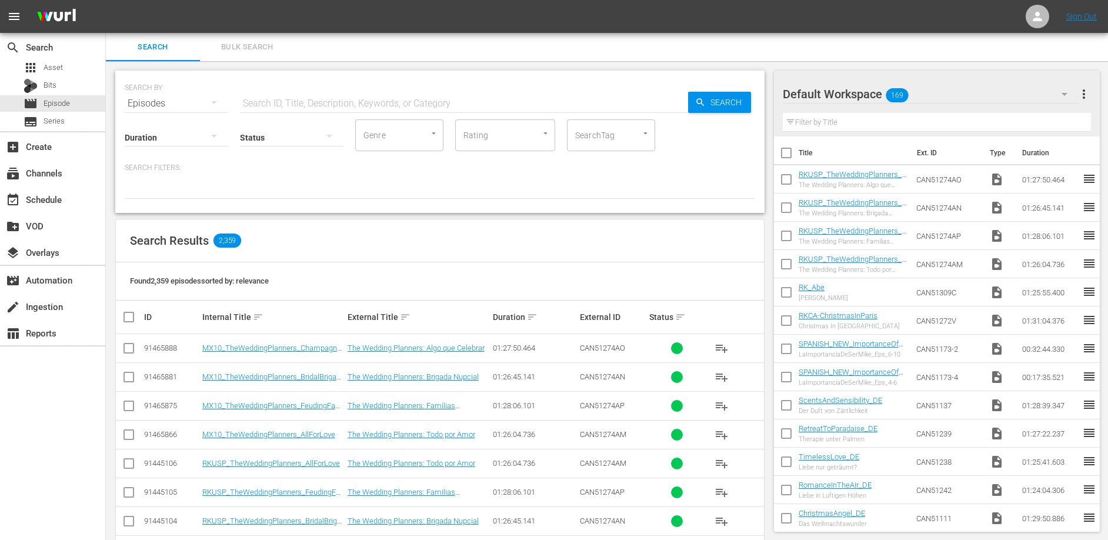
click at [301, 96] on input "text" at bounding box center [464, 103] width 448 height 28
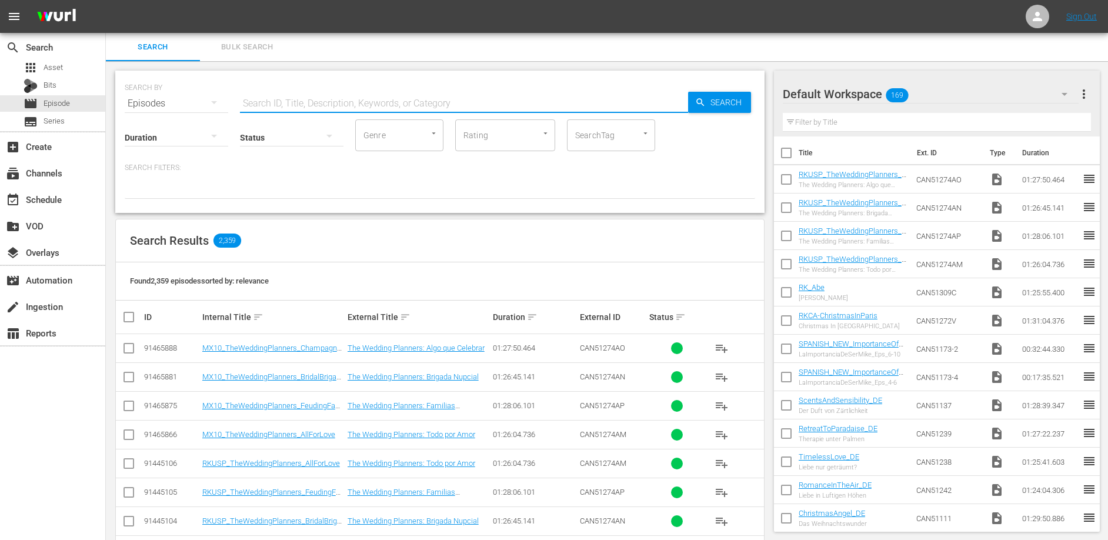
type input "wedding planners"
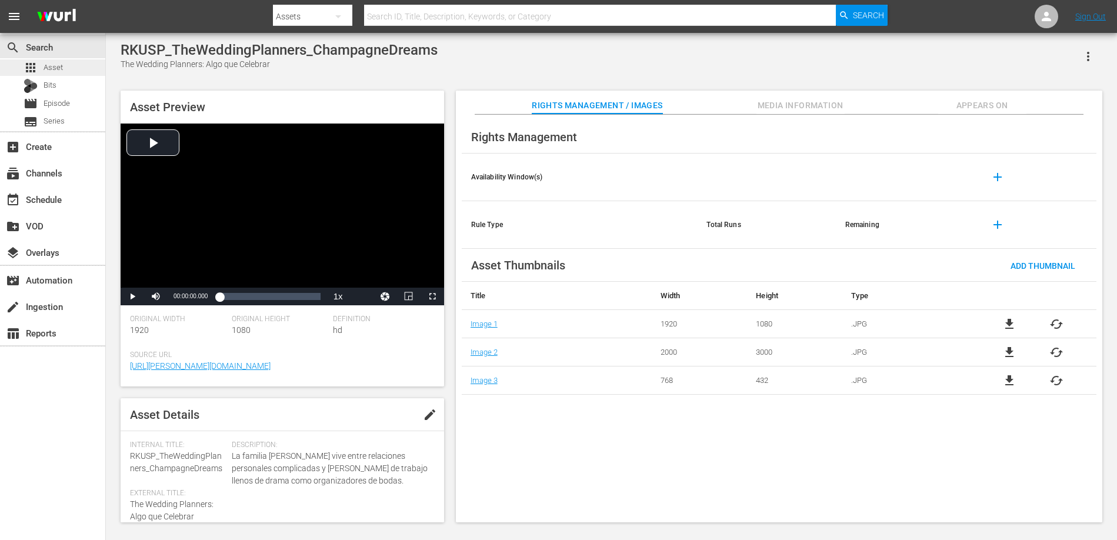
click at [66, 64] on div "apps Asset" at bounding box center [52, 67] width 105 height 16
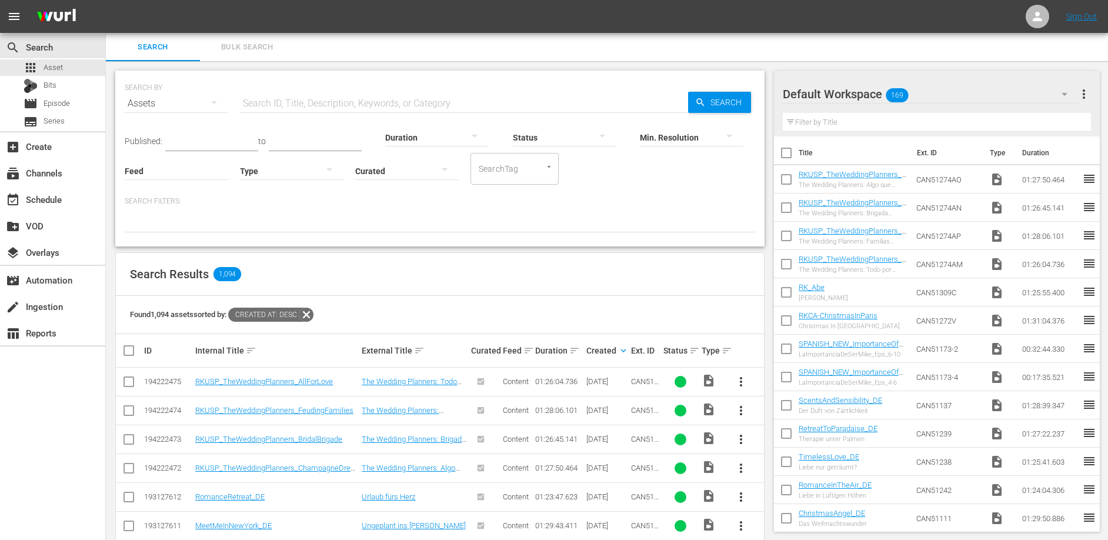
click at [557, 273] on div "Search Results 1,094" at bounding box center [440, 274] width 648 height 43
click at [554, 271] on div "Search Results 1,094" at bounding box center [440, 274] width 648 height 43
click at [558, 269] on div "Search Results 1,094" at bounding box center [440, 274] width 648 height 43
click at [588, 279] on div "Search Results 1,094" at bounding box center [440, 274] width 648 height 43
click at [488, 277] on div "Search Results 1,094" at bounding box center [440, 274] width 648 height 43
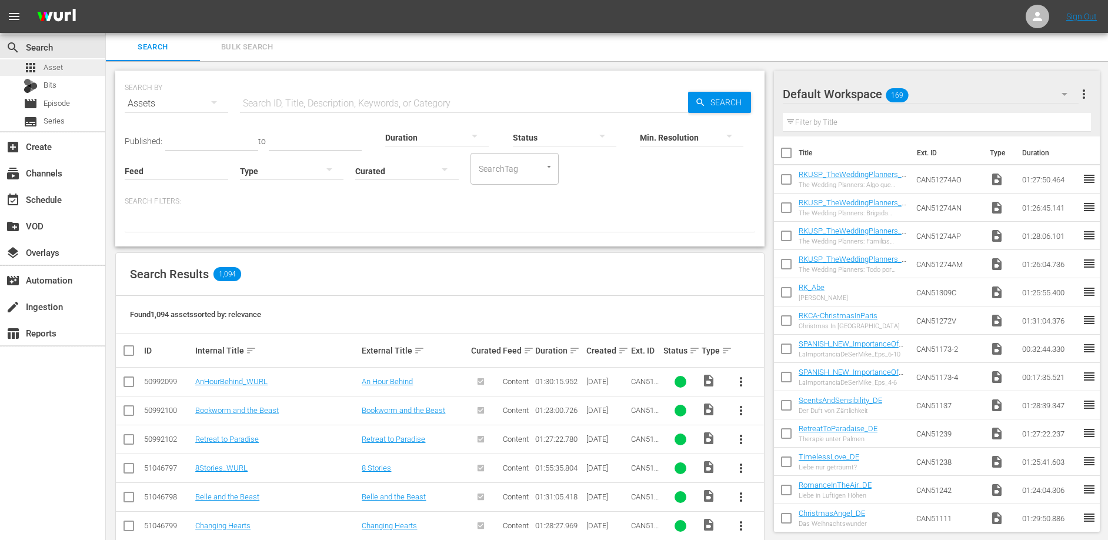
click at [58, 69] on span "Asset" at bounding box center [53, 68] width 19 height 12
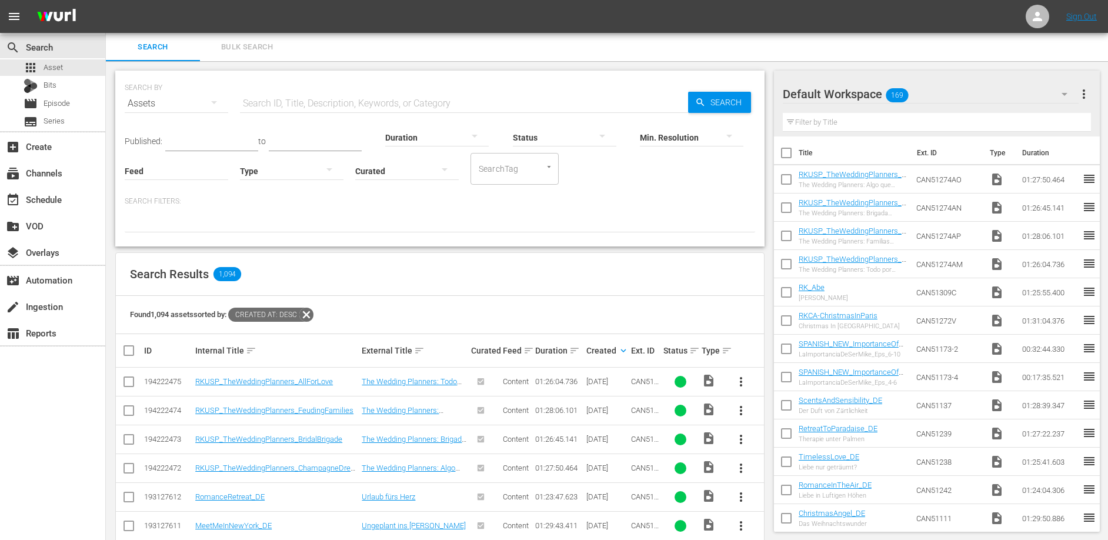
click at [541, 269] on div "Search Results 1,094" at bounding box center [440, 274] width 648 height 43
click at [366, 274] on div "Search Results 1,094" at bounding box center [440, 274] width 648 height 43
click at [466, 279] on div "Search Results 1,094" at bounding box center [440, 274] width 648 height 43
click at [461, 276] on div "Search Results 1,094" at bounding box center [440, 274] width 648 height 43
